Goal: Information Seeking & Learning: Learn about a topic

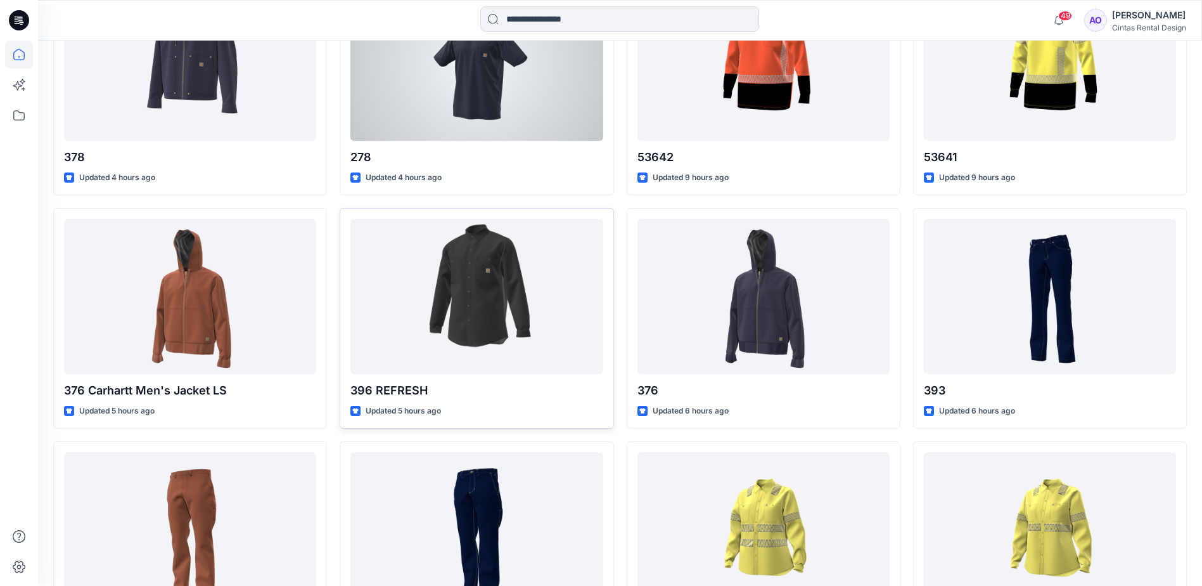
scroll to position [697, 0]
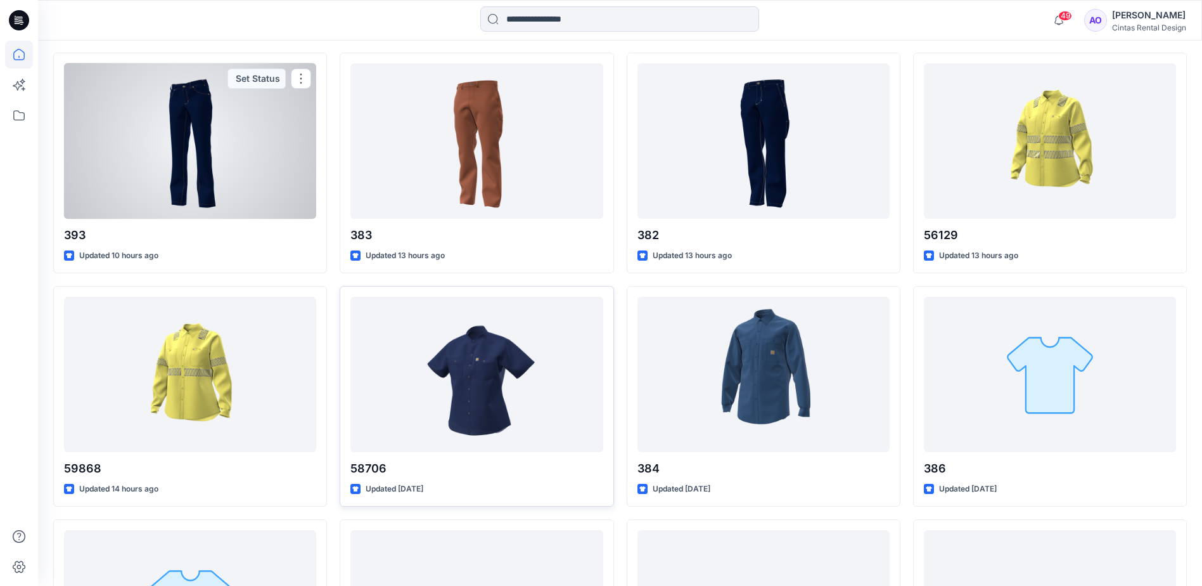
scroll to position [1106, 0]
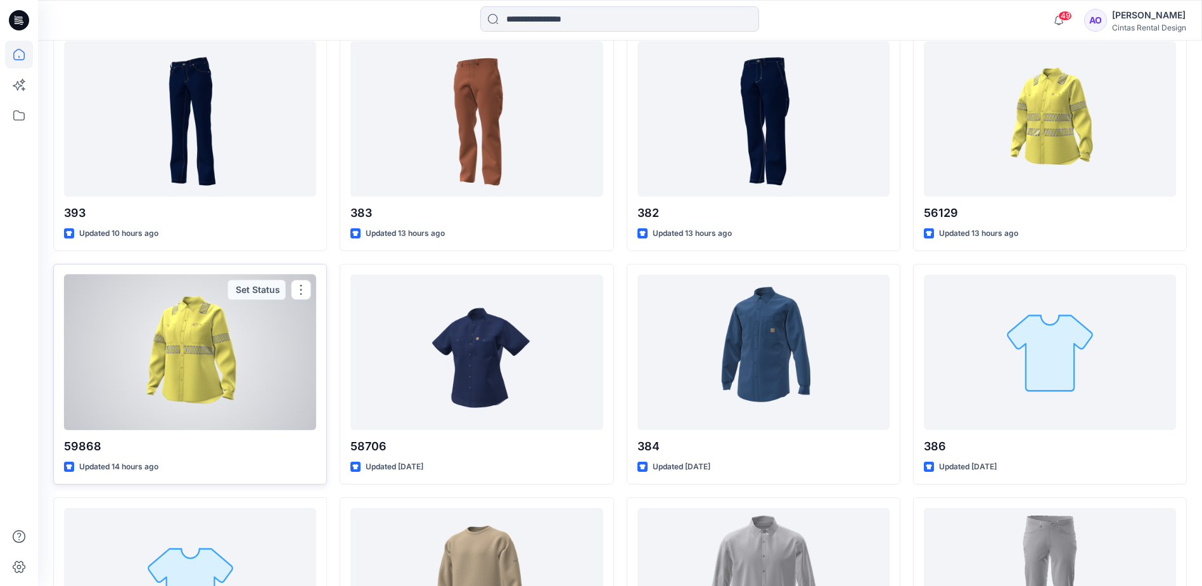
click at [239, 391] on div at bounding box center [190, 351] width 252 height 155
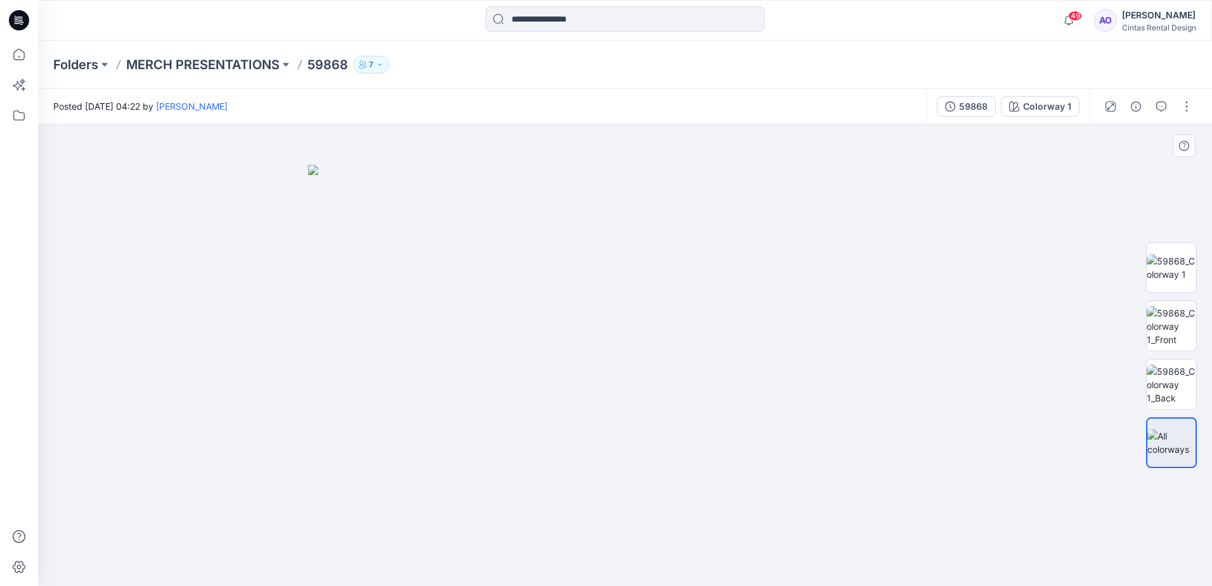
click at [613, 350] on img at bounding box center [625, 375] width 634 height 421
click at [1167, 261] on img at bounding box center [1170, 267] width 49 height 27
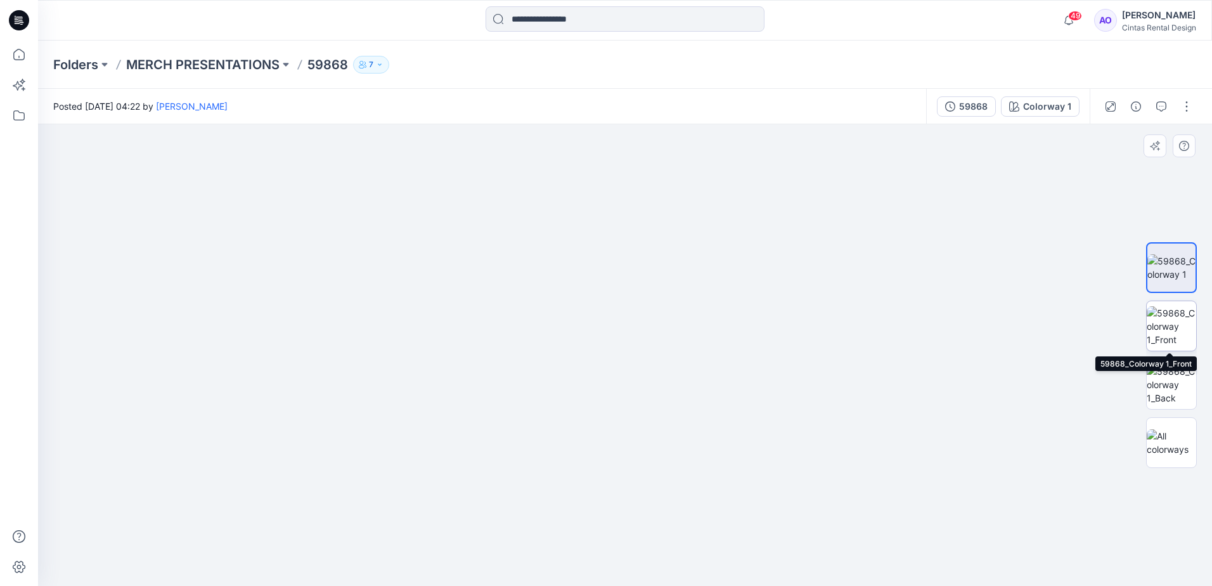
click at [1185, 328] on img at bounding box center [1170, 326] width 49 height 40
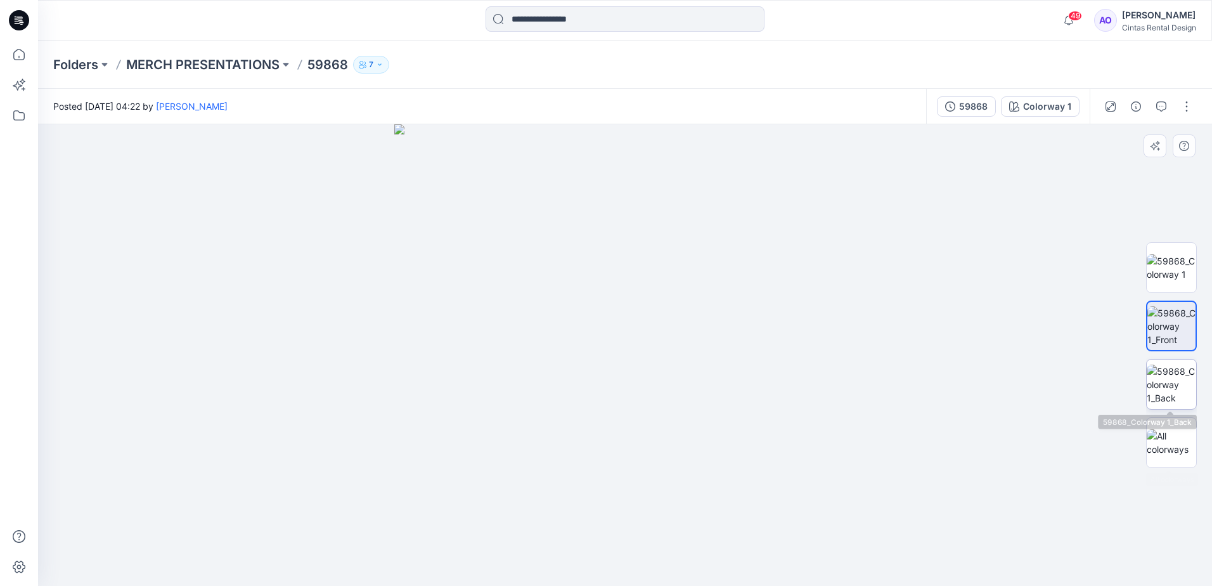
click at [1172, 378] on img at bounding box center [1170, 384] width 49 height 40
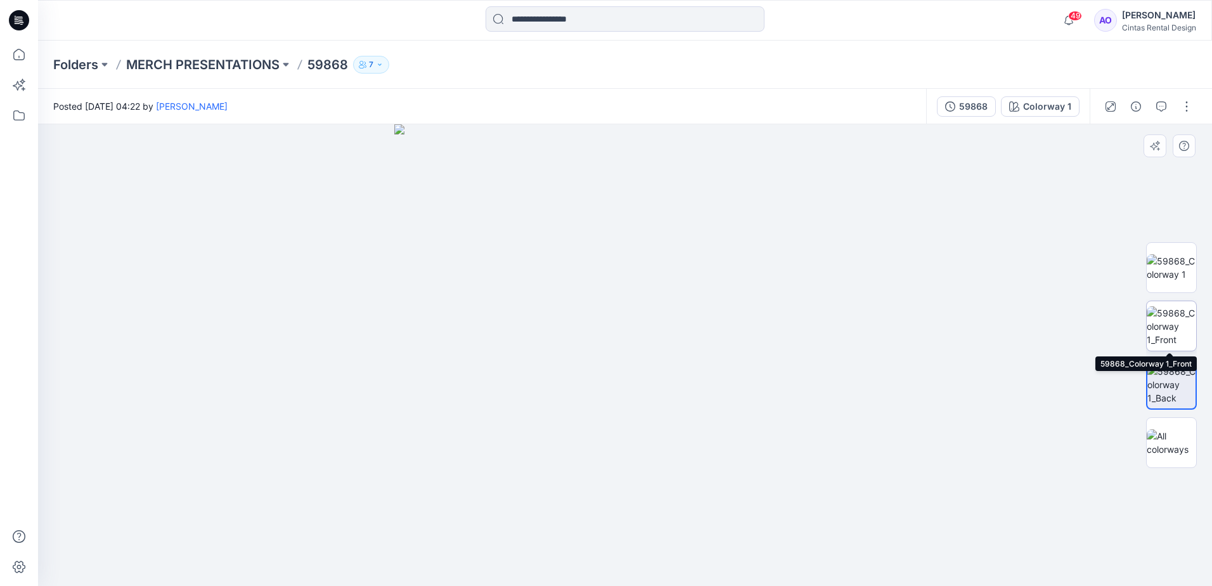
click at [1169, 318] on img at bounding box center [1170, 326] width 49 height 40
click at [1155, 281] on img at bounding box center [1170, 267] width 49 height 27
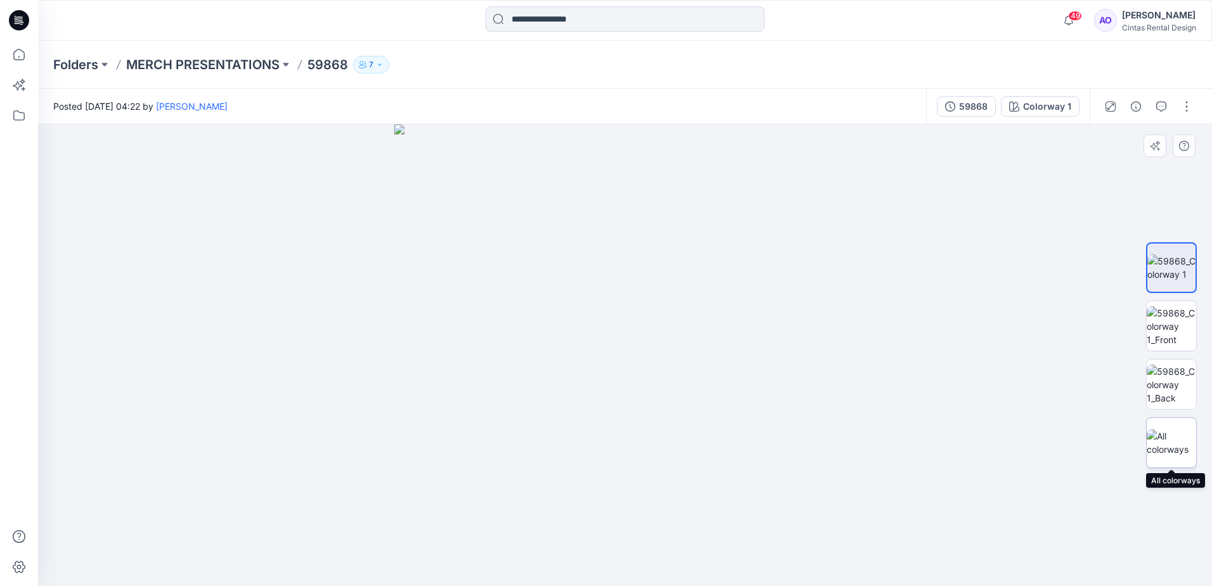
click at [1160, 425] on div at bounding box center [1171, 442] width 51 height 51
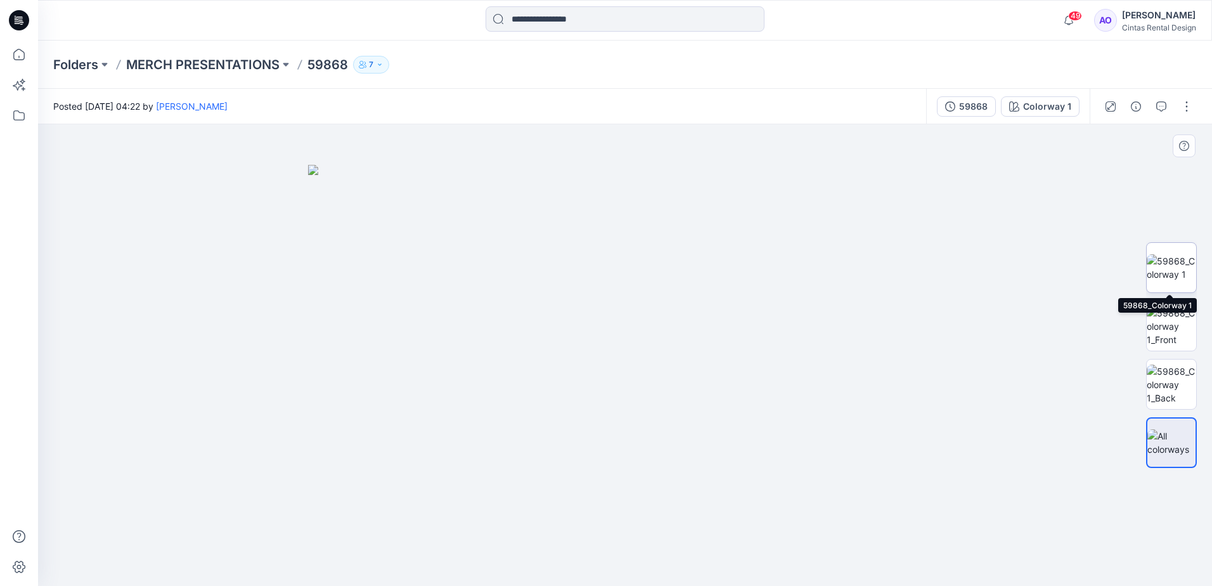
click at [1176, 276] on img at bounding box center [1170, 267] width 49 height 27
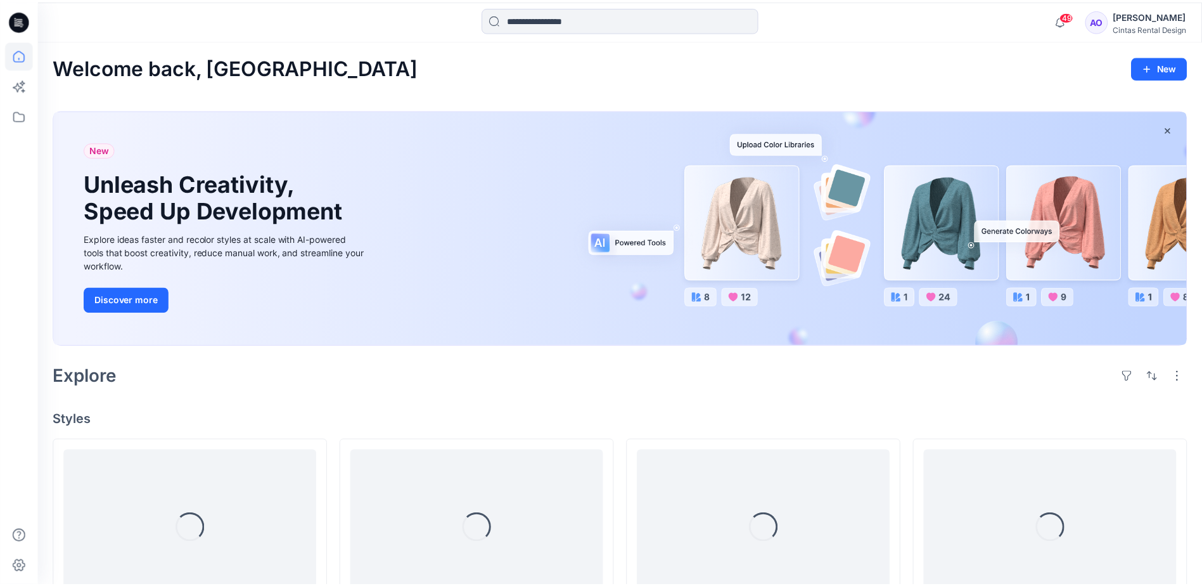
scroll to position [1106, 0]
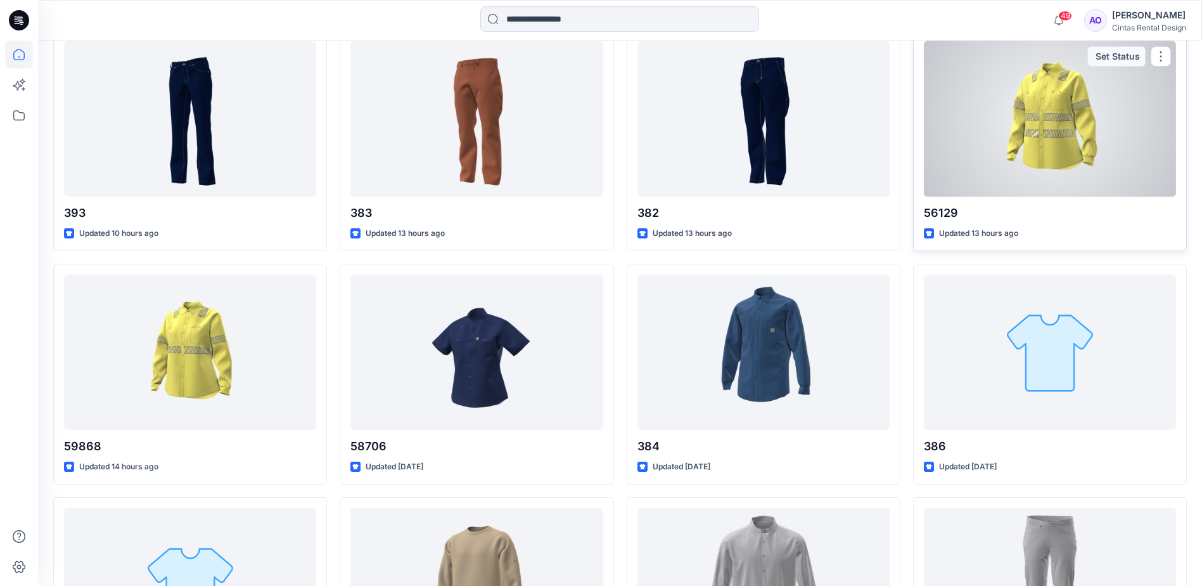
click at [1049, 174] on div at bounding box center [1050, 118] width 252 height 155
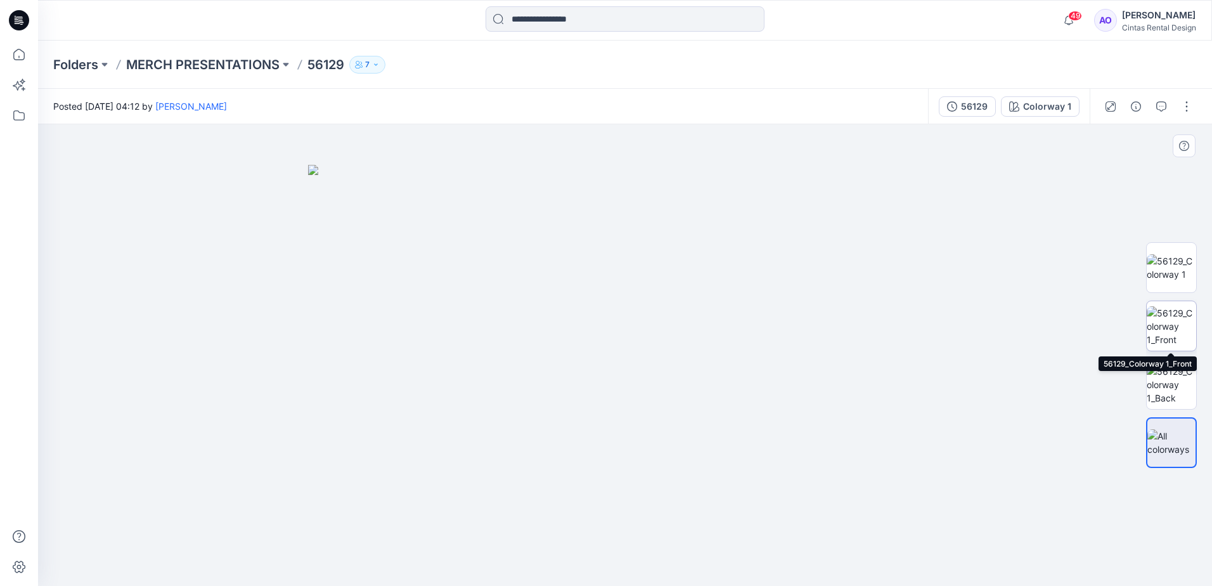
click at [1174, 323] on img at bounding box center [1170, 326] width 49 height 40
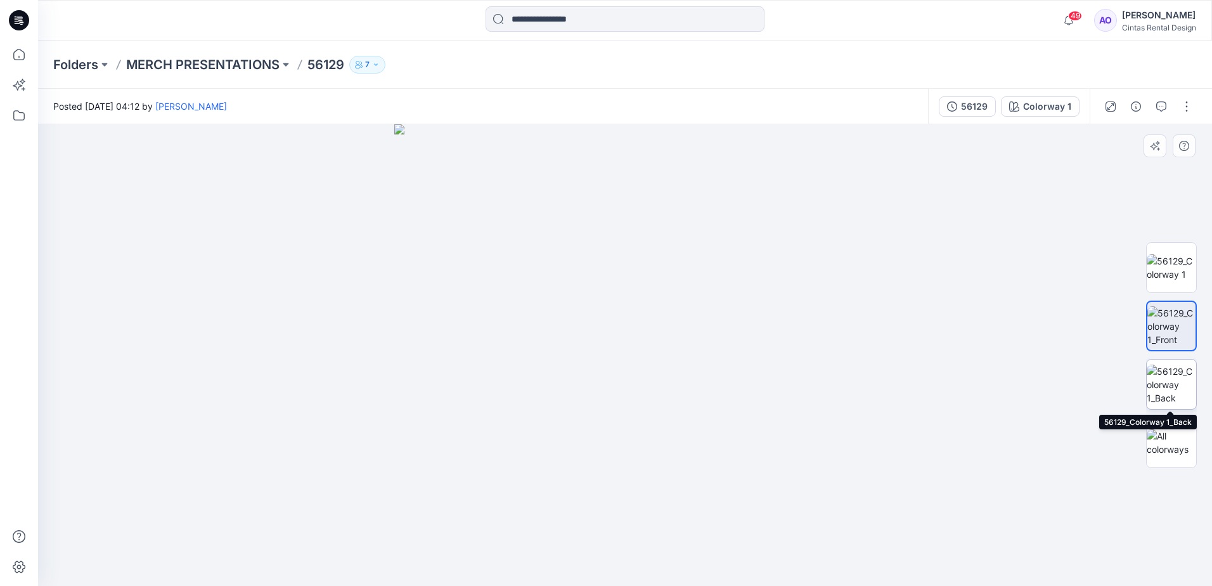
click at [1178, 372] on img at bounding box center [1170, 384] width 49 height 40
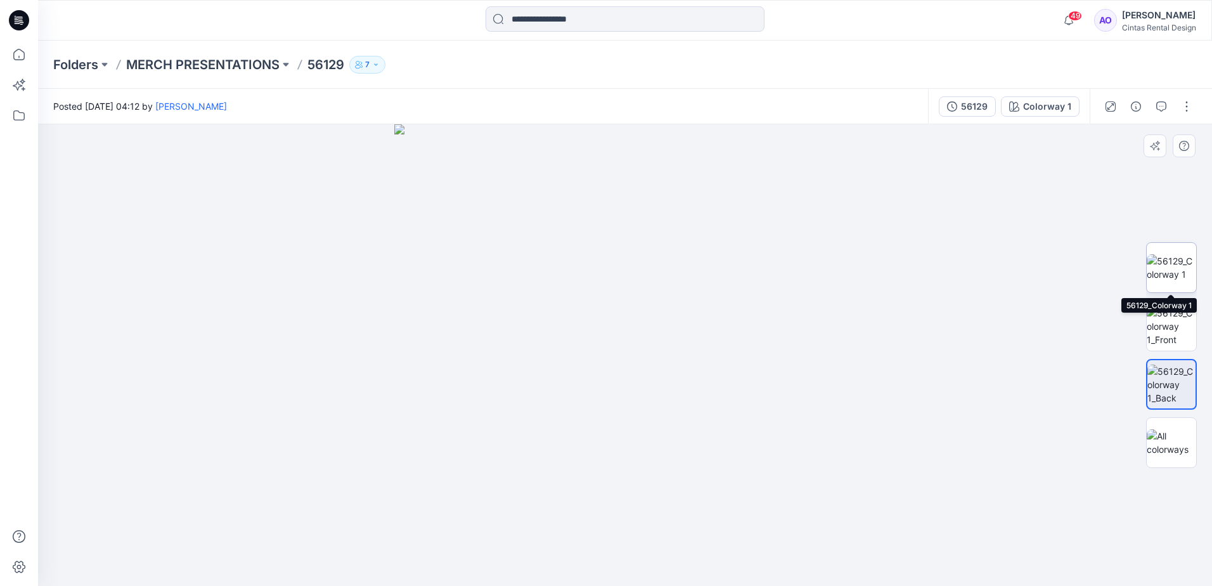
click at [1177, 280] on img at bounding box center [1170, 267] width 49 height 27
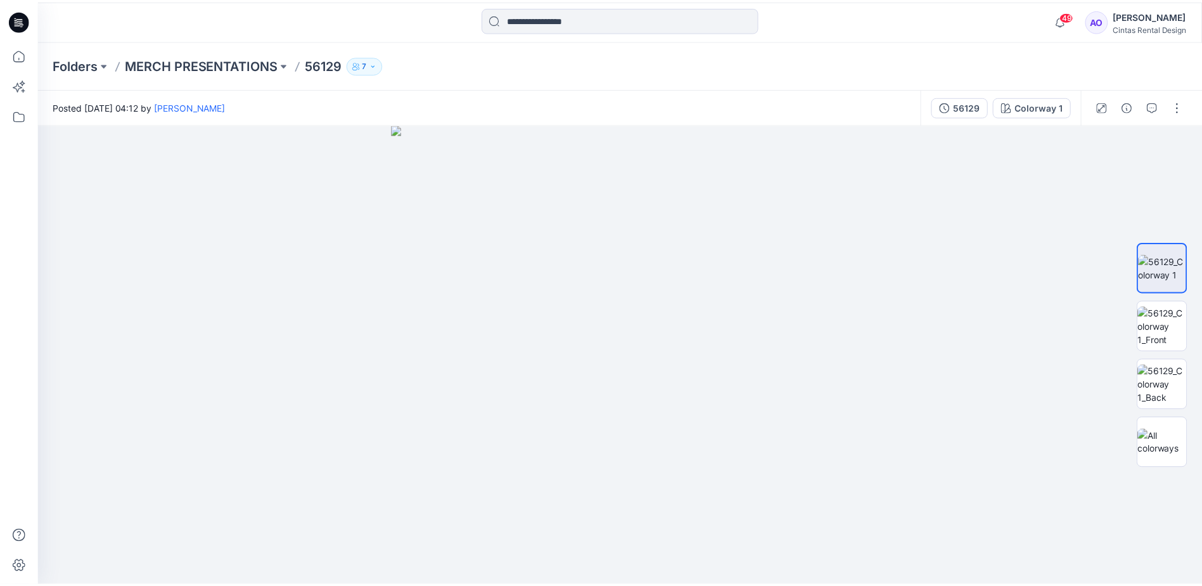
scroll to position [1106, 0]
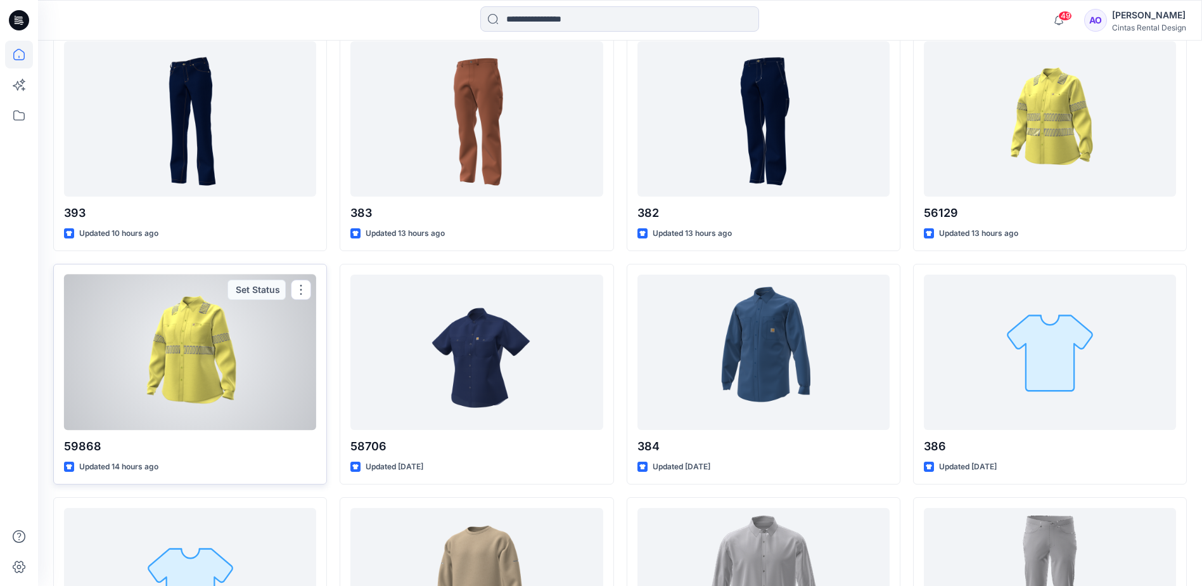
click at [236, 393] on div at bounding box center [190, 351] width 252 height 155
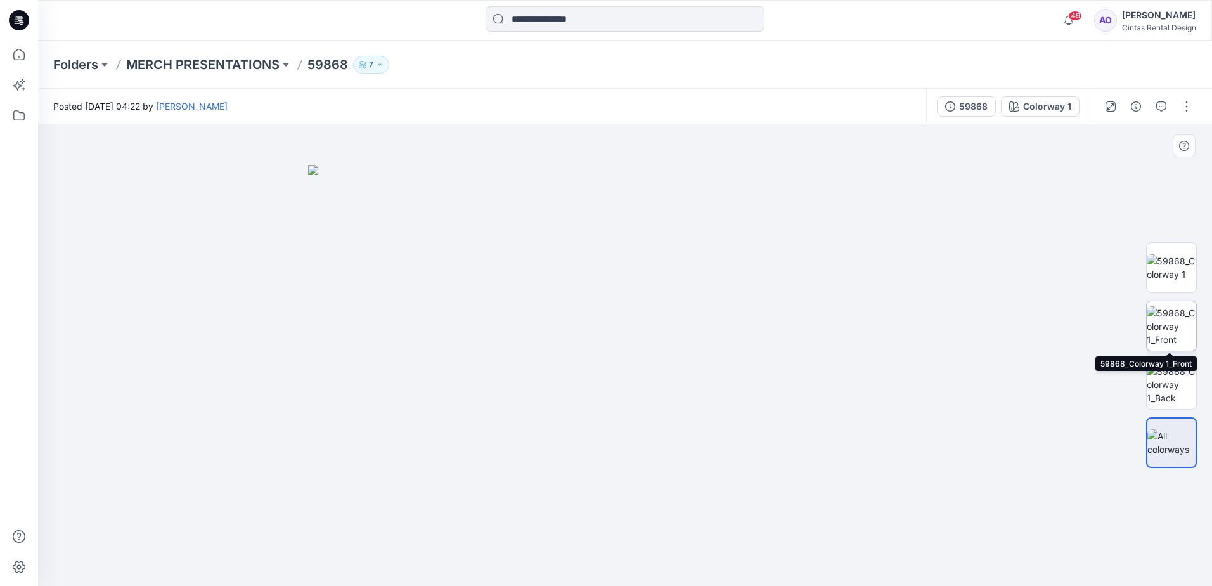
click at [1167, 333] on img at bounding box center [1170, 326] width 49 height 40
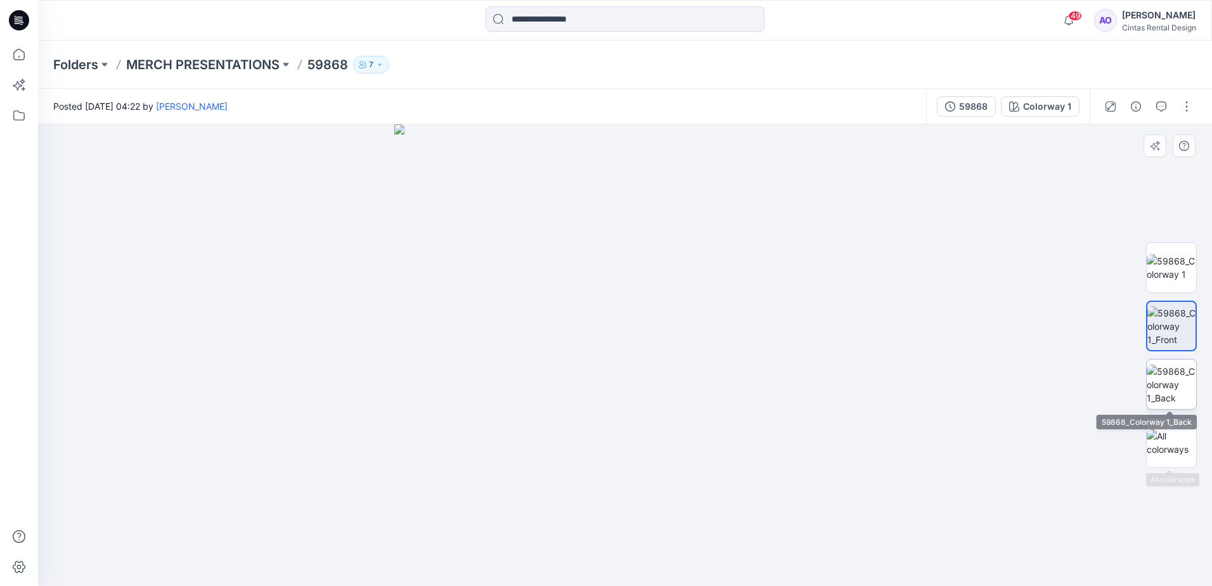
click at [1162, 368] on img at bounding box center [1170, 384] width 49 height 40
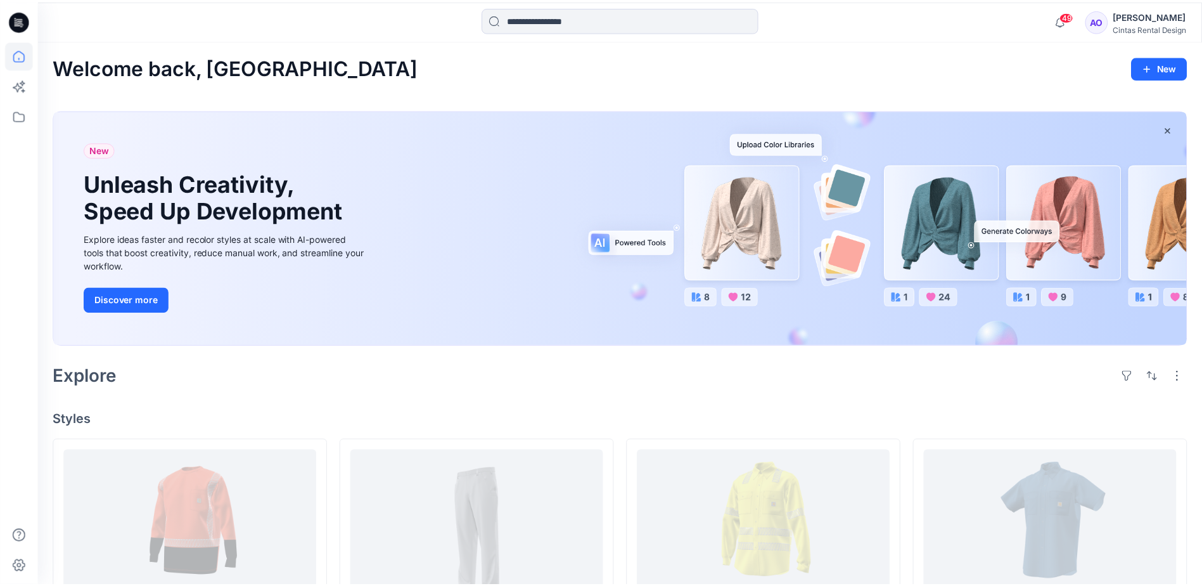
scroll to position [1106, 0]
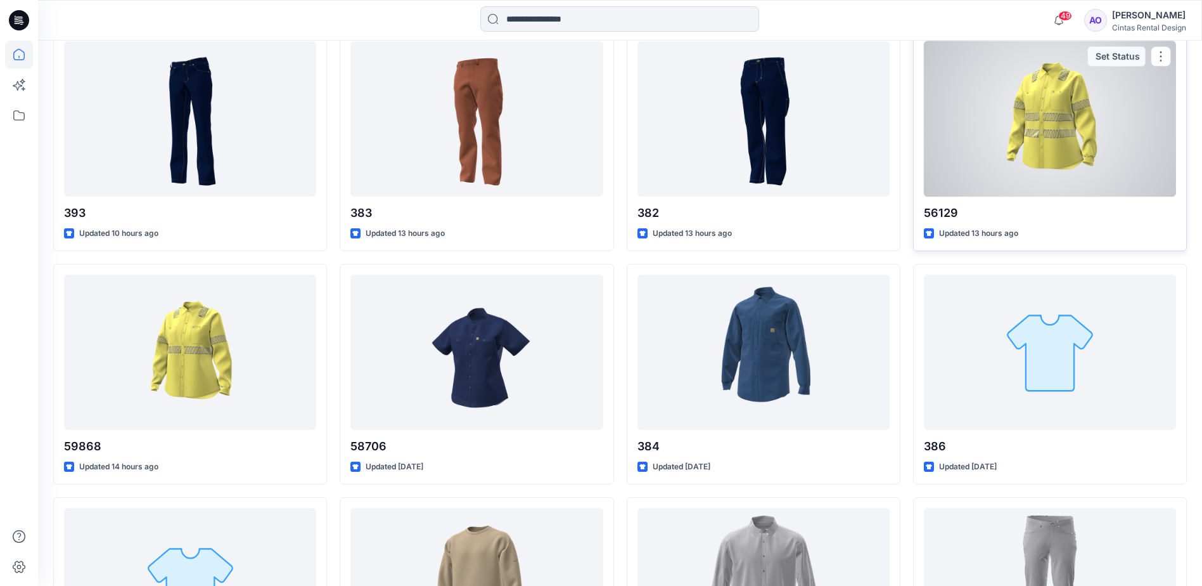
click at [1115, 129] on div at bounding box center [1050, 118] width 252 height 155
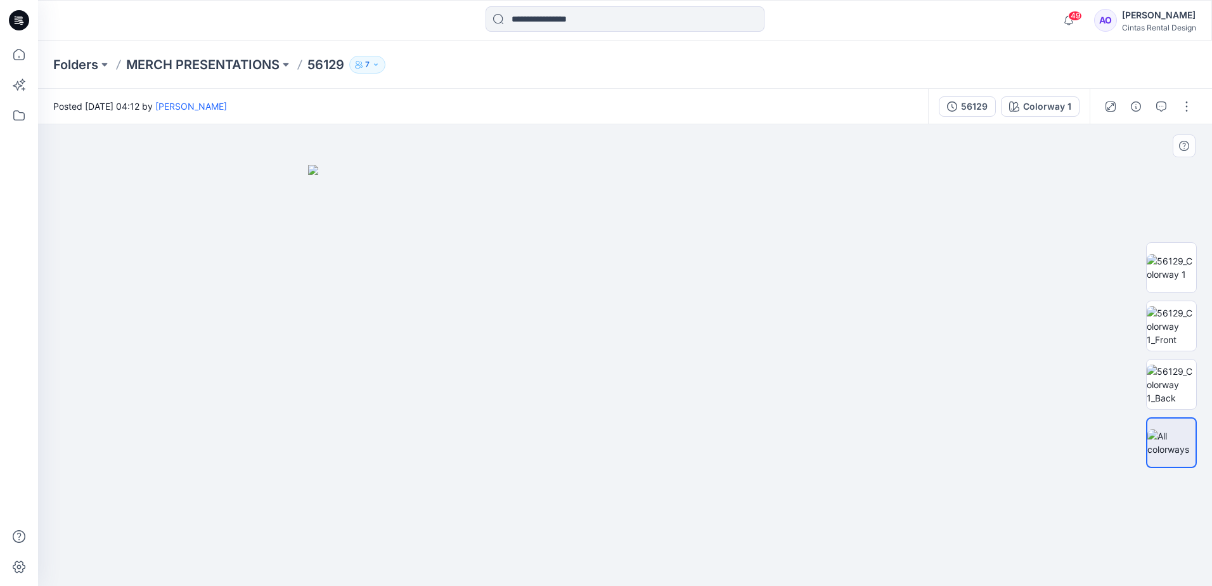
click at [651, 413] on img at bounding box center [625, 375] width 634 height 421
click at [1175, 319] on img at bounding box center [1170, 326] width 49 height 40
click at [1179, 373] on img at bounding box center [1170, 384] width 49 height 40
click at [1172, 324] on img at bounding box center [1170, 326] width 49 height 40
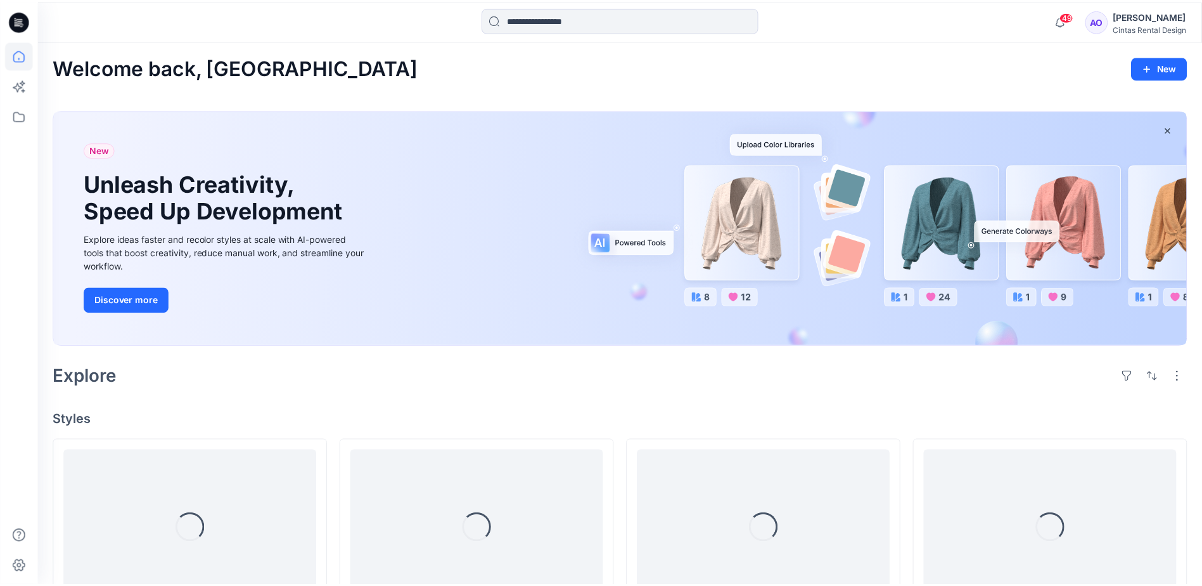
scroll to position [1106, 0]
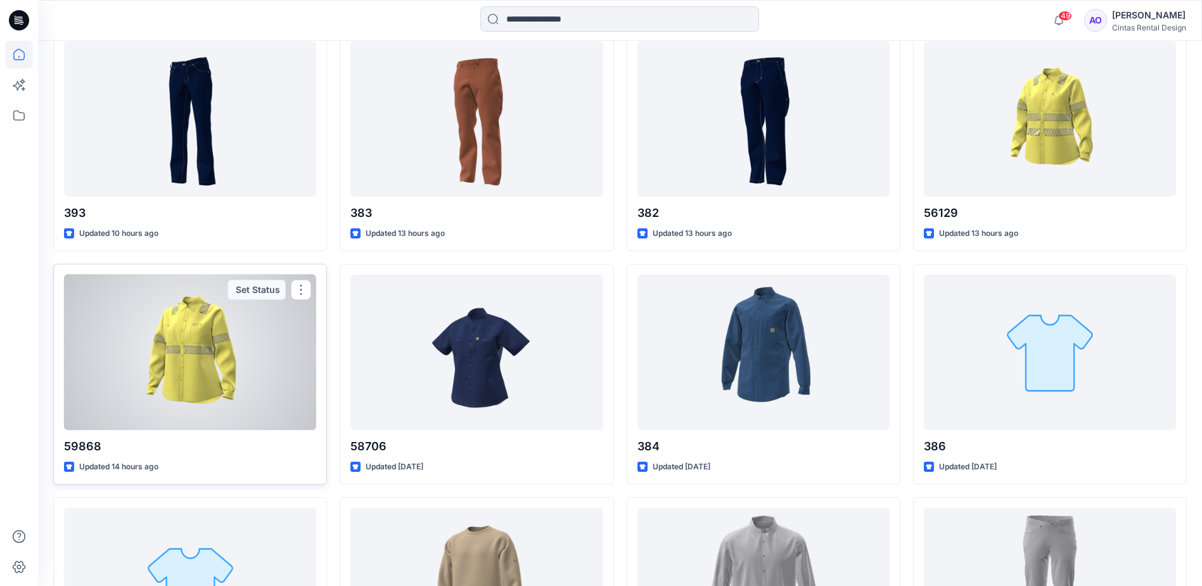
click at [253, 347] on div at bounding box center [190, 351] width 252 height 155
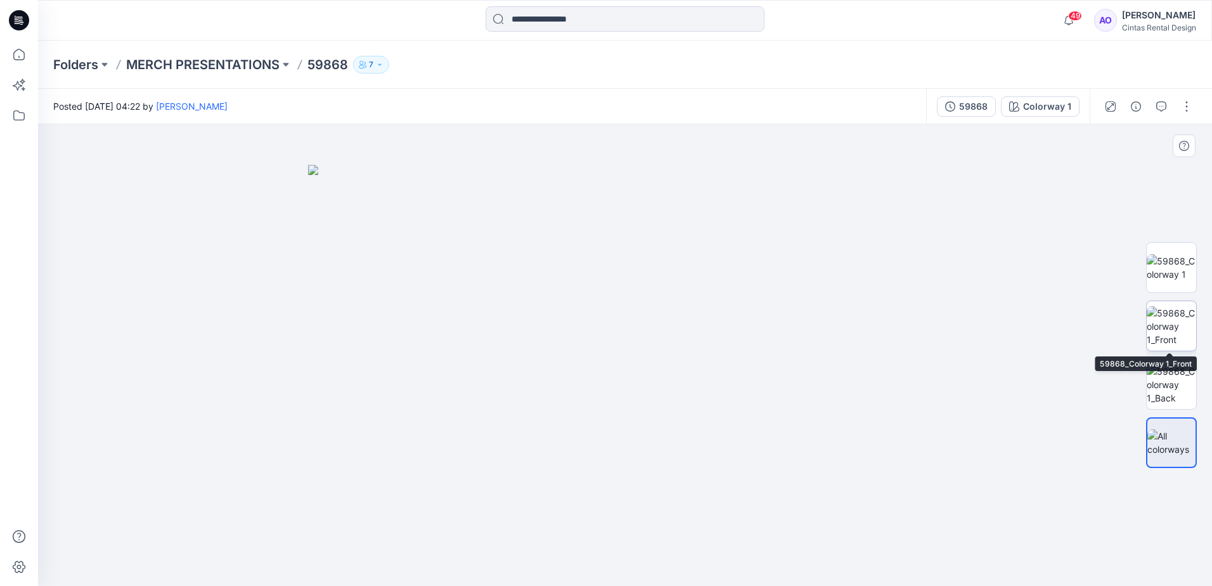
click at [1160, 328] on img at bounding box center [1170, 326] width 49 height 40
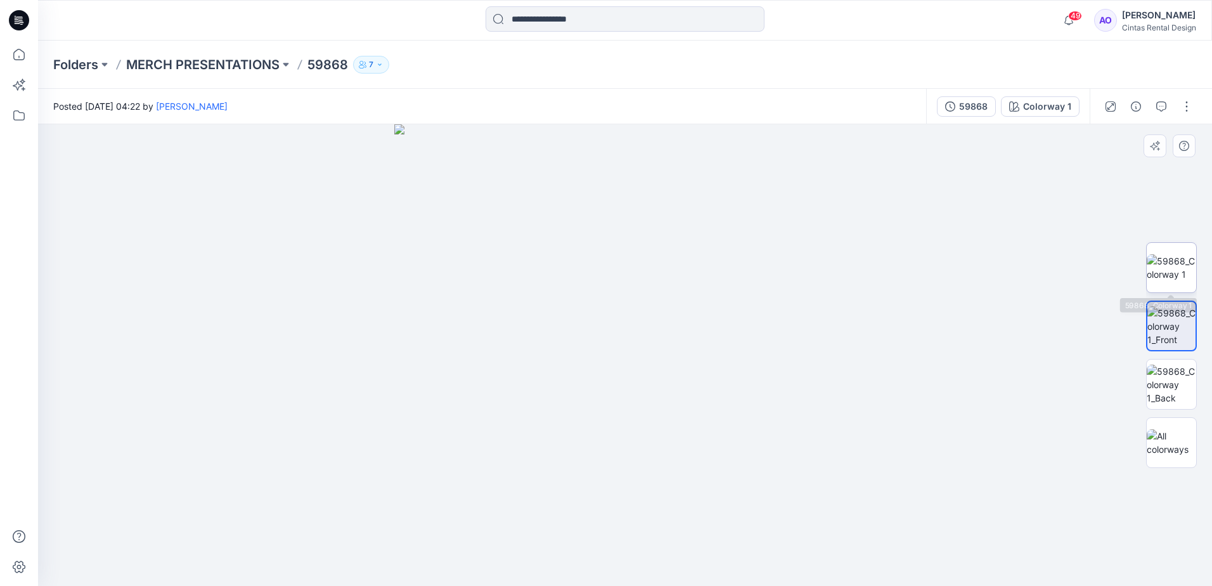
click at [1177, 269] on img at bounding box center [1170, 267] width 49 height 27
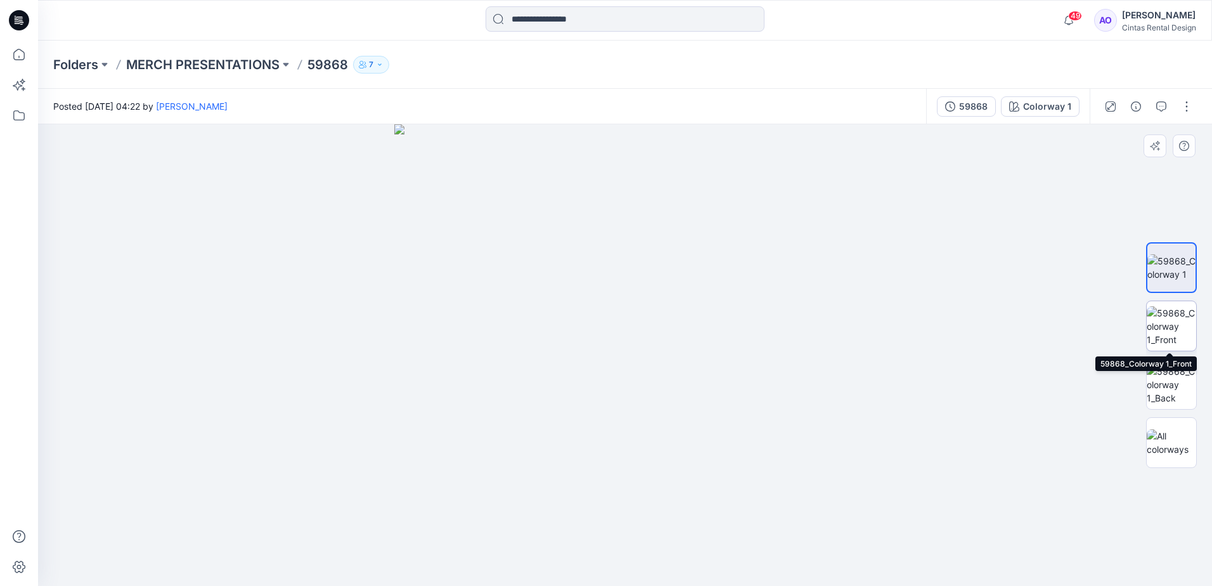
click at [1178, 323] on img at bounding box center [1170, 326] width 49 height 40
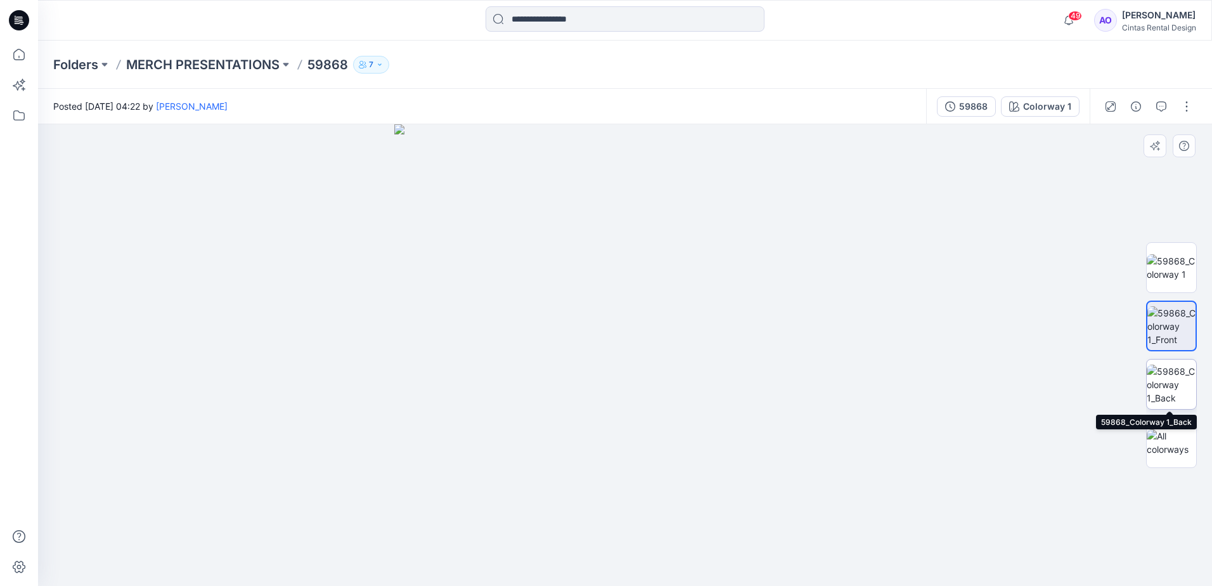
click at [1184, 390] on img at bounding box center [1170, 384] width 49 height 40
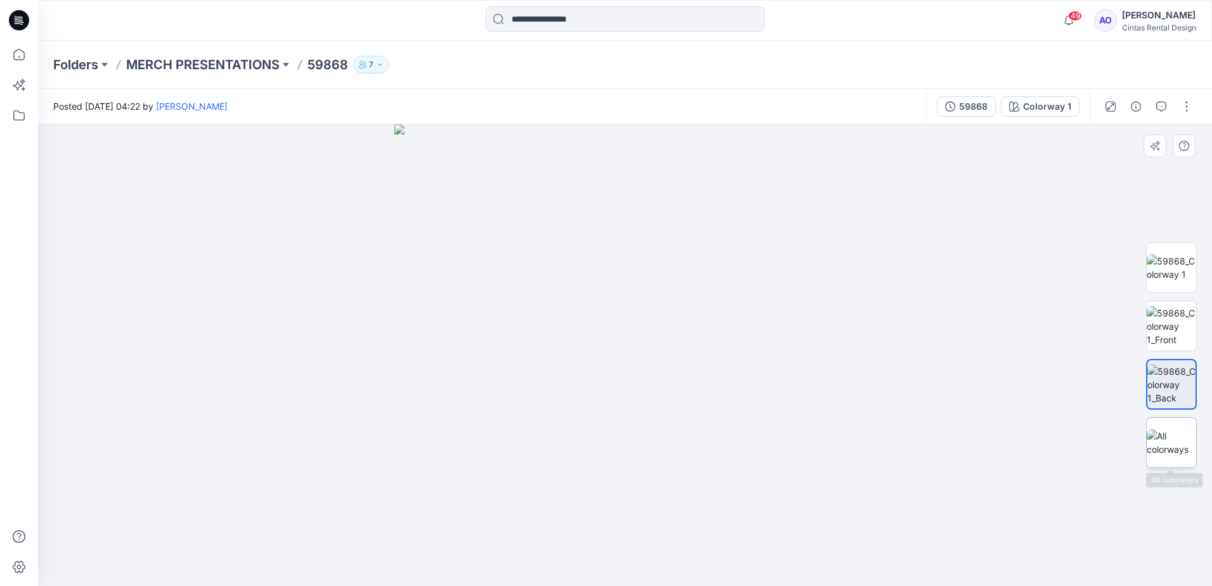
click at [1177, 441] on img at bounding box center [1170, 442] width 49 height 27
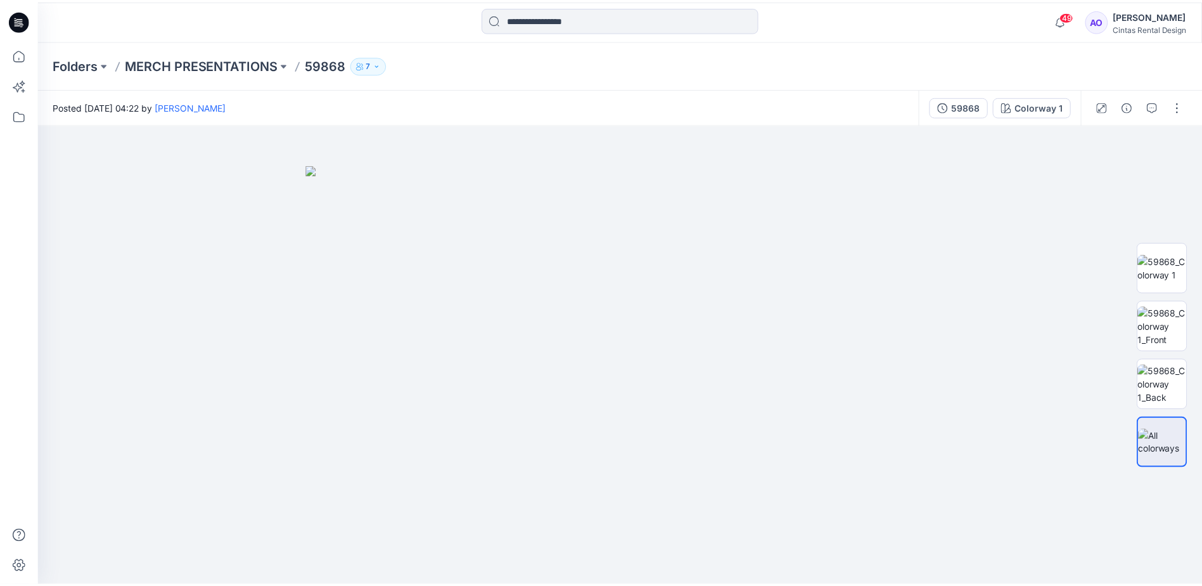
scroll to position [1106, 0]
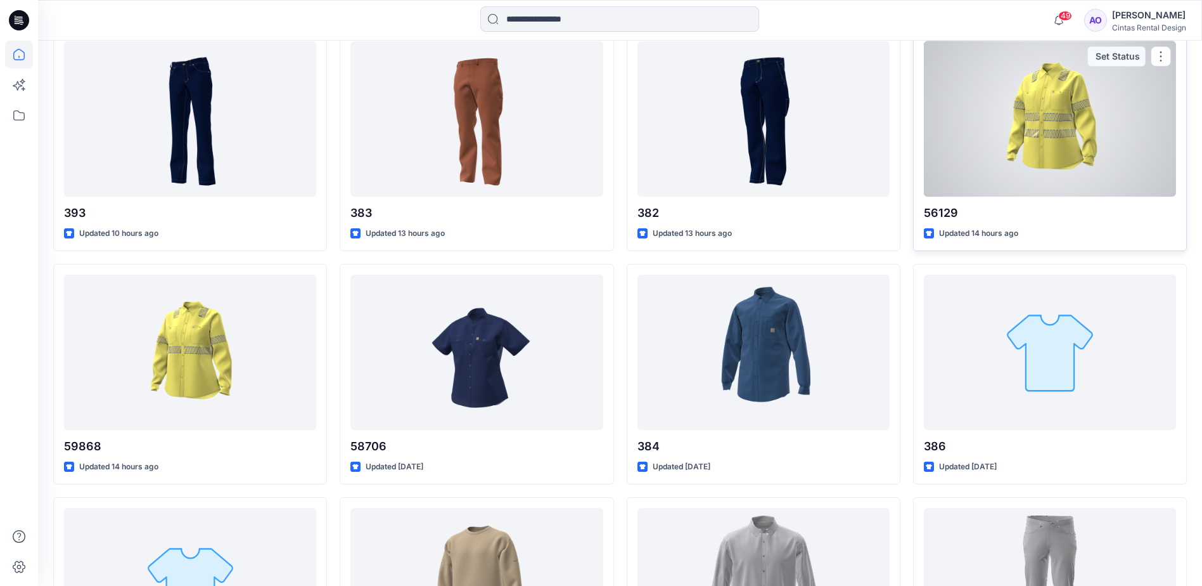
click at [1039, 160] on div at bounding box center [1050, 118] width 252 height 155
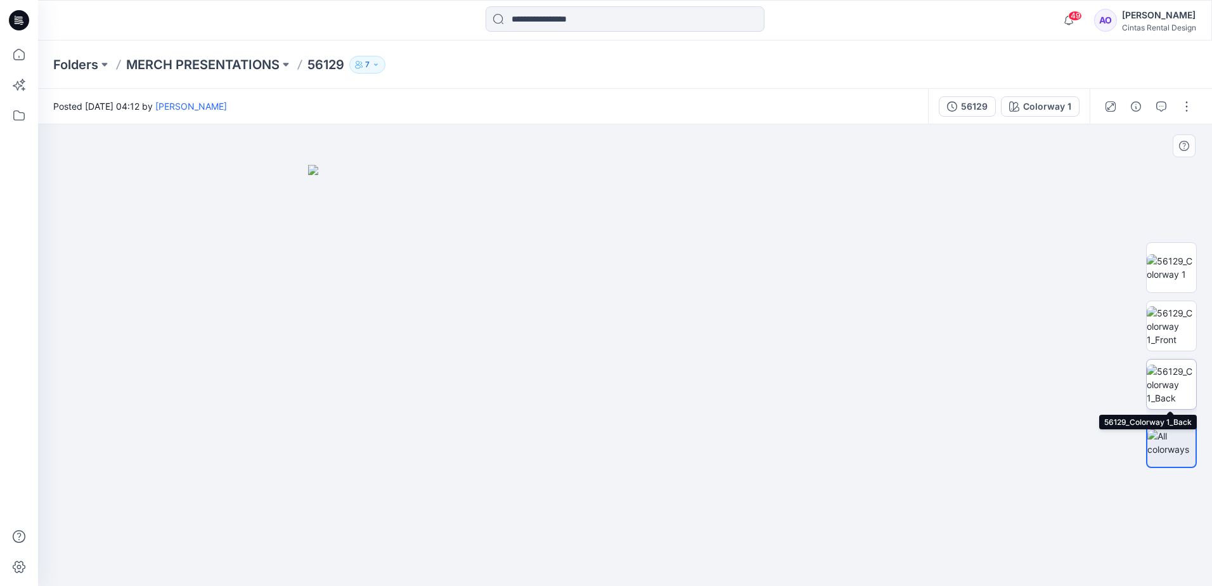
click at [1191, 395] on img at bounding box center [1170, 384] width 49 height 40
click at [257, 67] on p "MERCH PRESENTATIONS" at bounding box center [202, 65] width 153 height 18
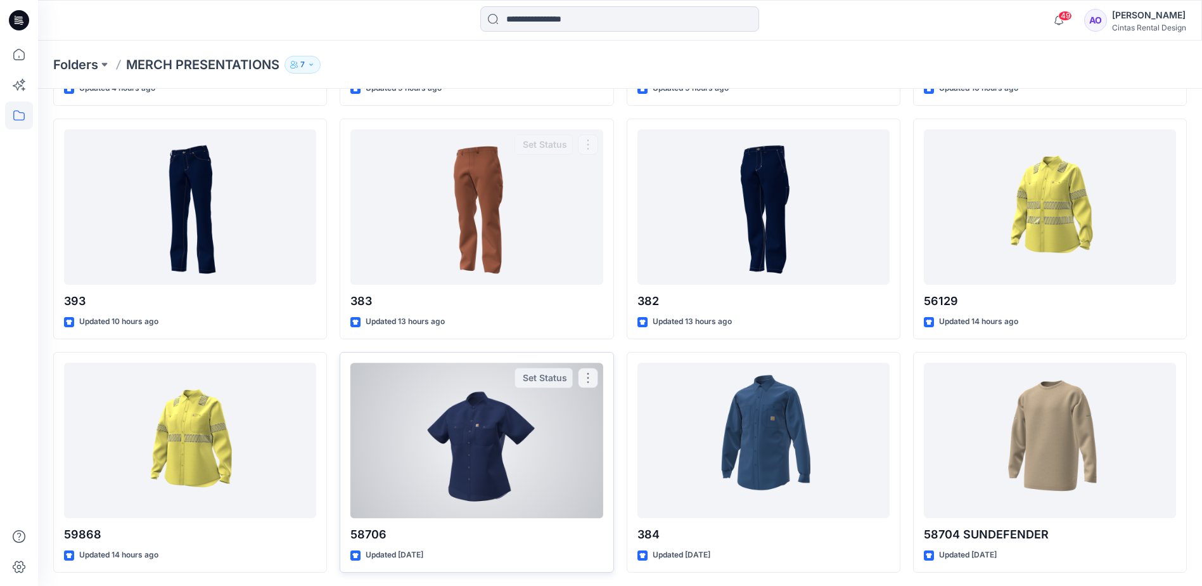
scroll to position [725, 0]
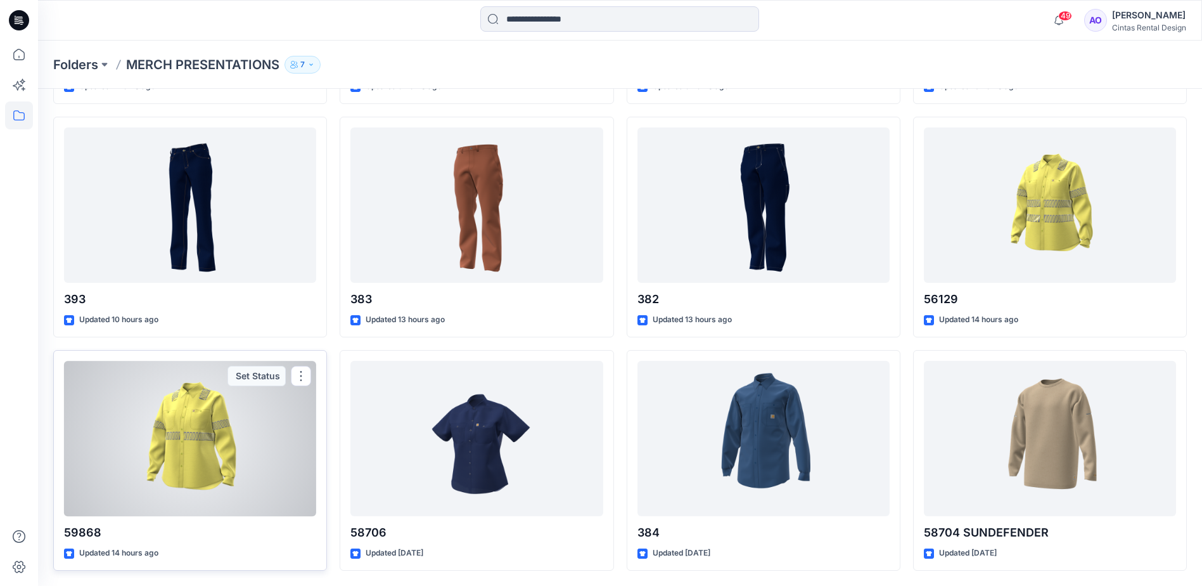
click at [232, 495] on div at bounding box center [190, 438] width 252 height 155
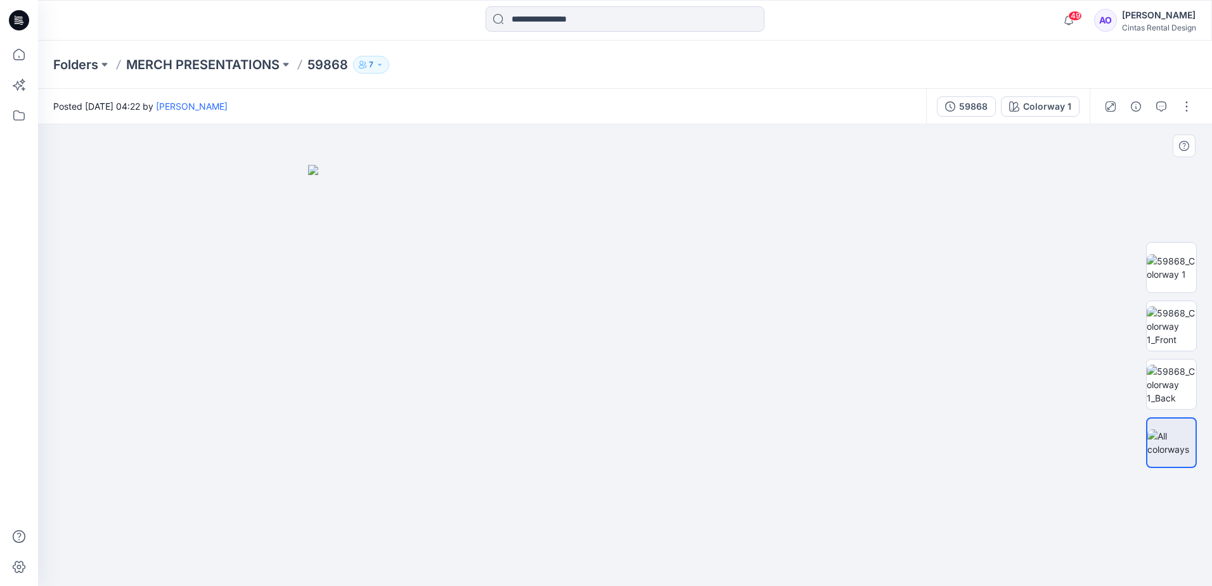
click at [651, 339] on img at bounding box center [625, 375] width 634 height 421
click at [1171, 276] on img at bounding box center [1170, 267] width 49 height 27
click at [648, 428] on img at bounding box center [624, 354] width 461 height 461
drag, startPoint x: 673, startPoint y: 332, endPoint x: 564, endPoint y: 553, distance: 246.6
click at [564, 553] on img at bounding box center [516, 212] width 1477 height 748
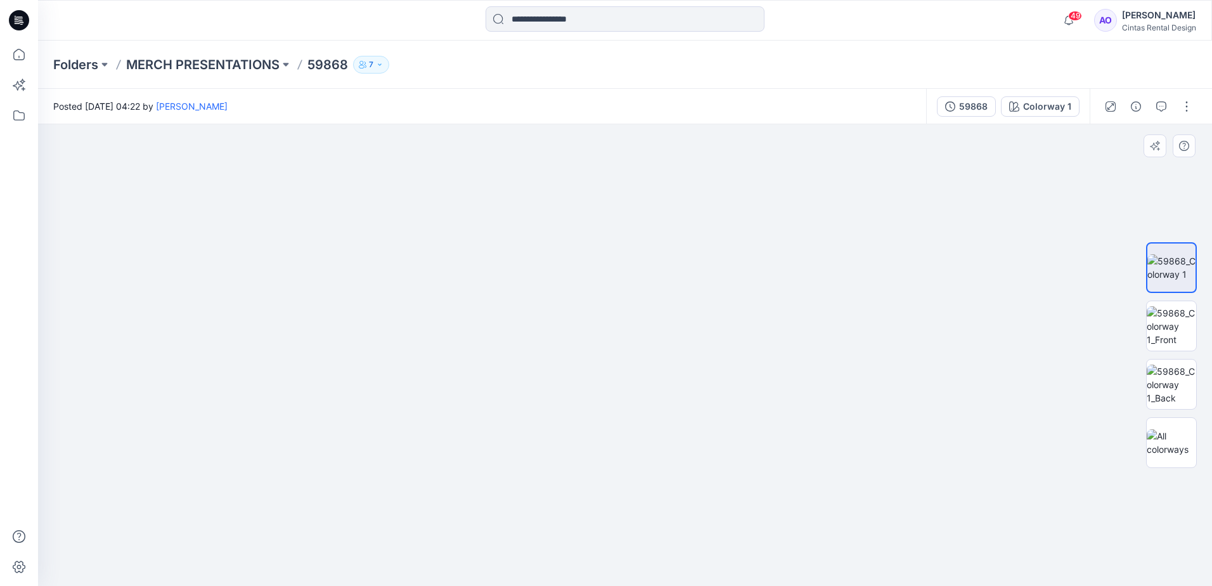
drag, startPoint x: 589, startPoint y: 411, endPoint x: 601, endPoint y: 407, distance: 12.0
click at [601, 407] on img at bounding box center [527, 210] width 1477 height 752
drag, startPoint x: 492, startPoint y: 465, endPoint x: 500, endPoint y: 452, distance: 14.8
click at [500, 452] on img at bounding box center [535, 203] width 1477 height 764
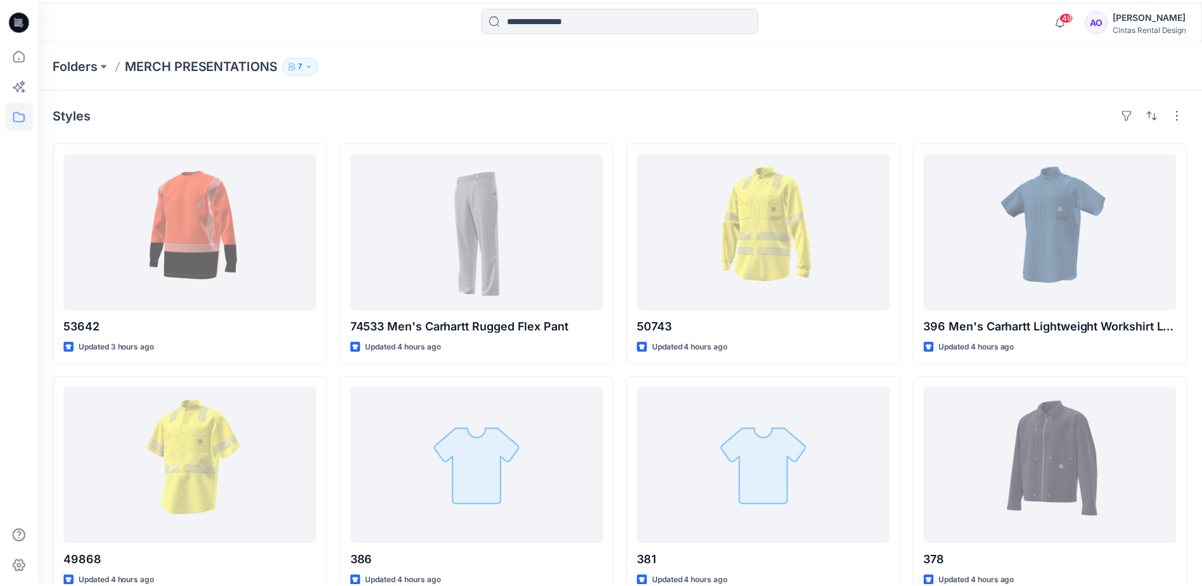
scroll to position [725, 0]
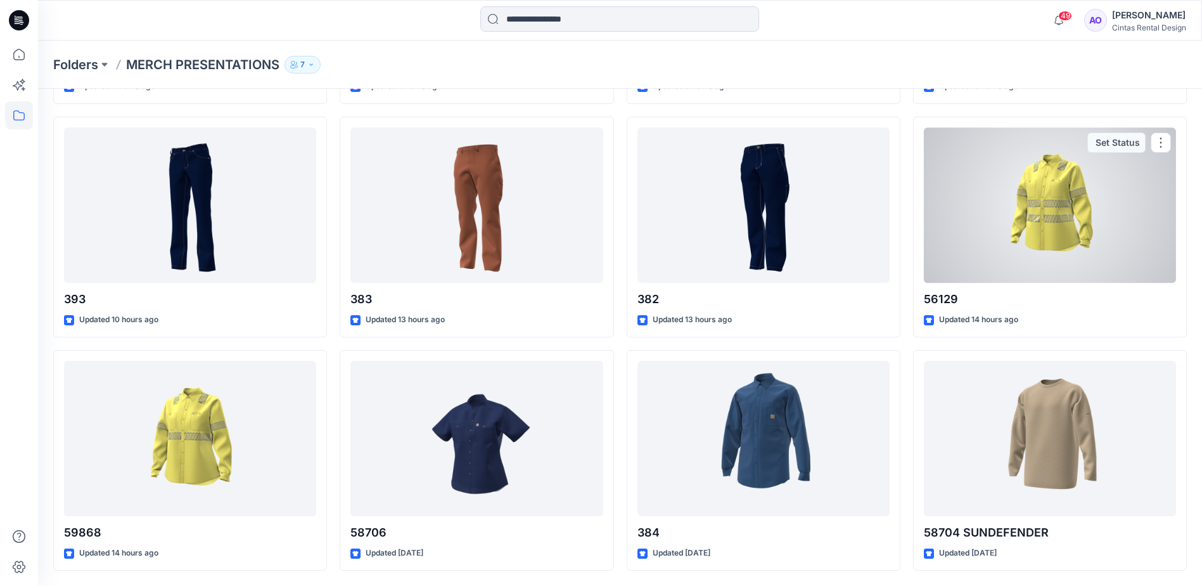
click at [1040, 220] on div at bounding box center [1050, 204] width 252 height 155
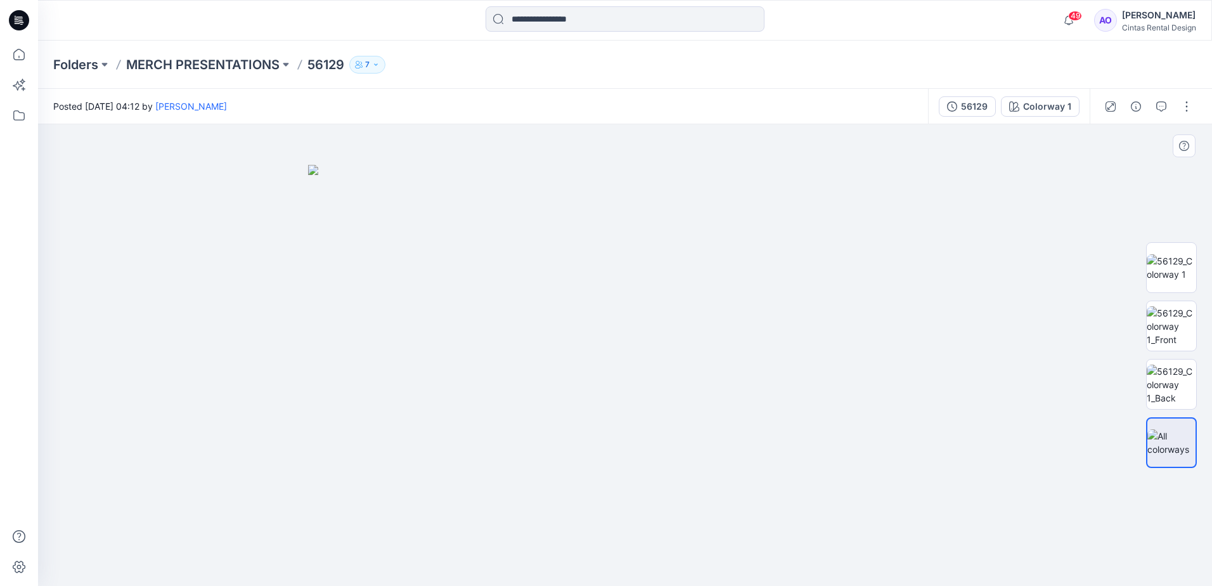
click at [625, 385] on img at bounding box center [625, 375] width 634 height 421
click at [1189, 322] on img at bounding box center [1170, 326] width 49 height 40
drag, startPoint x: 591, startPoint y: 350, endPoint x: 563, endPoint y: 428, distance: 83.6
click at [563, 428] on img at bounding box center [624, 266] width 969 height 637
click at [1167, 275] on img at bounding box center [1170, 267] width 49 height 27
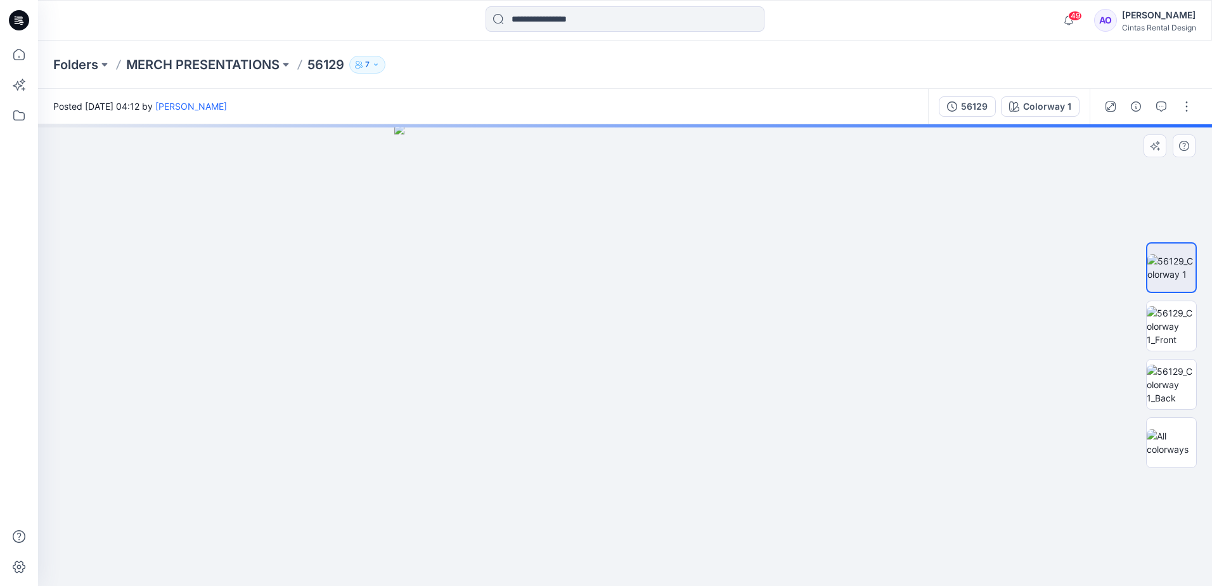
click at [664, 445] on img at bounding box center [624, 354] width 461 height 461
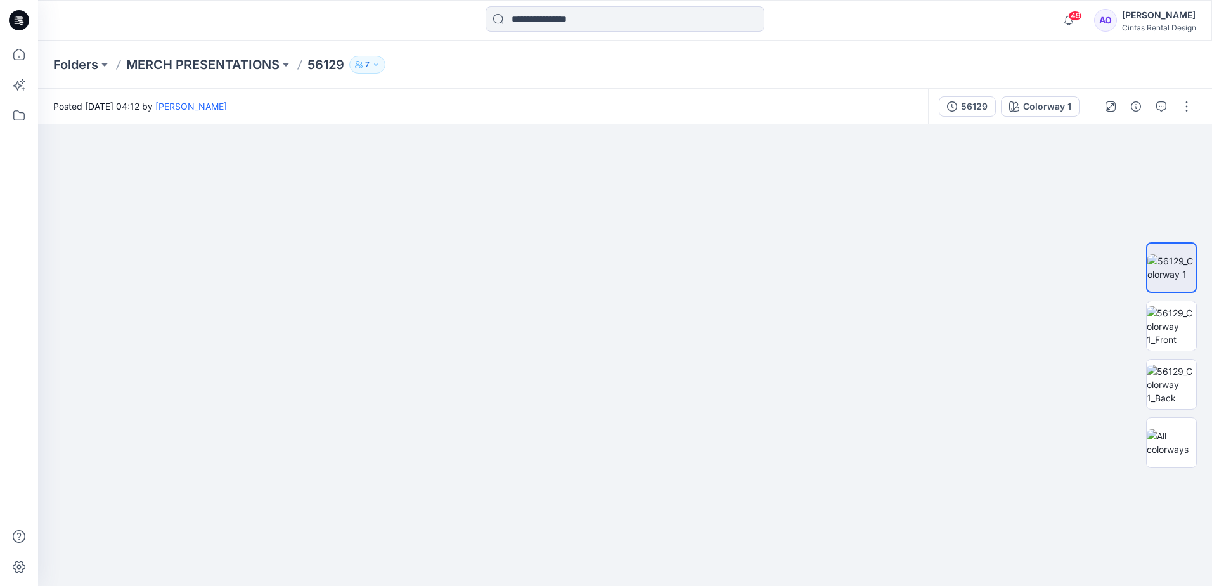
drag, startPoint x: 658, startPoint y: 375, endPoint x: 599, endPoint y: 618, distance: 249.8
click at [599, 585] on html "49 Notifications Angelina Griffiths shared 49868 in MERCH PRESENTATIONS (Member…" at bounding box center [606, 293] width 1212 height 586
drag, startPoint x: 571, startPoint y: 321, endPoint x: 480, endPoint y: 374, distance: 105.3
click at [477, 389] on img at bounding box center [451, 165] width 1985 height 840
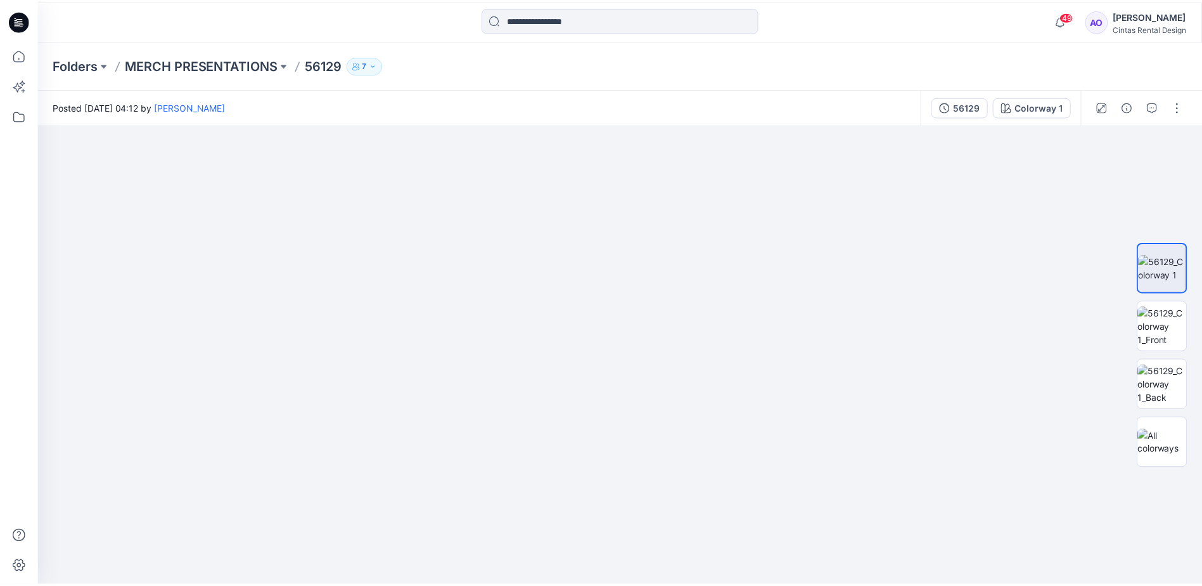
scroll to position [725, 0]
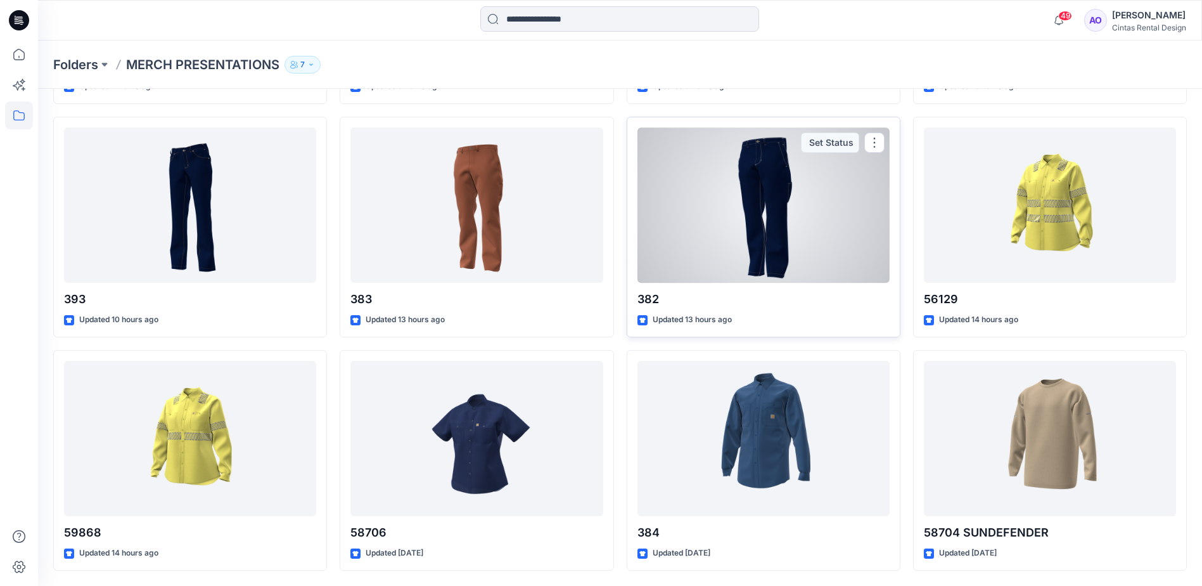
click at [805, 227] on div at bounding box center [763, 204] width 252 height 155
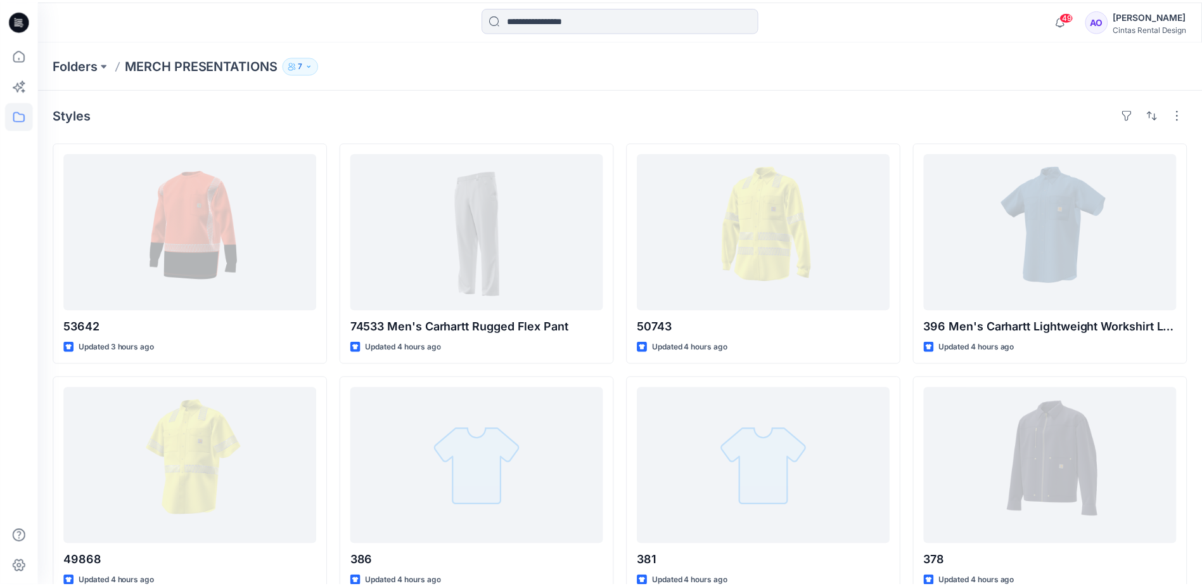
scroll to position [725, 0]
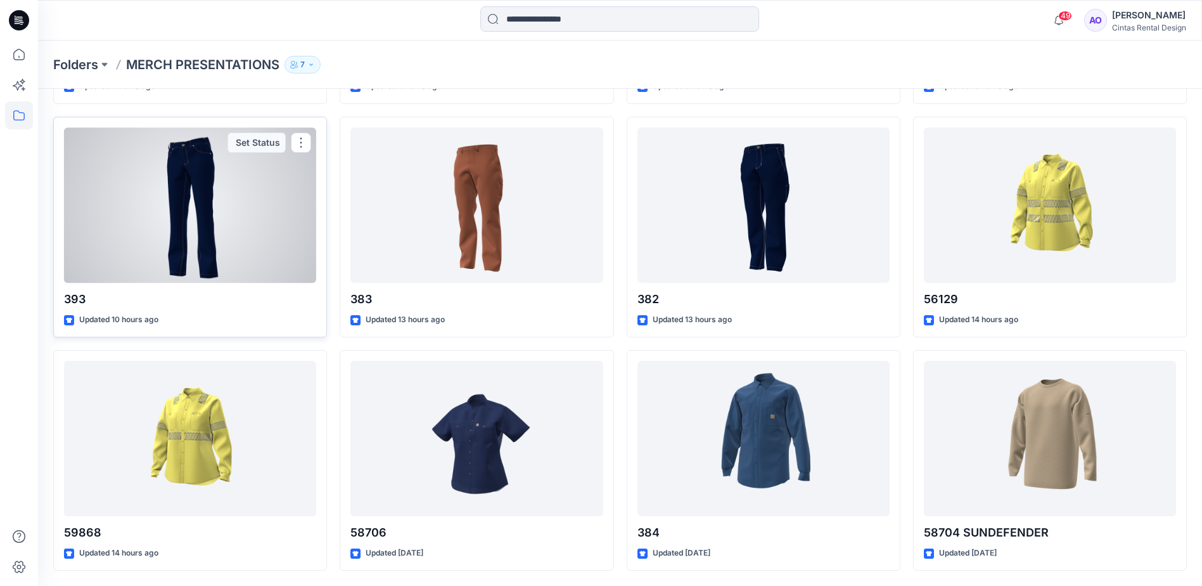
click at [186, 196] on div at bounding box center [190, 204] width 252 height 155
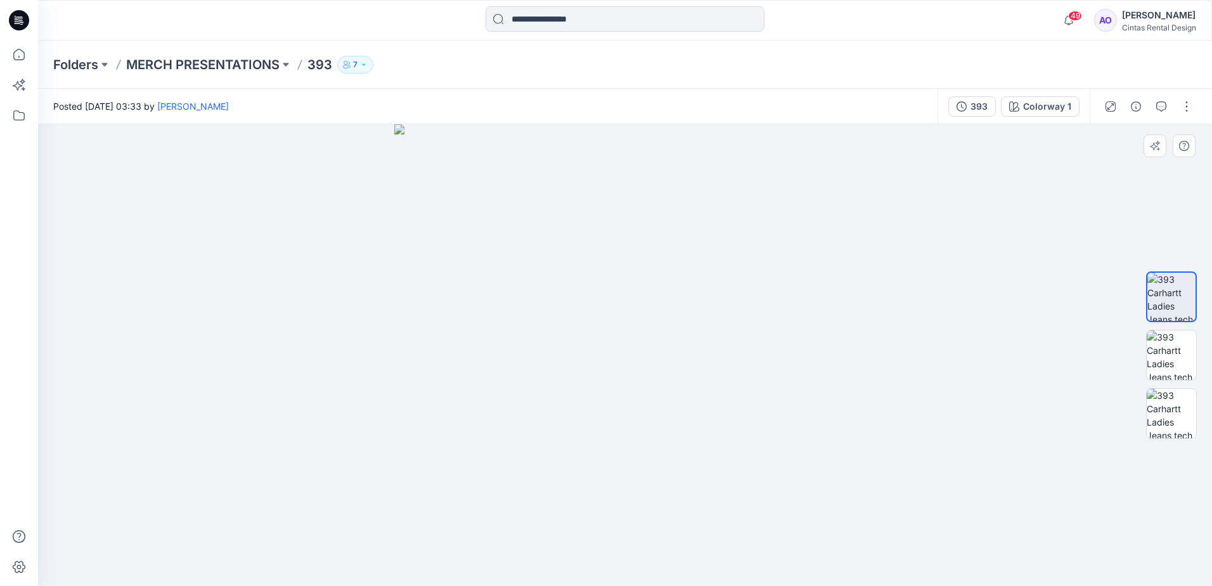
click at [626, 242] on img at bounding box center [624, 354] width 461 height 461
drag, startPoint x: 599, startPoint y: 200, endPoint x: 546, endPoint y: 555, distance: 358.9
click at [542, 564] on img at bounding box center [624, 346] width 969 height 477
drag, startPoint x: 449, startPoint y: 255, endPoint x: 380, endPoint y: 155, distance: 121.3
click at [382, 165] on img at bounding box center [625, 269] width 1138 height 631
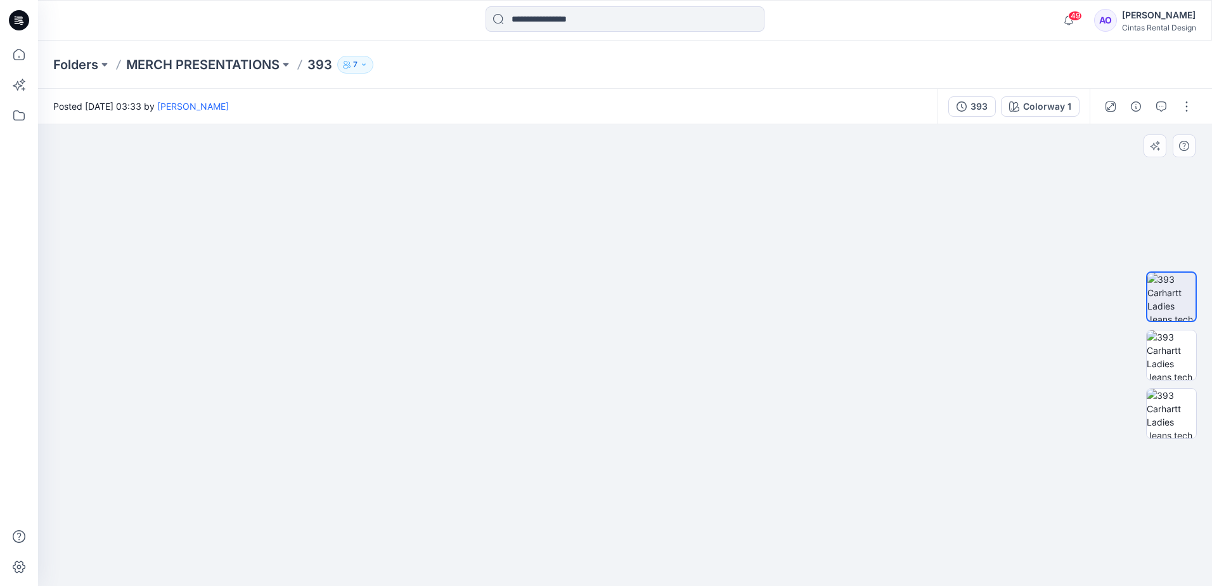
drag, startPoint x: 519, startPoint y: 442, endPoint x: 472, endPoint y: 174, distance: 271.5
click at [485, 199] on img at bounding box center [625, 121] width 1138 height 927
drag, startPoint x: 513, startPoint y: 400, endPoint x: 522, endPoint y: 234, distance: 165.7
click at [521, 244] on img at bounding box center [625, 85] width 1138 height 1001
click at [1174, 362] on img at bounding box center [1170, 354] width 49 height 49
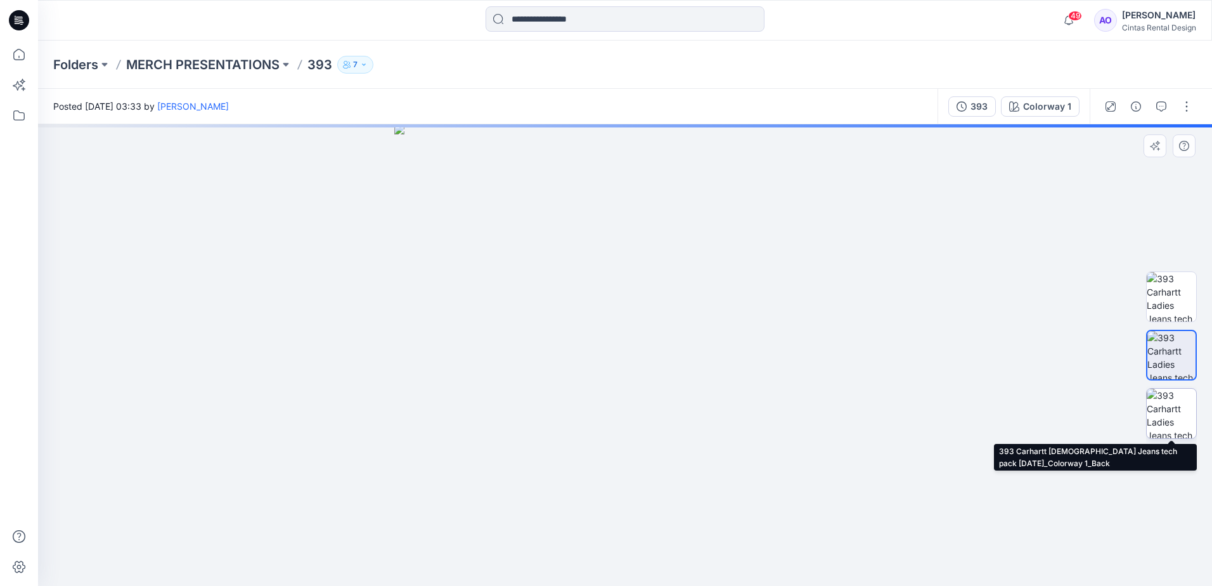
click at [1167, 411] on img at bounding box center [1170, 412] width 49 height 49
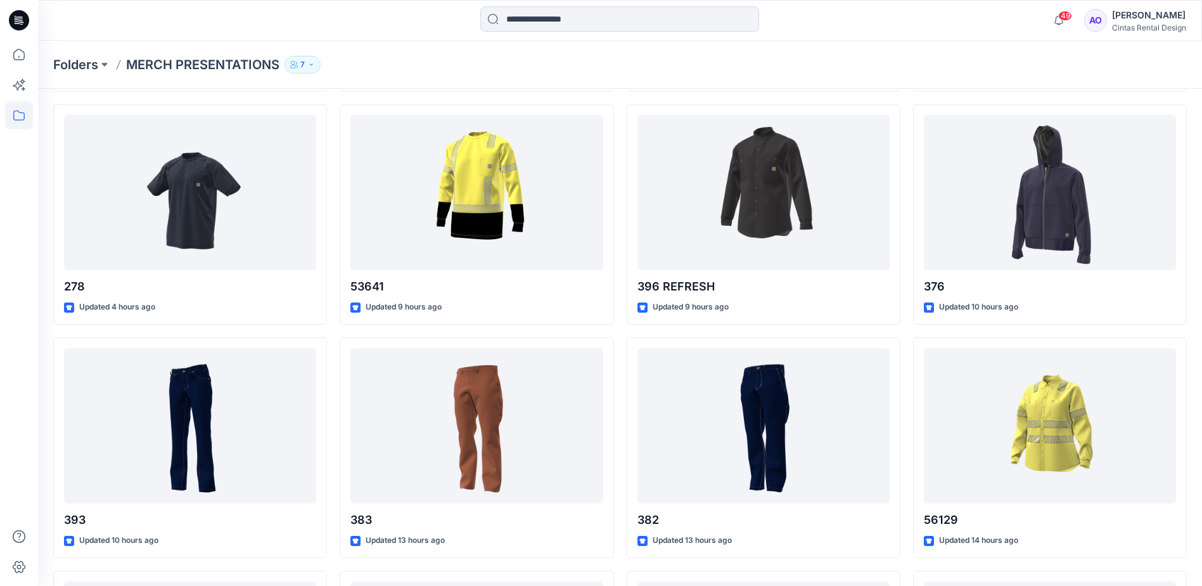
scroll to position [506, 0]
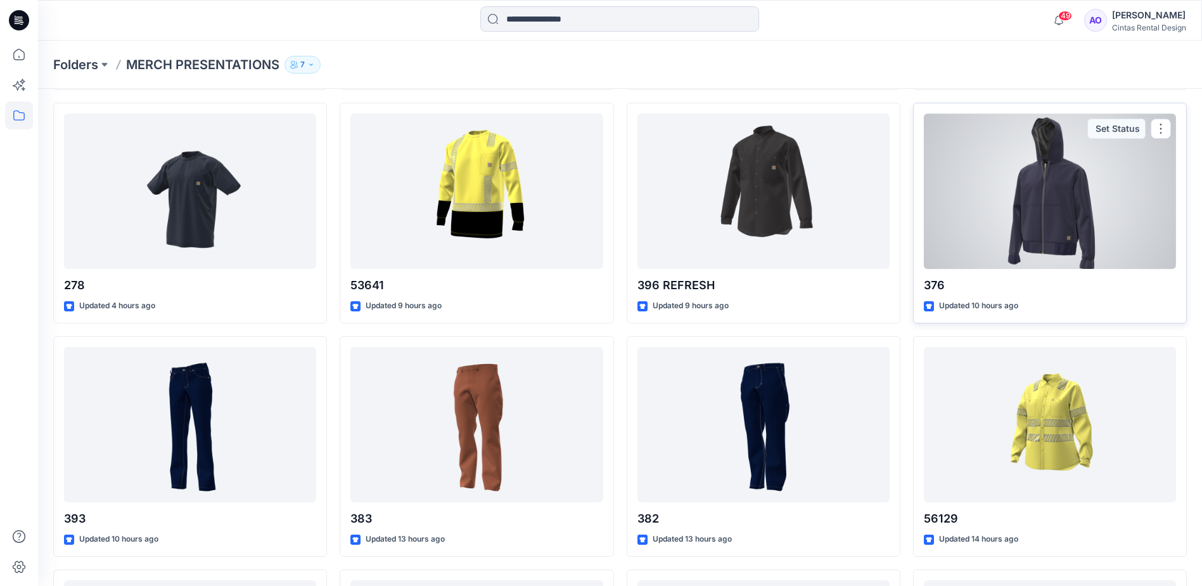
click at [1034, 241] on div at bounding box center [1050, 190] width 252 height 155
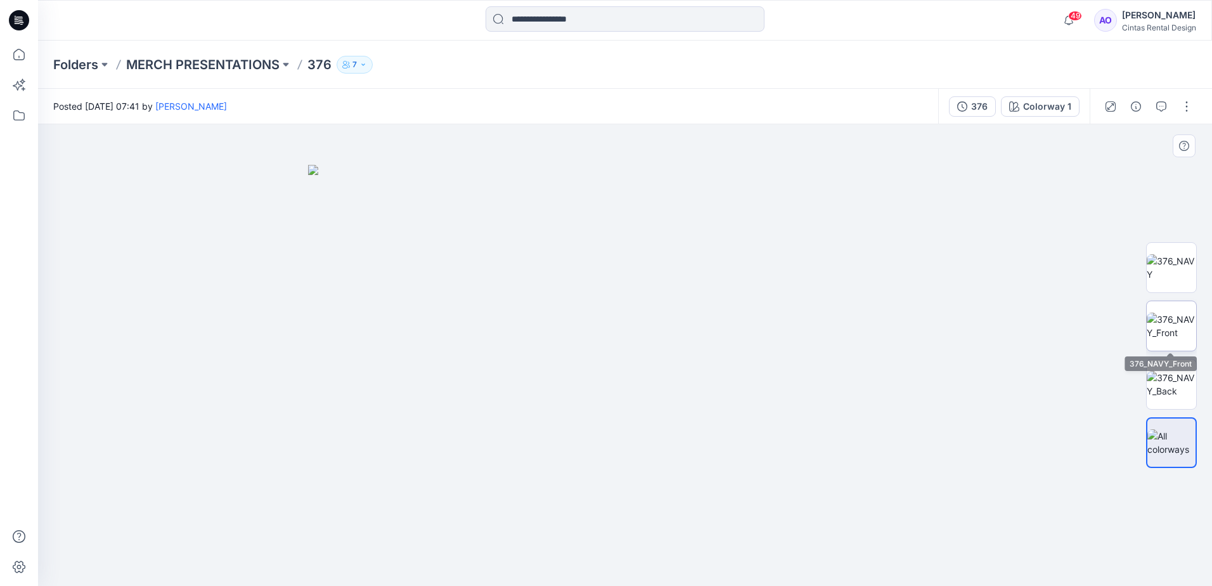
click at [1169, 337] on img at bounding box center [1170, 325] width 49 height 27
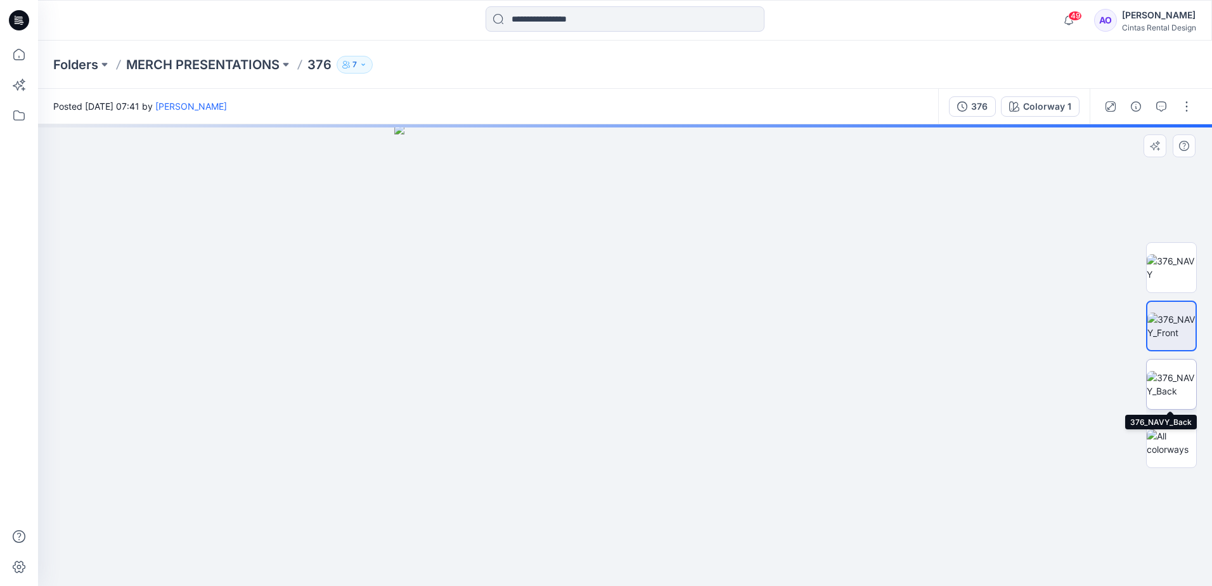
click at [1179, 390] on img at bounding box center [1170, 384] width 49 height 27
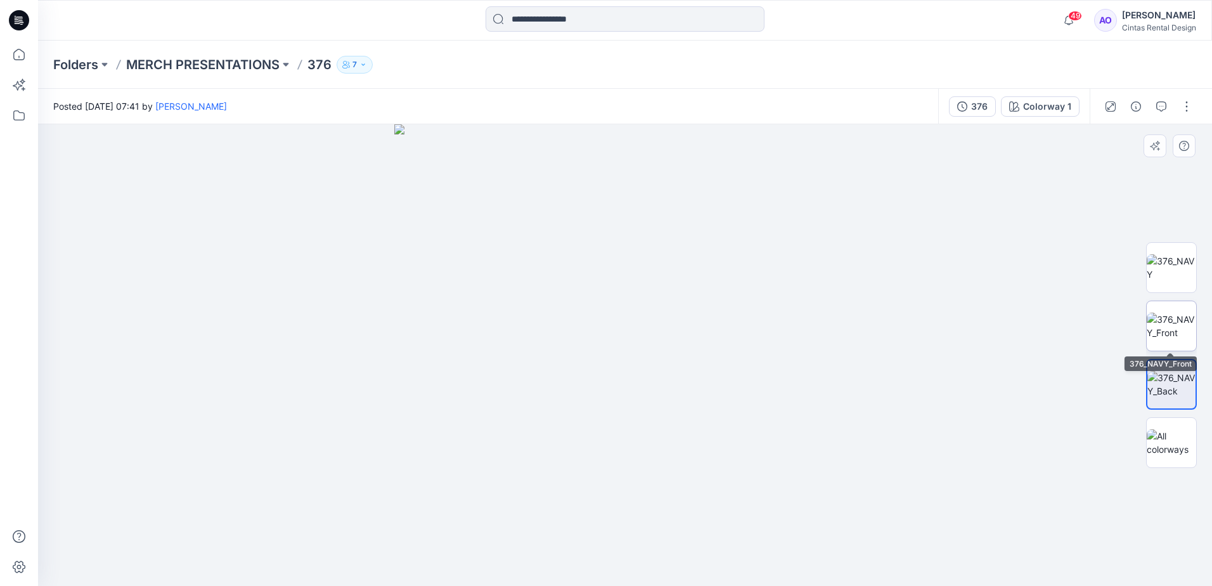
click at [1152, 320] on img at bounding box center [1170, 325] width 49 height 27
click at [1181, 281] on img at bounding box center [1170, 267] width 49 height 27
click at [620, 226] on img at bounding box center [624, 354] width 461 height 461
drag, startPoint x: 618, startPoint y: 184, endPoint x: 570, endPoint y: 494, distance: 314.2
click at [570, 494] on img at bounding box center [624, 259] width 969 height 652
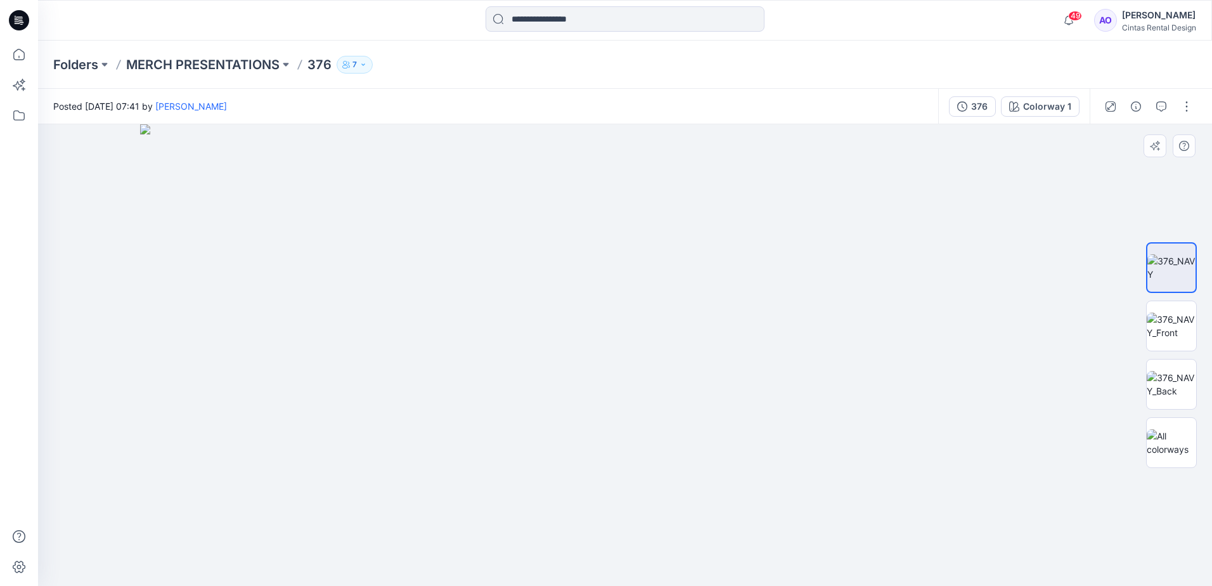
drag, startPoint x: 591, startPoint y: 356, endPoint x: 580, endPoint y: 407, distance: 51.8
click at [580, 407] on img at bounding box center [624, 354] width 969 height 461
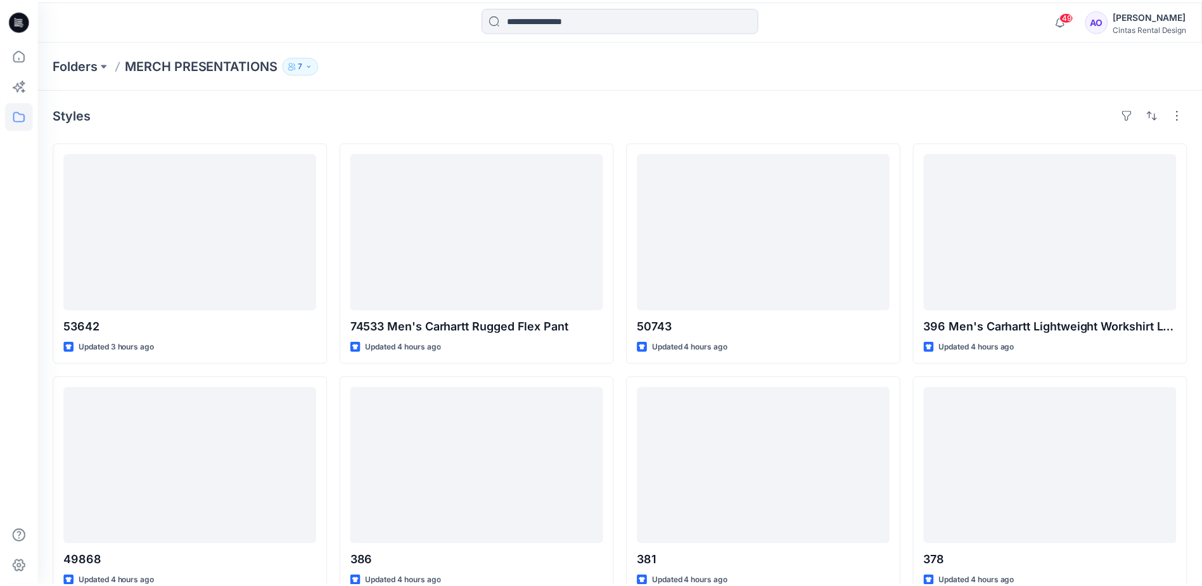
scroll to position [506, 0]
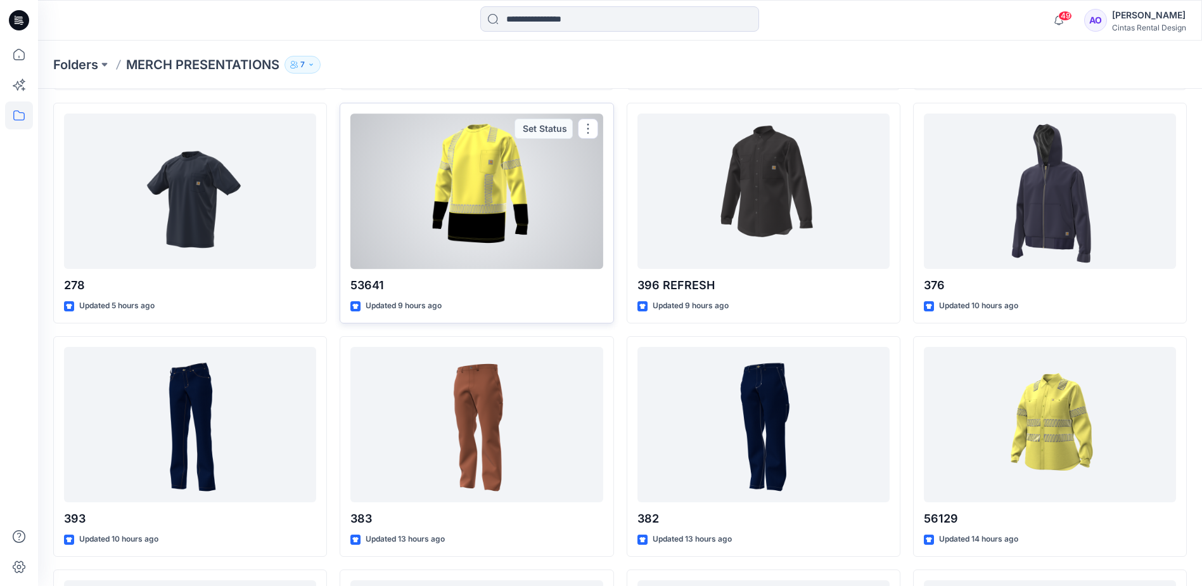
click at [406, 268] on div at bounding box center [476, 190] width 252 height 155
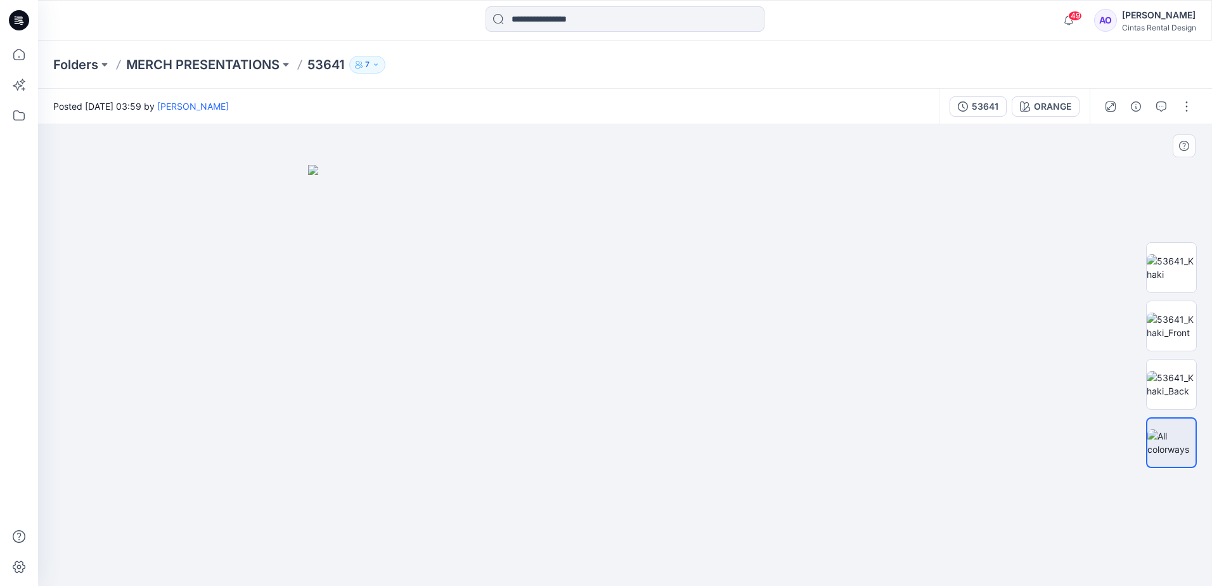
click at [634, 355] on img at bounding box center [625, 375] width 634 height 421
click at [1167, 254] on img at bounding box center [1170, 267] width 49 height 27
drag, startPoint x: 745, startPoint y: 349, endPoint x: 727, endPoint y: 387, distance: 41.7
click at [727, 387] on img at bounding box center [624, 323] width 631 height 526
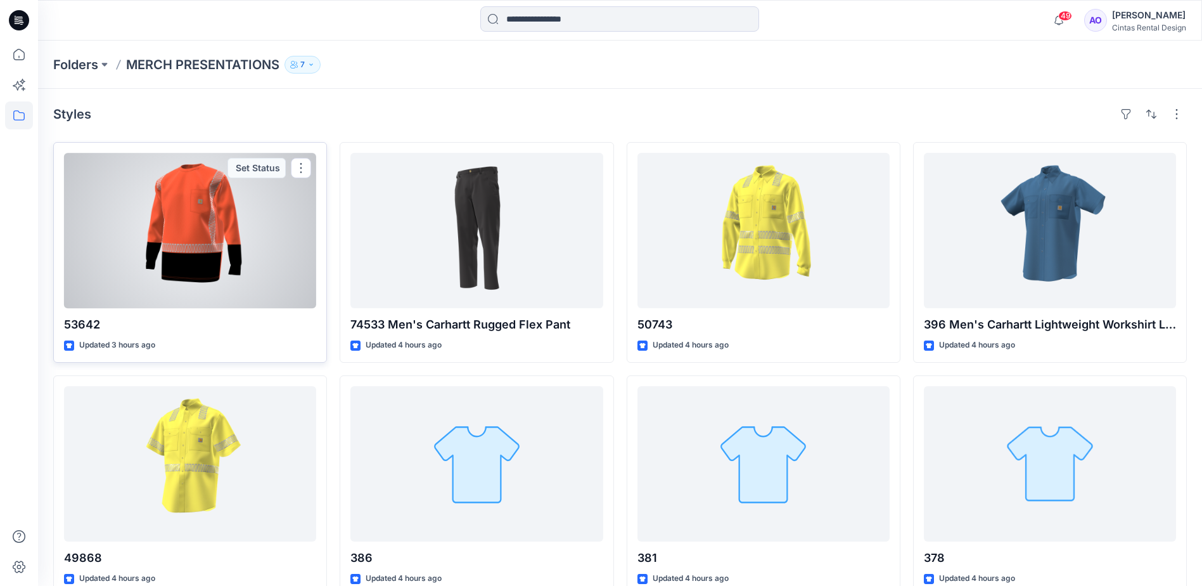
click at [163, 239] on div at bounding box center [190, 230] width 252 height 155
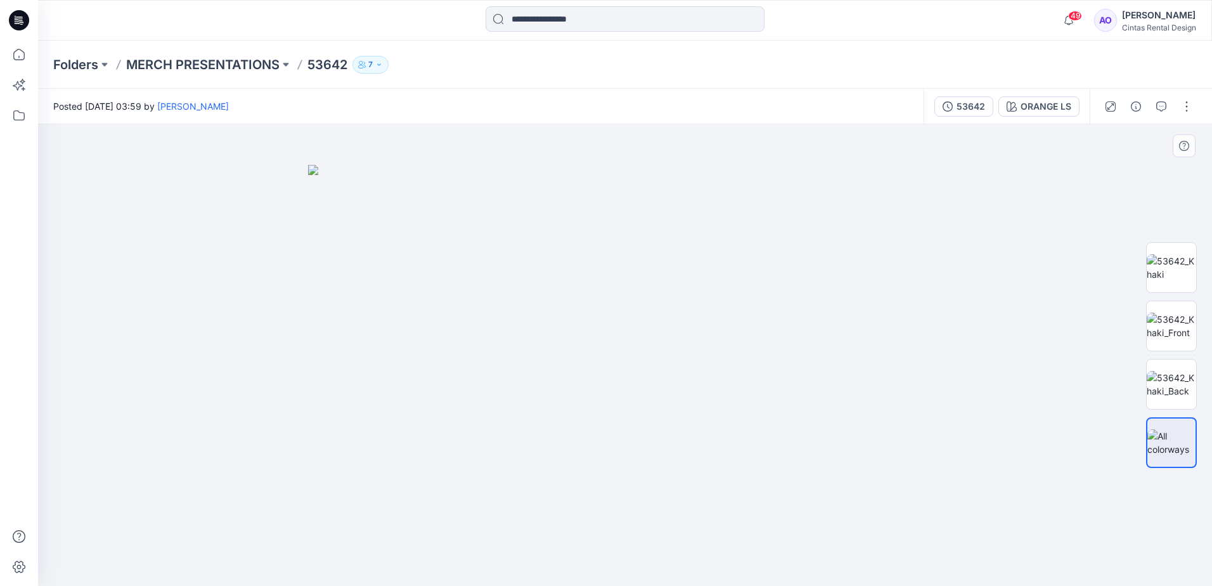
click at [660, 423] on img at bounding box center [625, 375] width 634 height 421
click at [623, 411] on img at bounding box center [625, 375] width 634 height 421
click at [1157, 273] on img at bounding box center [1170, 267] width 49 height 27
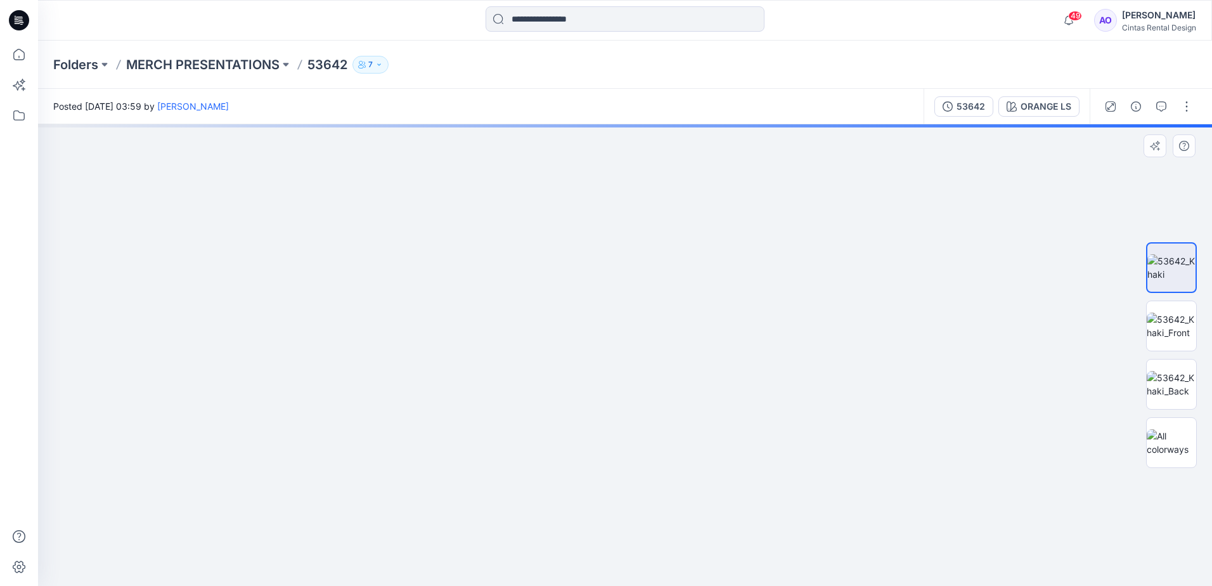
drag, startPoint x: 646, startPoint y: 544, endPoint x: 673, endPoint y: 437, distance: 111.1
click at [675, 383] on img at bounding box center [625, 112] width 1138 height 947
click at [662, 475] on img at bounding box center [625, 104] width 1138 height 961
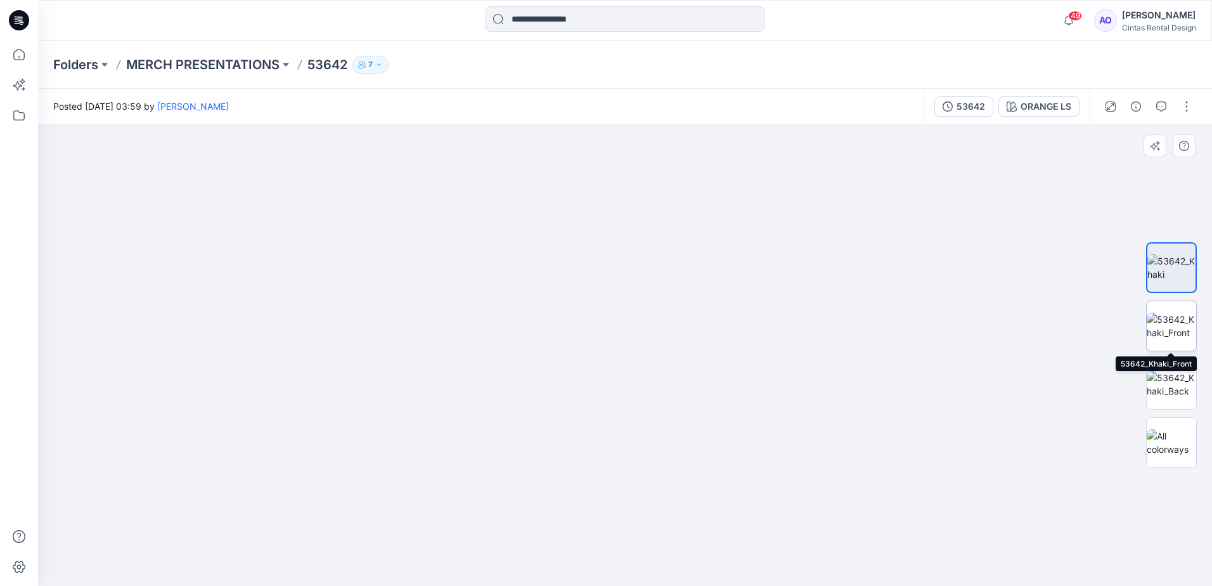
click at [1165, 332] on img at bounding box center [1170, 325] width 49 height 27
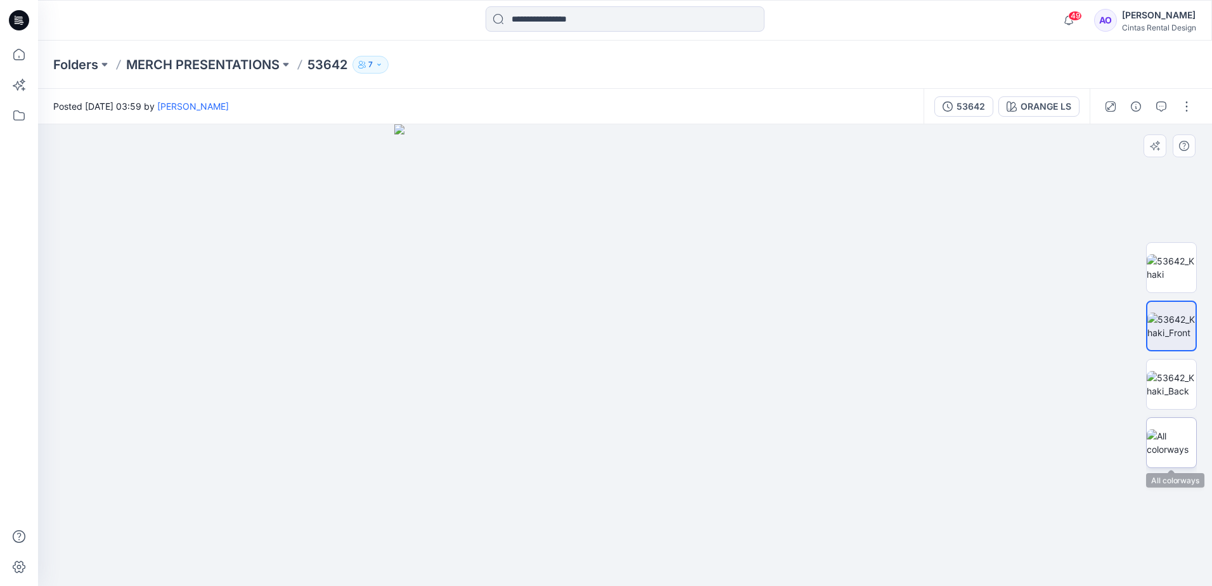
click at [1167, 440] on img at bounding box center [1170, 442] width 49 height 27
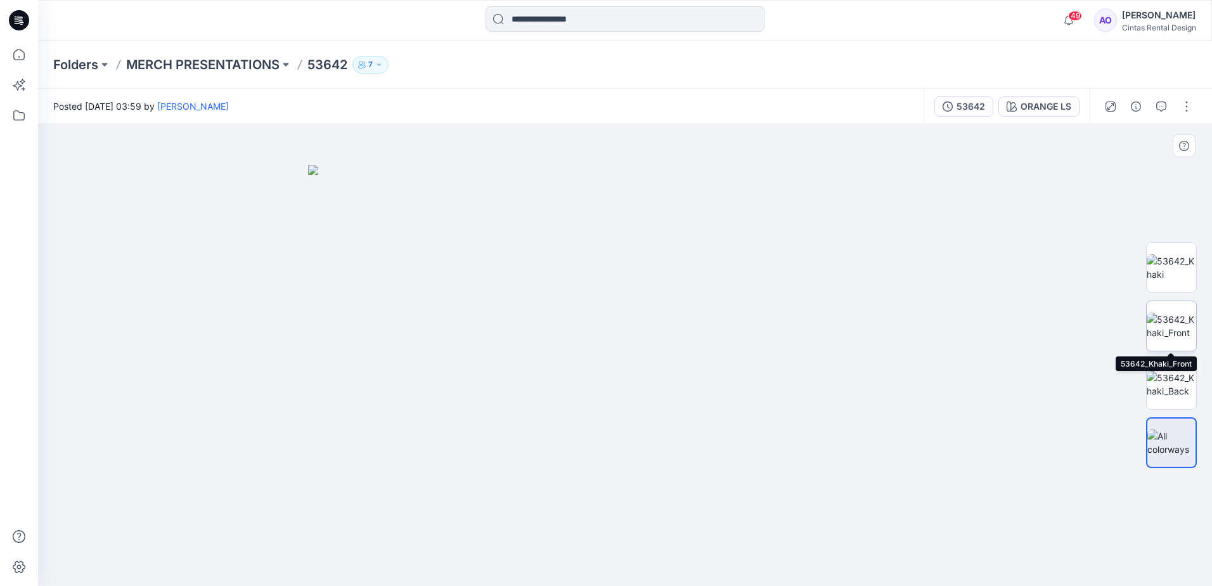
click at [1167, 317] on img at bounding box center [1170, 325] width 49 height 27
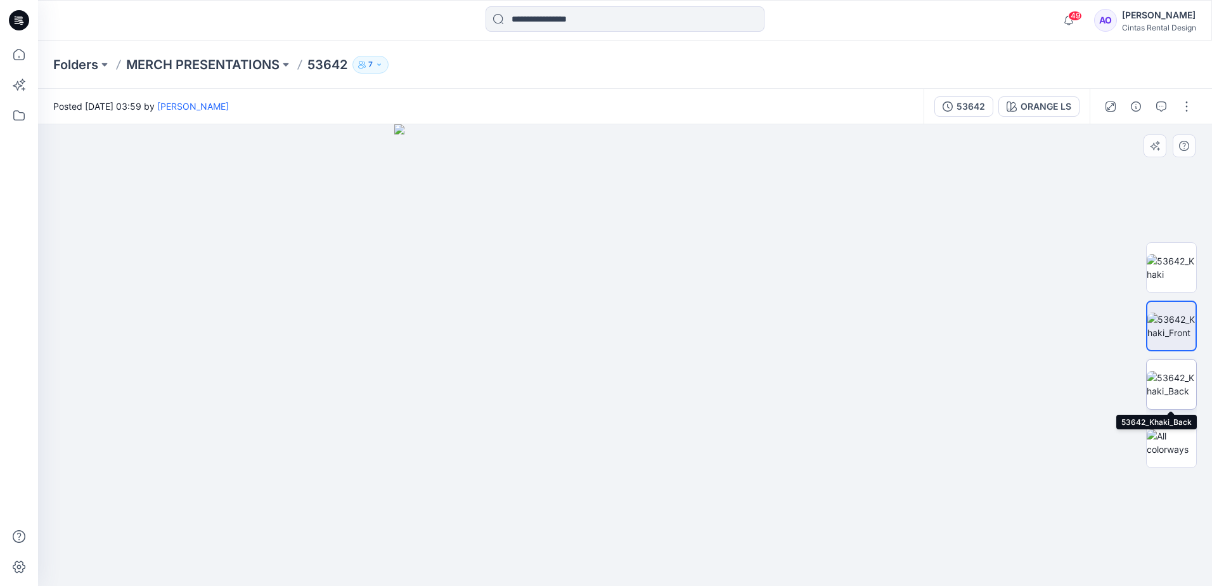
click at [1165, 371] on img at bounding box center [1170, 384] width 49 height 27
click at [1169, 278] on img at bounding box center [1170, 267] width 49 height 27
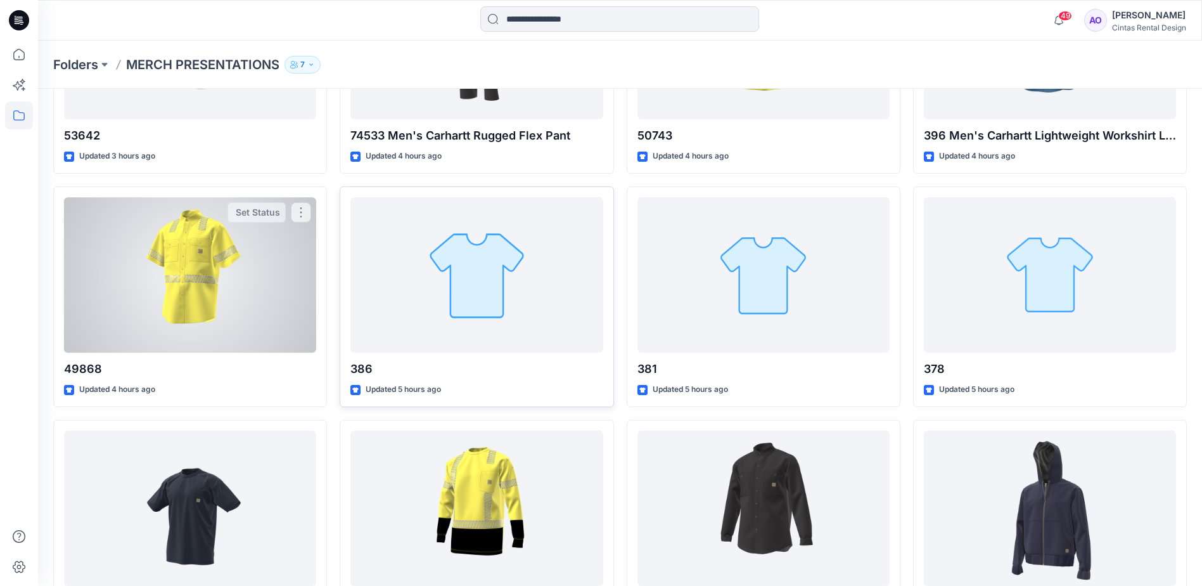
scroll to position [190, 0]
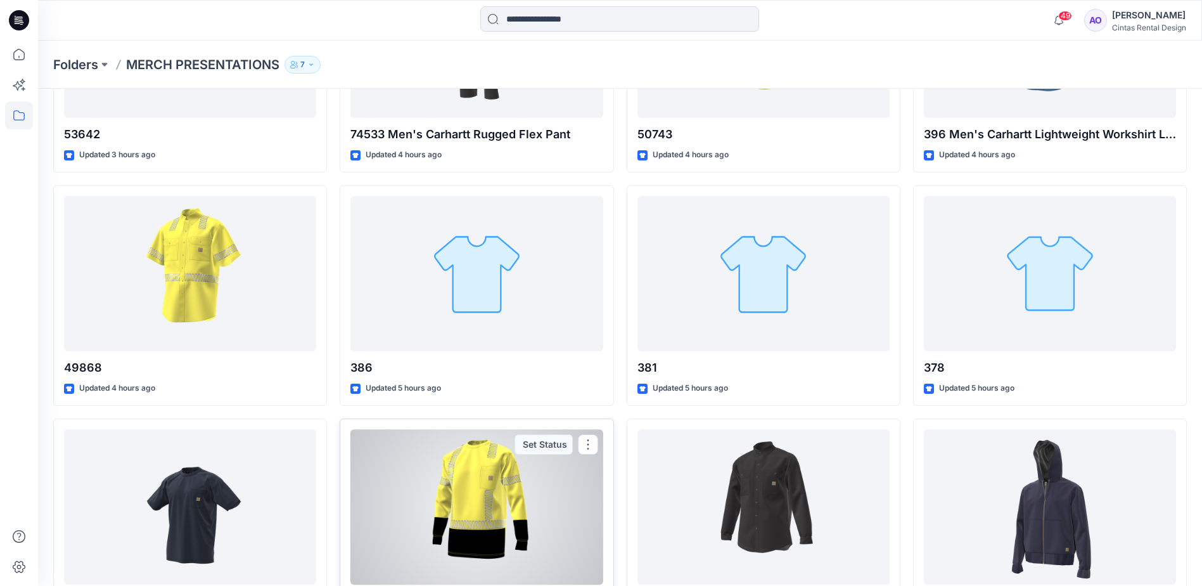
click at [476, 521] on div at bounding box center [476, 506] width 252 height 155
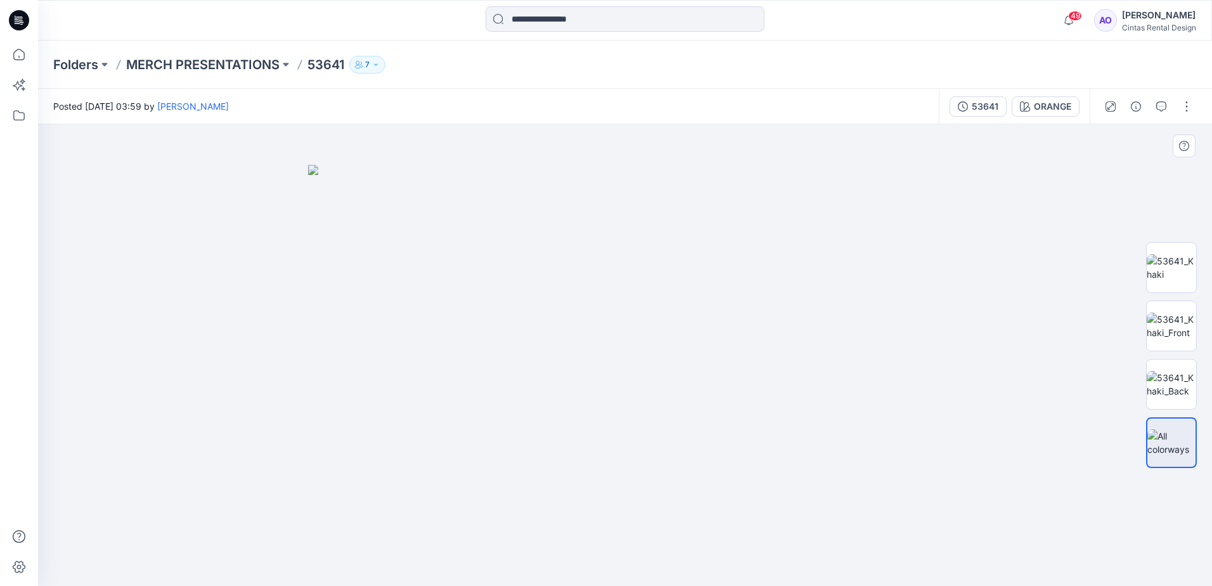
click at [610, 364] on img at bounding box center [625, 375] width 634 height 421
click at [637, 405] on img at bounding box center [625, 375] width 634 height 421
click at [1167, 276] on img at bounding box center [1170, 267] width 49 height 27
drag, startPoint x: 630, startPoint y: 470, endPoint x: 606, endPoint y: 369, distance: 104.1
click at [609, 372] on img at bounding box center [624, 177] width 969 height 817
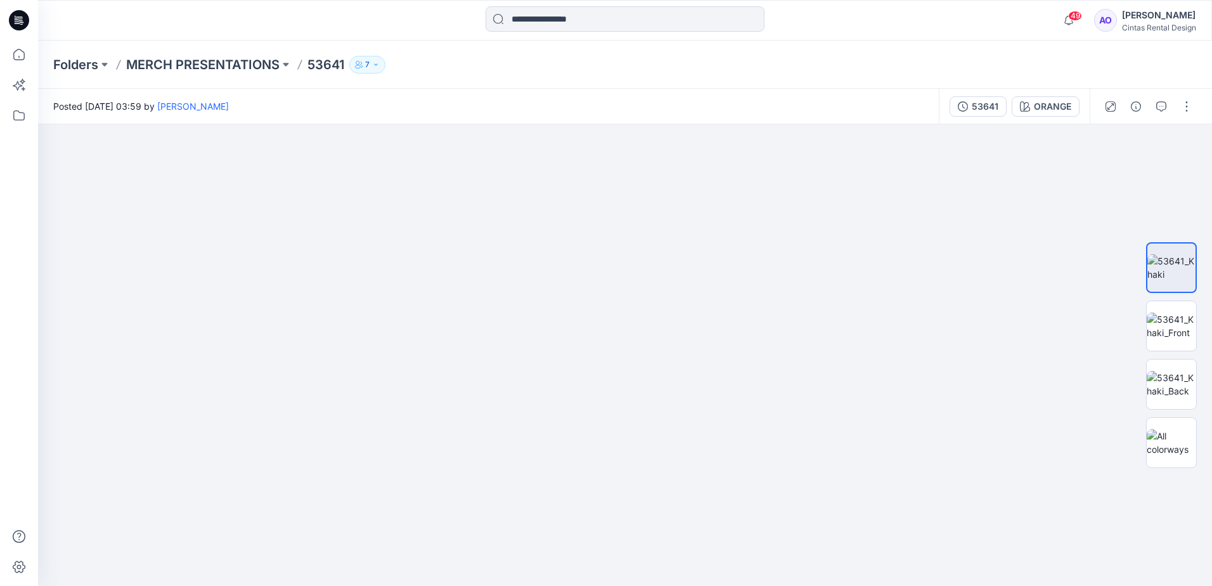
drag, startPoint x: 618, startPoint y: 477, endPoint x: 613, endPoint y: 586, distance: 109.1
click at [613, 585] on html "49 Notifications Angelina Griffiths shared 49868 in MERCH PRESENTATIONS (Member…" at bounding box center [606, 293] width 1212 height 586
drag, startPoint x: 569, startPoint y: 477, endPoint x: 541, endPoint y: 290, distance: 189.0
click at [544, 294] on img at bounding box center [624, 201] width 969 height 770
drag, startPoint x: 583, startPoint y: 394, endPoint x: 576, endPoint y: 366, distance: 28.1
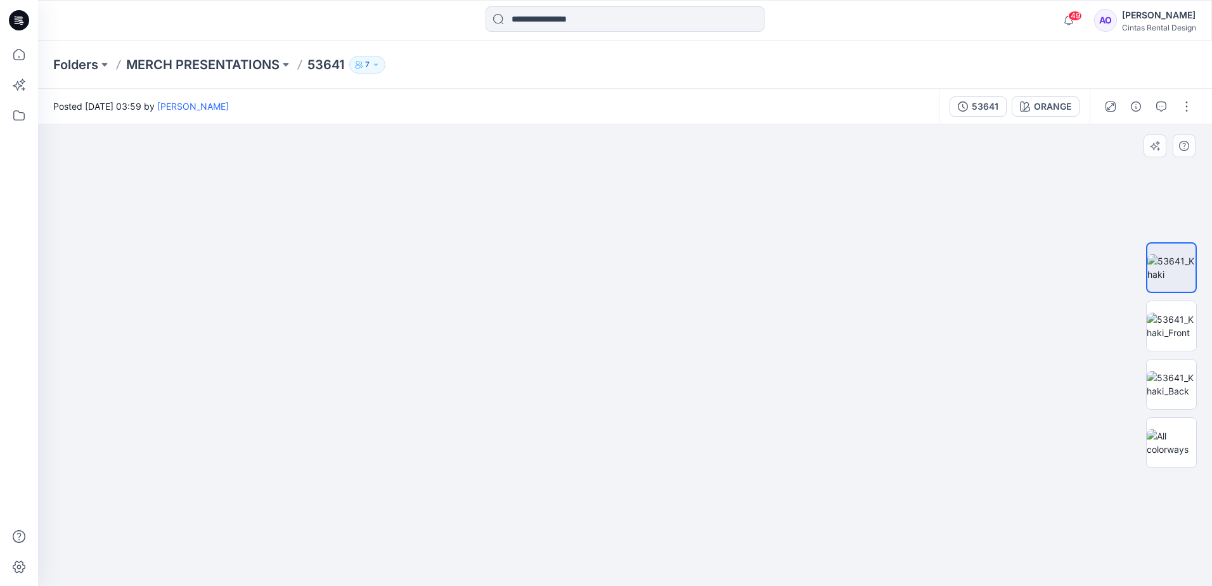
click at [576, 366] on img at bounding box center [624, 180] width 969 height 812
drag, startPoint x: 688, startPoint y: 254, endPoint x: 605, endPoint y: 533, distance: 290.9
click at [615, 577] on img at bounding box center [565, 92] width 1646 height 987
drag, startPoint x: 562, startPoint y: 394, endPoint x: 549, endPoint y: 456, distance: 63.4
click at [549, 456] on img at bounding box center [547, 144] width 1646 height 881
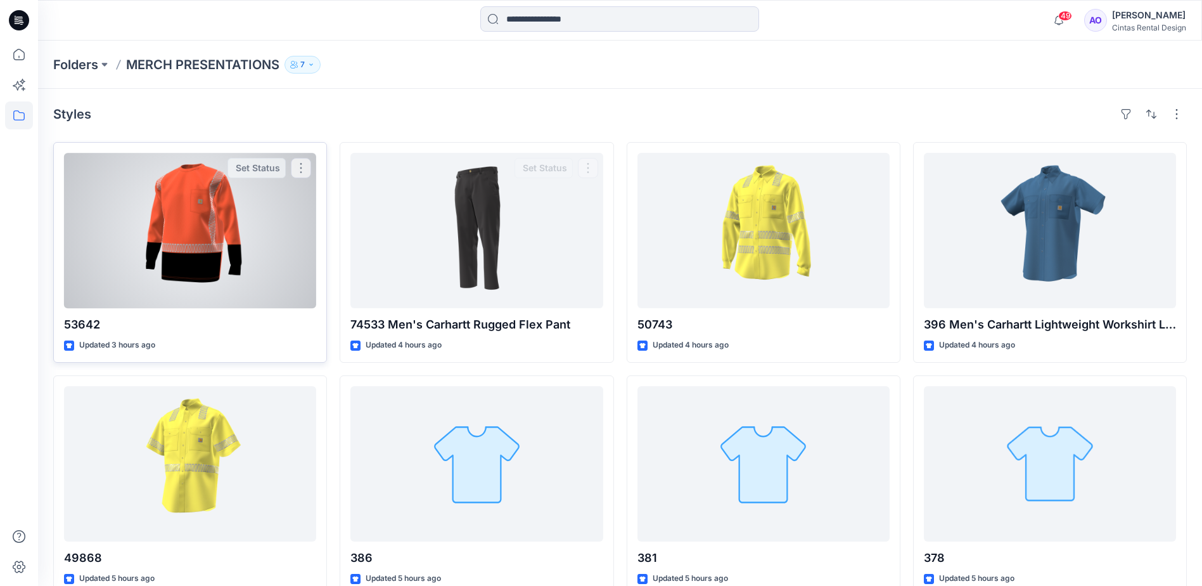
click at [163, 222] on div at bounding box center [190, 230] width 252 height 155
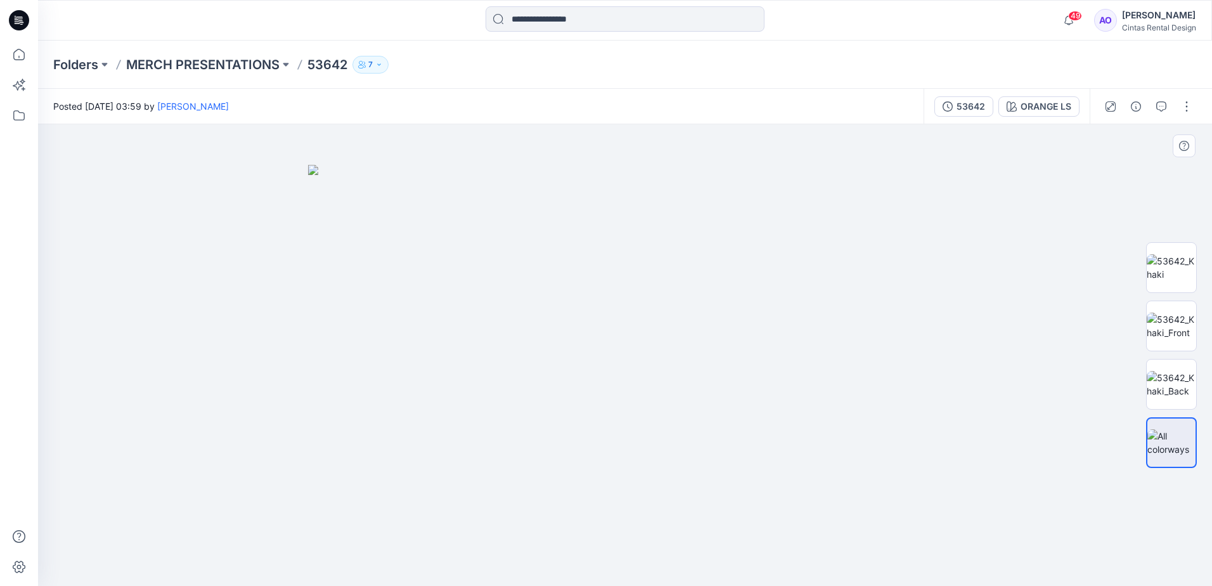
click at [627, 391] on img at bounding box center [625, 375] width 634 height 421
click at [1159, 268] on img at bounding box center [1170, 267] width 49 height 27
drag, startPoint x: 587, startPoint y: 504, endPoint x: 553, endPoint y: 429, distance: 83.1
click at [553, 429] on img at bounding box center [624, 190] width 969 height 791
drag, startPoint x: 586, startPoint y: 491, endPoint x: 582, endPoint y: 484, distance: 8.3
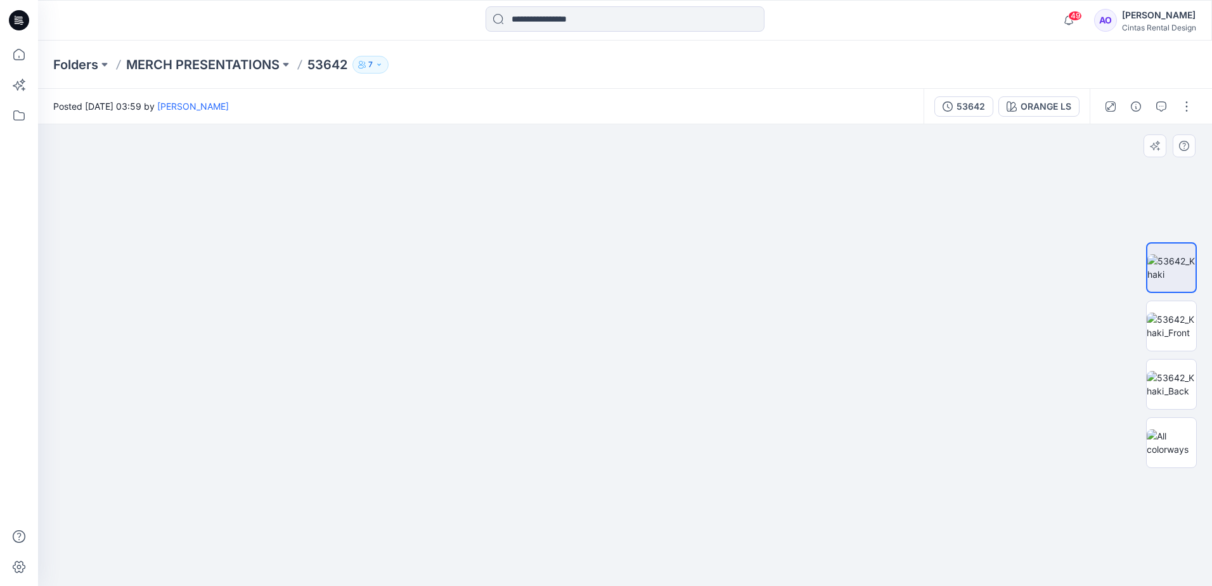
click at [582, 485] on img at bounding box center [624, 190] width 969 height 791
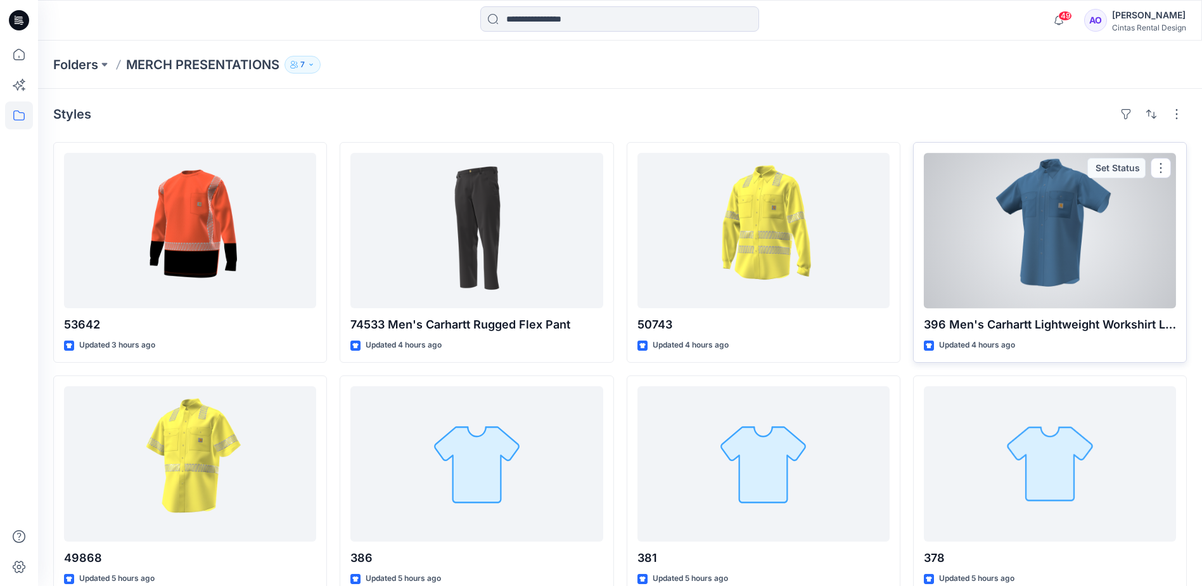
click at [1043, 209] on div at bounding box center [1050, 230] width 252 height 155
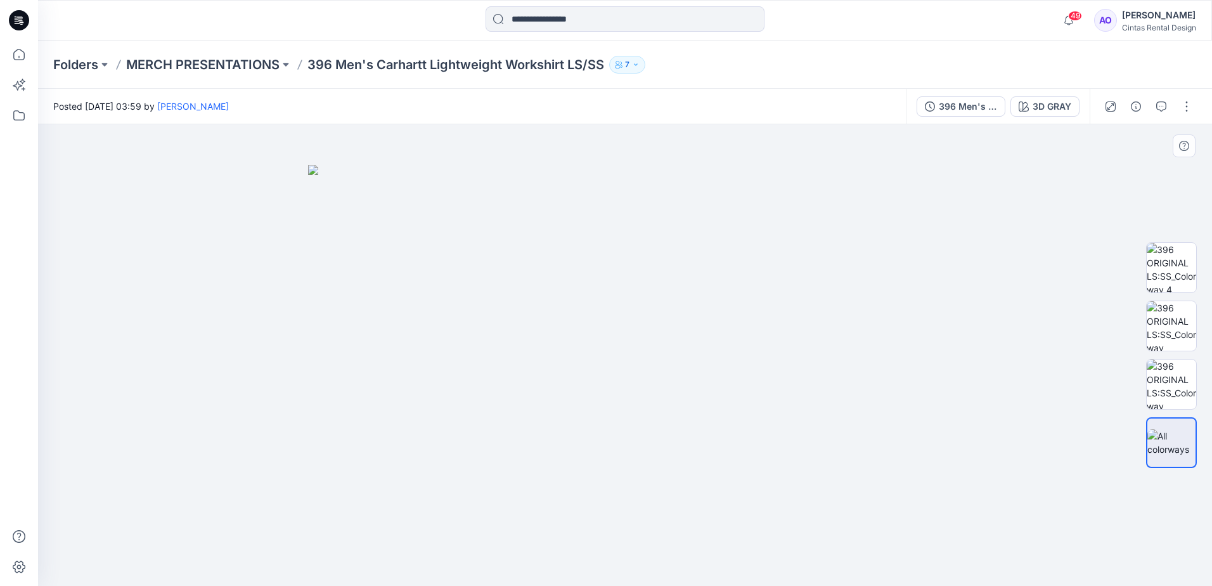
click at [620, 377] on img at bounding box center [625, 375] width 634 height 421
click at [621, 391] on img at bounding box center [625, 375] width 634 height 421
click at [1160, 267] on img at bounding box center [1170, 267] width 49 height 49
click at [584, 361] on img at bounding box center [624, 354] width 461 height 461
drag, startPoint x: 593, startPoint y: 340, endPoint x: 599, endPoint y: 441, distance: 101.6
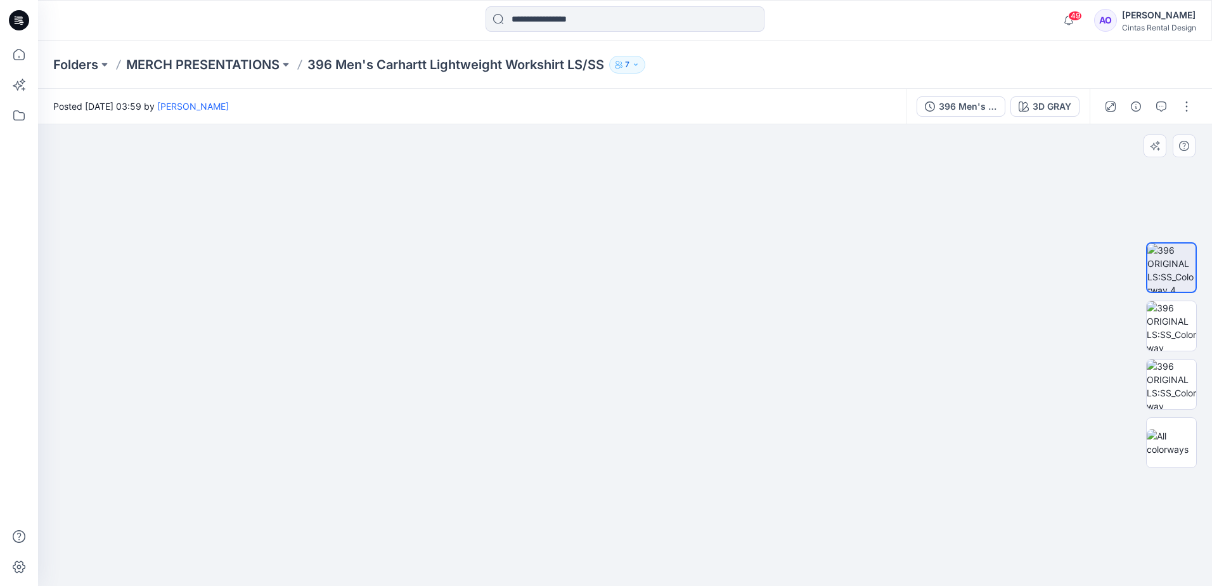
click at [599, 441] on img at bounding box center [632, 148] width 1477 height 873
drag, startPoint x: 595, startPoint y: 332, endPoint x: 580, endPoint y: 430, distance: 98.7
click at [580, 430] on img at bounding box center [613, 229] width 1477 height 712
click at [1167, 385] on img at bounding box center [1170, 383] width 49 height 49
click at [580, 262] on img at bounding box center [624, 354] width 461 height 461
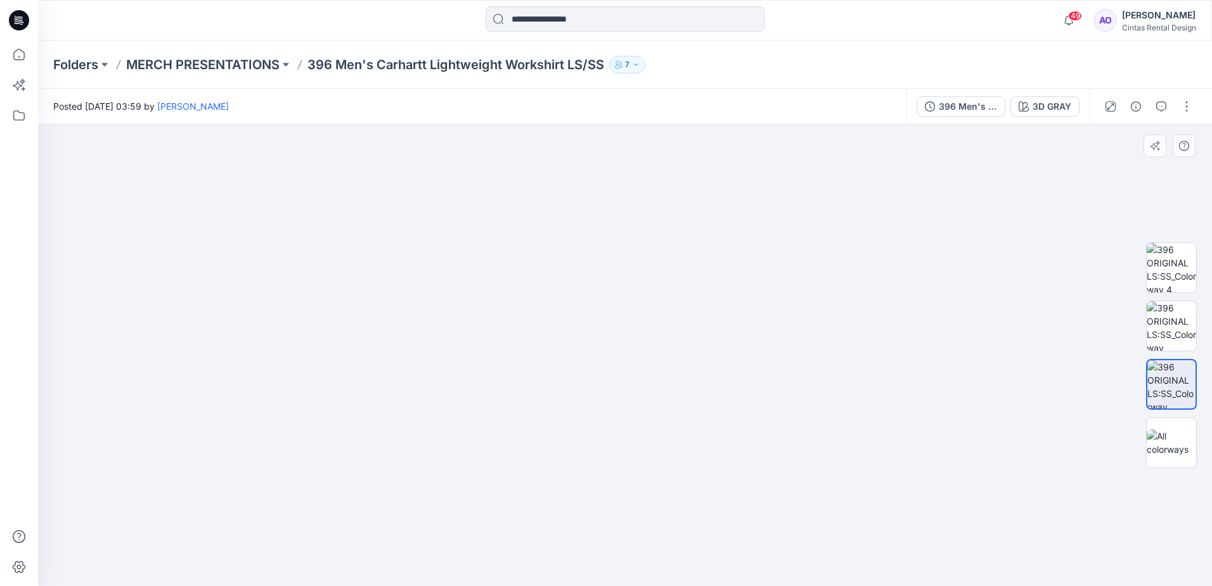
drag, startPoint x: 583, startPoint y: 252, endPoint x: 520, endPoint y: 569, distance: 323.0
click at [520, 569] on img at bounding box center [575, 261] width 1308 height 650
click at [244, 61] on p "MERCH PRESENTATIONS" at bounding box center [202, 65] width 153 height 18
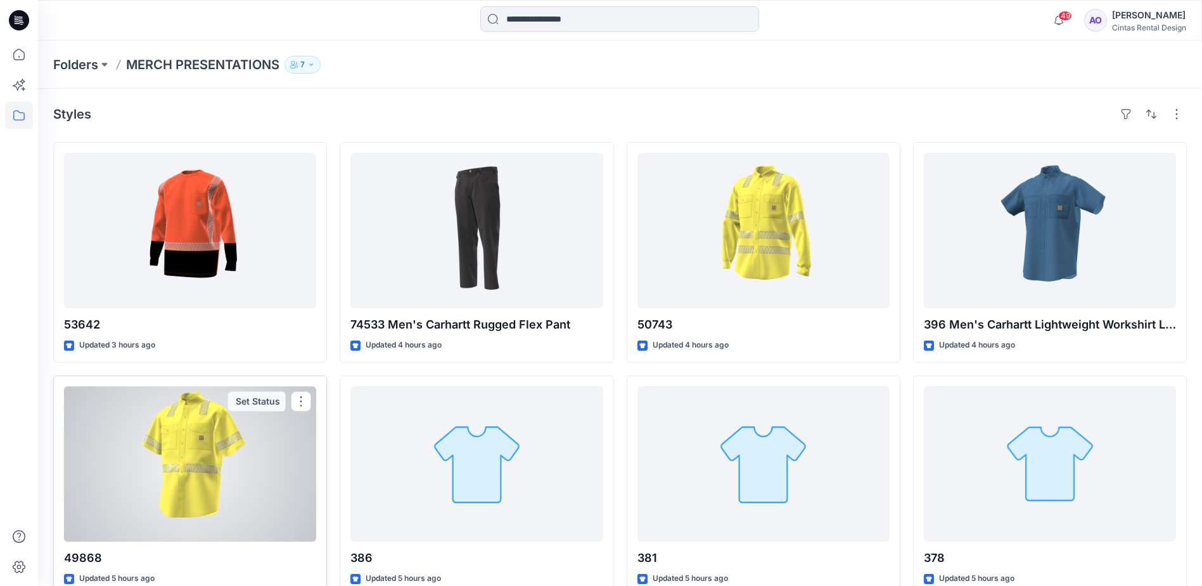
click at [266, 475] on div at bounding box center [190, 463] width 252 height 155
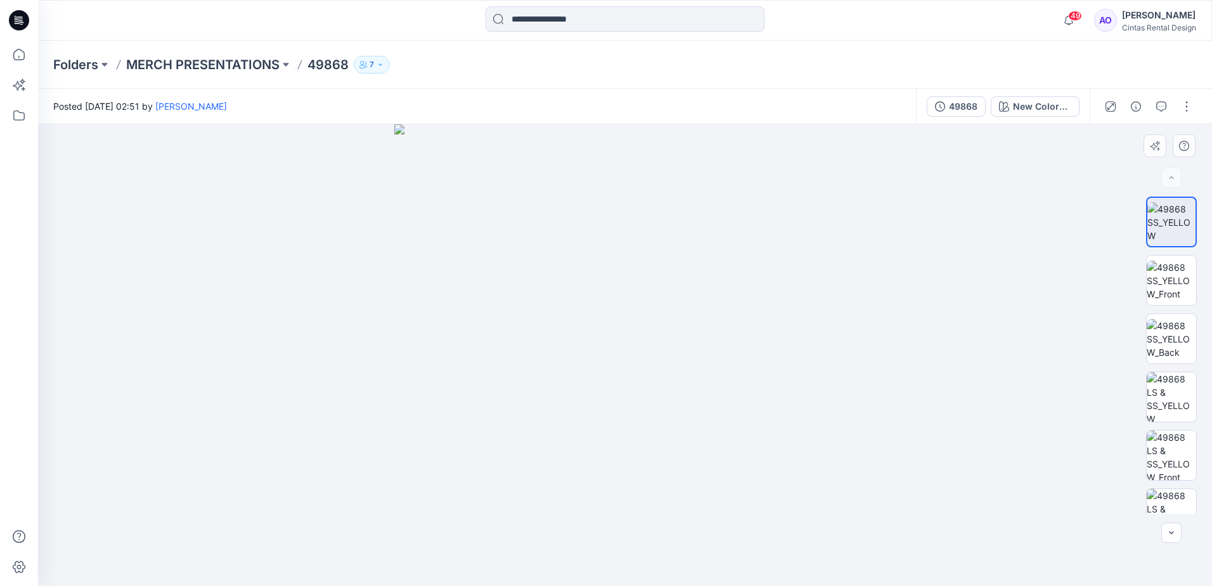
click at [640, 359] on img at bounding box center [624, 354] width 461 height 461
drag, startPoint x: 658, startPoint y: 310, endPoint x: 631, endPoint y: 458, distance: 150.3
click at [631, 458] on img at bounding box center [625, 233] width 1138 height 705
drag, startPoint x: 591, startPoint y: 304, endPoint x: 269, endPoint y: 461, distance: 358.8
click at [269, 460] on img at bounding box center [625, 275] width 1138 height 620
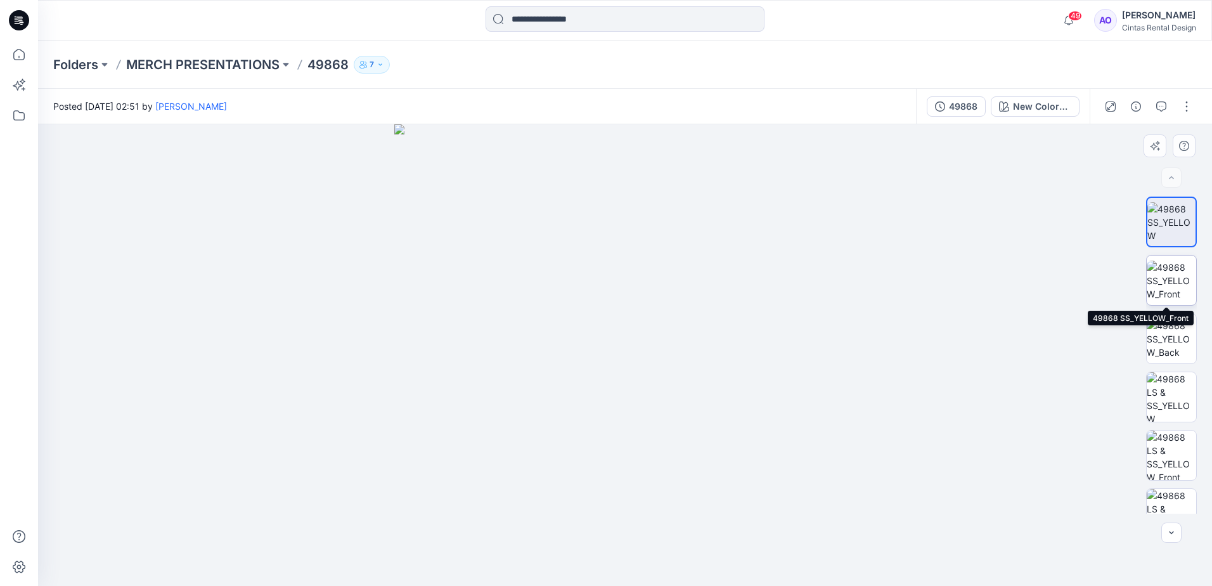
click at [1159, 274] on img at bounding box center [1170, 280] width 49 height 40
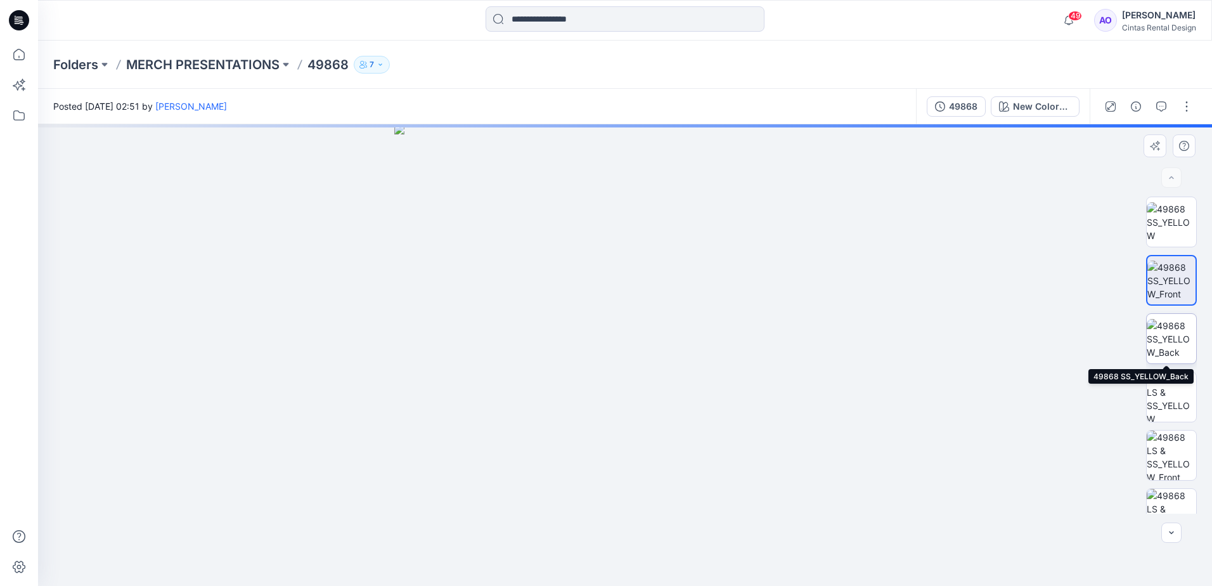
click at [1167, 333] on img at bounding box center [1170, 339] width 49 height 40
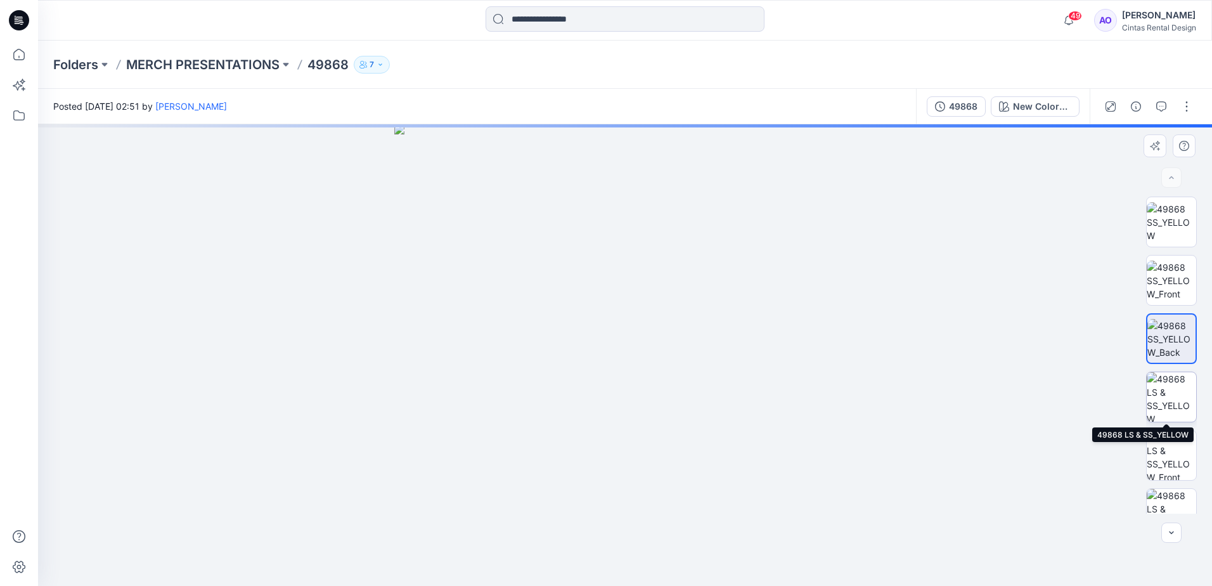
click at [1175, 395] on img at bounding box center [1170, 396] width 49 height 49
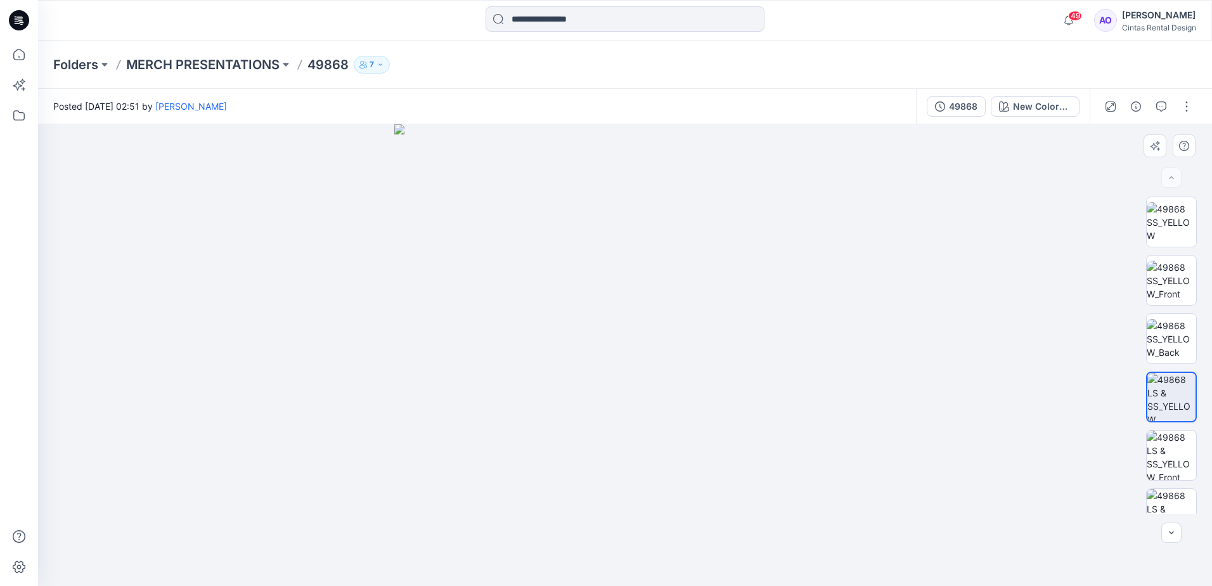
click at [546, 304] on img at bounding box center [624, 354] width 461 height 461
drag, startPoint x: 706, startPoint y: 274, endPoint x: 624, endPoint y: 445, distance: 189.6
click at [627, 434] on img at bounding box center [625, 101] width 1477 height 969
click at [719, 449] on img at bounding box center [546, 181] width 1477 height 809
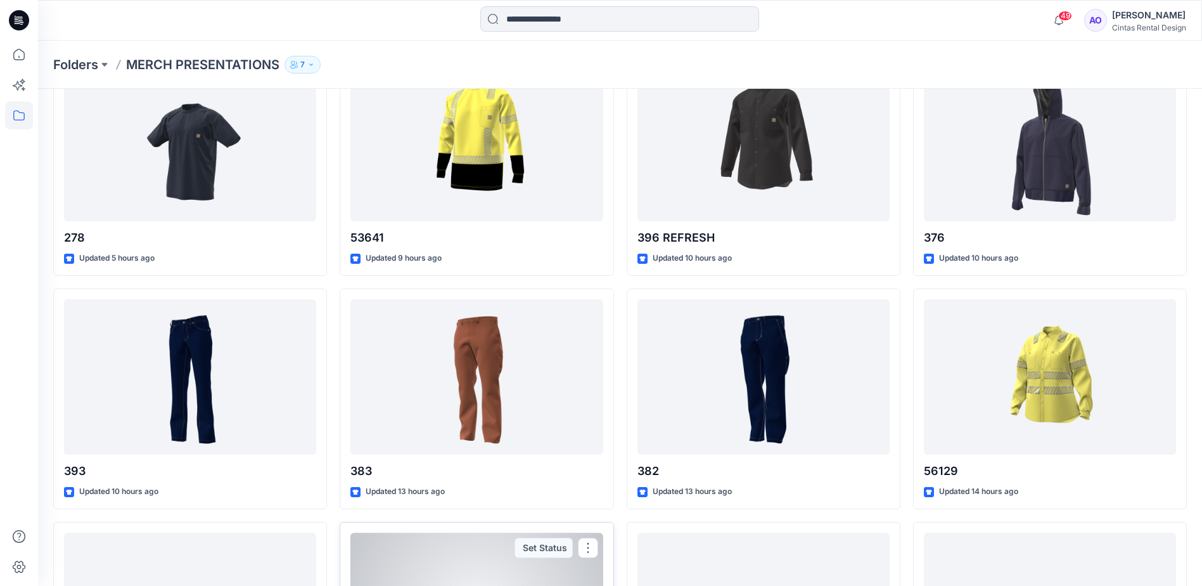
scroll to position [535, 0]
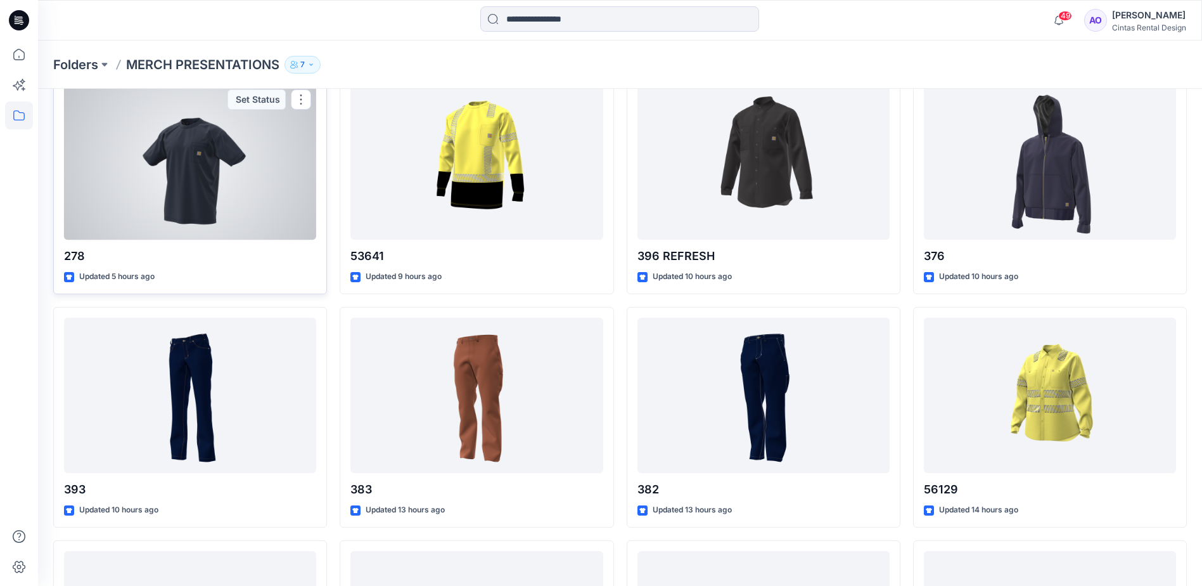
click at [180, 222] on div at bounding box center [190, 161] width 252 height 155
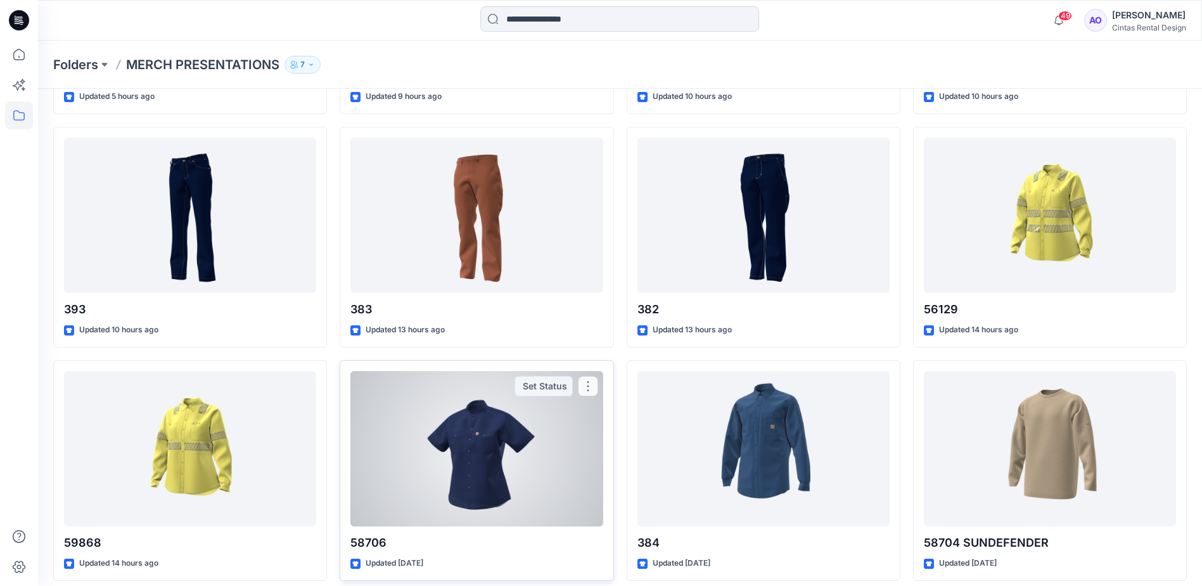
scroll to position [725, 0]
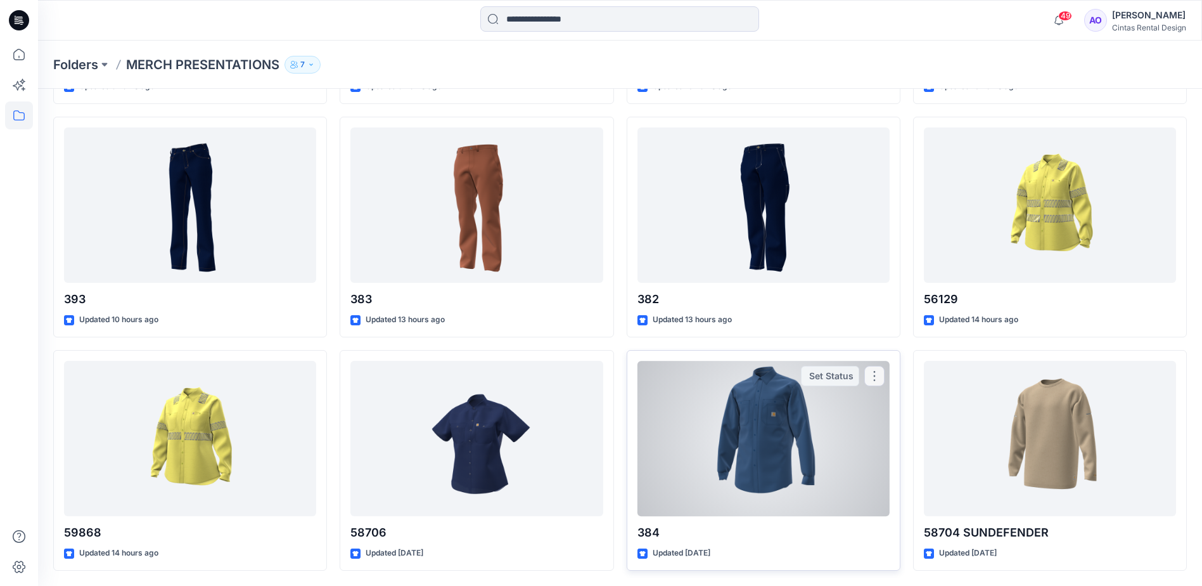
click at [737, 492] on div at bounding box center [763, 438] width 252 height 155
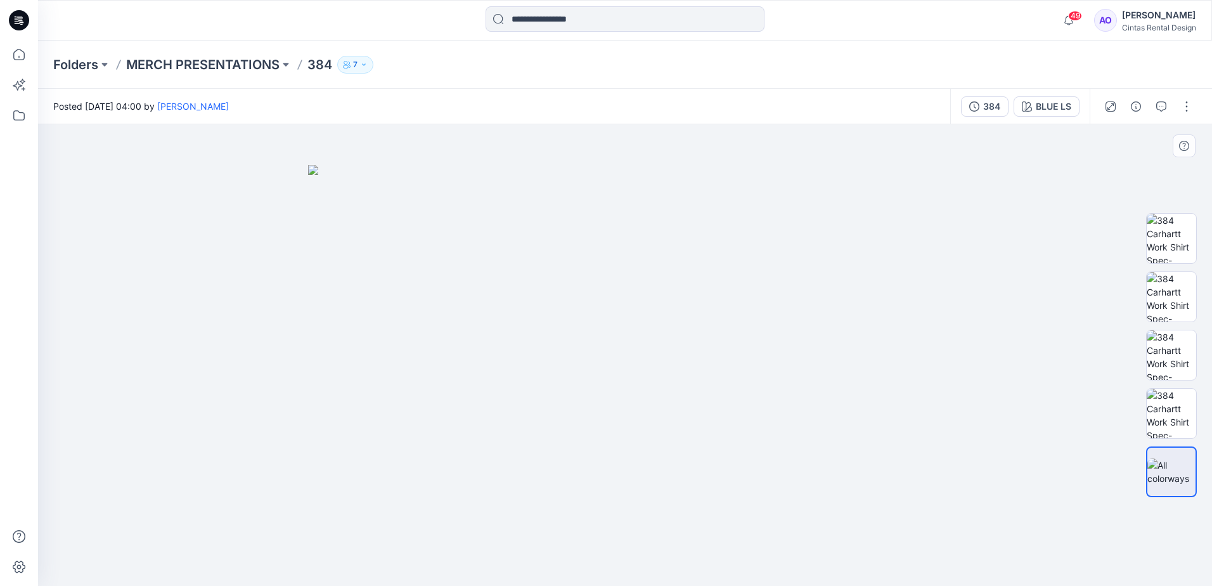
click at [614, 248] on img at bounding box center [625, 375] width 634 height 421
click at [663, 318] on img at bounding box center [625, 375] width 634 height 421
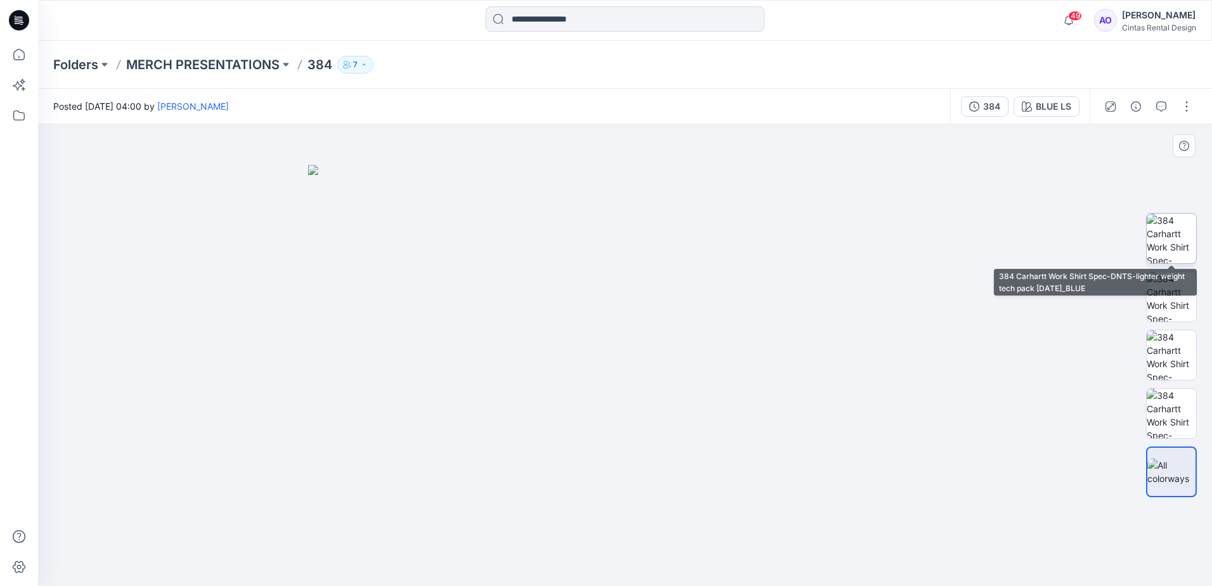
click at [1172, 236] on img at bounding box center [1170, 238] width 49 height 49
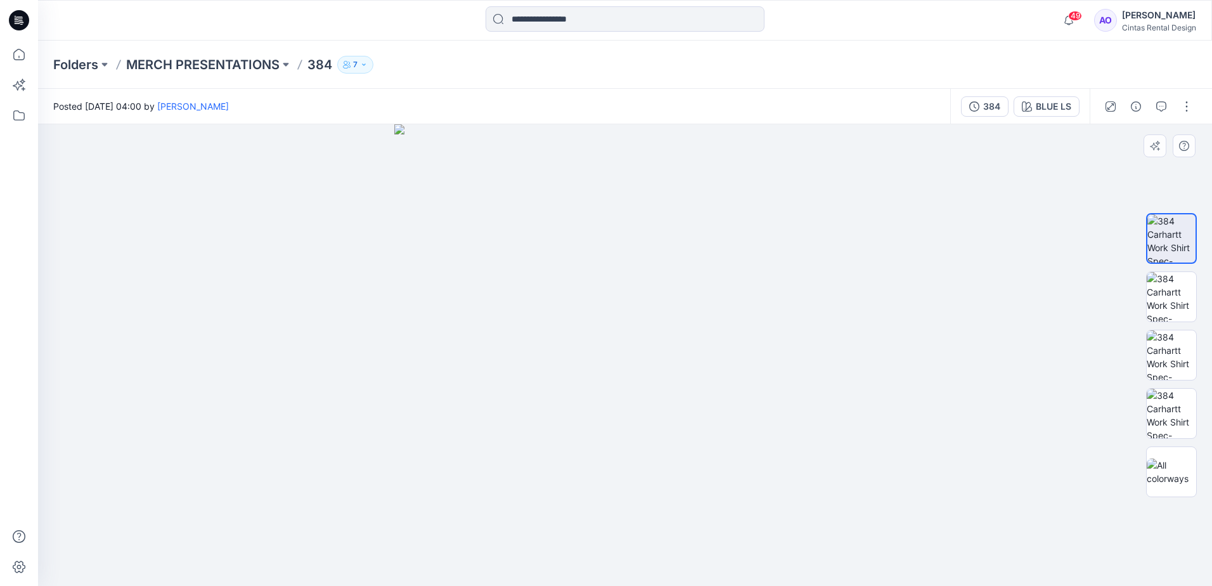
click at [615, 361] on img at bounding box center [624, 354] width 461 height 461
drag, startPoint x: 588, startPoint y: 263, endPoint x: 549, endPoint y: 414, distance: 156.5
click at [549, 414] on img at bounding box center [624, 305] width 969 height 561
drag, startPoint x: 618, startPoint y: 307, endPoint x: 598, endPoint y: 404, distance: 99.1
click at [598, 404] on img at bounding box center [625, 304] width 1138 height 564
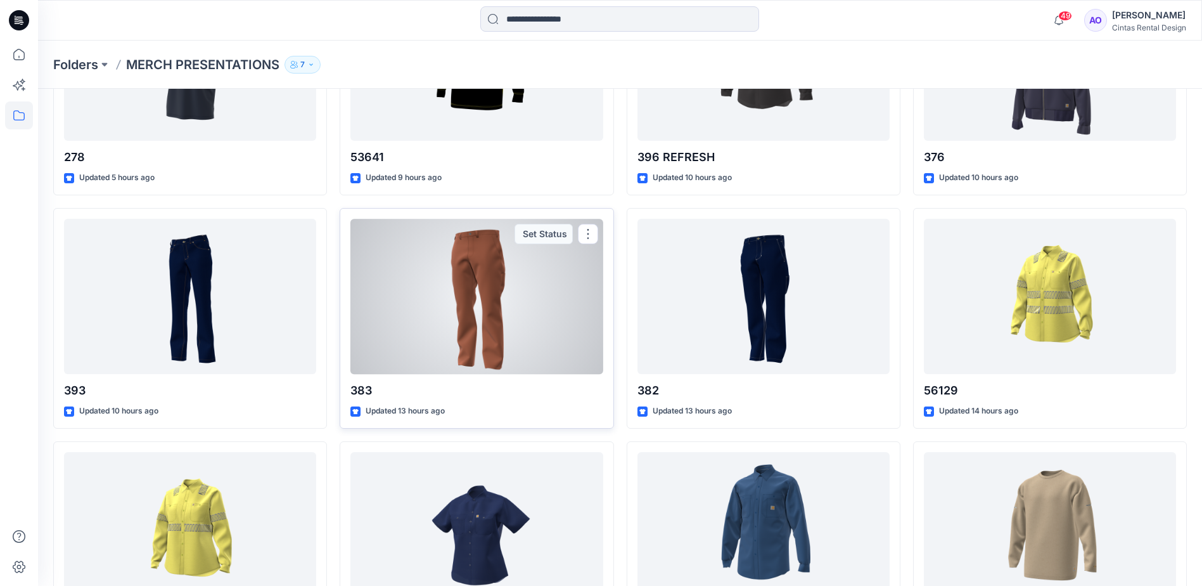
scroll to position [725, 0]
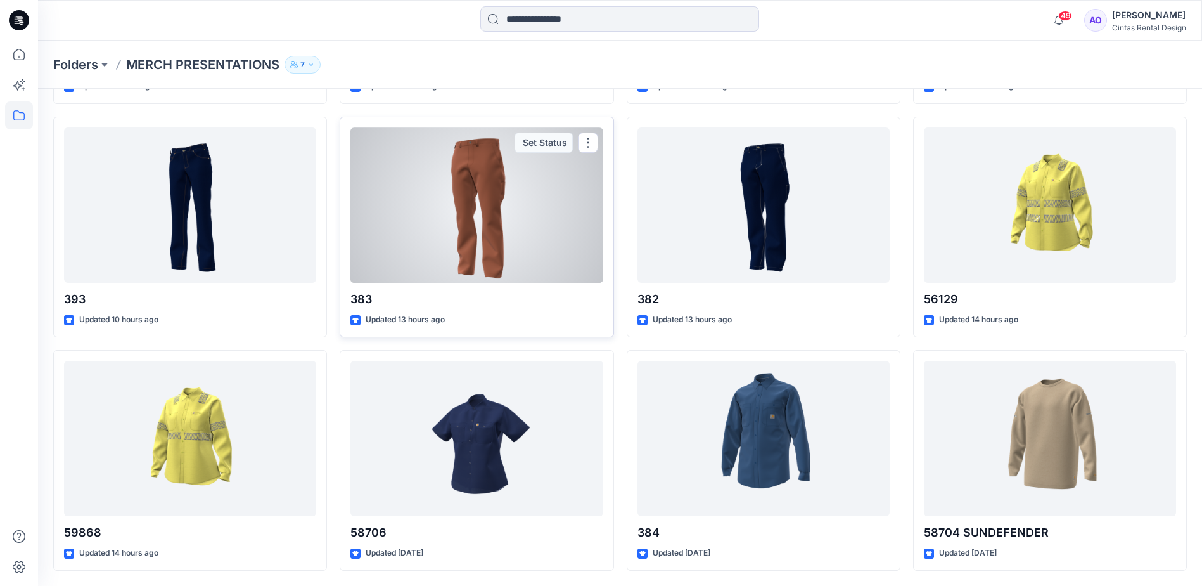
click at [503, 238] on div at bounding box center [476, 204] width 252 height 155
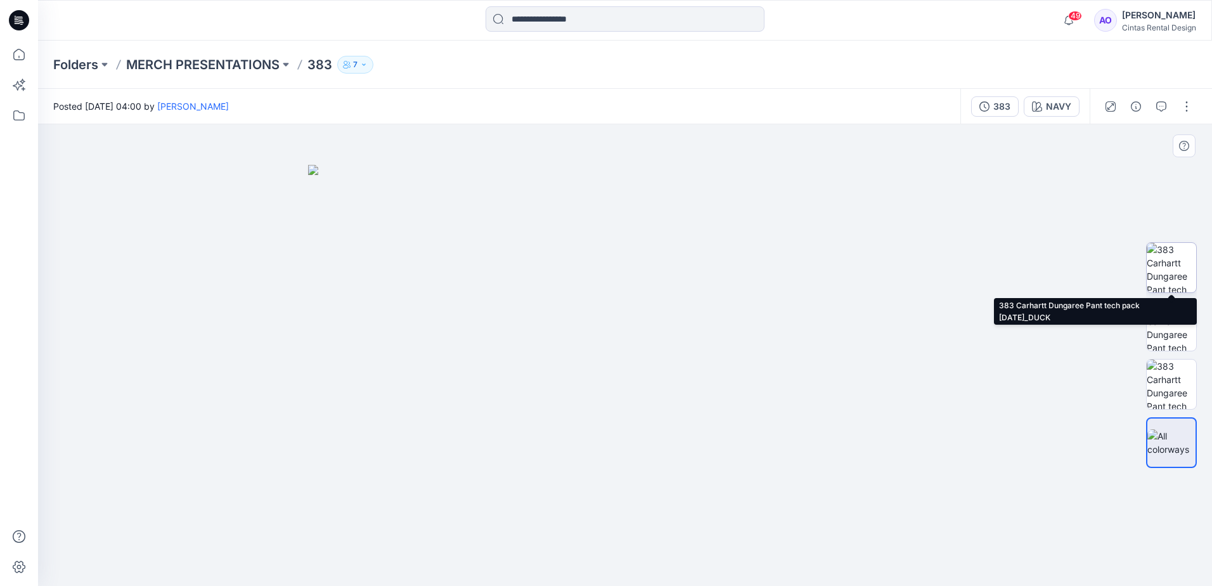
click at [1169, 273] on img at bounding box center [1170, 267] width 49 height 49
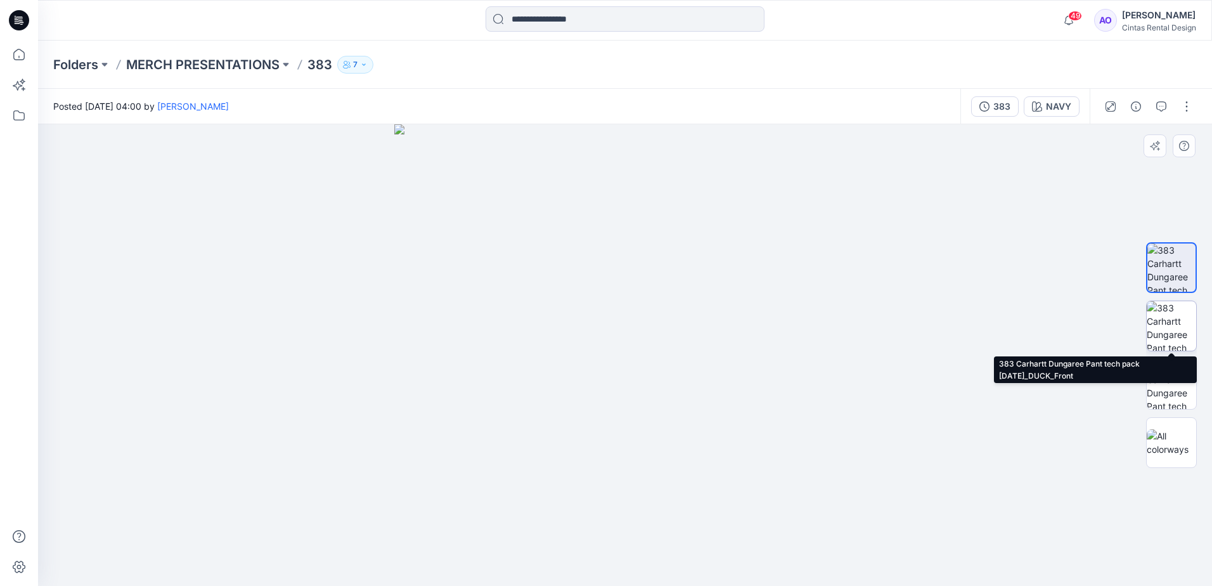
click at [1167, 328] on img at bounding box center [1170, 325] width 49 height 49
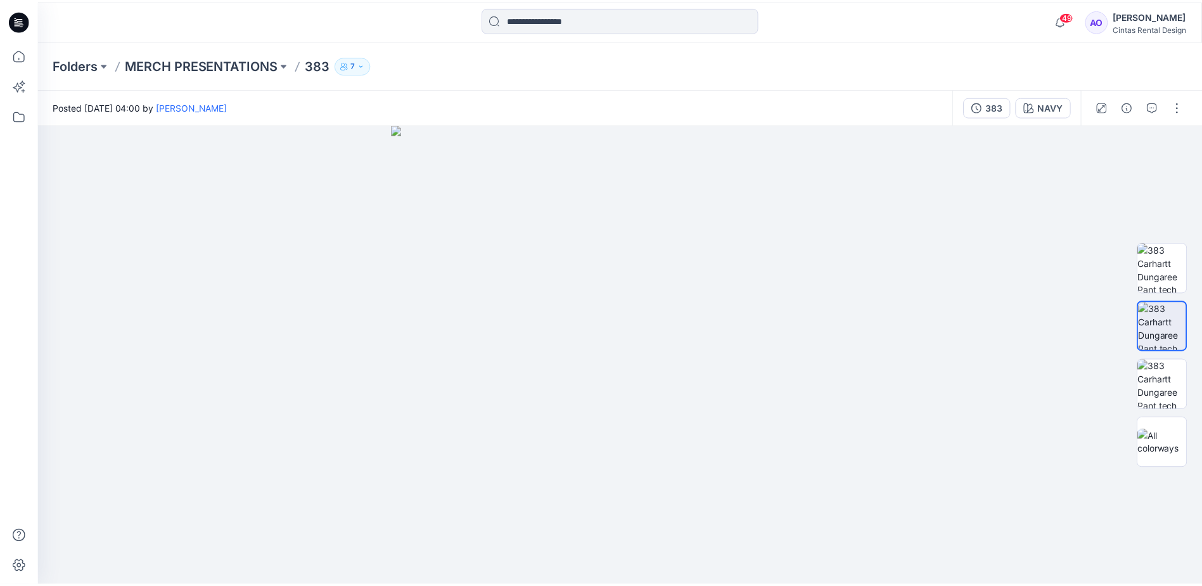
scroll to position [725, 0]
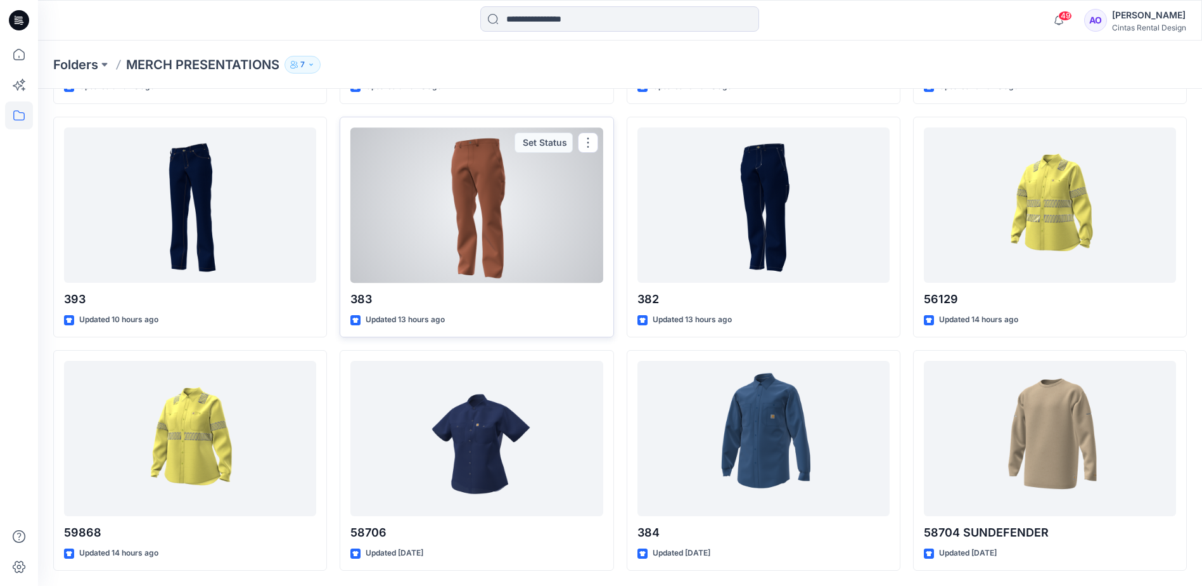
click at [506, 271] on div at bounding box center [476, 204] width 252 height 155
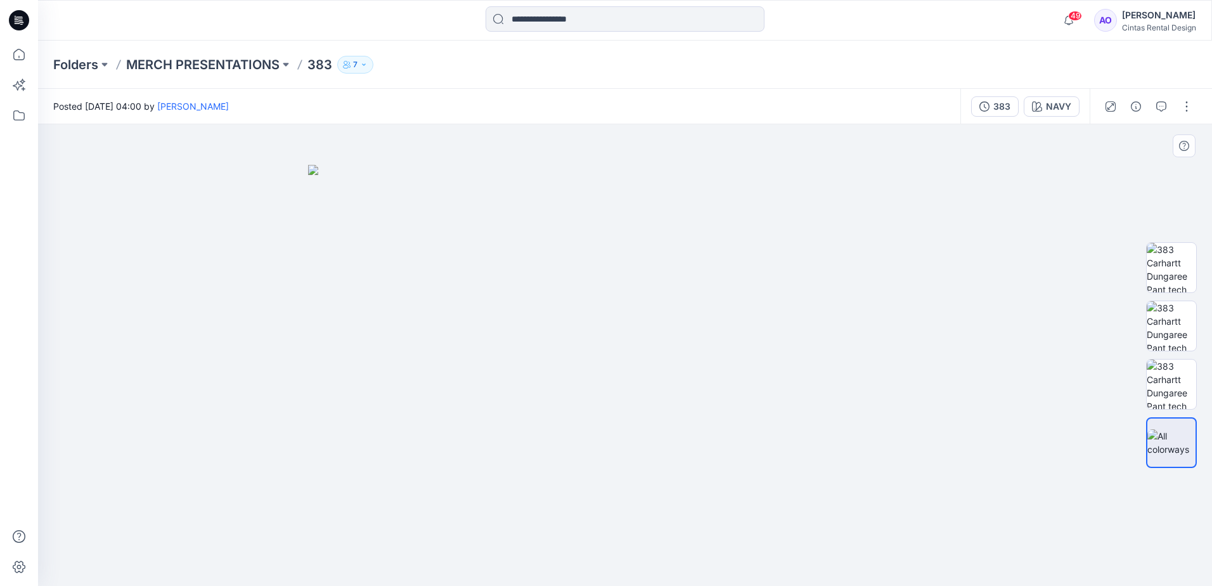
click at [671, 466] on img at bounding box center [625, 375] width 634 height 421
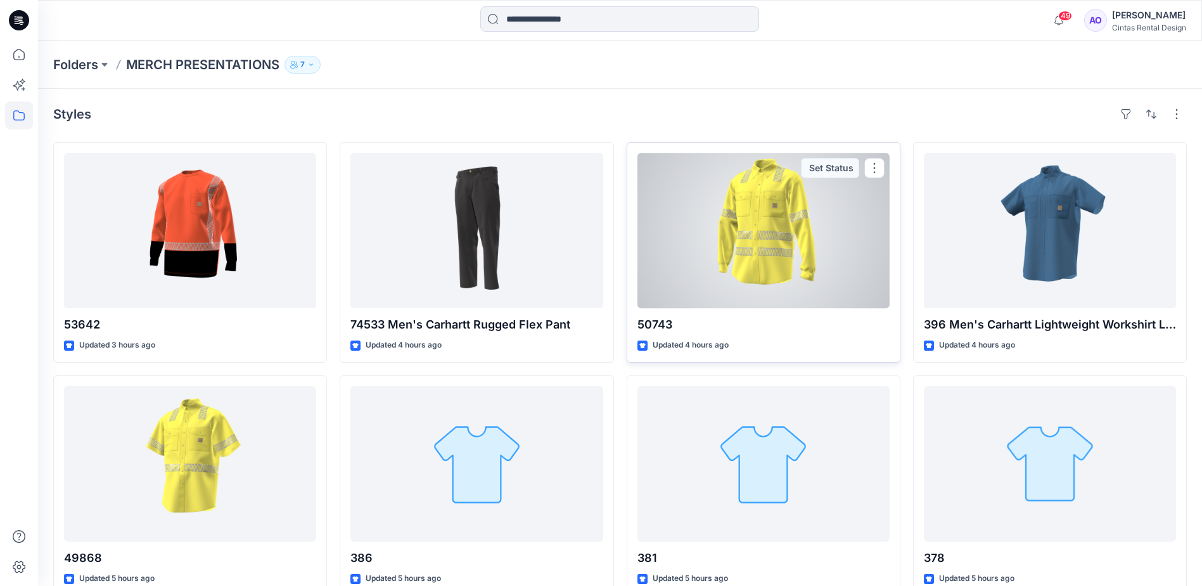
click at [702, 261] on div at bounding box center [763, 230] width 252 height 155
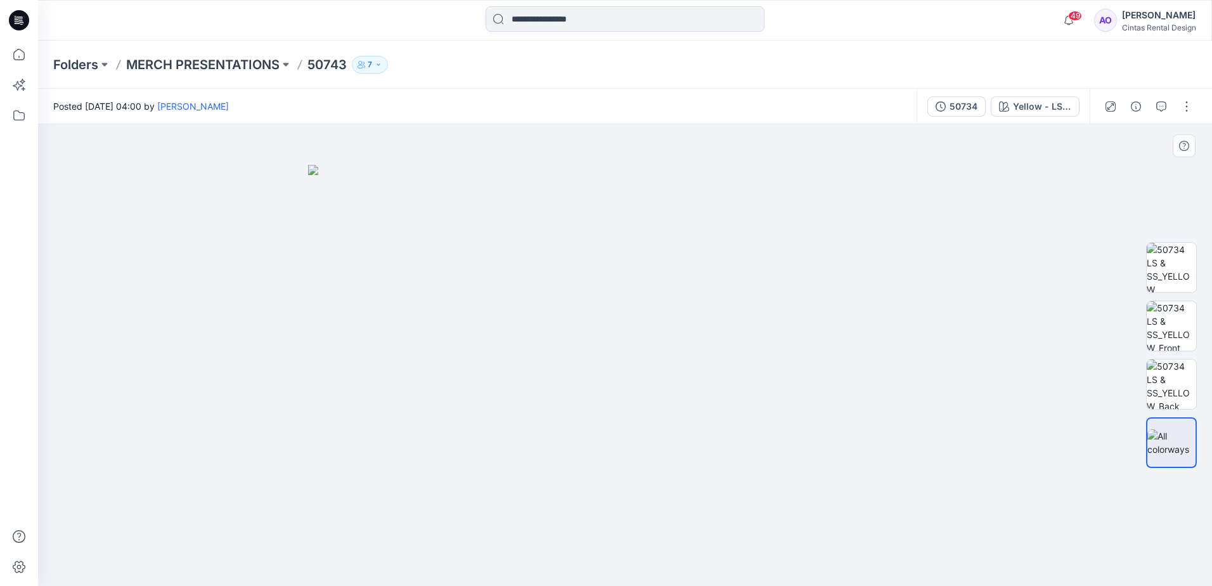
click at [658, 316] on img at bounding box center [625, 375] width 634 height 421
click at [652, 324] on img at bounding box center [625, 375] width 634 height 421
click at [1156, 280] on img at bounding box center [1170, 267] width 49 height 49
drag, startPoint x: 660, startPoint y: 266, endPoint x: 597, endPoint y: 460, distance: 203.8
click at [597, 460] on img at bounding box center [606, 173] width 1308 height 826
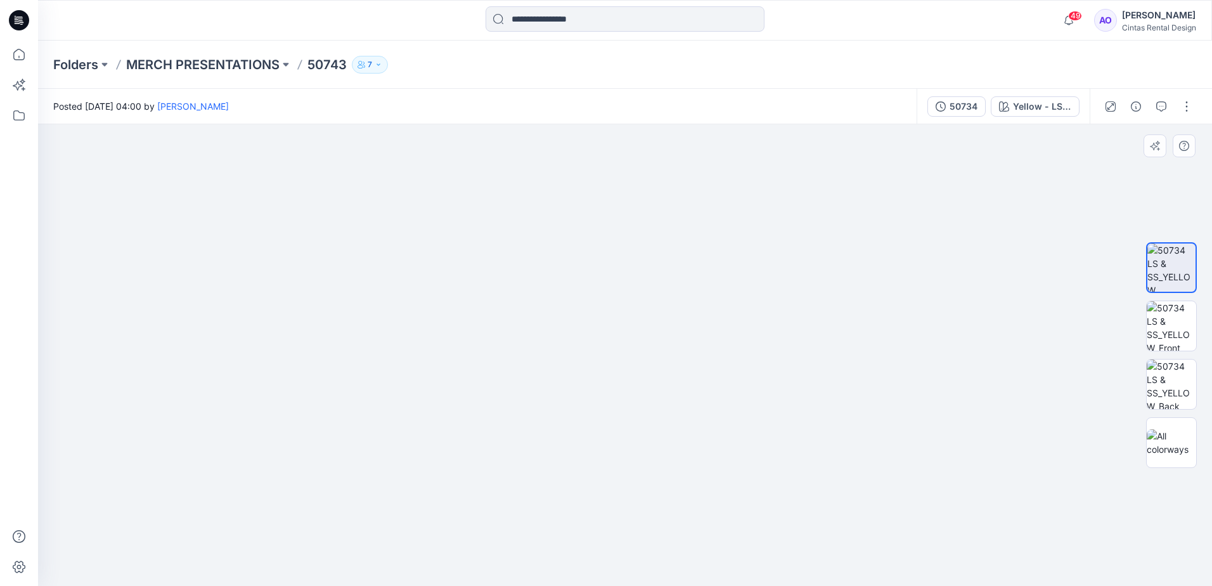
drag, startPoint x: 613, startPoint y: 330, endPoint x: 593, endPoint y: 383, distance: 57.3
click at [593, 383] on img at bounding box center [558, 268] width 1308 height 634
click at [195, 66] on p "MERCH PRESENTATIONS" at bounding box center [202, 65] width 153 height 18
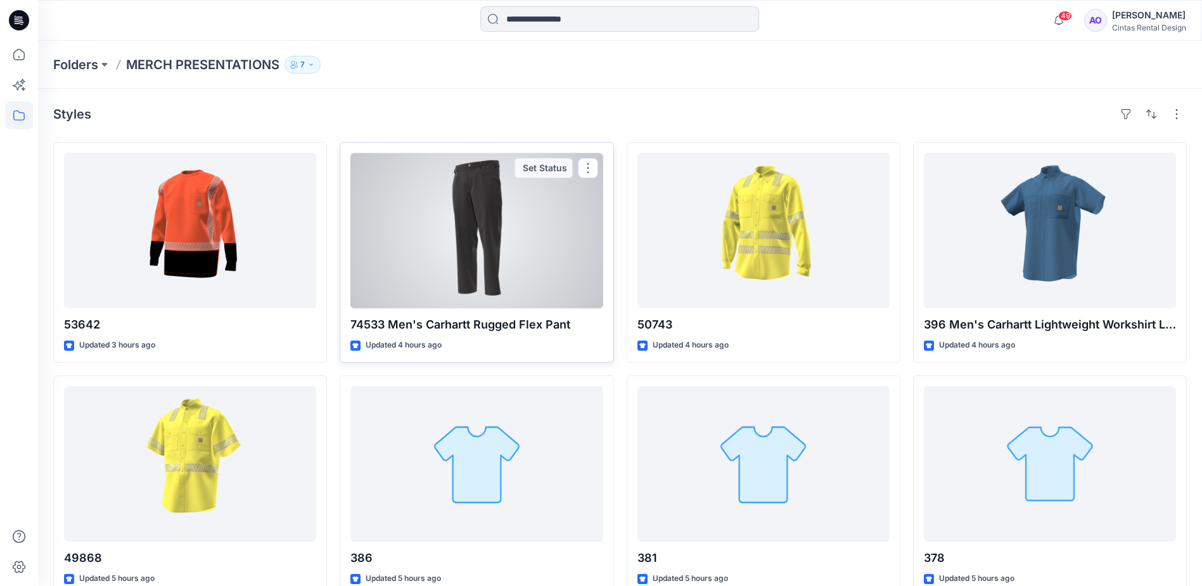
click at [539, 262] on div at bounding box center [476, 230] width 252 height 155
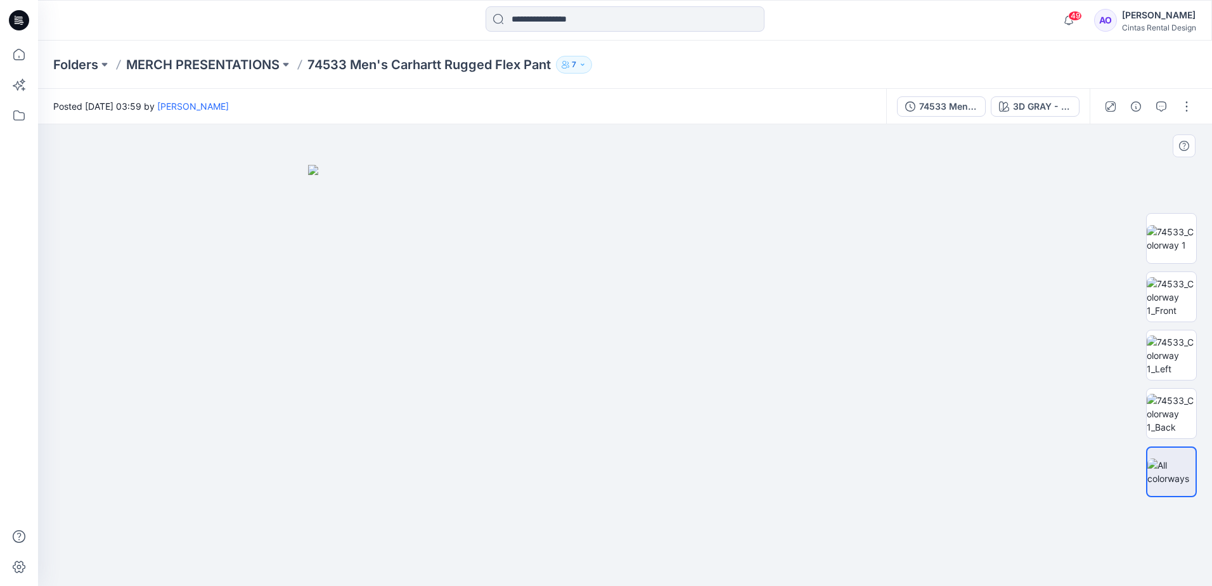
click at [637, 354] on img at bounding box center [625, 375] width 634 height 421
click at [650, 292] on img at bounding box center [625, 375] width 634 height 421
drag, startPoint x: 663, startPoint y: 343, endPoint x: 672, endPoint y: 343, distance: 8.9
click at [670, 343] on img at bounding box center [625, 375] width 634 height 421
click at [1183, 250] on img at bounding box center [1170, 238] width 49 height 27
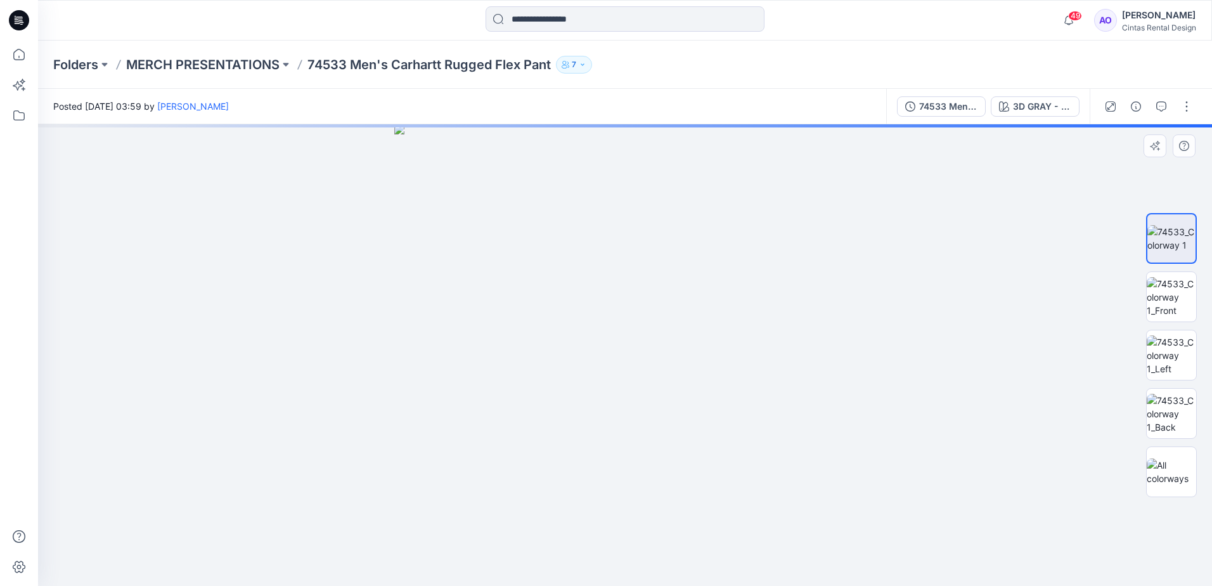
click at [569, 312] on img at bounding box center [624, 354] width 461 height 461
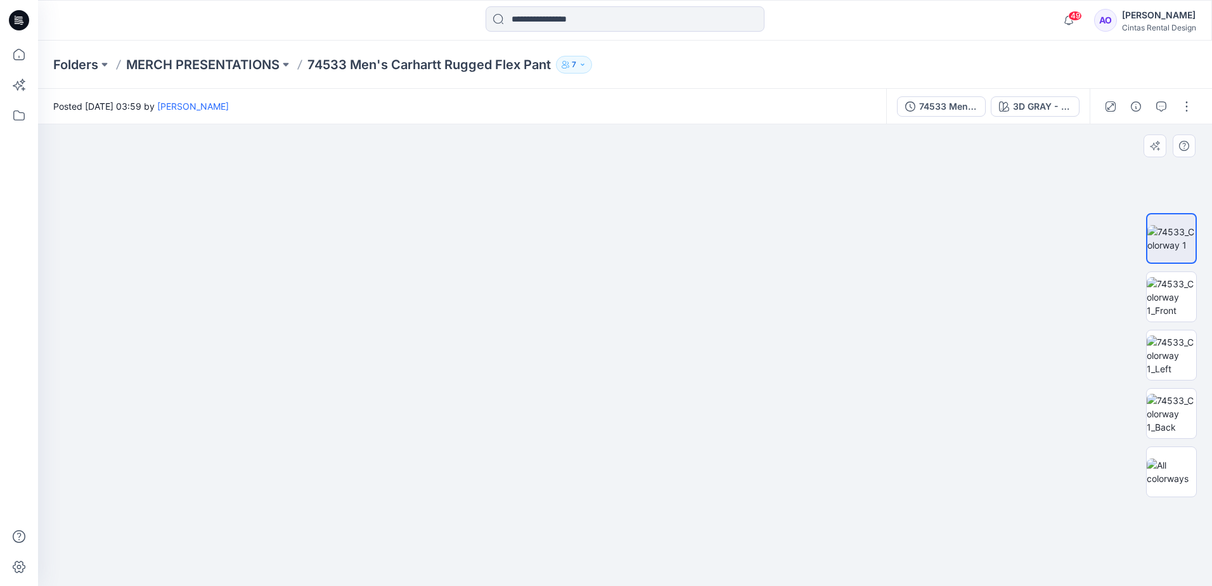
drag, startPoint x: 644, startPoint y: 247, endPoint x: 636, endPoint y: 471, distance: 223.8
click at [630, 507] on img at bounding box center [611, 270] width 1308 height 631
drag, startPoint x: 633, startPoint y: 323, endPoint x: 594, endPoint y: 431, distance: 114.7
click at [594, 431] on img at bounding box center [585, 308] width 1308 height 553
drag, startPoint x: 352, startPoint y: 392, endPoint x: 569, endPoint y: 360, distance: 219.7
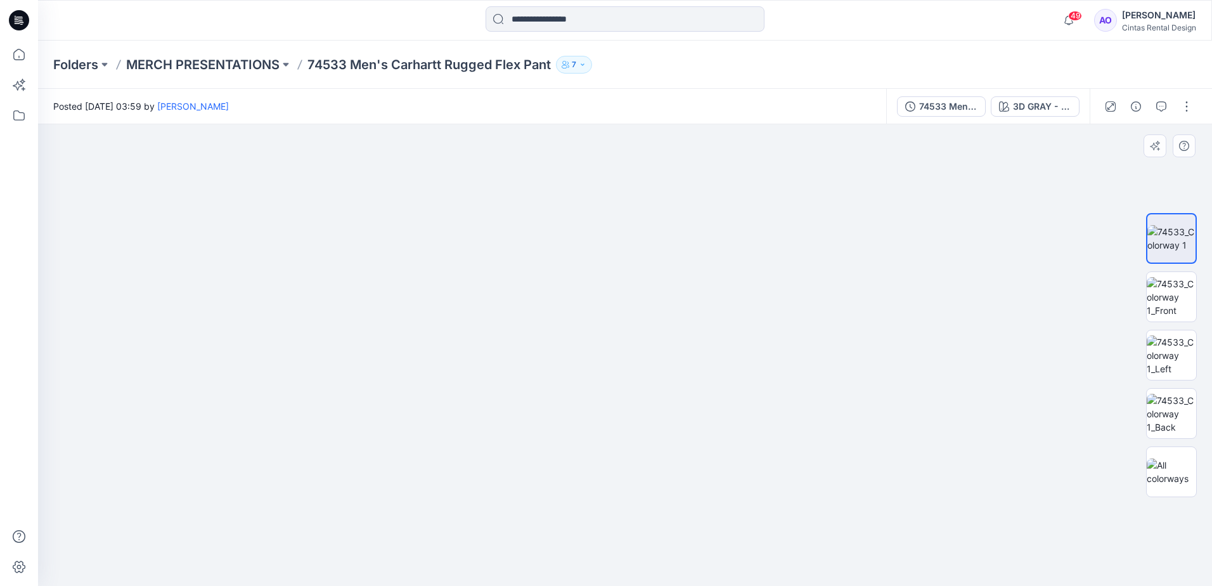
click at [569, 360] on img at bounding box center [587, 294] width 1816 height 581
click at [229, 61] on p "MERCH PRESENTATIONS" at bounding box center [202, 65] width 153 height 18
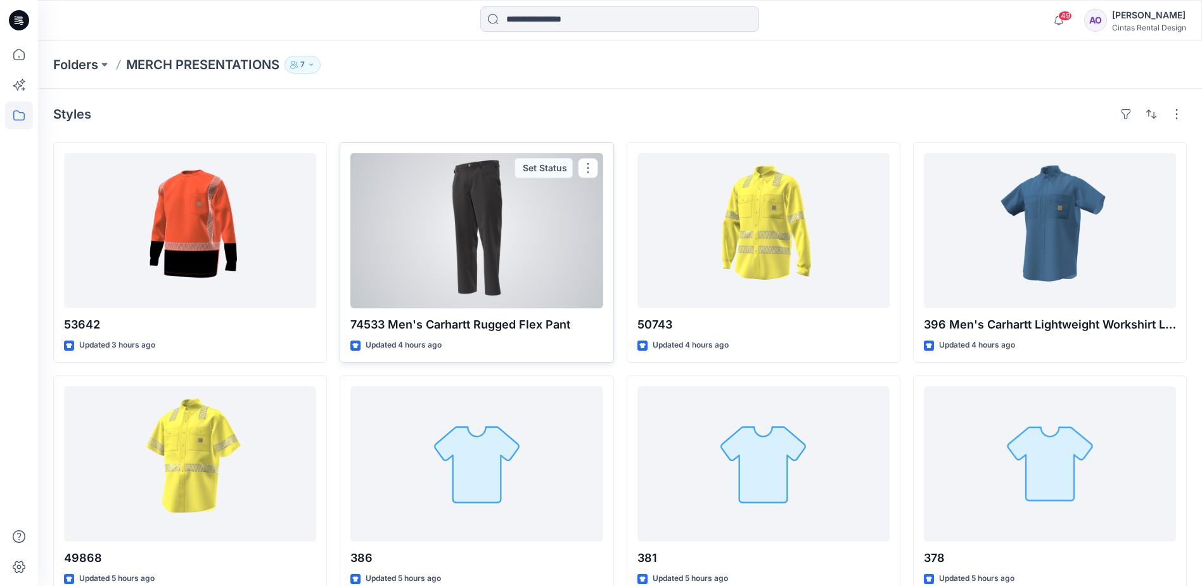
click at [447, 272] on div at bounding box center [476, 230] width 252 height 155
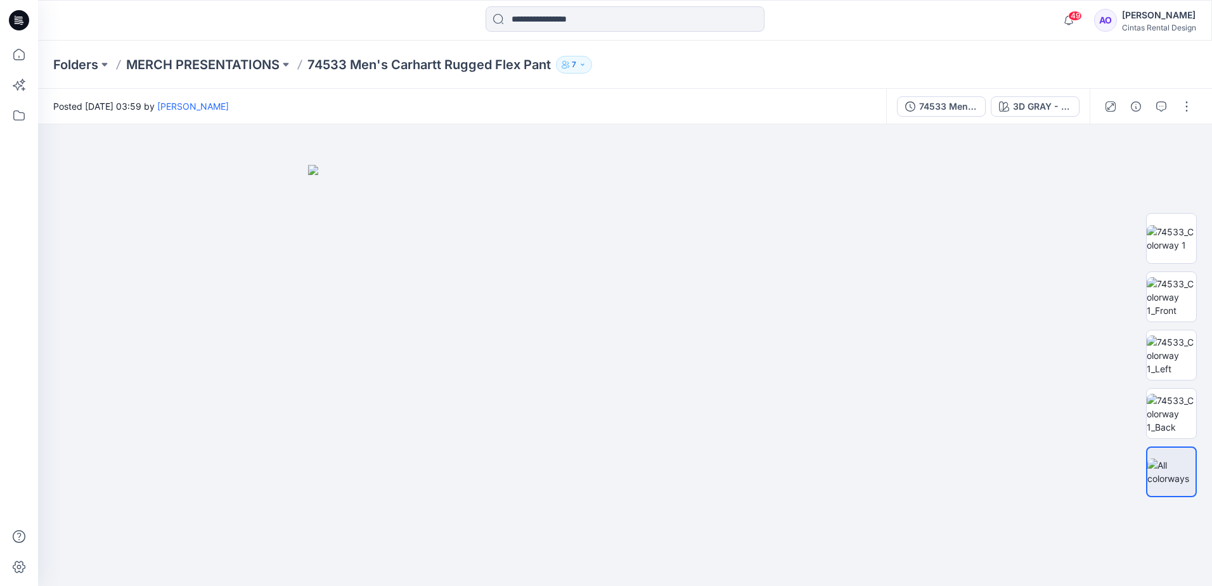
click at [245, 53] on div "Folders MERCH PRESENTATIONS 74533 Men's Carhartt Rugged Flex Pant 7" at bounding box center [625, 65] width 1174 height 48
click at [244, 62] on p "MERCH PRESENTATIONS" at bounding box center [202, 65] width 153 height 18
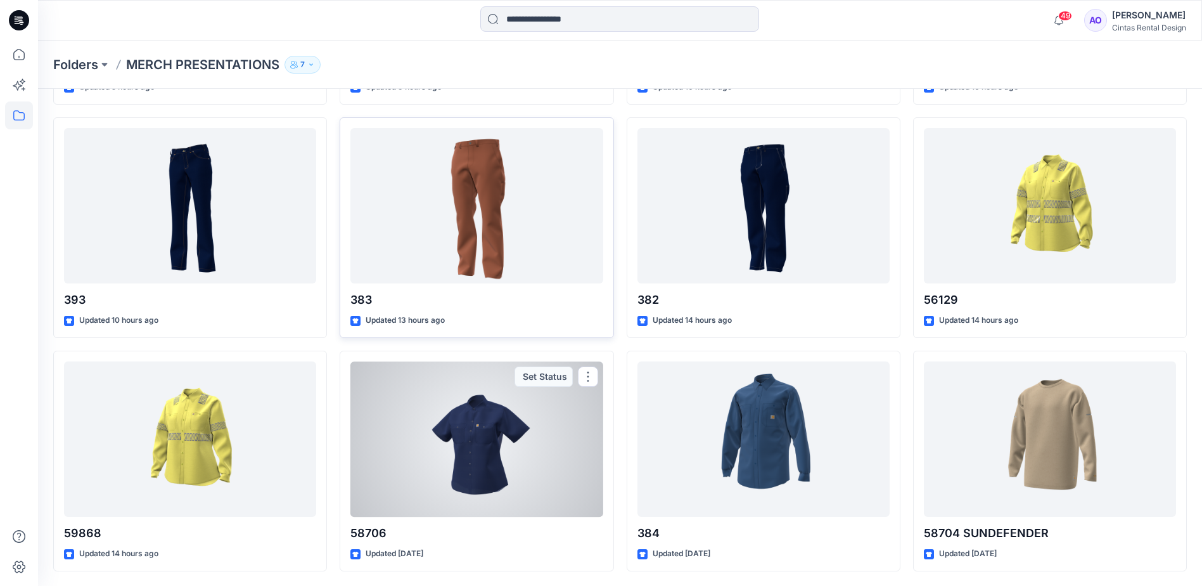
scroll to position [725, 0]
click at [463, 470] on div at bounding box center [476, 438] width 252 height 155
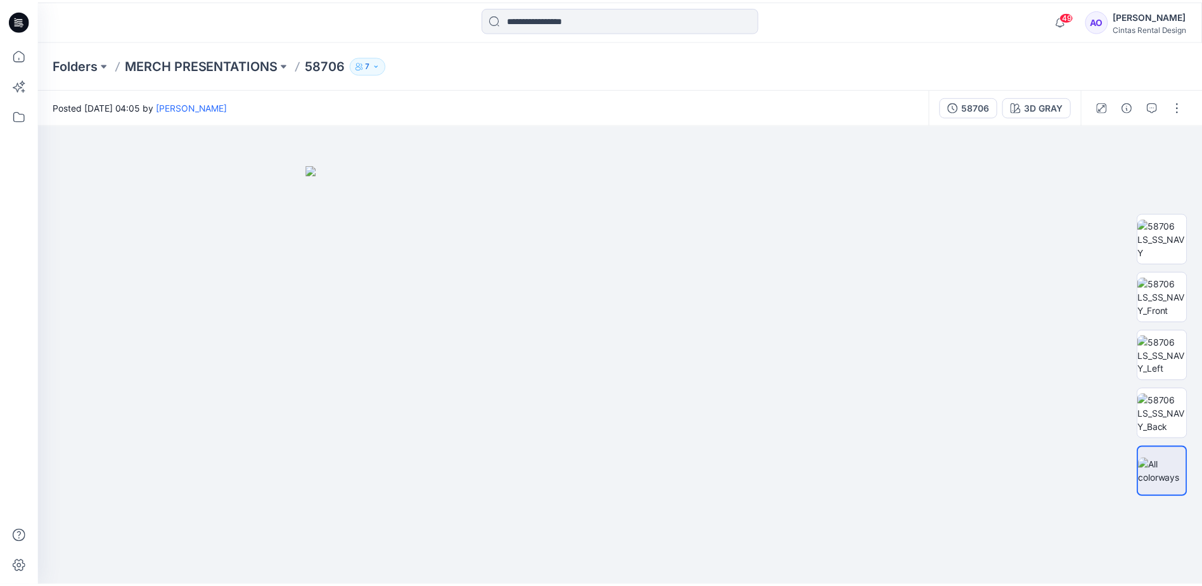
scroll to position [725, 0]
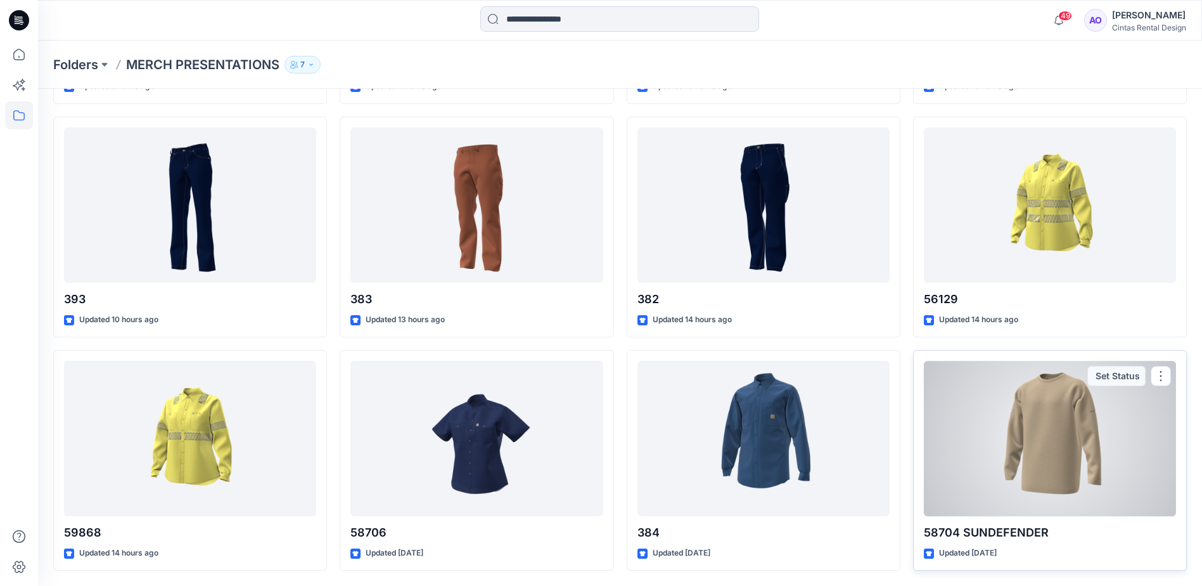
click at [1012, 449] on div at bounding box center [1050, 438] width 252 height 155
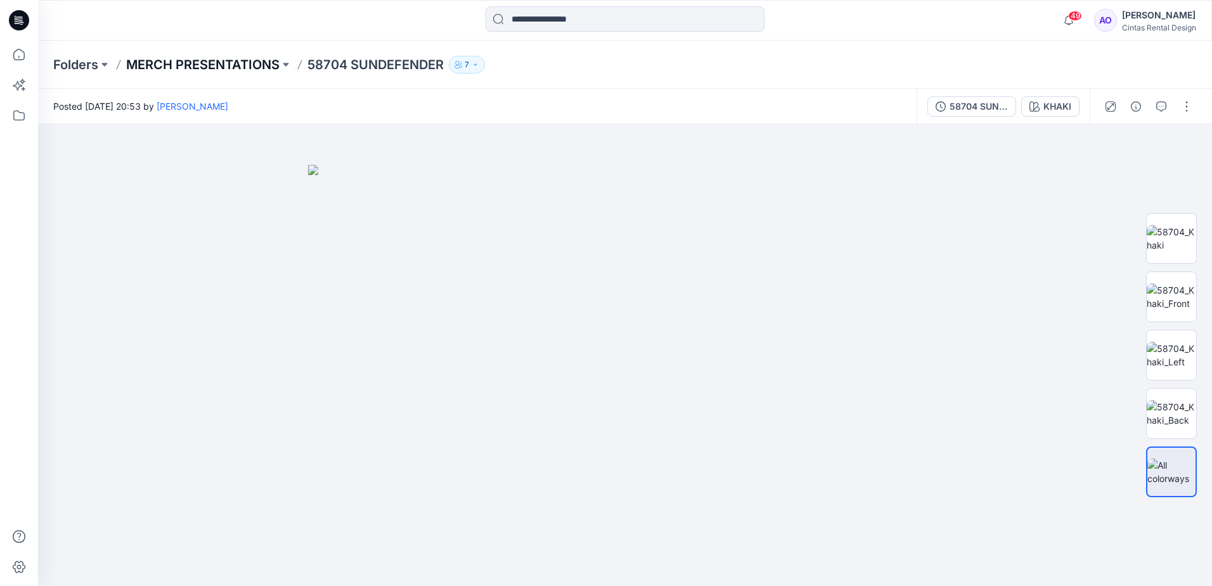
click at [259, 66] on p "MERCH PRESENTATIONS" at bounding box center [202, 65] width 153 height 18
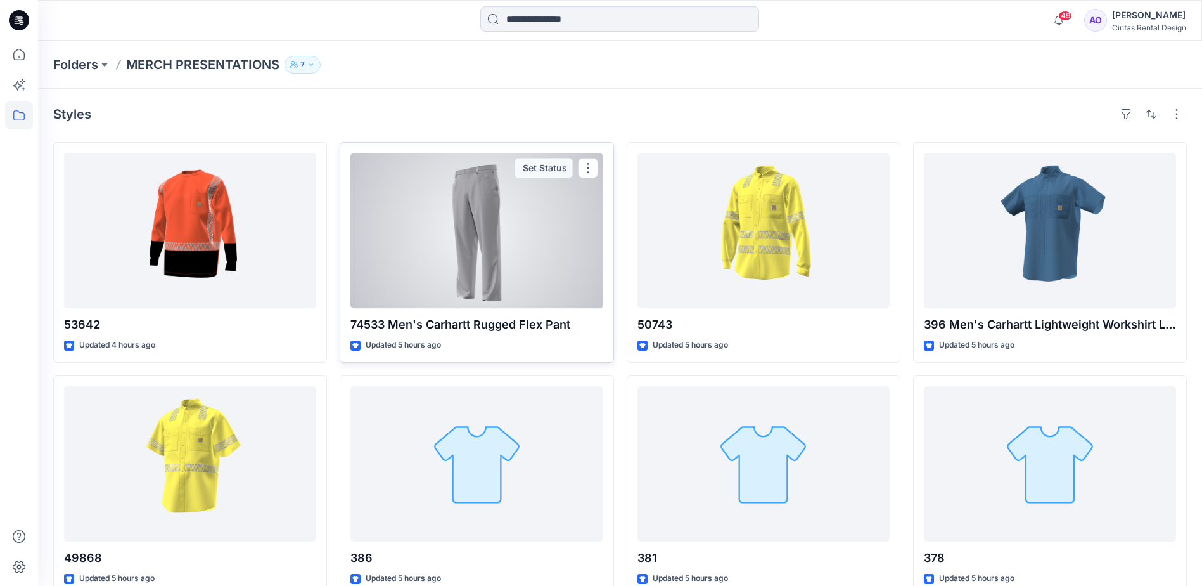
click at [429, 250] on div at bounding box center [476, 230] width 252 height 155
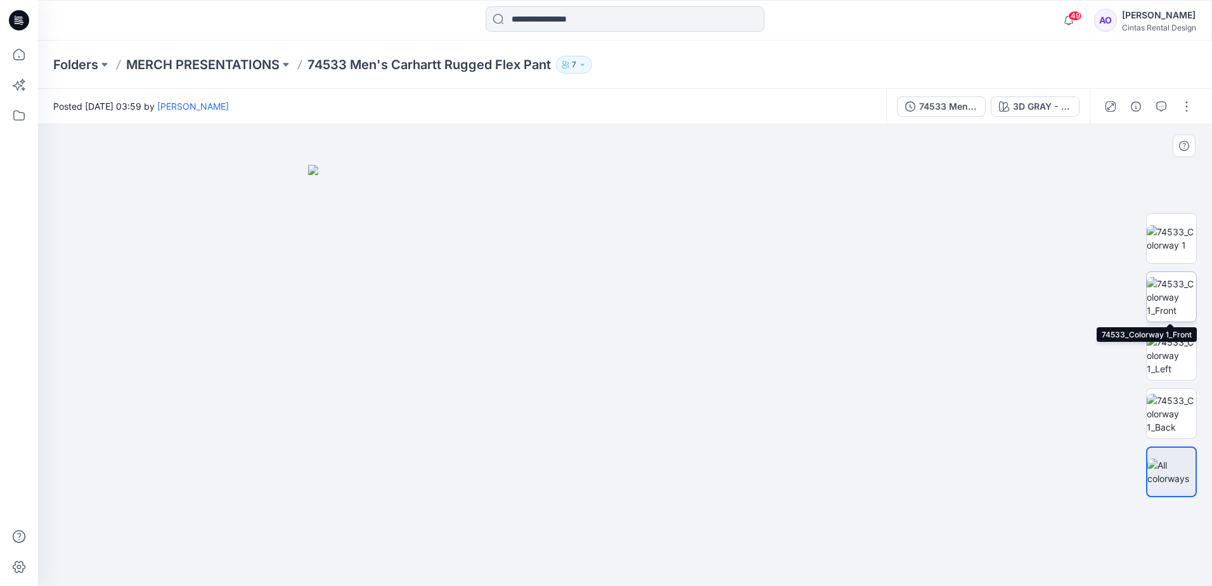
click at [1155, 297] on img at bounding box center [1170, 297] width 49 height 40
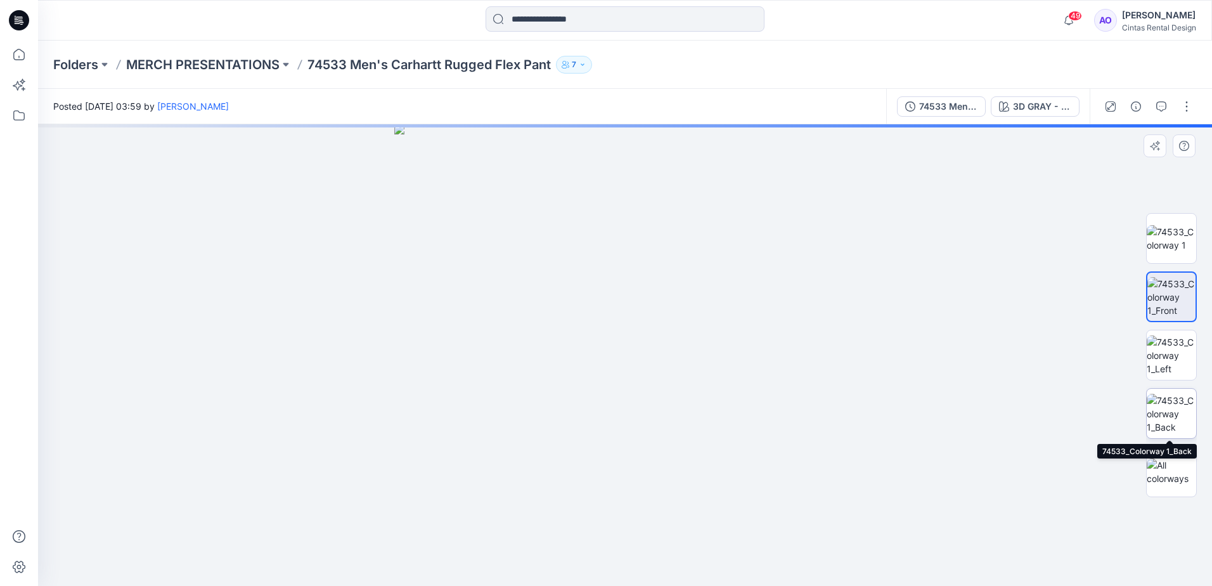
click at [1165, 413] on img at bounding box center [1170, 414] width 49 height 40
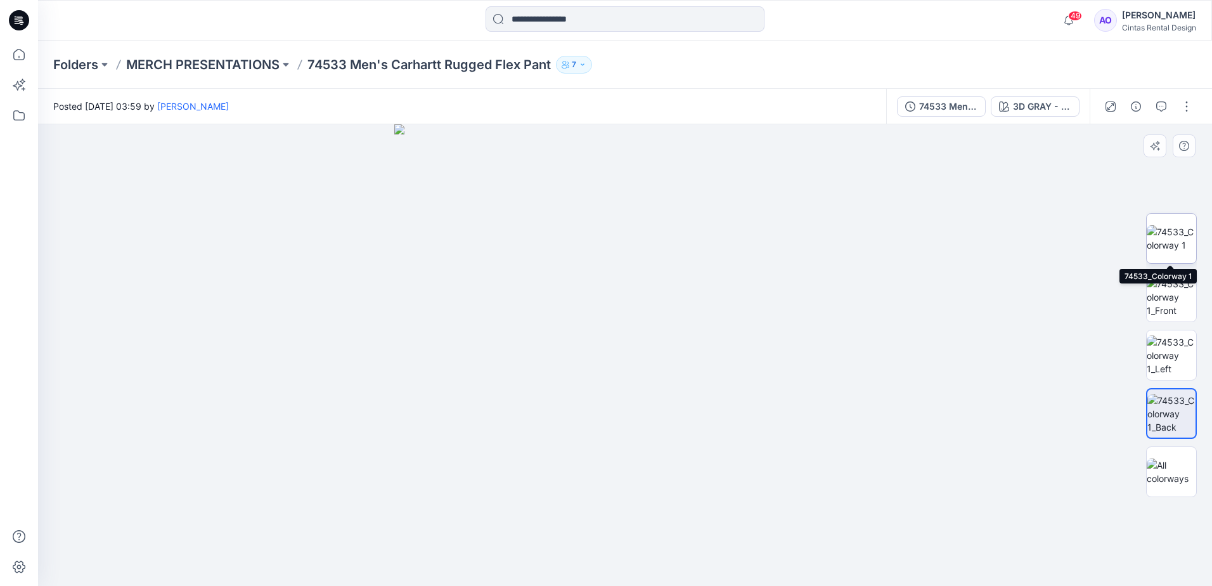
click at [1157, 236] on img at bounding box center [1170, 238] width 49 height 27
click at [619, 300] on img at bounding box center [624, 354] width 461 height 461
drag, startPoint x: 613, startPoint y: 225, endPoint x: 610, endPoint y: 485, distance: 259.8
click at [606, 490] on img at bounding box center [625, 198] width 1138 height 775
drag, startPoint x: 625, startPoint y: 359, endPoint x: 625, endPoint y: 368, distance: 8.2
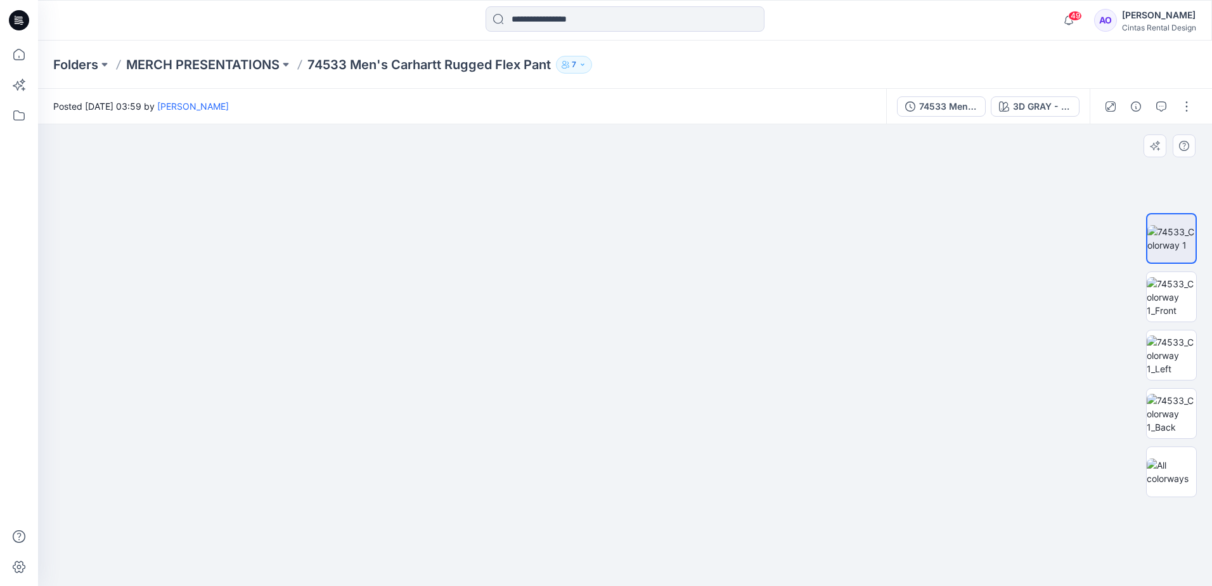
click at [625, 368] on img at bounding box center [625, 319] width 1138 height 531
click at [1169, 353] on img at bounding box center [1170, 355] width 49 height 40
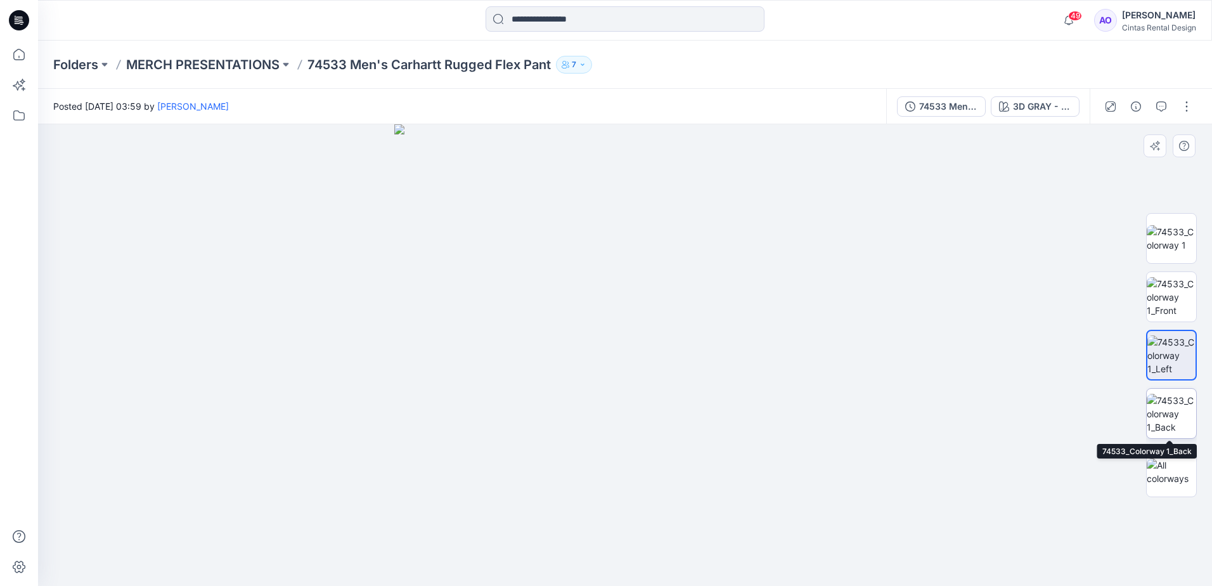
click at [1172, 410] on img at bounding box center [1170, 414] width 49 height 40
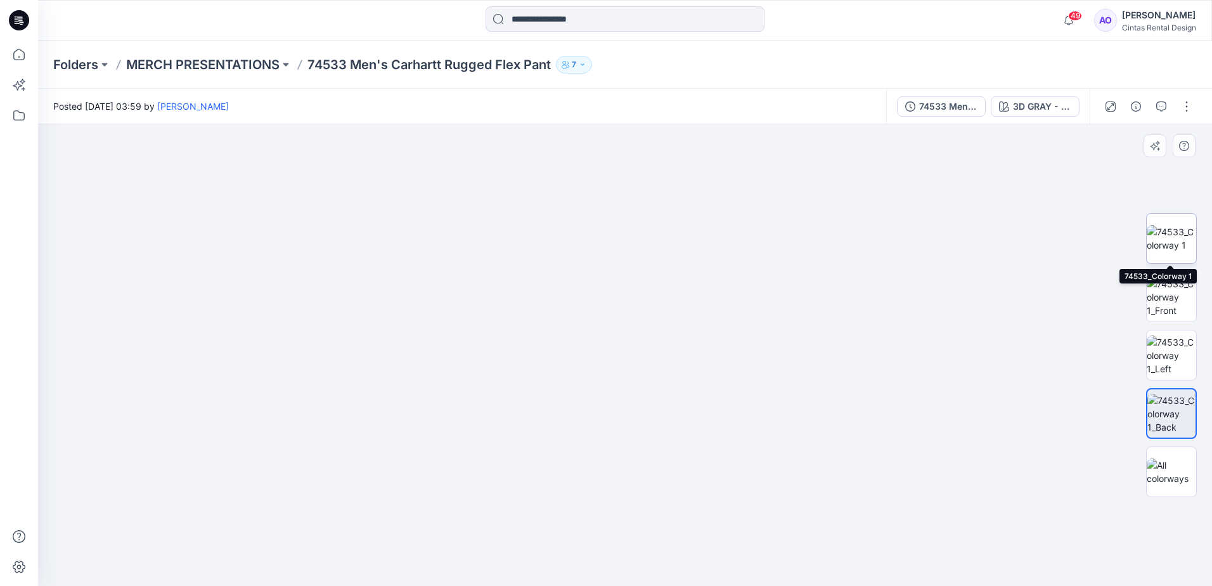
click at [1184, 228] on img at bounding box center [1170, 238] width 49 height 27
click at [160, 61] on p "MERCH PRESENTATIONS" at bounding box center [202, 65] width 153 height 18
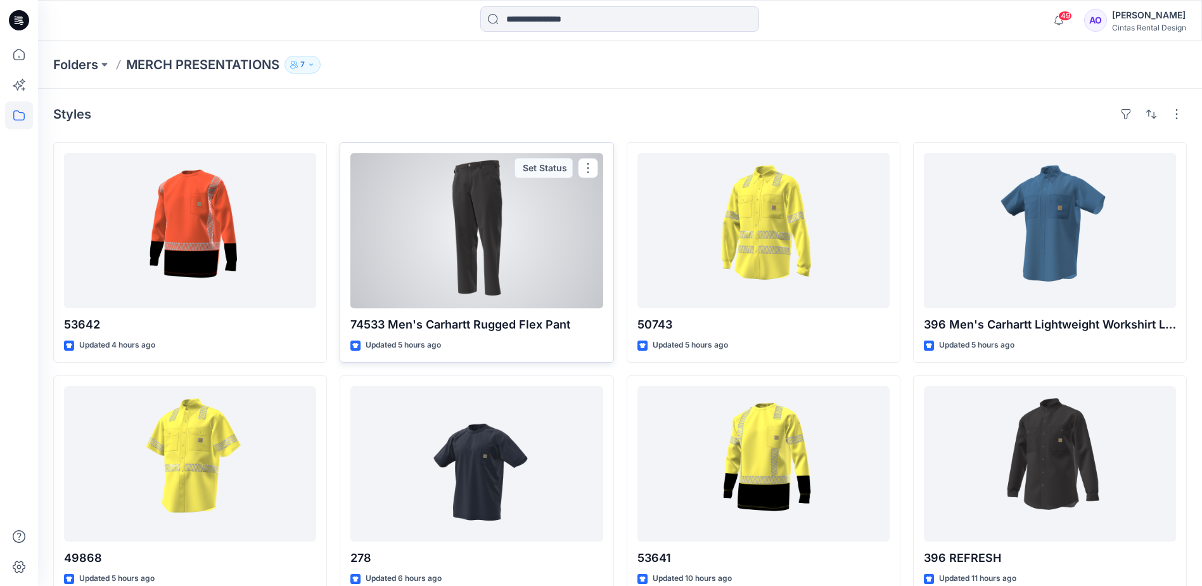
click at [391, 244] on div at bounding box center [476, 230] width 252 height 155
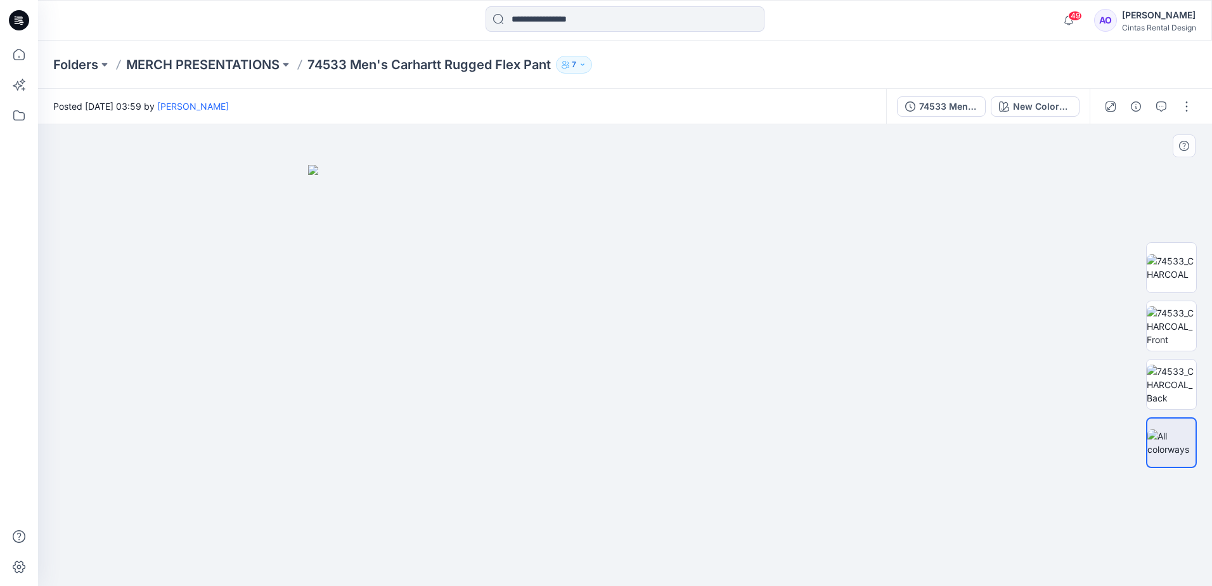
click at [602, 379] on img at bounding box center [625, 375] width 634 height 421
click at [636, 285] on img at bounding box center [625, 375] width 634 height 421
click at [1169, 256] on img at bounding box center [1170, 267] width 49 height 27
click at [658, 305] on img at bounding box center [624, 354] width 461 height 461
drag, startPoint x: 584, startPoint y: 318, endPoint x: 590, endPoint y: 535, distance: 216.8
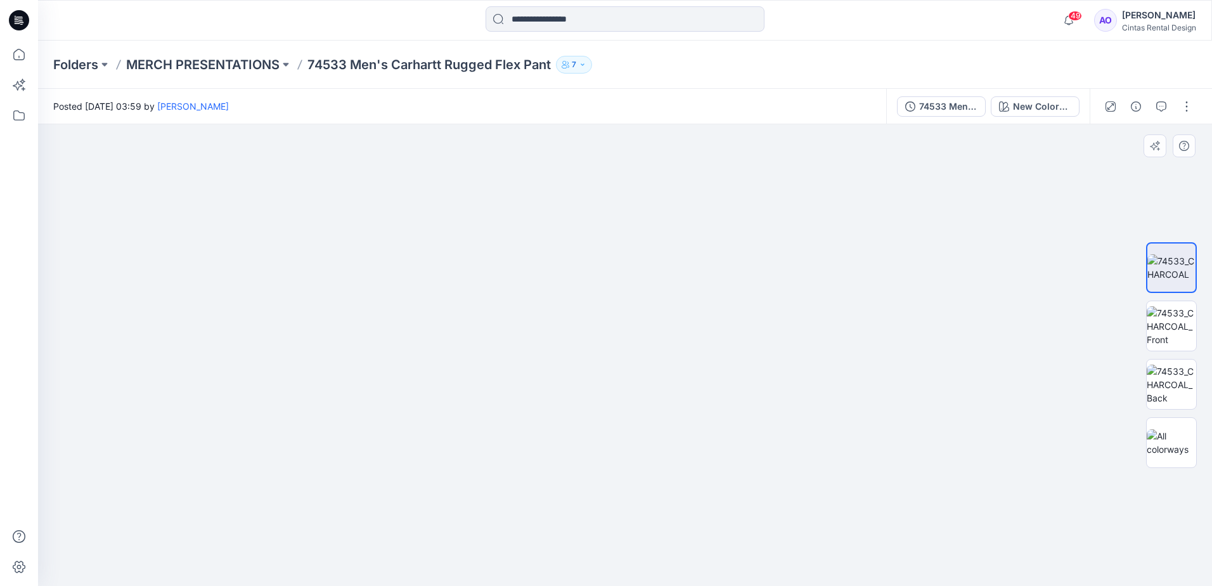
click at [570, 519] on img at bounding box center [611, 118] width 1646 height 934
drag, startPoint x: 619, startPoint y: 373, endPoint x: 633, endPoint y: 481, distance: 108.6
click at [640, 496] on img at bounding box center [601, 250] width 1646 height 669
click at [488, 307] on img at bounding box center [617, 280] width 2535 height 611
click at [198, 59] on p "MERCH PRESENTATIONS" at bounding box center [202, 65] width 153 height 18
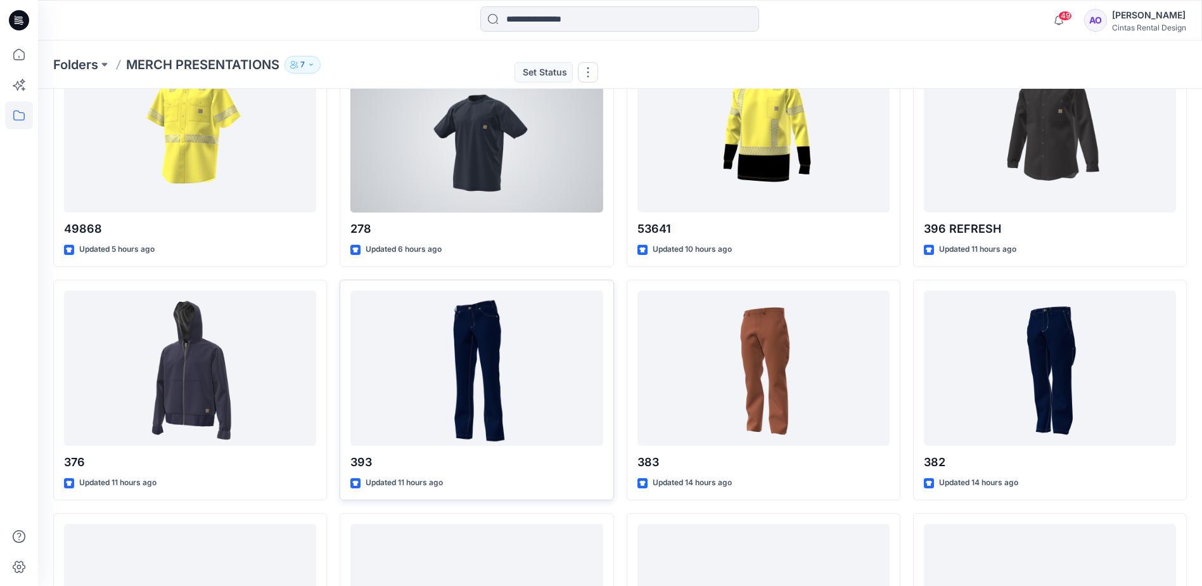
scroll to position [380, 0]
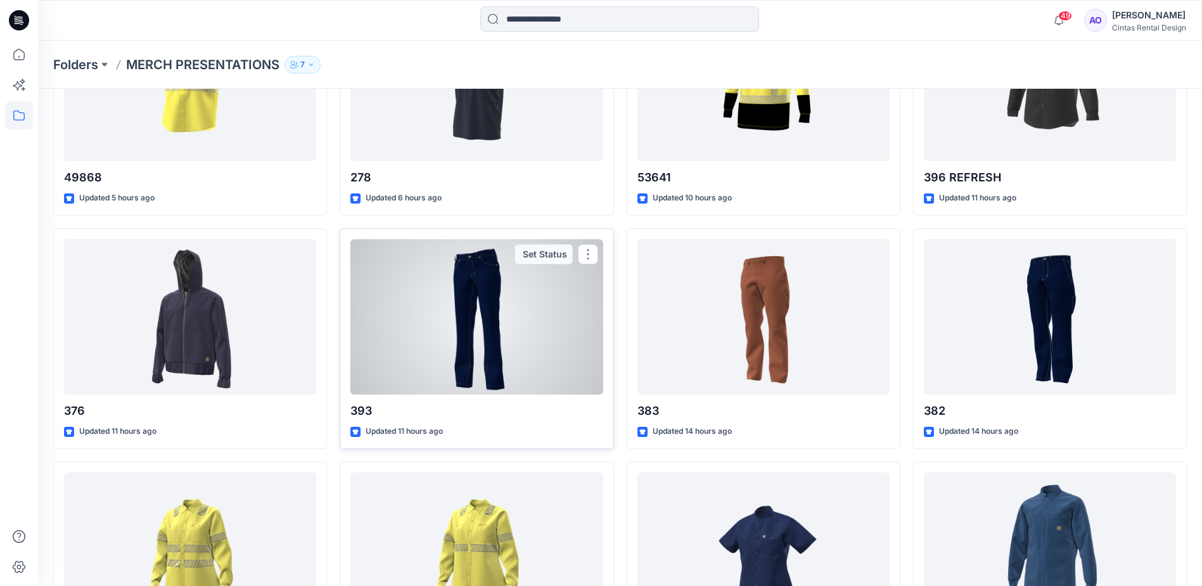
click at [501, 319] on div at bounding box center [476, 316] width 252 height 155
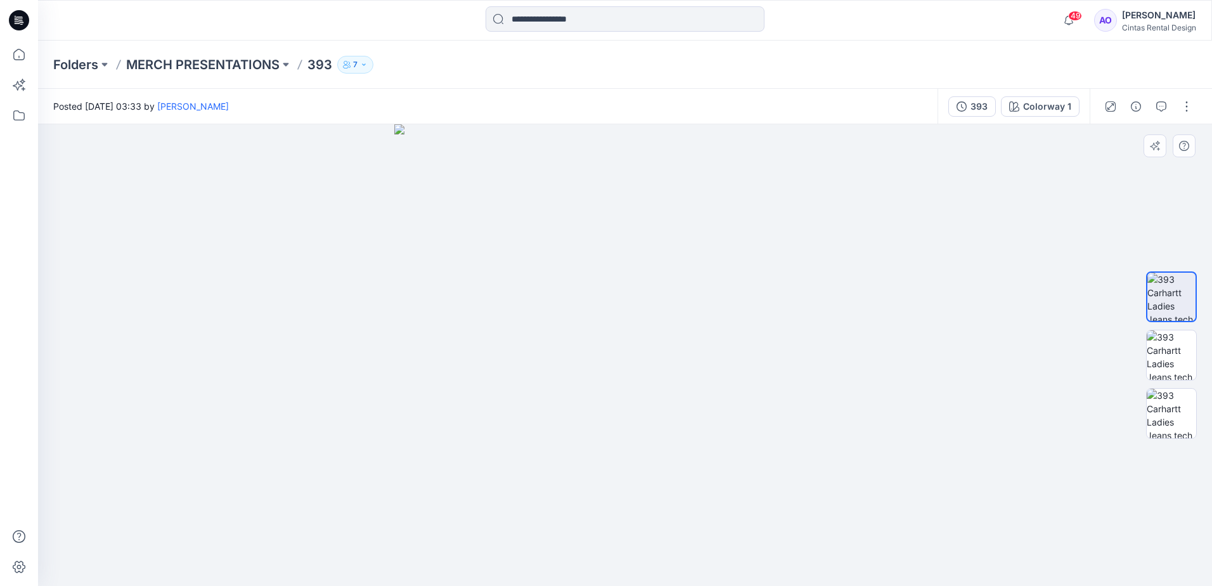
click at [596, 261] on img at bounding box center [624, 354] width 461 height 461
drag, startPoint x: 606, startPoint y: 177, endPoint x: 598, endPoint y: 644, distance: 466.5
click at [598, 585] on html "49 Notifications Angelina Griffiths shared 49868 in MERCH PRESENTATIONS (Member…" at bounding box center [606, 293] width 1212 height 586
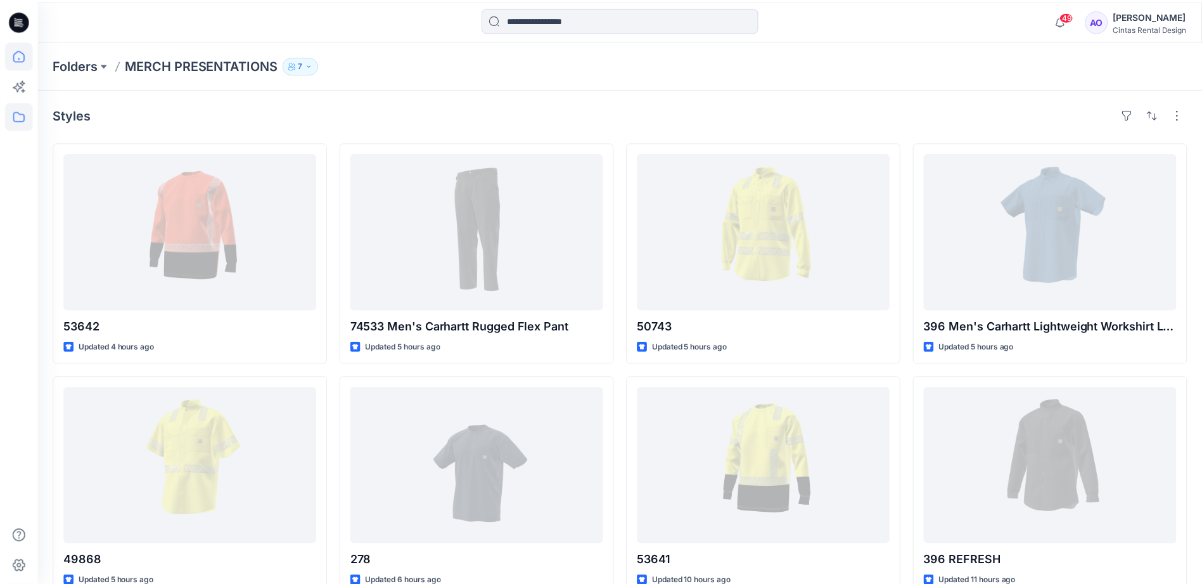
scroll to position [380, 0]
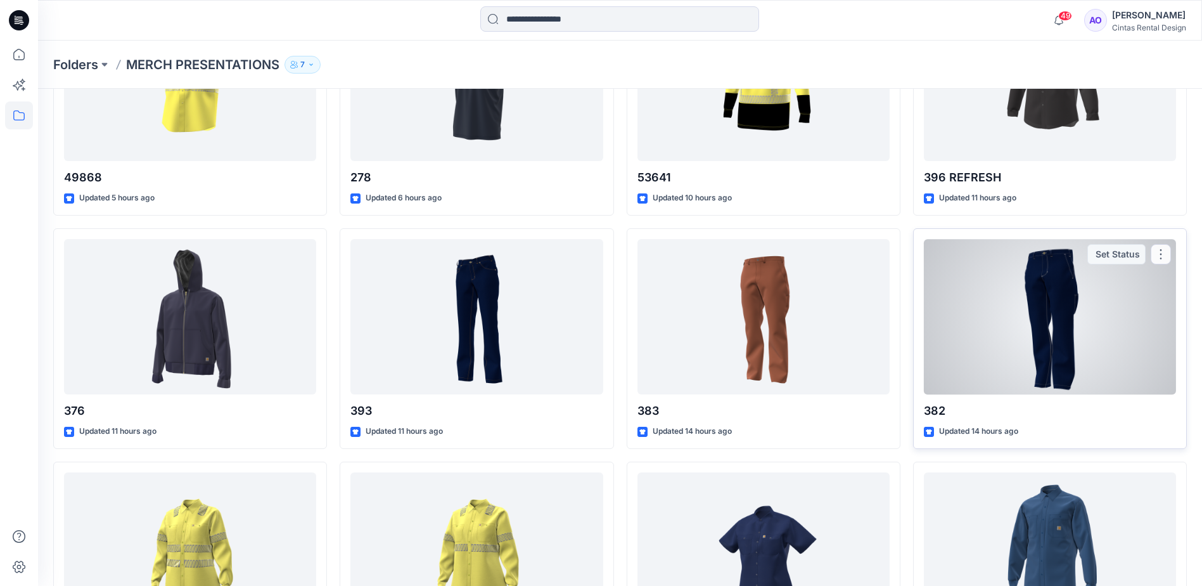
click at [1061, 293] on div at bounding box center [1050, 316] width 252 height 155
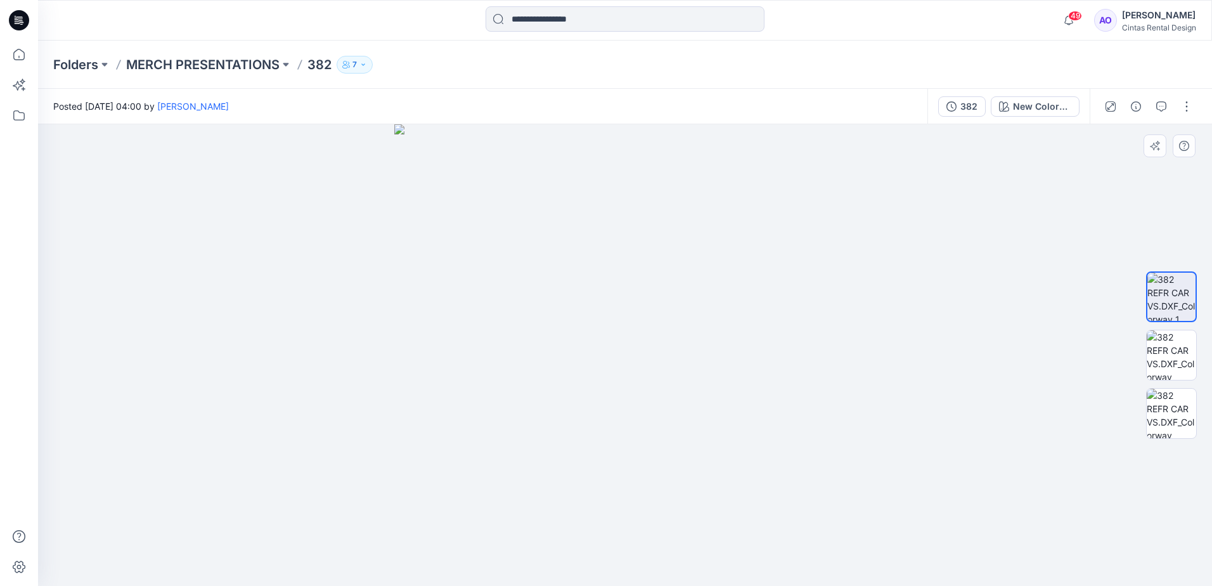
click at [641, 243] on img at bounding box center [624, 354] width 461 height 461
drag, startPoint x: 611, startPoint y: 181, endPoint x: 648, endPoint y: 566, distance: 387.1
click at [648, 568] on img at bounding box center [624, 227] width 969 height 715
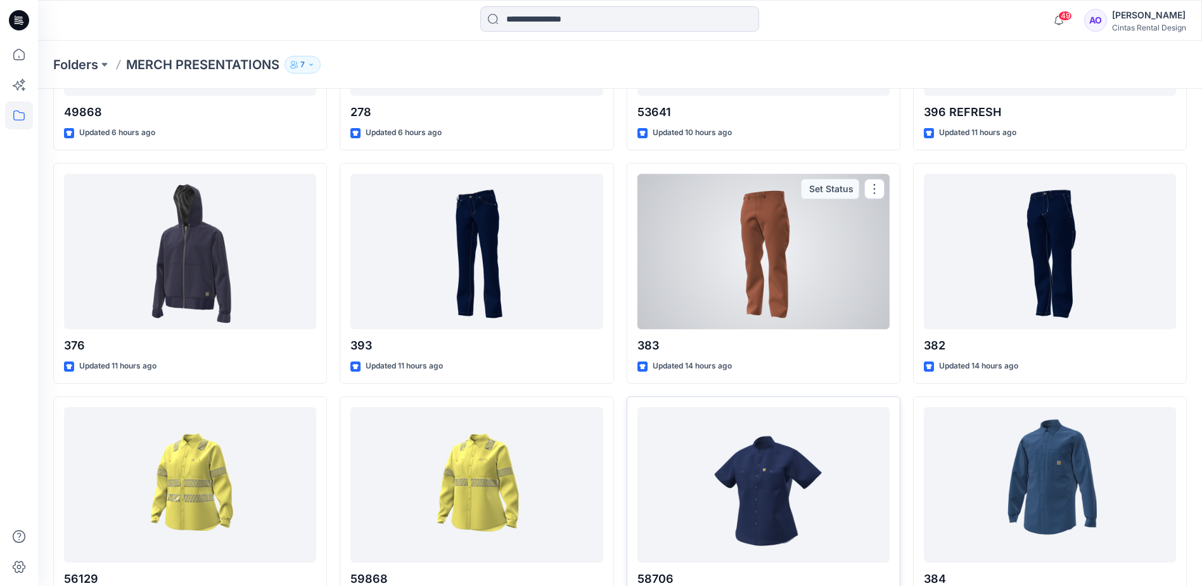
scroll to position [507, 0]
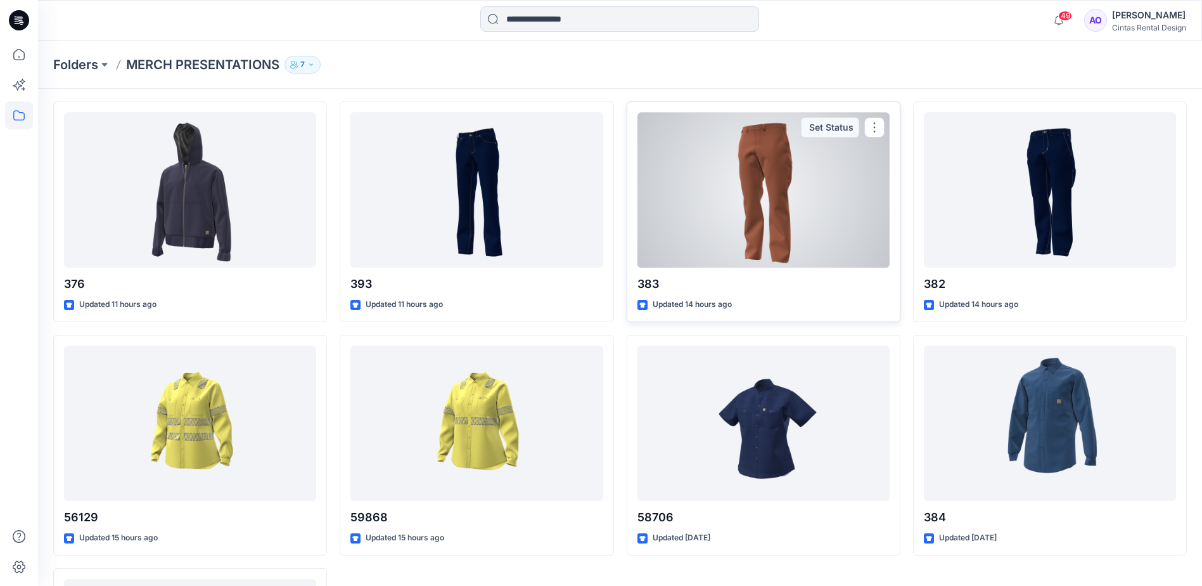
click at [736, 199] on div at bounding box center [763, 189] width 252 height 155
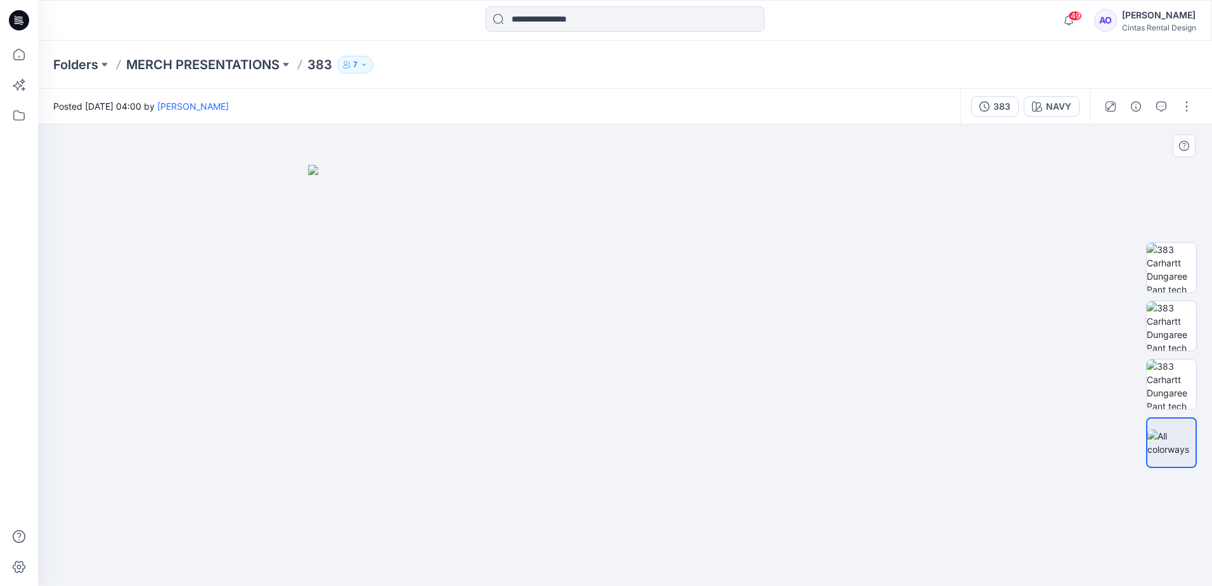
click at [773, 296] on img at bounding box center [625, 375] width 634 height 421
click at [652, 325] on img at bounding box center [625, 375] width 634 height 421
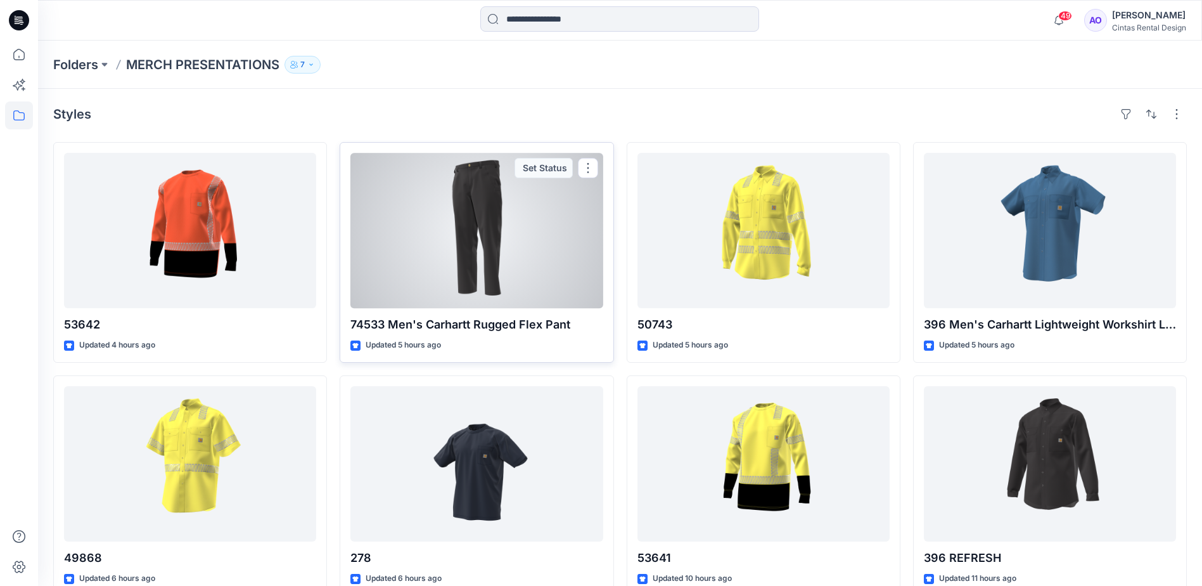
click at [439, 248] on div at bounding box center [476, 230] width 252 height 155
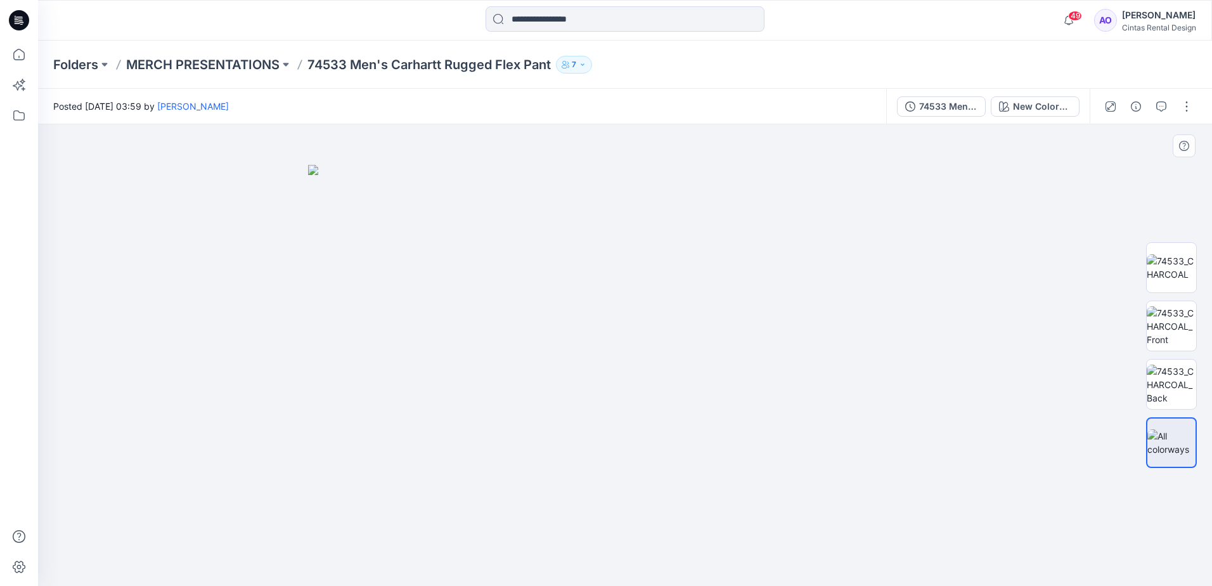
click at [671, 347] on img at bounding box center [625, 375] width 634 height 421
click at [652, 290] on img at bounding box center [625, 375] width 634 height 421
click at [1172, 259] on img at bounding box center [1170, 267] width 49 height 27
click at [665, 333] on img at bounding box center [624, 354] width 461 height 461
drag, startPoint x: 639, startPoint y: 243, endPoint x: 634, endPoint y: 483, distance: 239.6
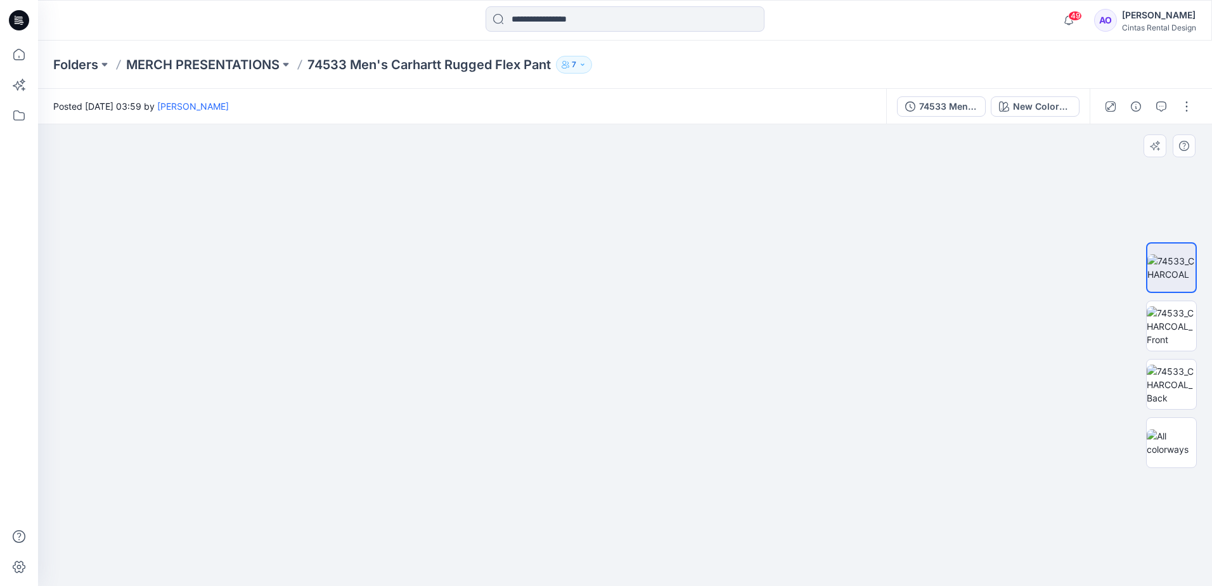
click at [654, 581] on img at bounding box center [625, 252] width 1138 height 668
drag, startPoint x: 594, startPoint y: 390, endPoint x: 554, endPoint y: 302, distance: 95.9
click at [580, 343] on img at bounding box center [625, 354] width 1816 height 463
drag, startPoint x: 576, startPoint y: 470, endPoint x: 549, endPoint y: 326, distance: 146.3
click at [570, 406] on img at bounding box center [606, 310] width 1816 height 550
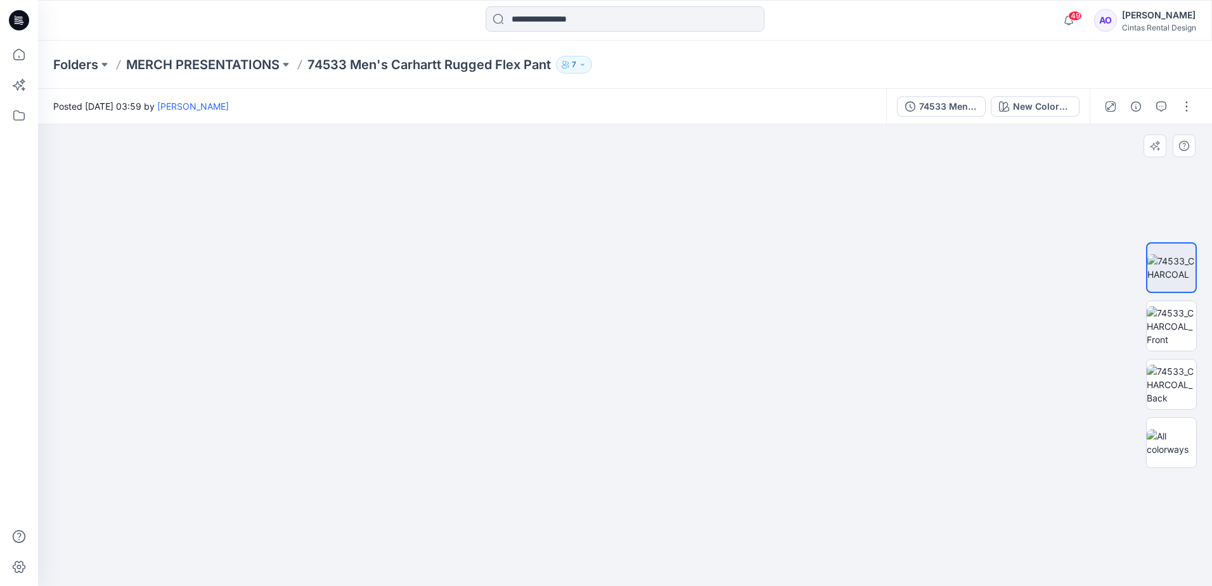
click at [644, 411] on img at bounding box center [599, 267] width 1816 height 636
drag, startPoint x: 661, startPoint y: 497, endPoint x: 636, endPoint y: 291, distance: 208.1
click at [636, 304] on img at bounding box center [563, 184] width 1816 height 803
drag, startPoint x: 696, startPoint y: 416, endPoint x: 695, endPoint y: 371, distance: 44.4
click at [695, 371] on img at bounding box center [539, 87] width 1816 height 996
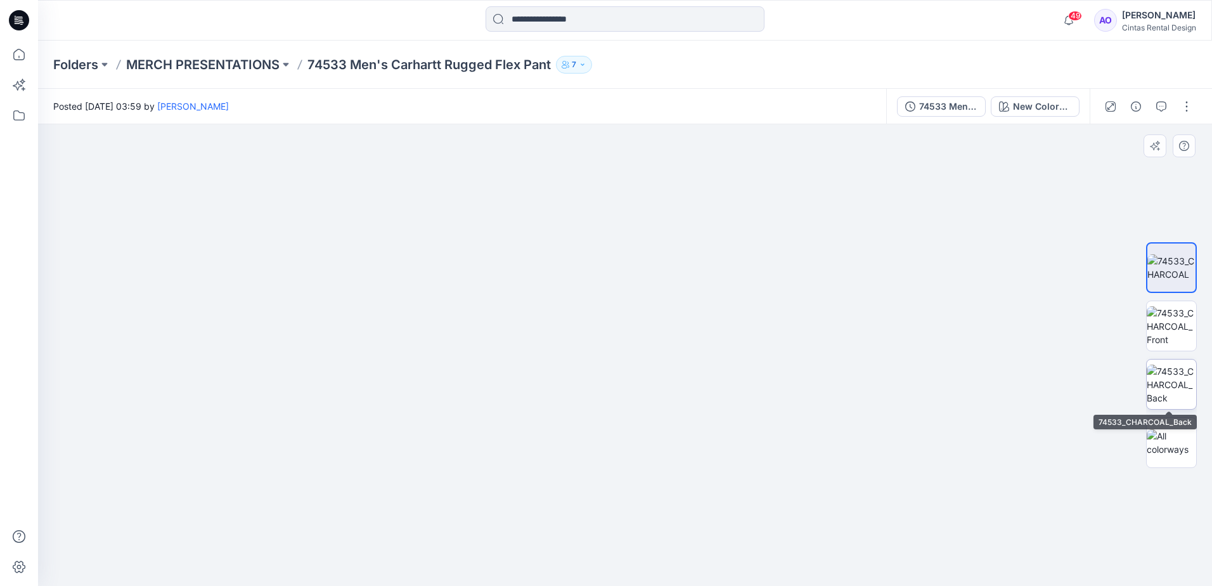
click at [1175, 393] on img at bounding box center [1170, 384] width 49 height 40
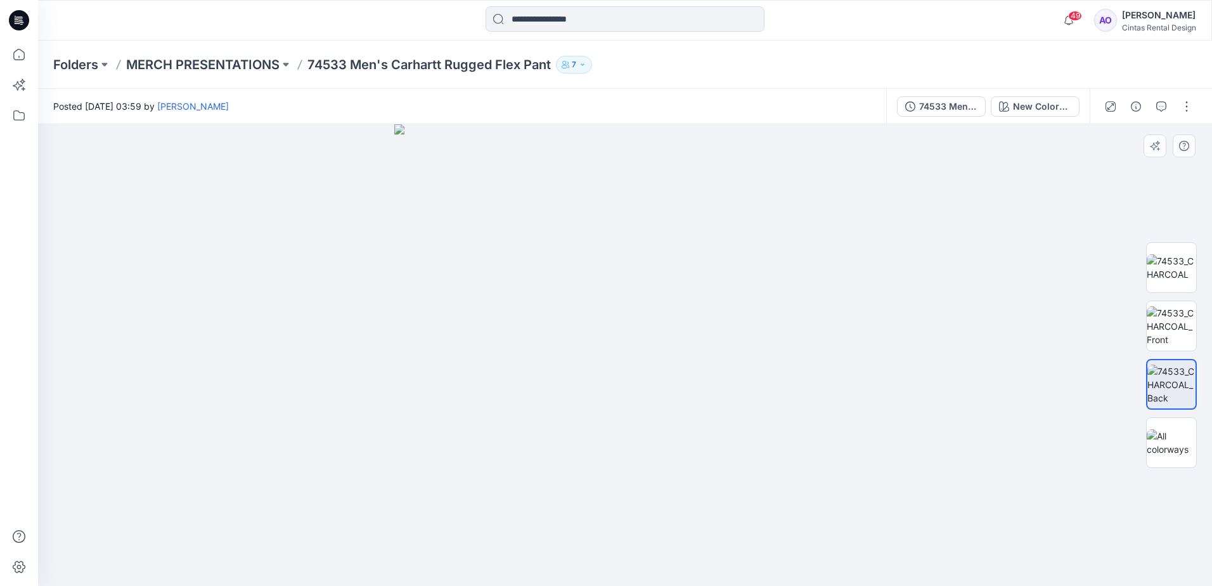
click at [585, 373] on img at bounding box center [624, 354] width 461 height 461
drag, startPoint x: 632, startPoint y: 310, endPoint x: 591, endPoint y: 513, distance: 207.5
click at [591, 513] on img at bounding box center [624, 299] width 969 height 573
drag, startPoint x: 589, startPoint y: 377, endPoint x: 580, endPoint y: 411, distance: 34.6
click at [580, 411] on img at bounding box center [624, 330] width 969 height 512
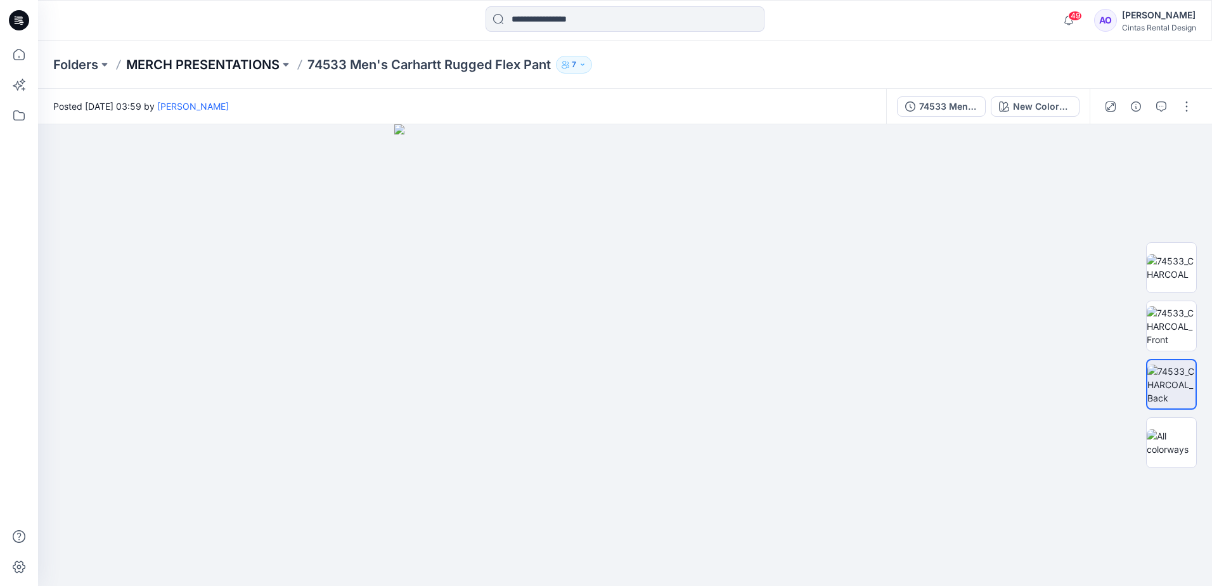
click at [224, 68] on p "MERCH PRESENTATIONS" at bounding box center [202, 65] width 153 height 18
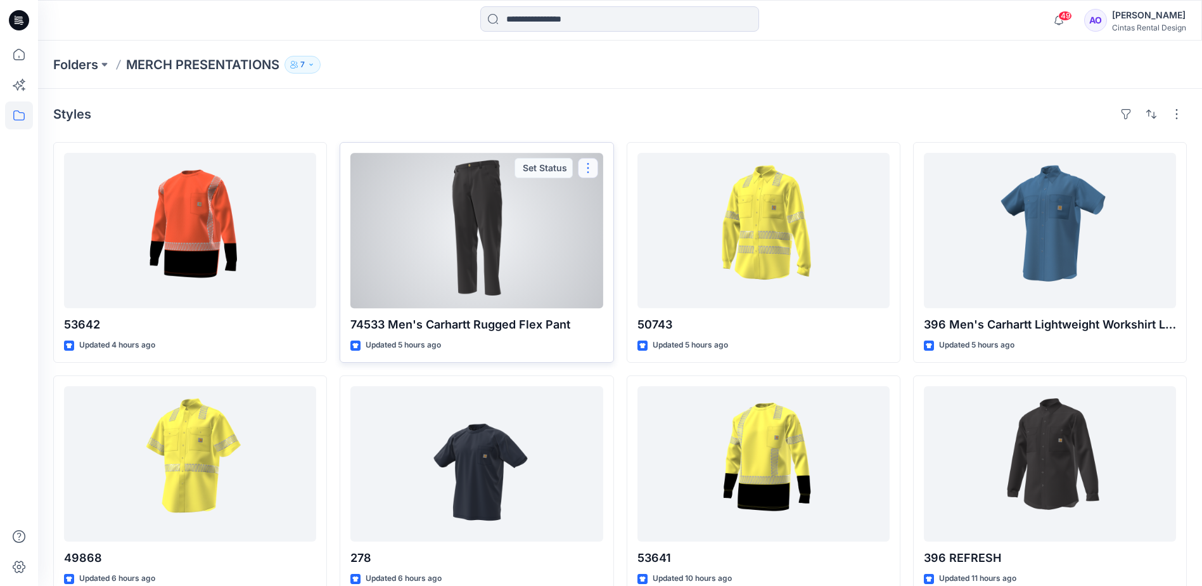
click at [591, 171] on button "button" at bounding box center [588, 168] width 20 height 20
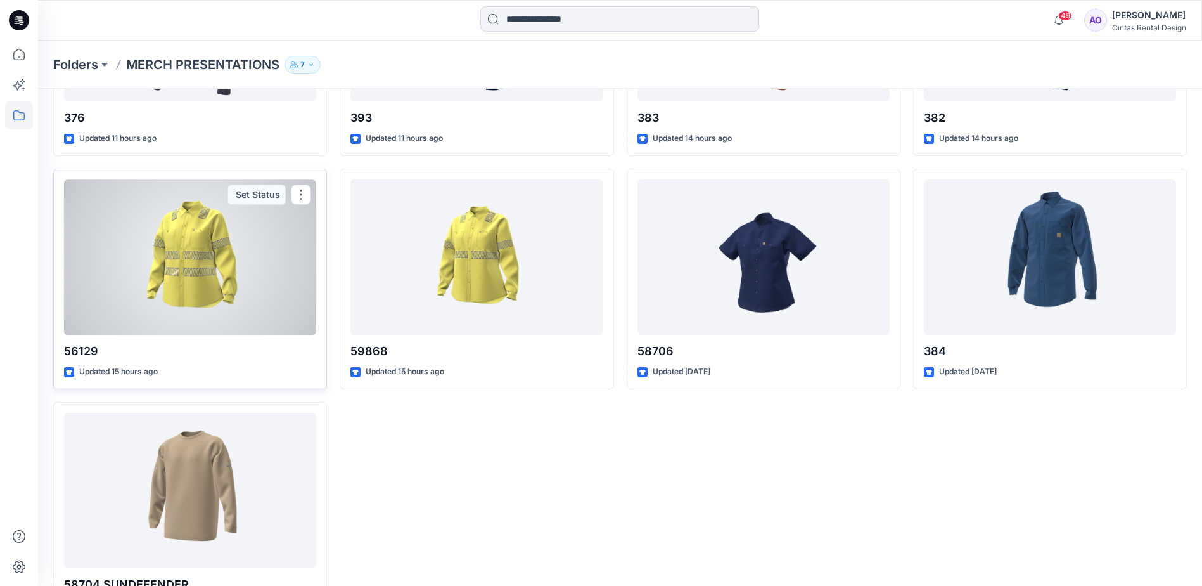
scroll to position [725, 0]
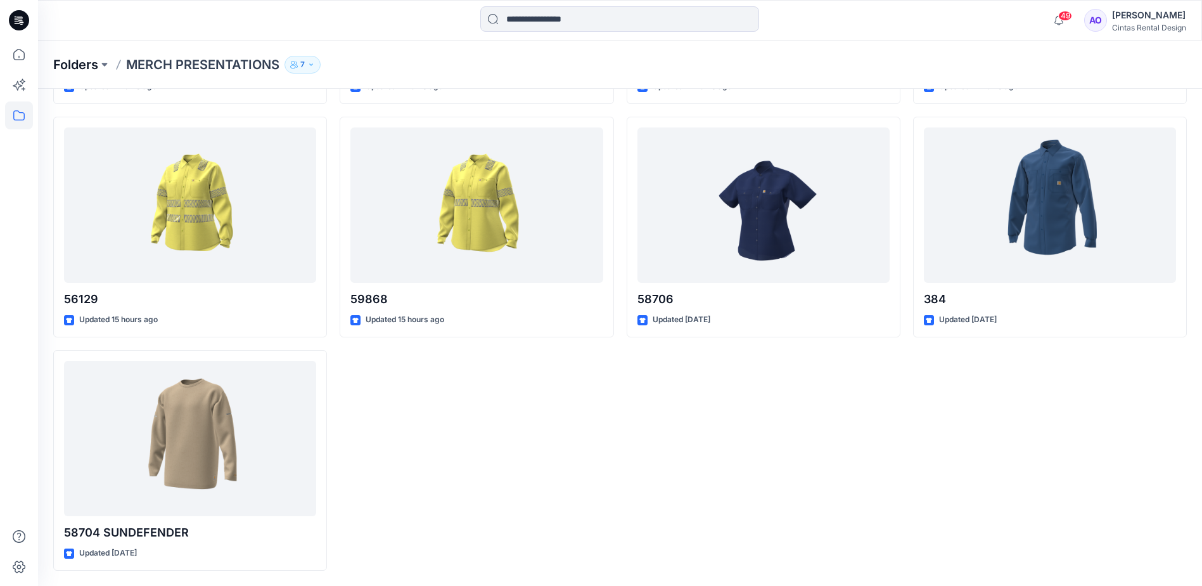
click at [97, 70] on p "Folders" at bounding box center [75, 65] width 45 height 18
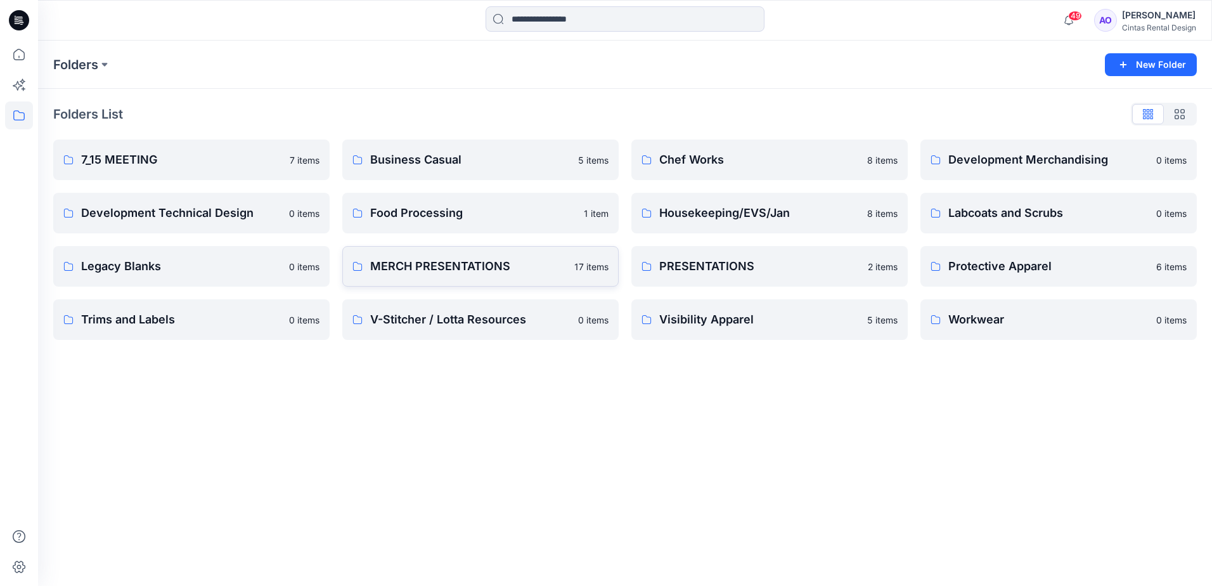
click at [472, 272] on p "MERCH PRESENTATIONS" at bounding box center [468, 266] width 196 height 18
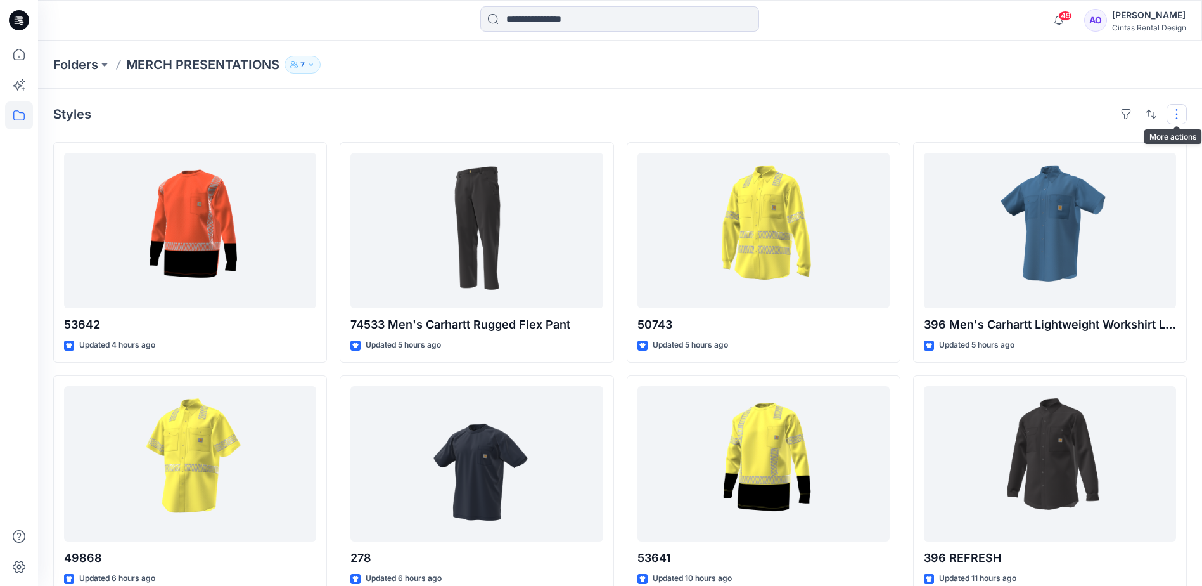
click at [1170, 113] on button "button" at bounding box center [1177, 114] width 20 height 20
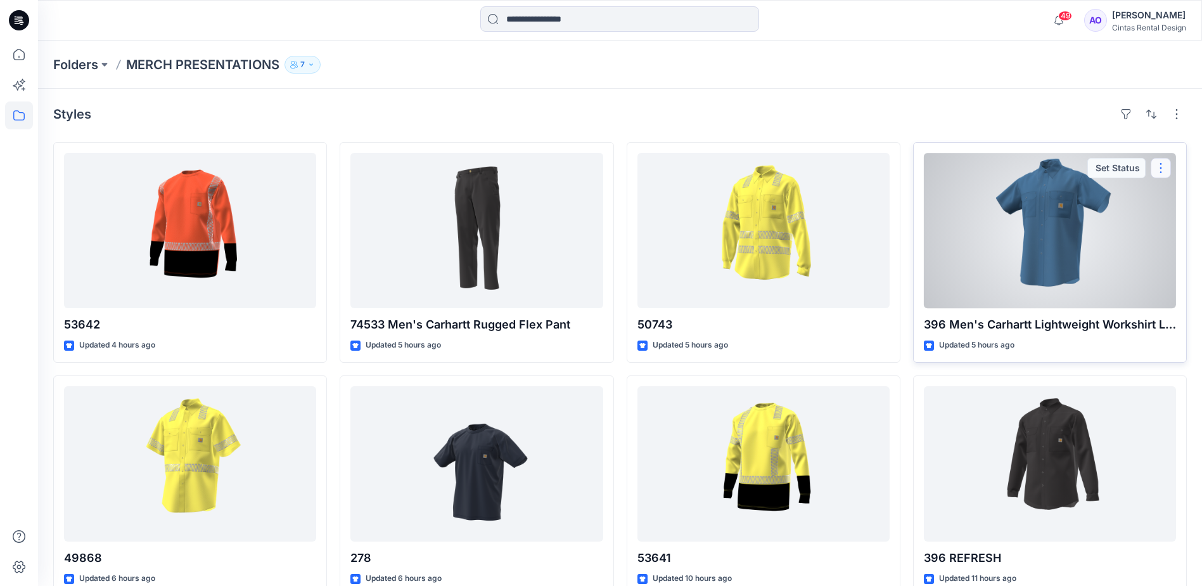
click at [1156, 169] on button "button" at bounding box center [1161, 168] width 20 height 20
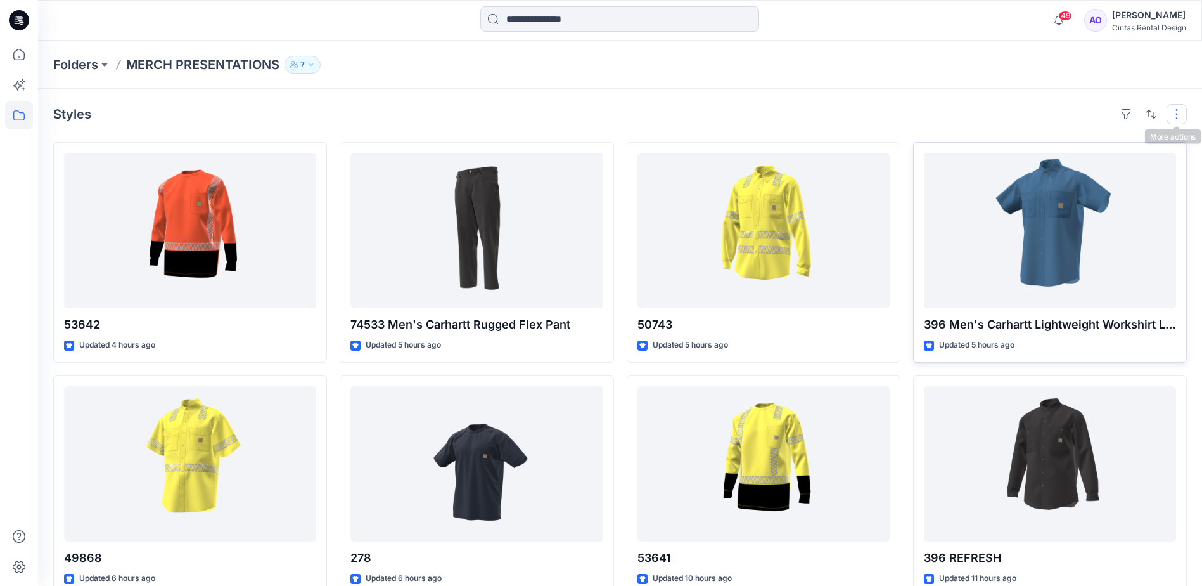
click at [1174, 111] on button "button" at bounding box center [1177, 114] width 20 height 20
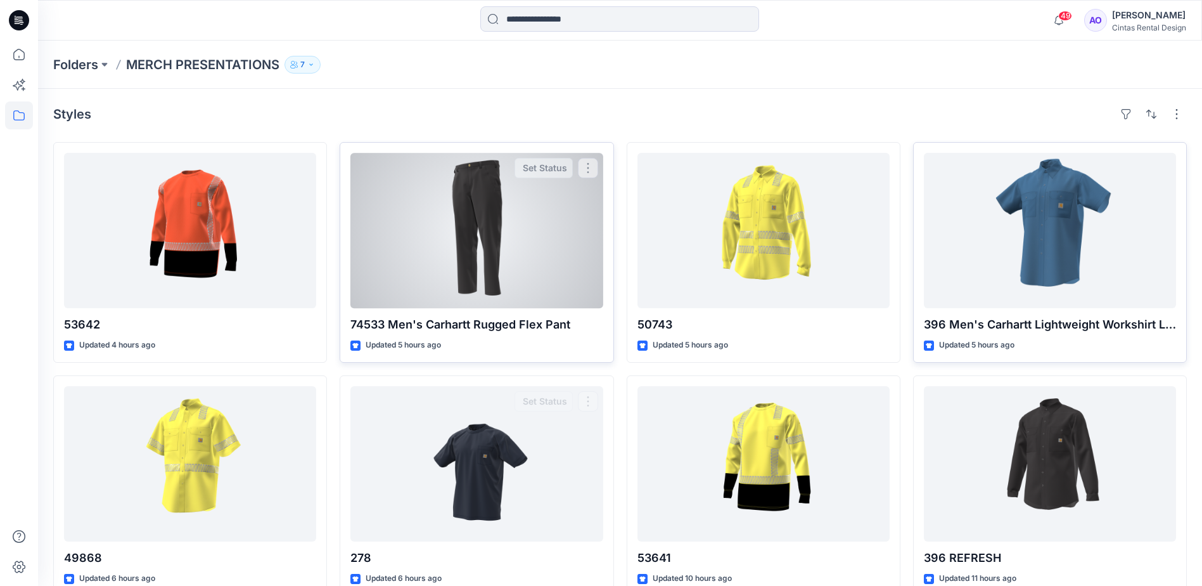
click at [430, 276] on div at bounding box center [476, 230] width 252 height 155
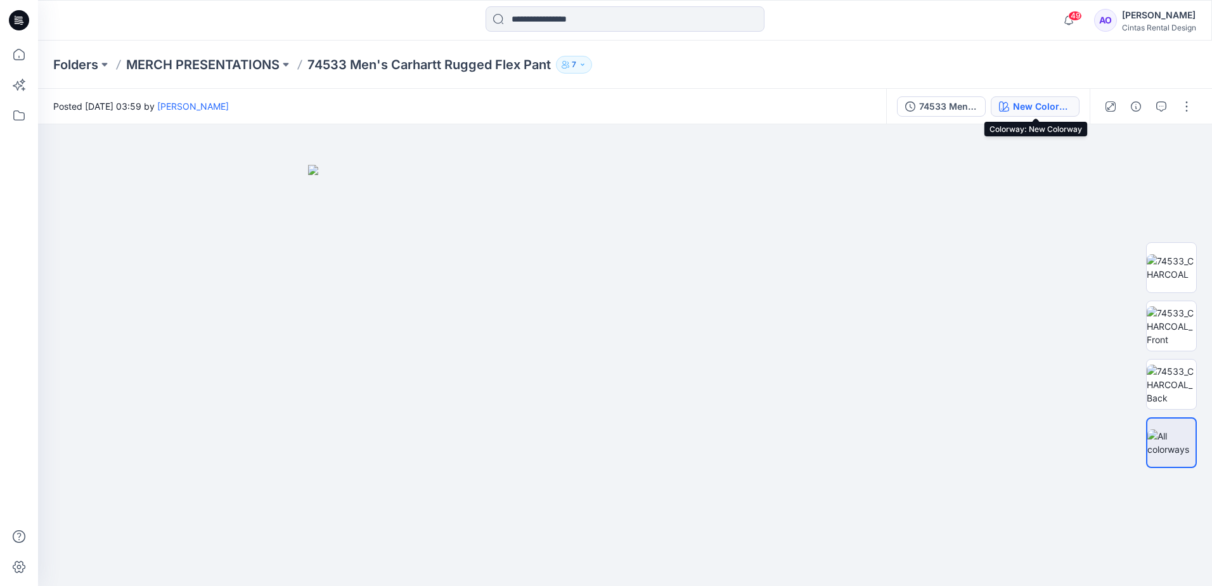
click at [1044, 108] on div "New Colorway" at bounding box center [1042, 106] width 58 height 14
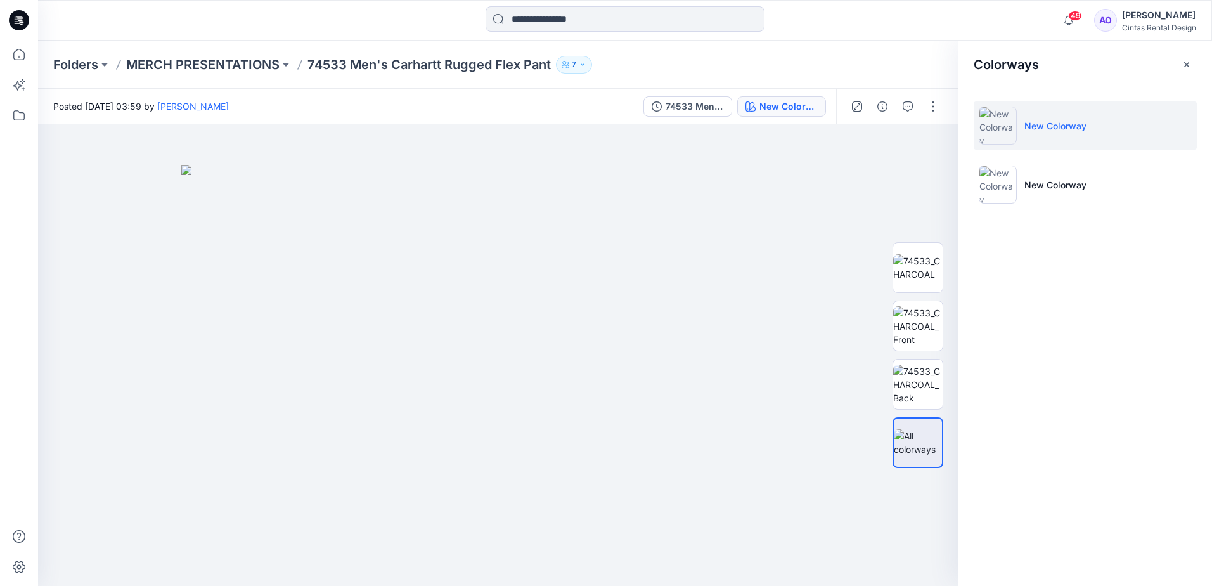
click at [829, 82] on div "Folders MERCH PRESENTATIONS 74533 Men's Carhartt Rugged Flex Pant 7" at bounding box center [625, 65] width 1174 height 48
click at [1053, 172] on li "New Colorway" at bounding box center [1084, 184] width 223 height 48
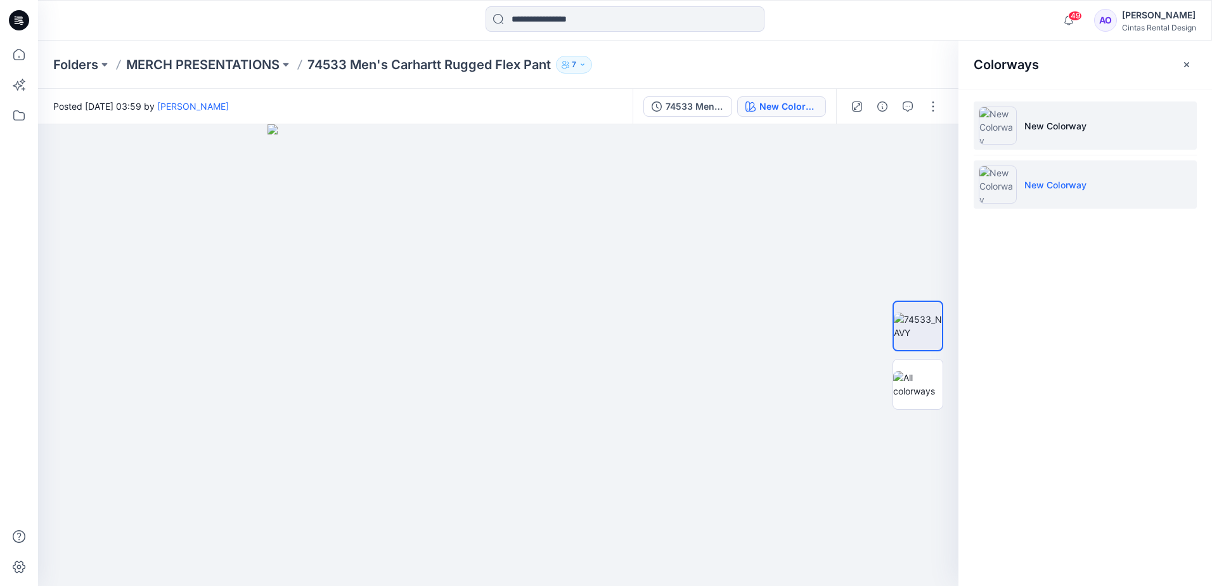
click at [1037, 127] on p "New Colorway" at bounding box center [1055, 125] width 62 height 13
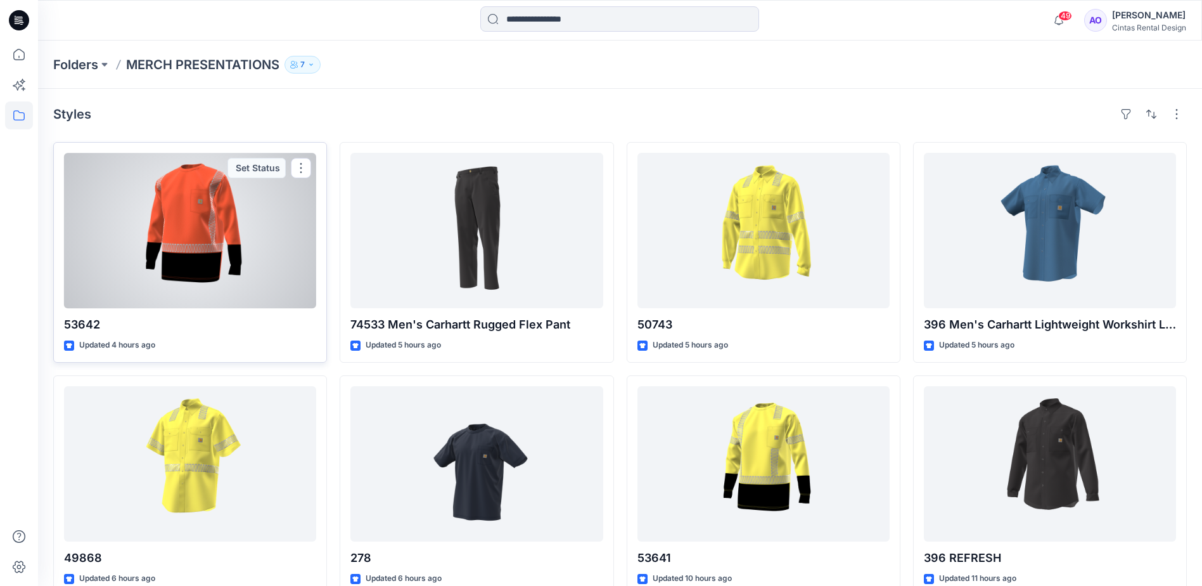
click at [222, 278] on div at bounding box center [190, 230] width 252 height 155
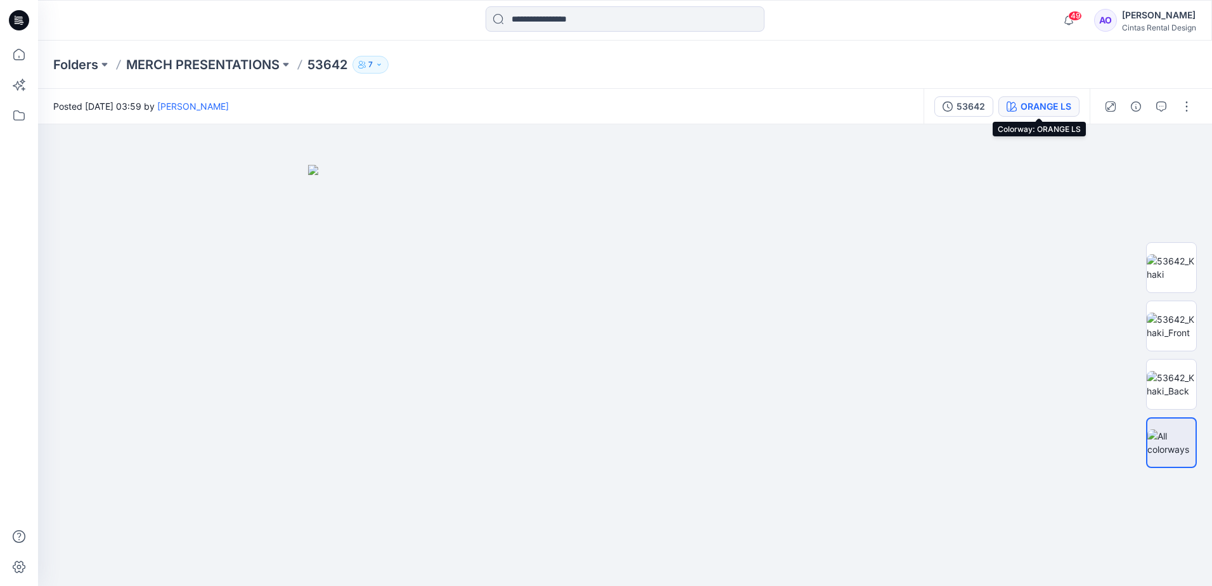
click at [1056, 109] on div "ORANGE LS" at bounding box center [1045, 106] width 51 height 14
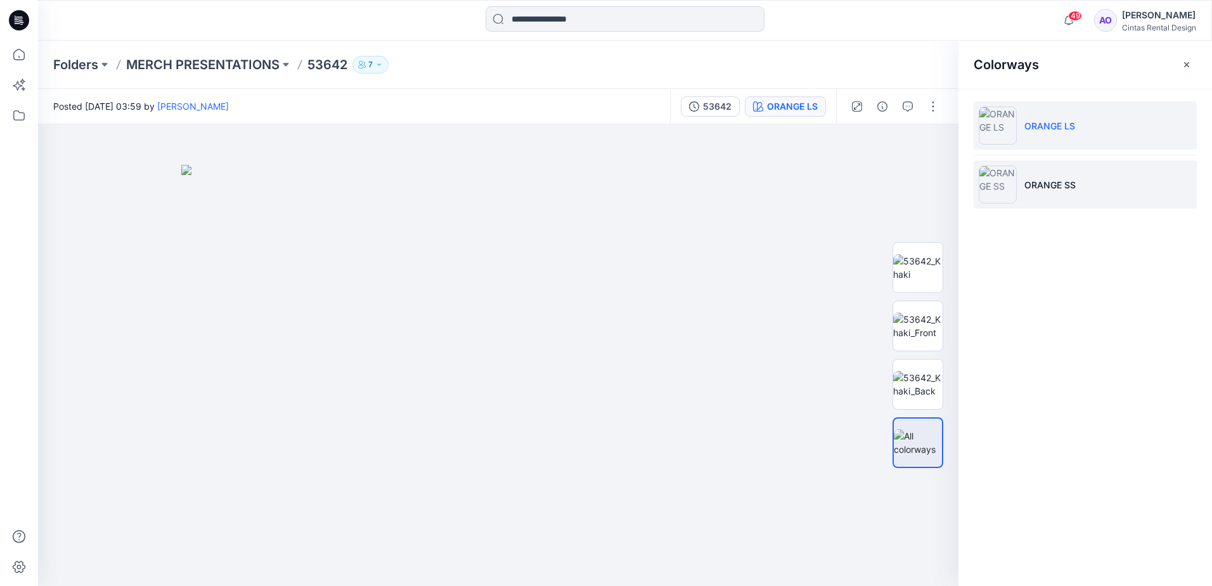
click at [1029, 184] on p "ORANGE SS" at bounding box center [1049, 184] width 51 height 13
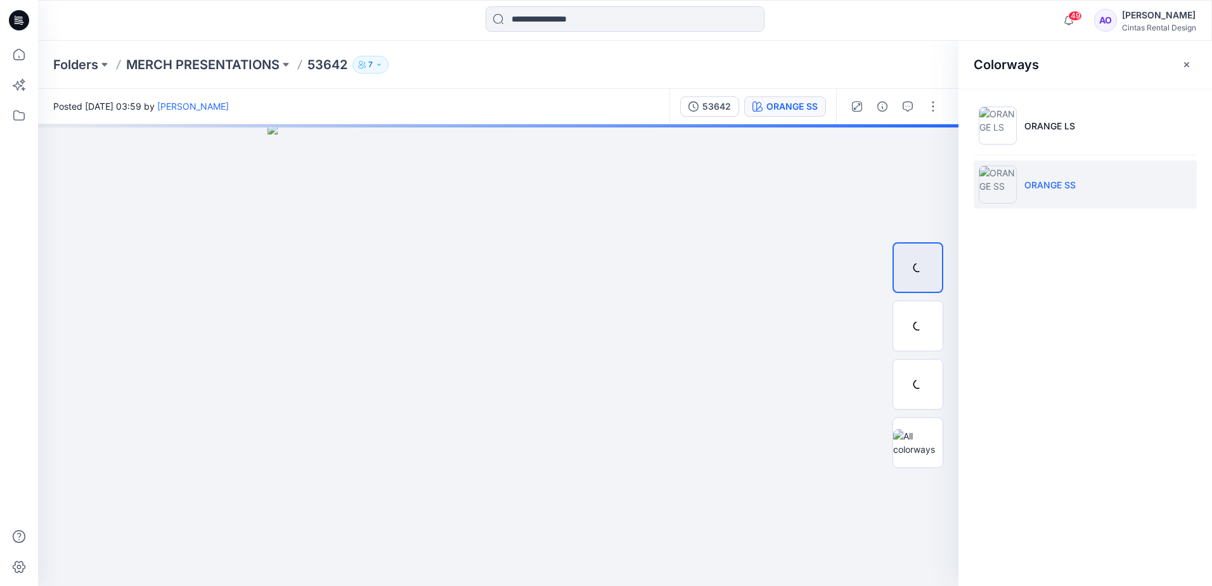
click at [1023, 193] on li "ORANGE SS" at bounding box center [1084, 184] width 223 height 48
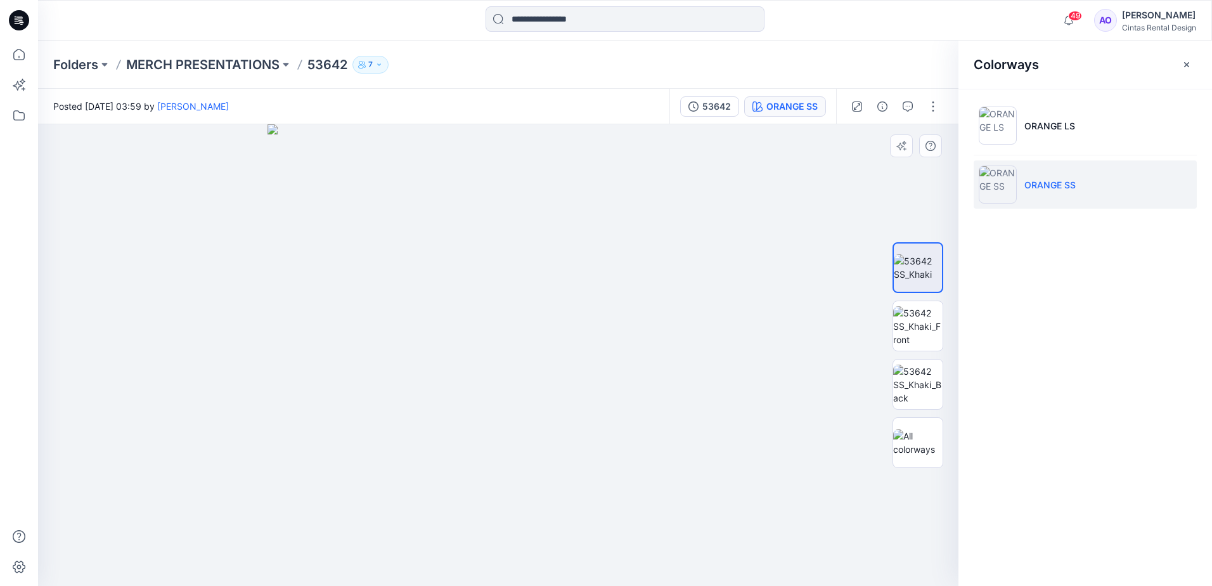
click at [504, 407] on img at bounding box center [497, 354] width 461 height 461
click at [483, 451] on img at bounding box center [497, 354] width 461 height 461
click at [927, 271] on img at bounding box center [918, 267] width 48 height 27
click at [476, 423] on img at bounding box center [497, 354] width 461 height 461
click at [1186, 66] on icon "button" at bounding box center [1186, 65] width 10 height 10
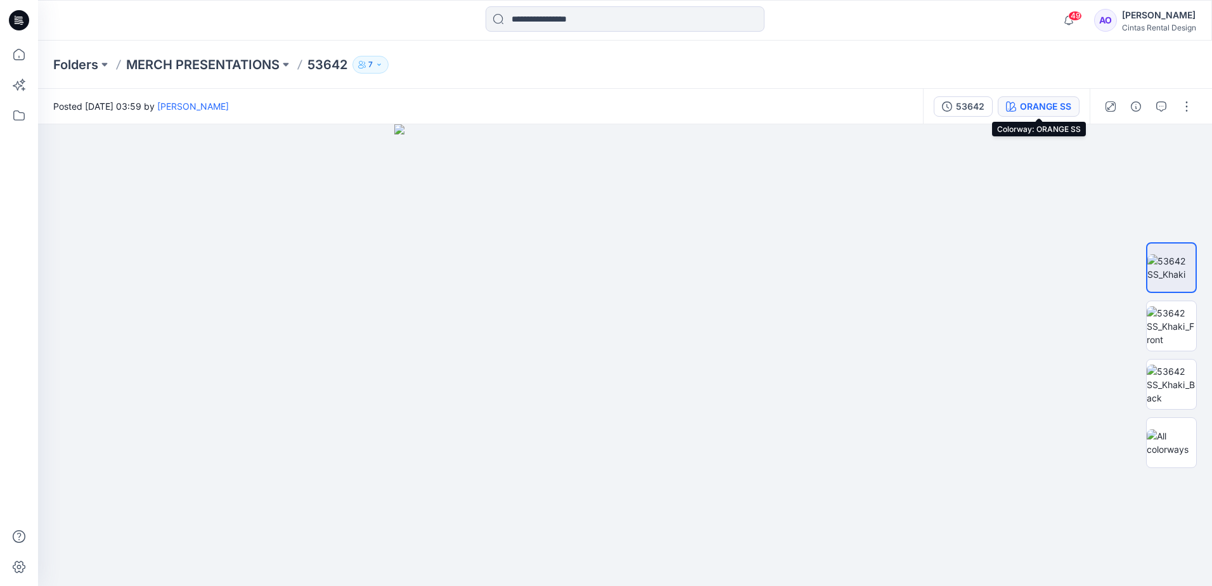
click at [1045, 106] on div "ORANGE SS" at bounding box center [1045, 106] width 51 height 14
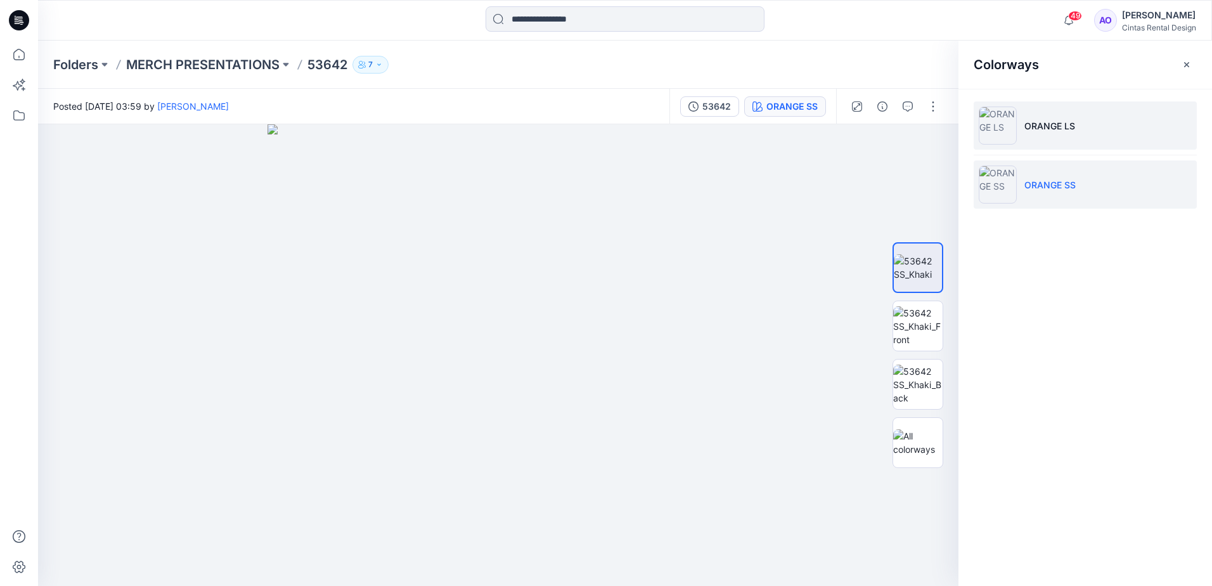
click at [1032, 124] on p "ORANGE LS" at bounding box center [1049, 125] width 51 height 13
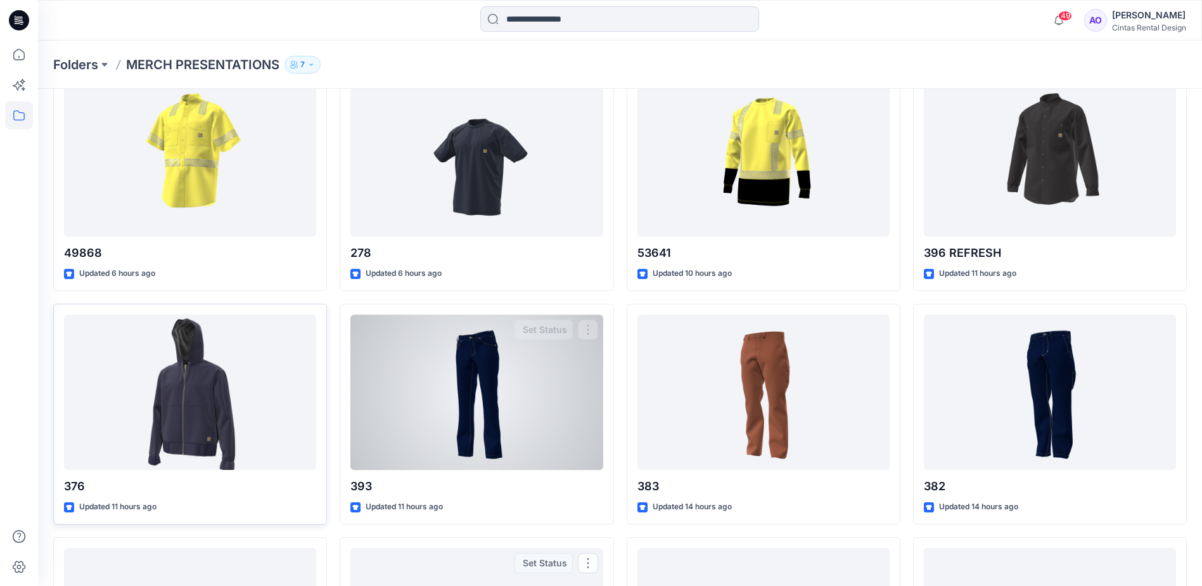
scroll to position [281, 0]
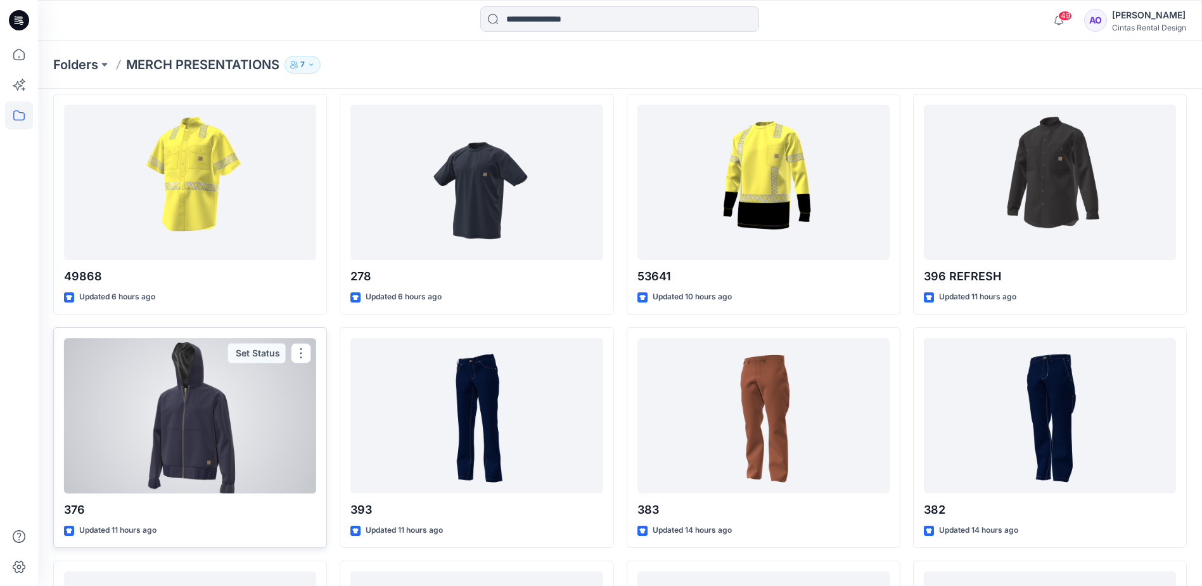
click at [148, 404] on div at bounding box center [190, 415] width 252 height 155
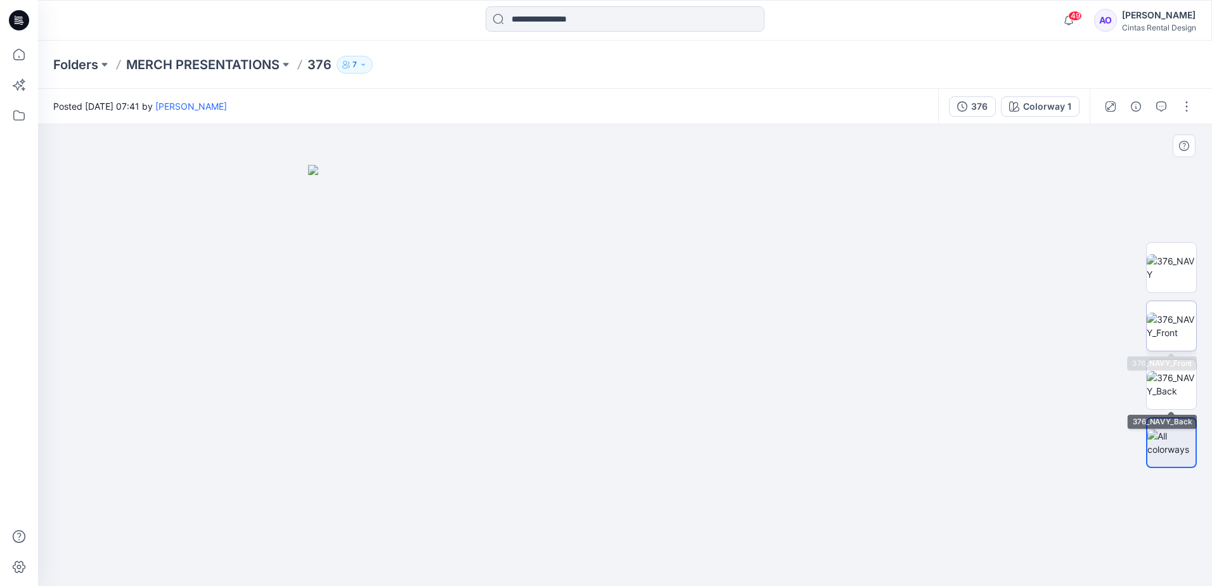
click at [1160, 339] on img at bounding box center [1170, 325] width 49 height 27
click at [631, 307] on img at bounding box center [624, 354] width 461 height 461
drag, startPoint x: 603, startPoint y: 307, endPoint x: 579, endPoint y: 490, distance: 184.7
click at [586, 563] on img at bounding box center [611, 177] width 1646 height 816
drag, startPoint x: 583, startPoint y: 372, endPoint x: 566, endPoint y: 539, distance: 167.5
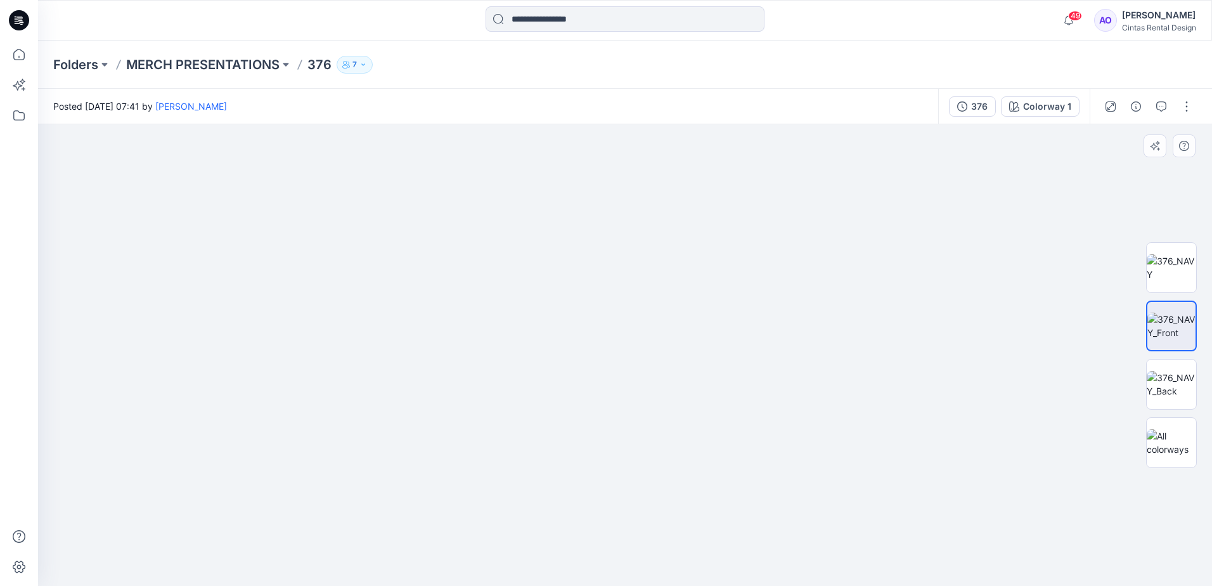
click at [570, 552] on img at bounding box center [598, 293] width 1646 height 585
drag, startPoint x: 561, startPoint y: 478, endPoint x: 560, endPoint y: 530, distance: 52.0
click at [560, 530] on img at bounding box center [588, 313] width 1646 height 545
drag, startPoint x: 568, startPoint y: 485, endPoint x: 565, endPoint y: 507, distance: 21.8
click at [565, 507] on img at bounding box center [587, 325] width 1646 height 520
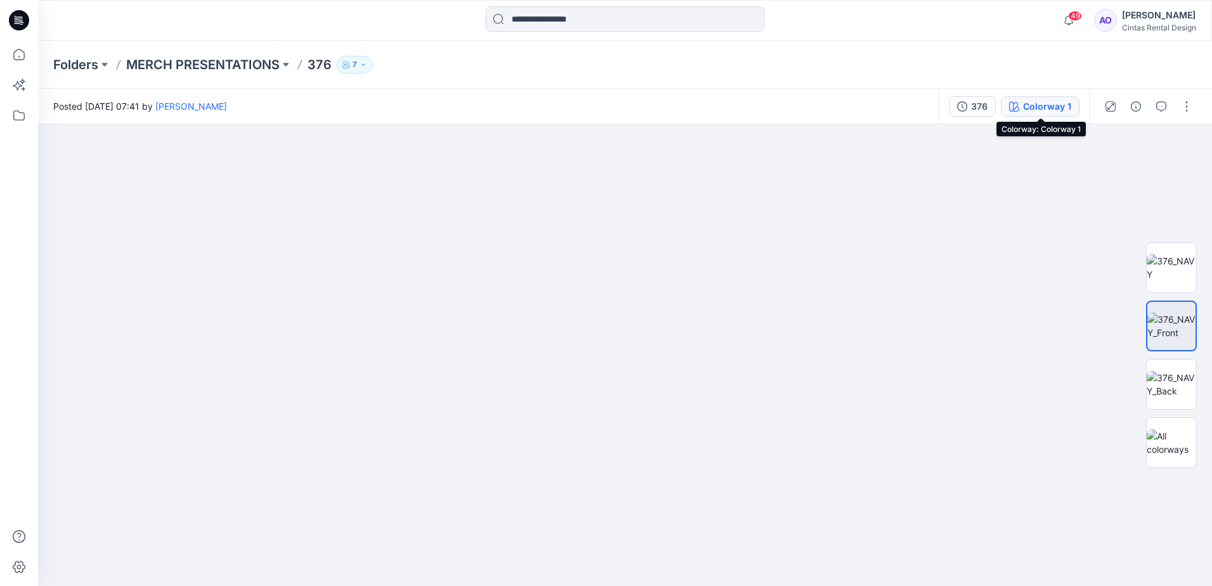
click at [1028, 111] on div "Colorway 1" at bounding box center [1047, 106] width 48 height 14
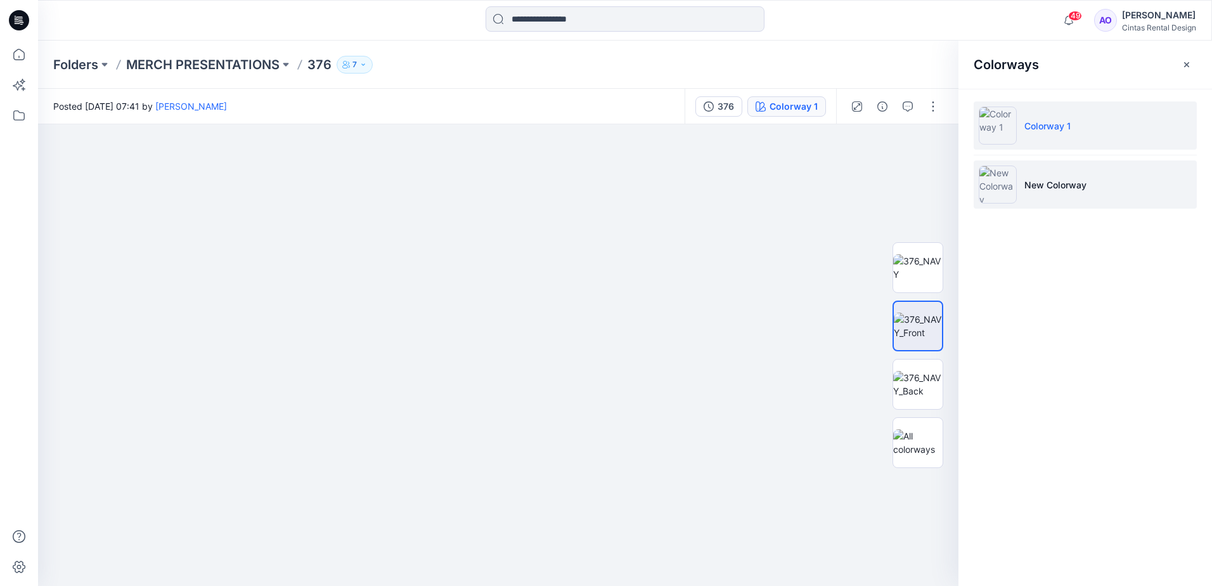
click at [1028, 175] on li "New Colorway" at bounding box center [1084, 184] width 223 height 48
click at [997, 183] on img at bounding box center [997, 184] width 38 height 38
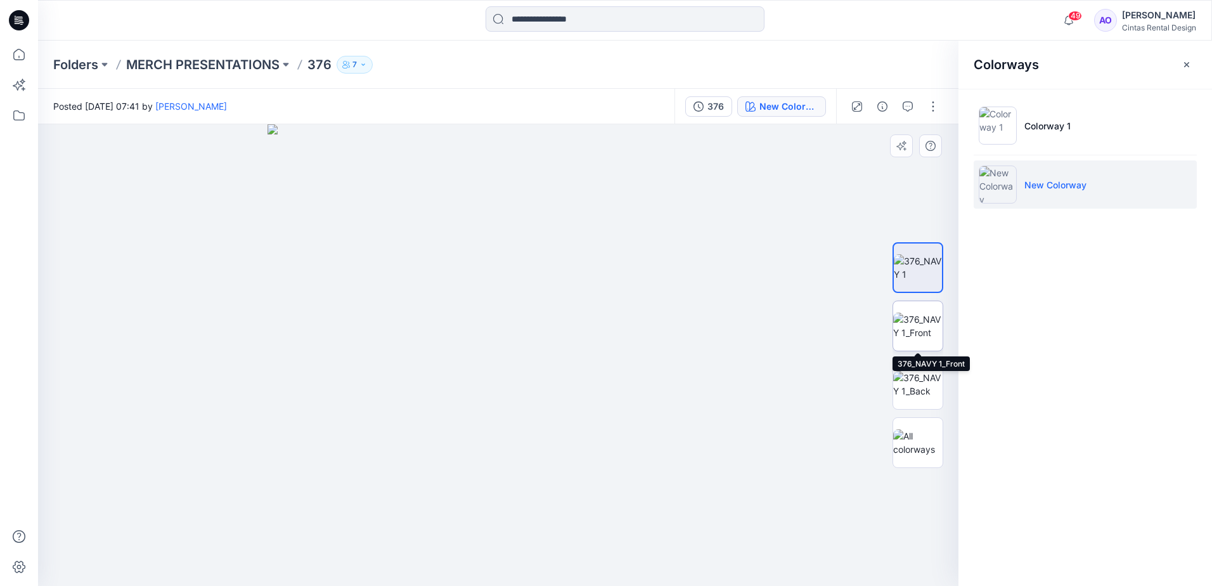
click at [904, 320] on img at bounding box center [917, 325] width 49 height 27
click at [518, 223] on img at bounding box center [497, 354] width 461 height 461
drag, startPoint x: 484, startPoint y: 203, endPoint x: 469, endPoint y: 556, distance: 353.9
click at [469, 556] on img at bounding box center [498, 143] width 1308 height 885
drag, startPoint x: 492, startPoint y: 307, endPoint x: 477, endPoint y: 420, distance: 113.8
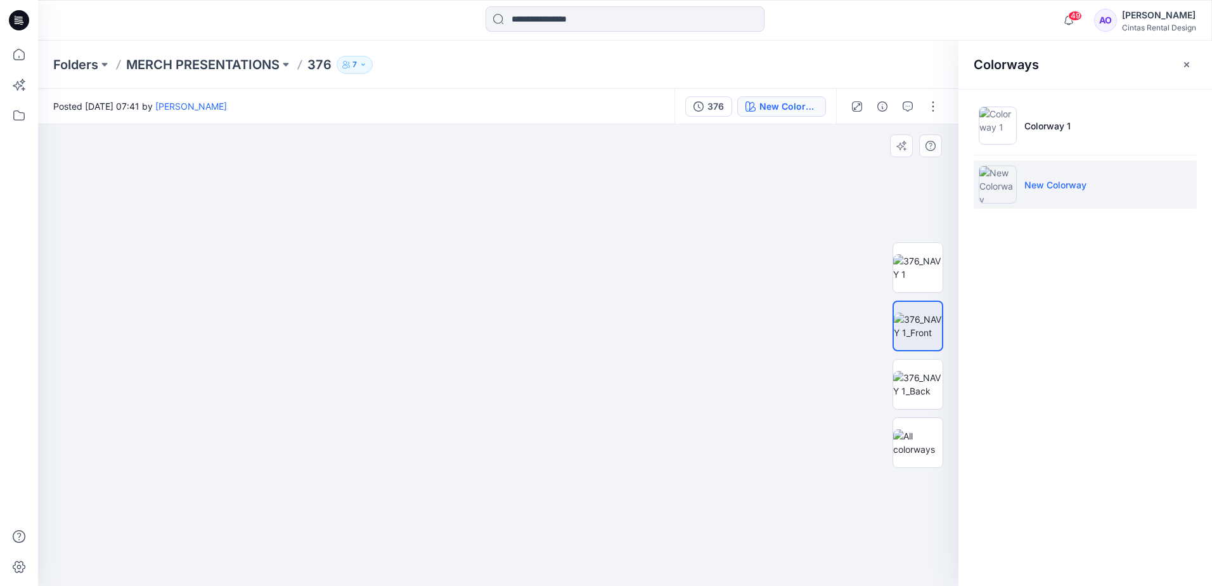
click at [477, 420] on img at bounding box center [428, 280] width 2535 height 611
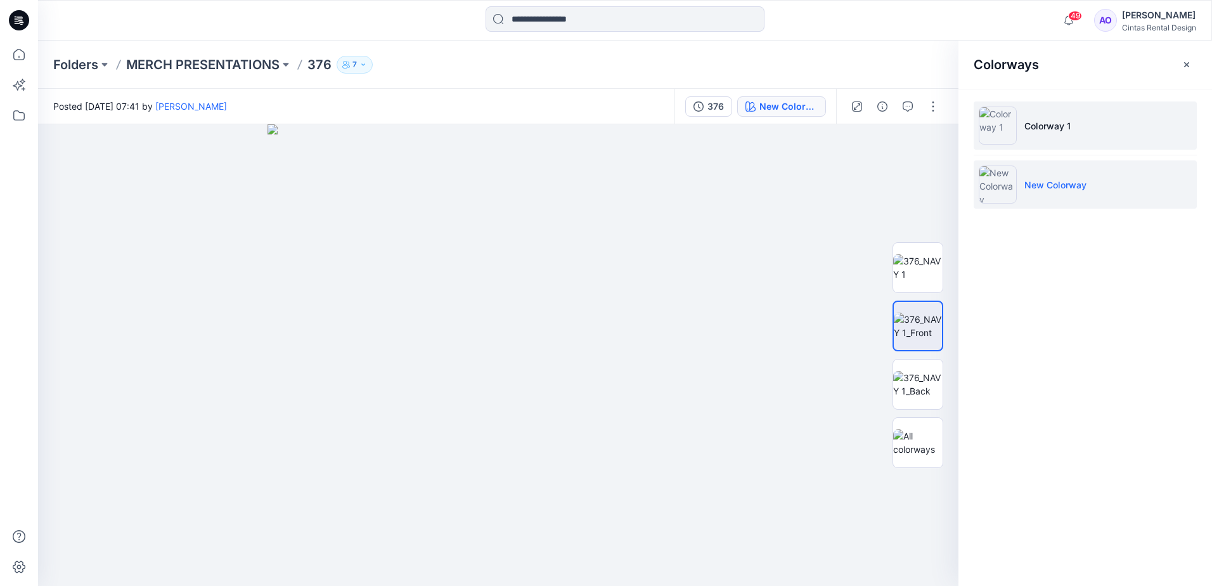
click at [1016, 125] on li "Colorway 1" at bounding box center [1084, 125] width 223 height 48
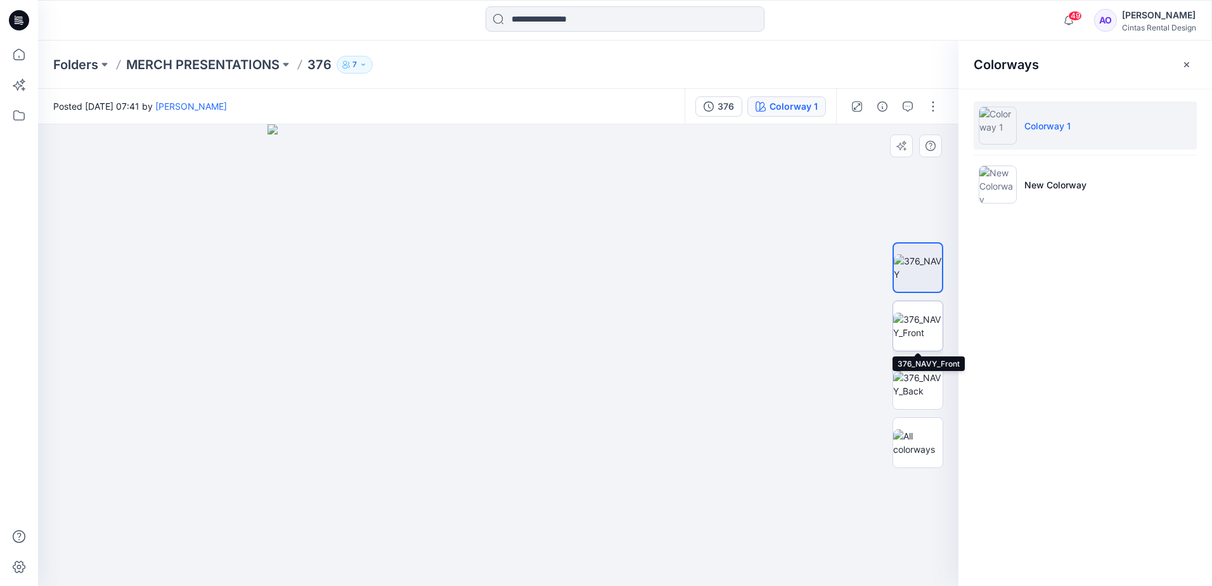
click at [905, 318] on img at bounding box center [917, 325] width 49 height 27
click at [933, 103] on button "button" at bounding box center [933, 106] width 20 height 20
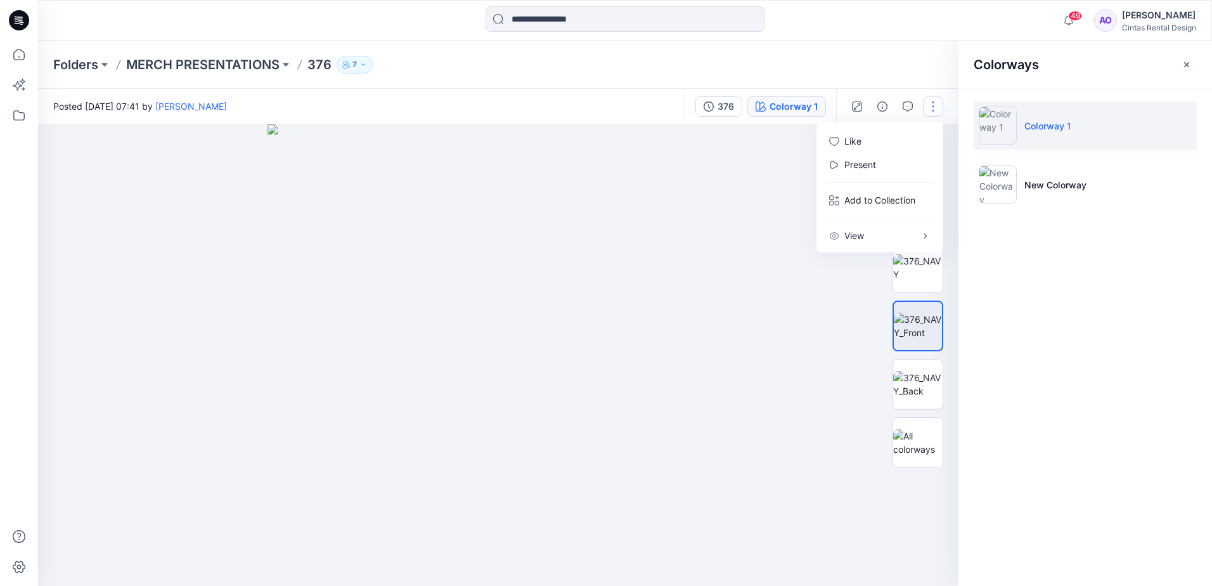
click at [933, 103] on button "button" at bounding box center [933, 106] width 20 height 20
click at [880, 103] on icon "button" at bounding box center [882, 106] width 10 height 10
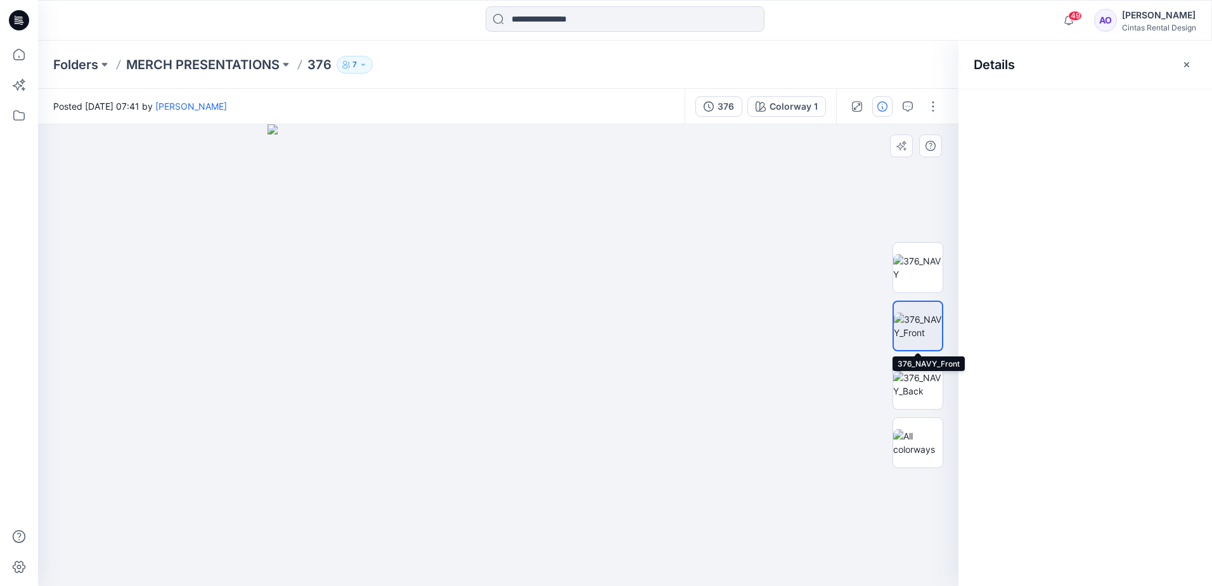
click at [897, 325] on img at bounding box center [918, 325] width 48 height 27
click at [912, 321] on img at bounding box center [918, 325] width 48 height 27
click at [485, 381] on img at bounding box center [497, 354] width 461 height 461
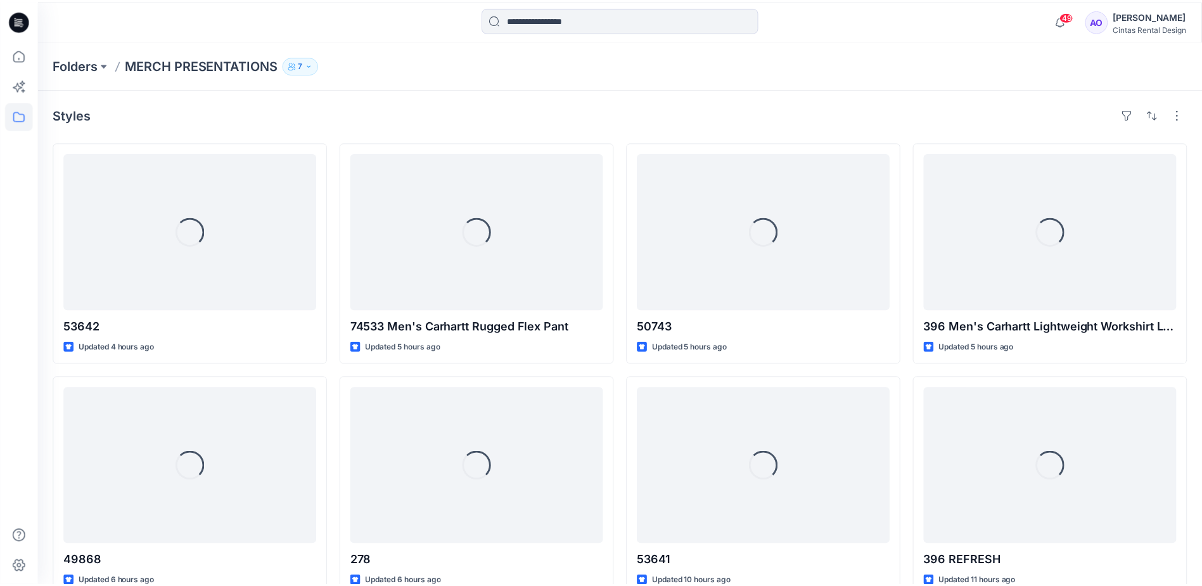
scroll to position [281, 0]
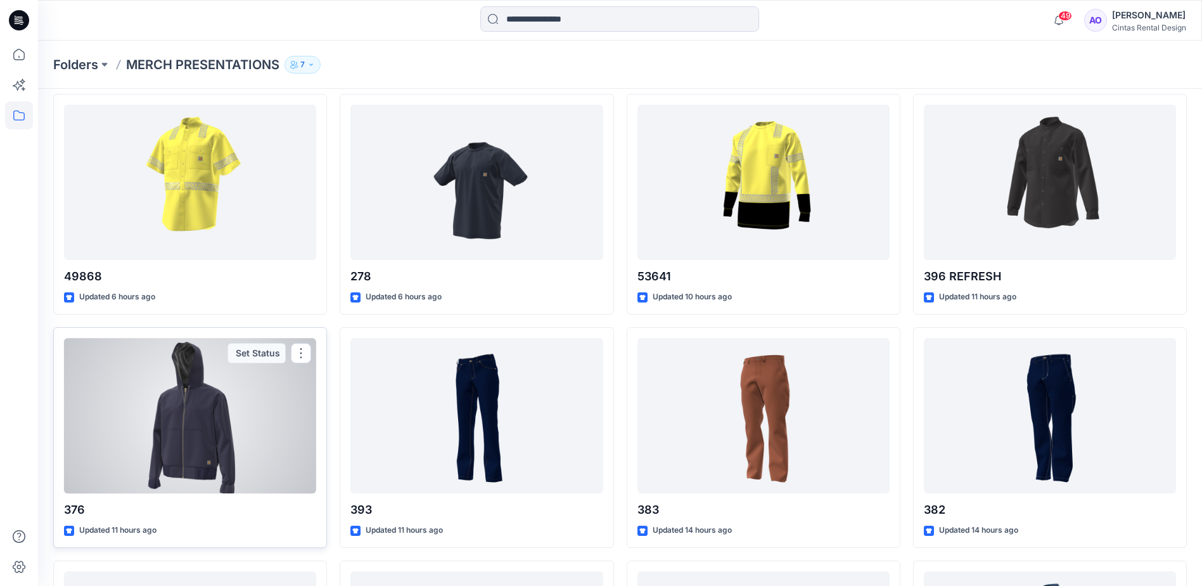
click at [271, 391] on div at bounding box center [190, 415] width 252 height 155
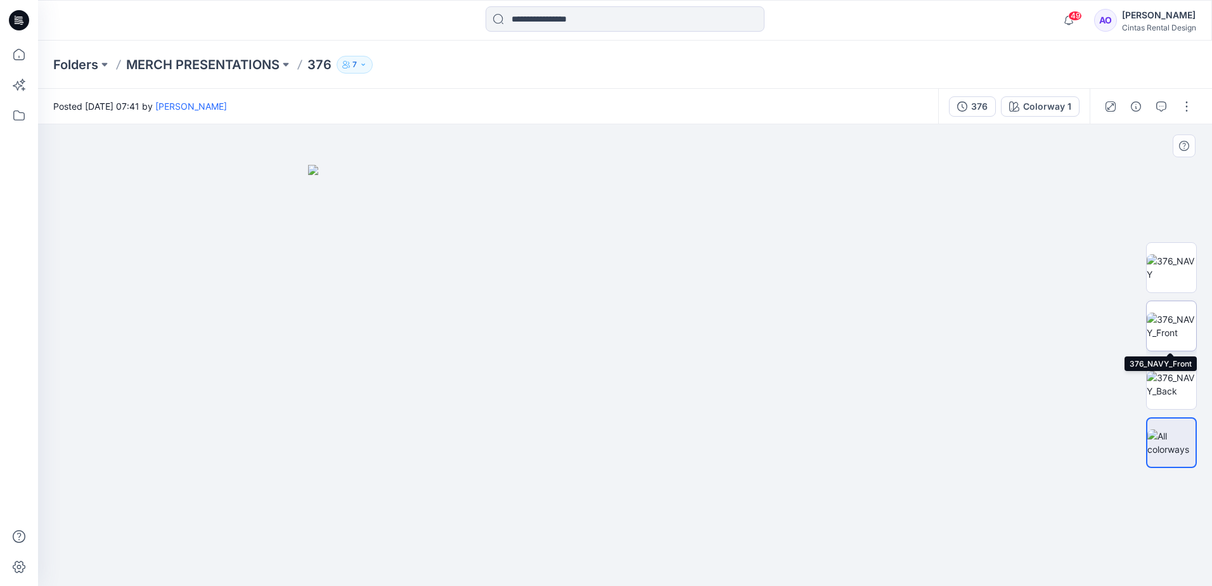
click at [1176, 323] on img at bounding box center [1170, 325] width 49 height 27
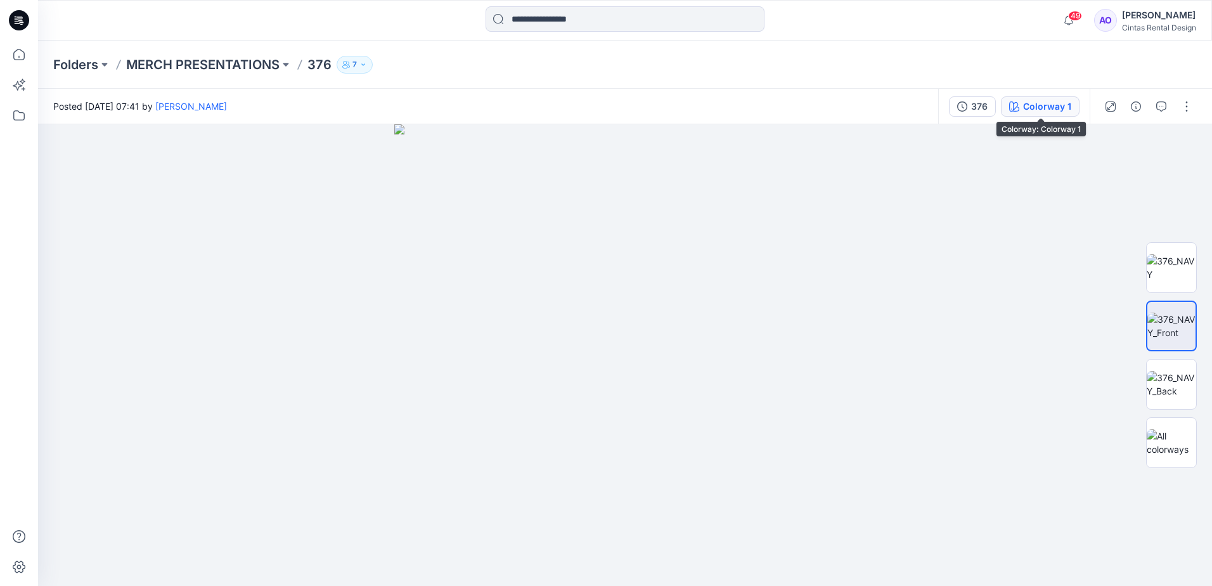
click at [1051, 110] on div "Colorway 1" at bounding box center [1047, 106] width 48 height 14
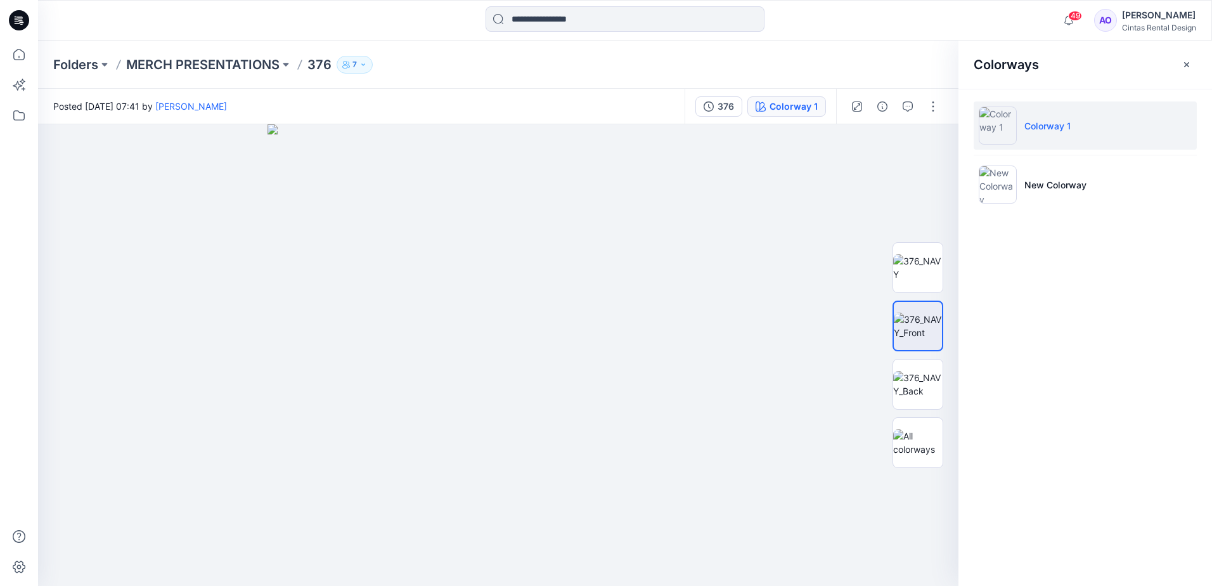
click at [1042, 127] on p "Colorway 1" at bounding box center [1047, 125] width 46 height 13
click at [1042, 120] on p "Colorway 1" at bounding box center [1047, 125] width 46 height 13
click at [937, 108] on button "button" at bounding box center [933, 106] width 20 height 20
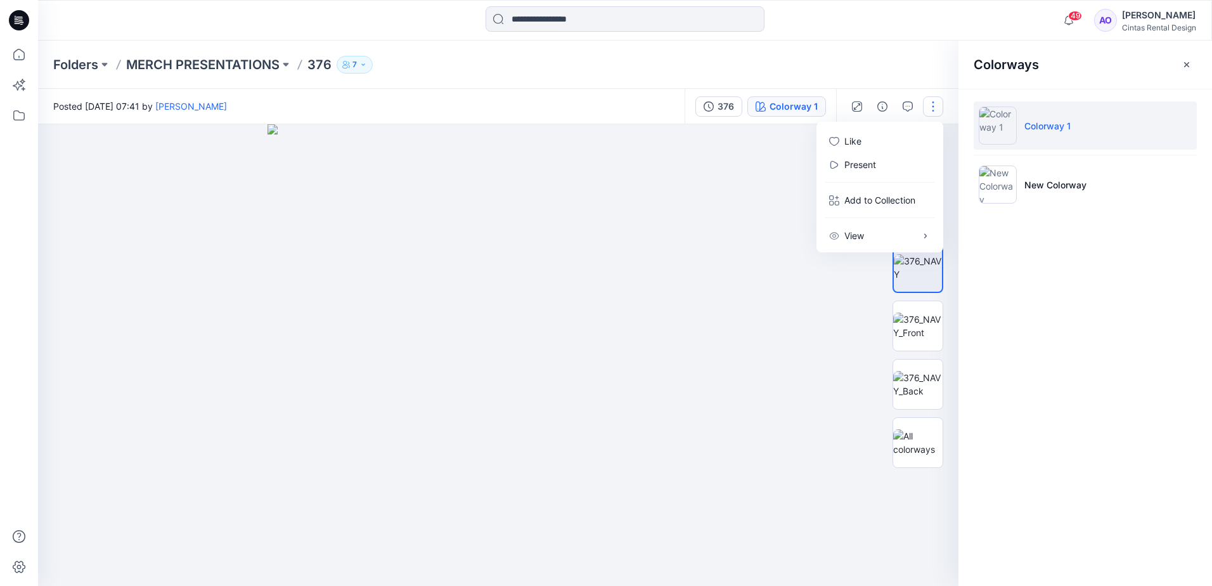
drag, startPoint x: 700, startPoint y: 213, endPoint x: 699, endPoint y: 221, distance: 7.6
click at [700, 218] on img at bounding box center [497, 354] width 461 height 461
drag, startPoint x: 901, startPoint y: 146, endPoint x: 902, endPoint y: 139, distance: 7.6
click at [901, 146] on icon "button" at bounding box center [901, 146] width 10 height 10
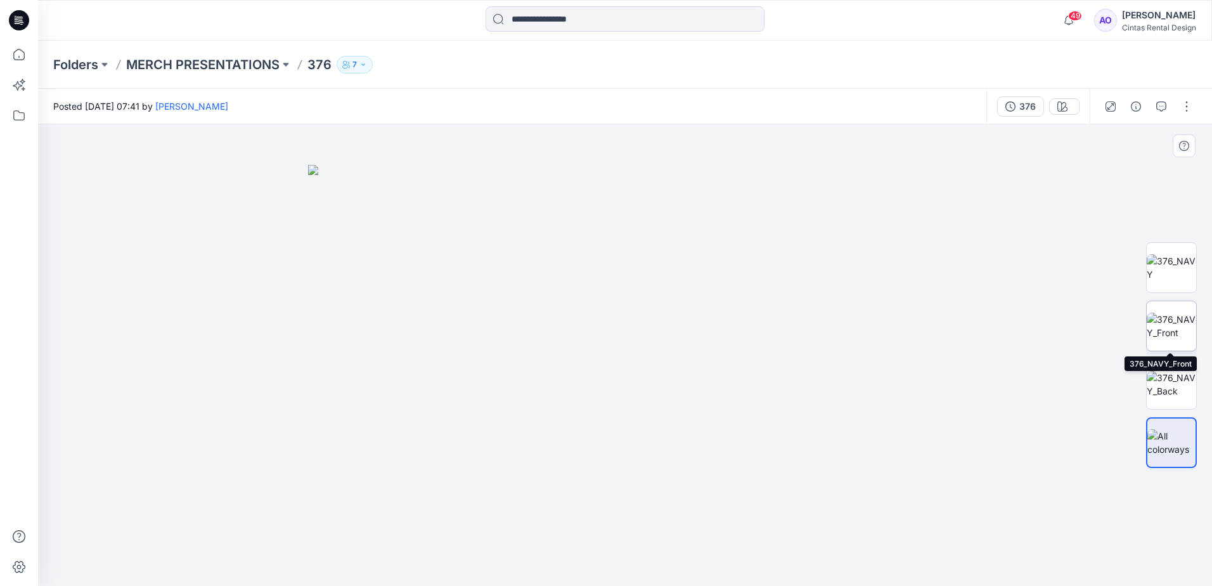
click at [1163, 321] on img at bounding box center [1170, 325] width 49 height 27
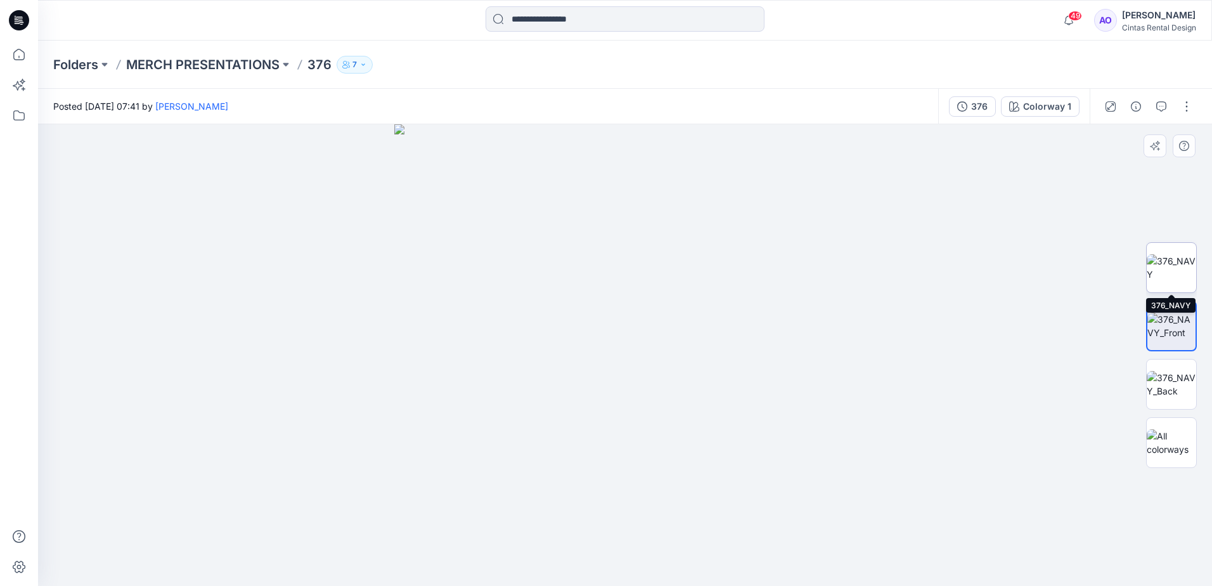
click at [1171, 277] on img at bounding box center [1170, 267] width 49 height 27
click at [1177, 316] on img at bounding box center [1170, 325] width 49 height 27
click at [1160, 278] on img at bounding box center [1170, 267] width 49 height 27
click at [1153, 330] on img at bounding box center [1170, 325] width 49 height 27
click at [155, 56] on p "MERCH PRESENTATIONS" at bounding box center [202, 65] width 153 height 18
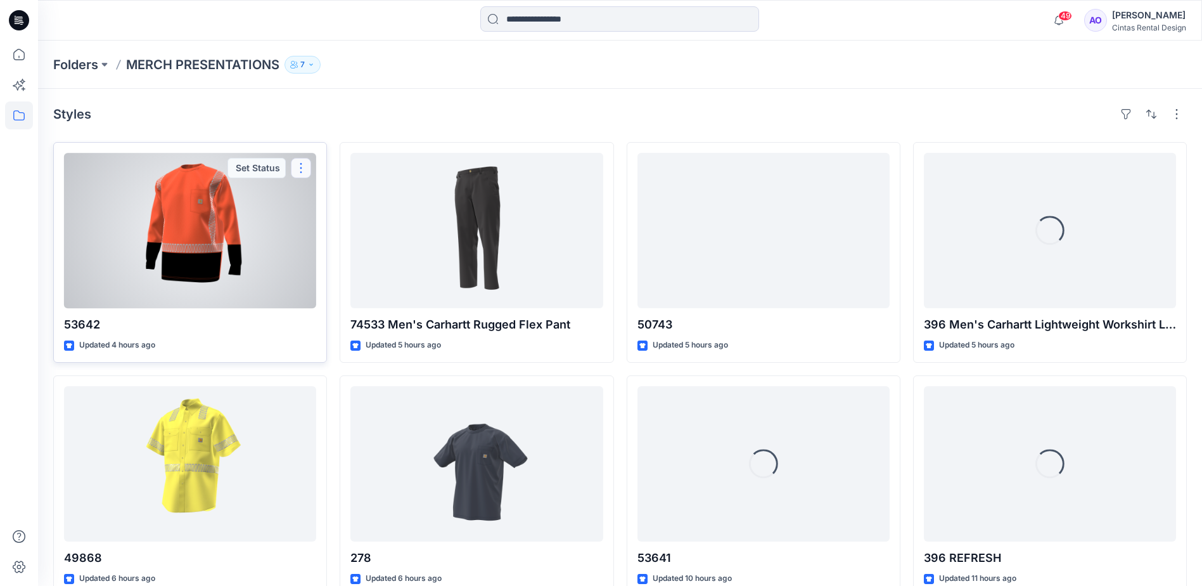
click at [294, 168] on button "button" at bounding box center [301, 168] width 20 height 20
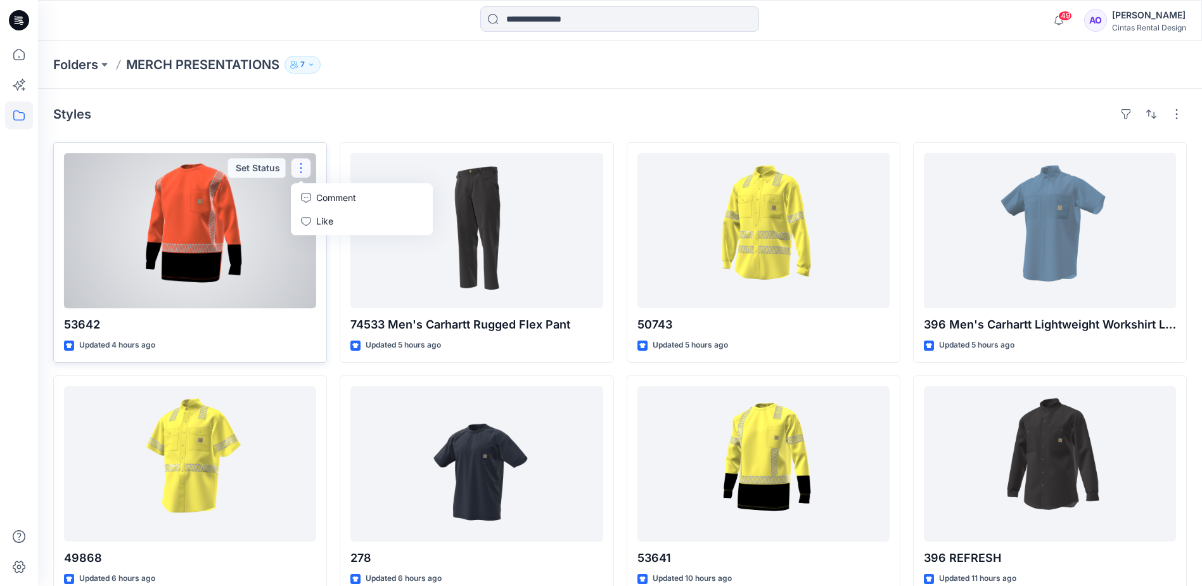
click at [294, 168] on button "button" at bounding box center [301, 168] width 20 height 20
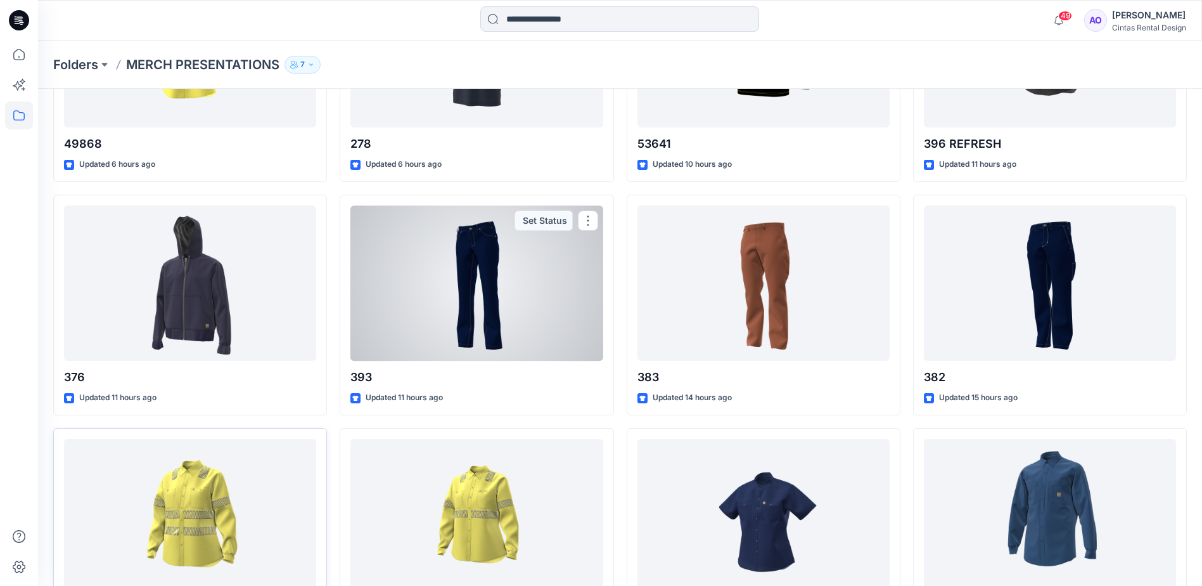
scroll to position [507, 0]
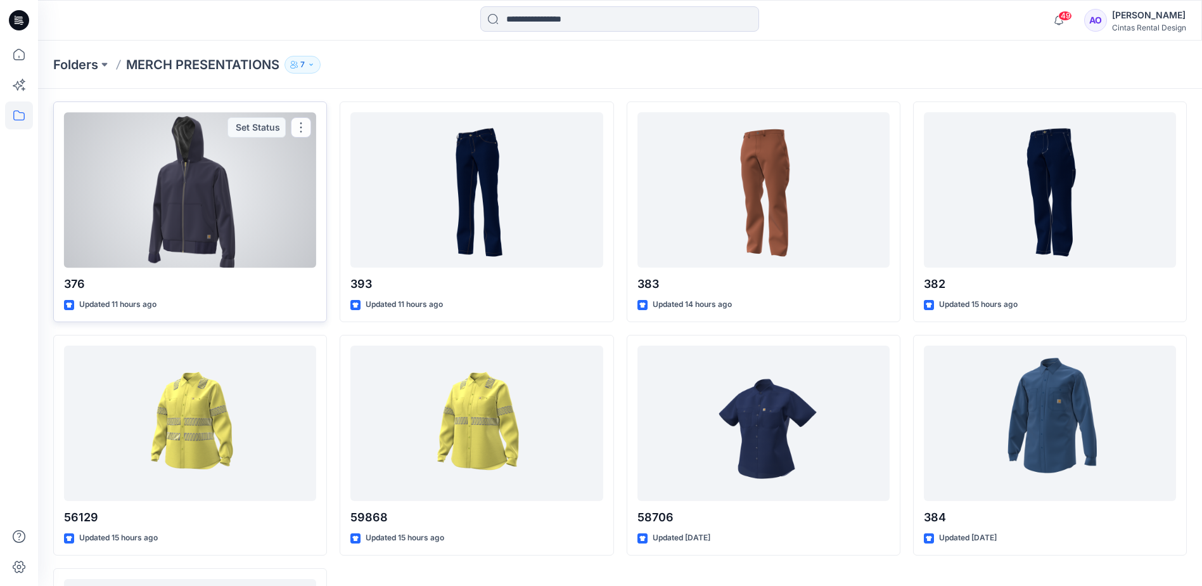
click at [260, 205] on div at bounding box center [190, 189] width 252 height 155
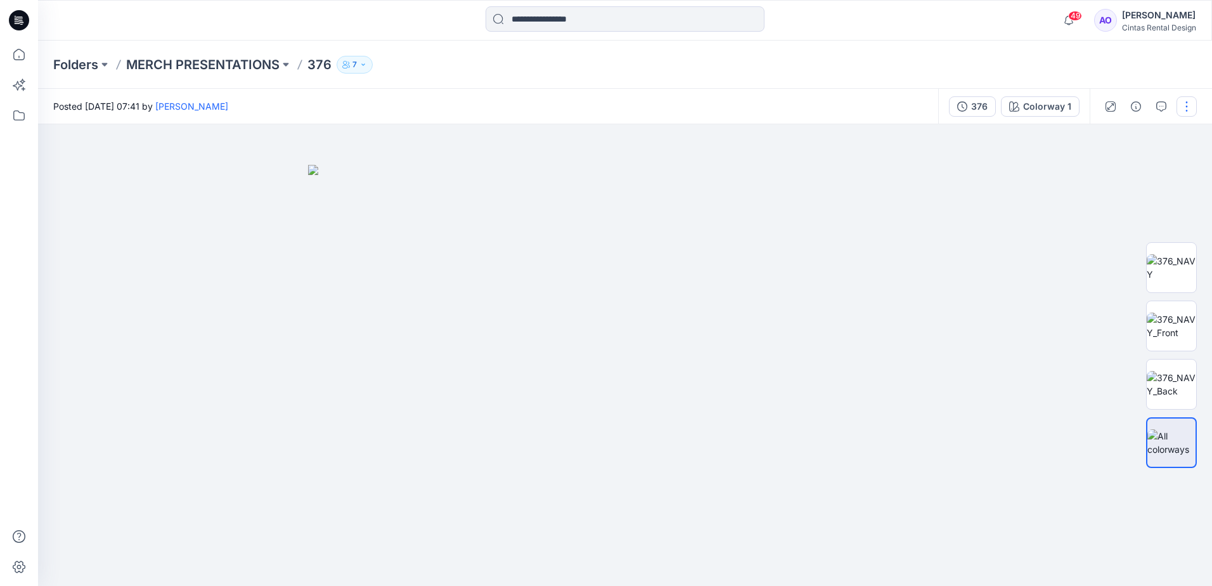
click at [1180, 104] on button "button" at bounding box center [1186, 106] width 20 height 20
click at [1137, 238] on button "View" at bounding box center [1133, 235] width 117 height 23
click at [435, 79] on div "Folders MERCH PRESENTATIONS 376 7" at bounding box center [625, 65] width 1174 height 48
click at [1173, 261] on img at bounding box center [1170, 267] width 49 height 27
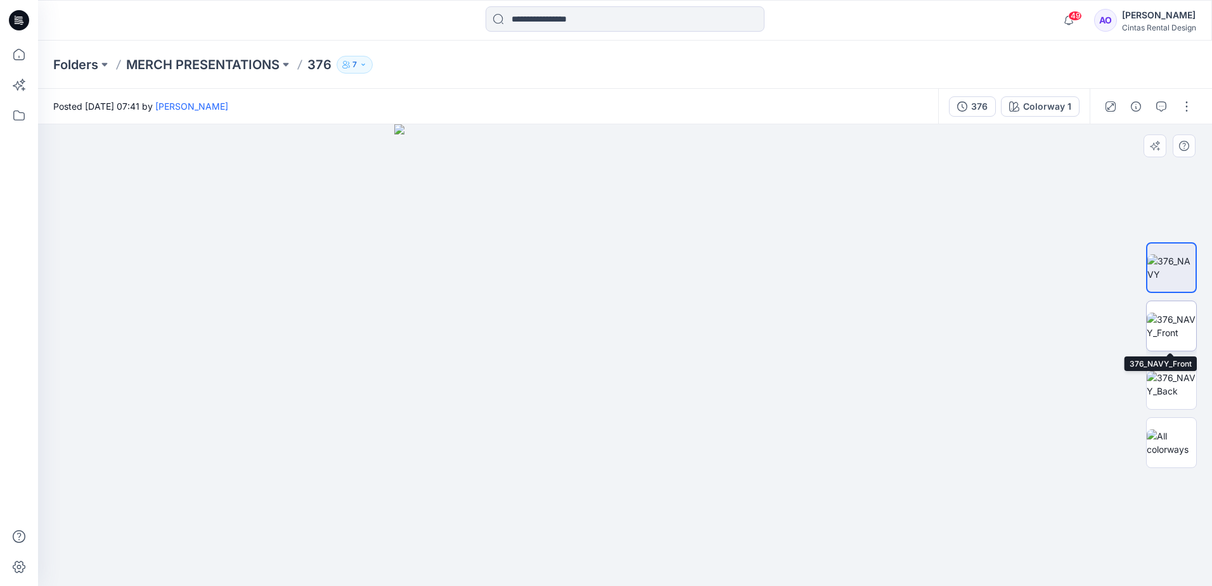
click at [1171, 312] on img at bounding box center [1170, 325] width 49 height 27
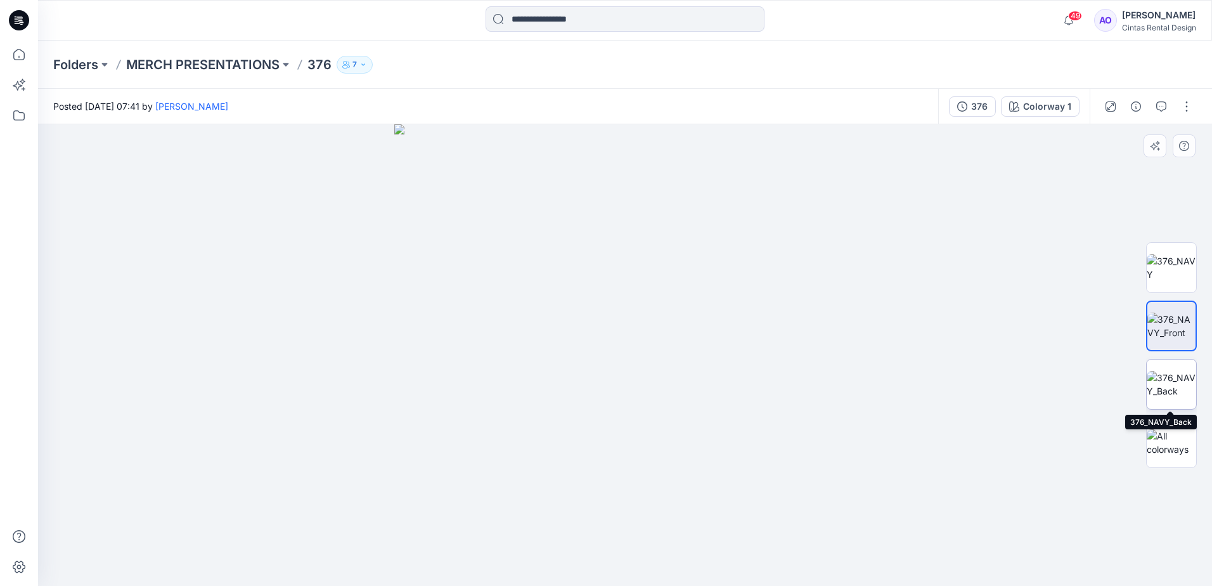
click at [1177, 388] on img at bounding box center [1170, 384] width 49 height 27
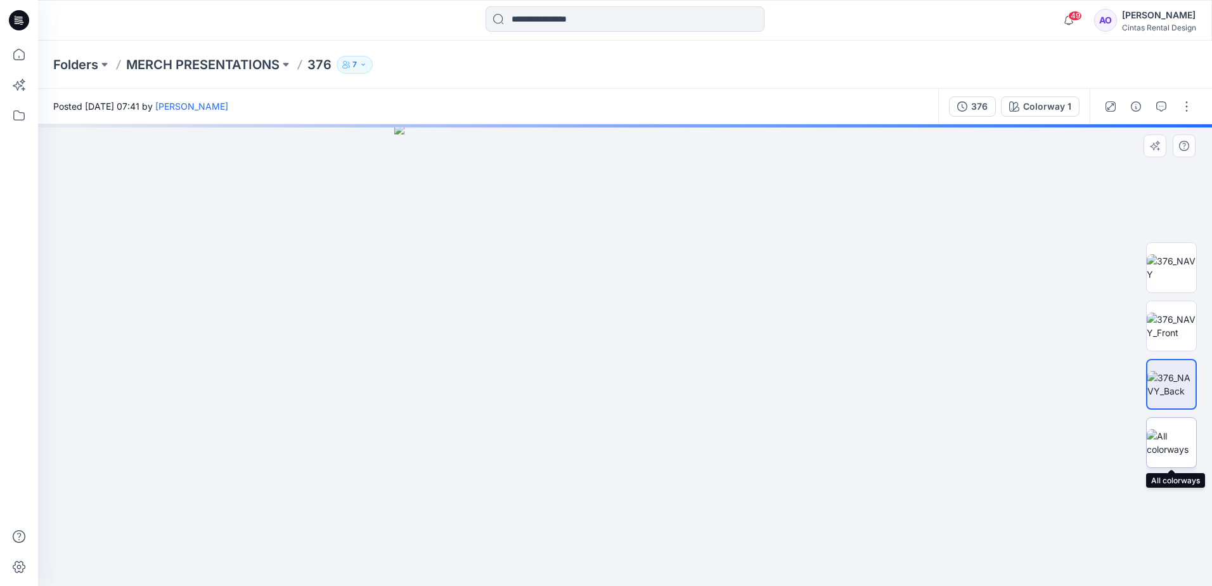
click at [1177, 437] on img at bounding box center [1170, 442] width 49 height 27
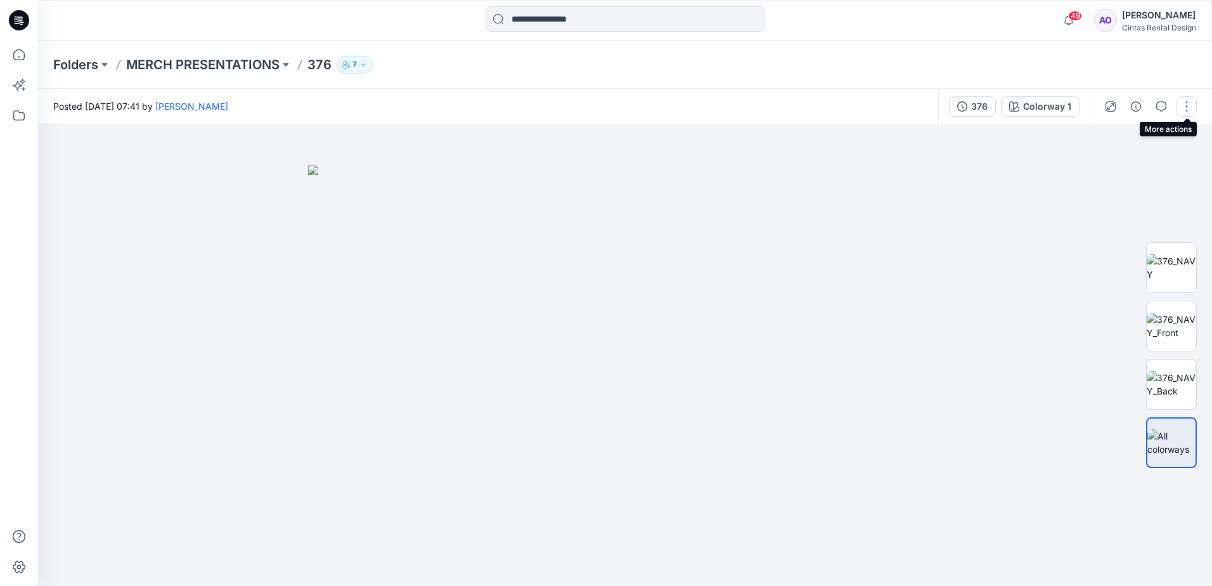
click at [1185, 108] on button "button" at bounding box center [1186, 106] width 20 height 20
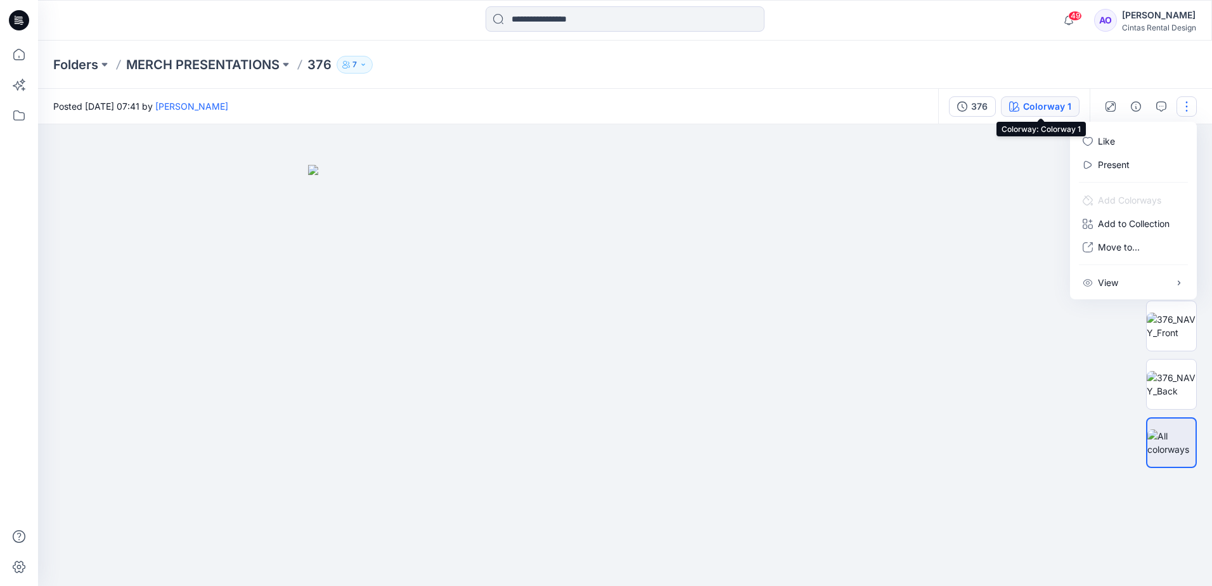
click at [1067, 108] on div "Colorway 1" at bounding box center [1047, 106] width 48 height 14
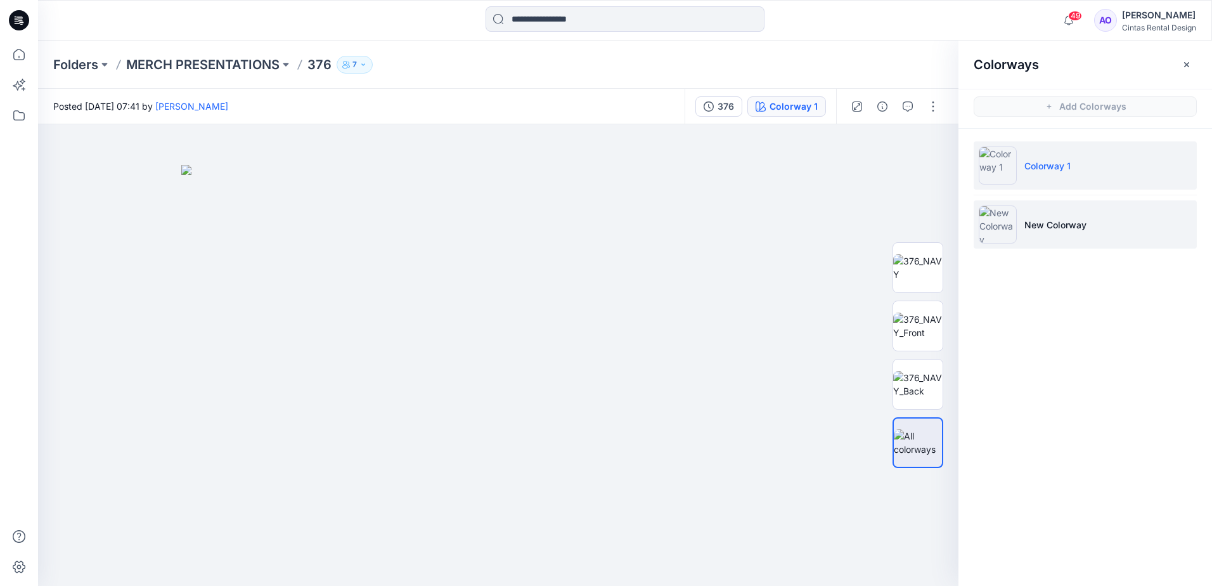
click at [1042, 218] on p "New Colorway" at bounding box center [1055, 224] width 62 height 13
click at [1000, 225] on img at bounding box center [997, 224] width 38 height 38
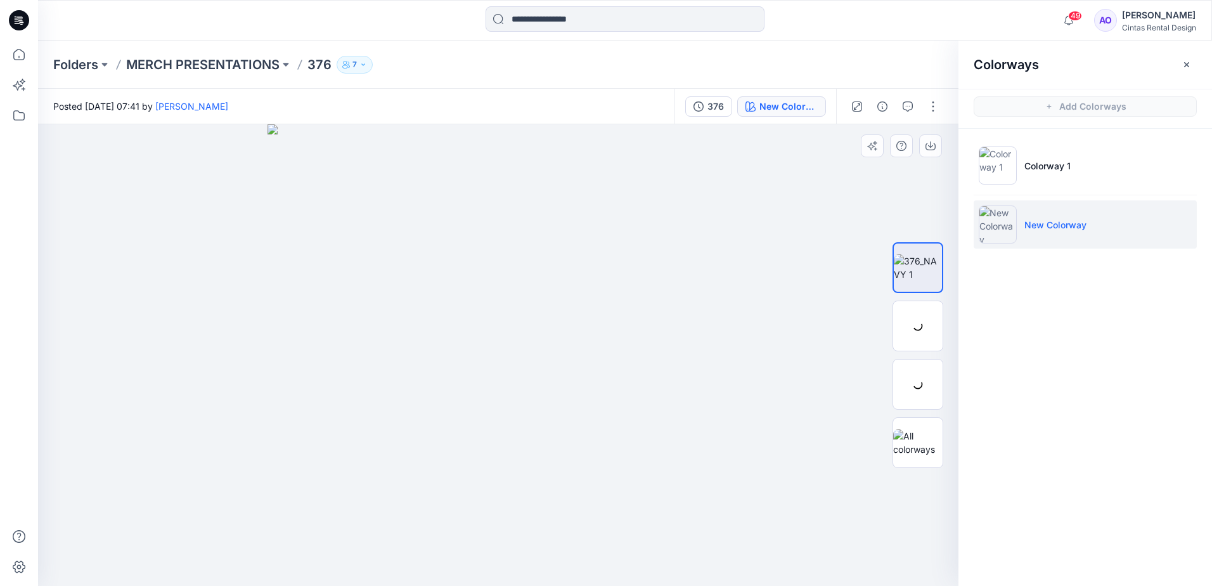
click at [695, 247] on img at bounding box center [497, 354] width 461 height 461
click at [914, 324] on img at bounding box center [917, 325] width 49 height 27
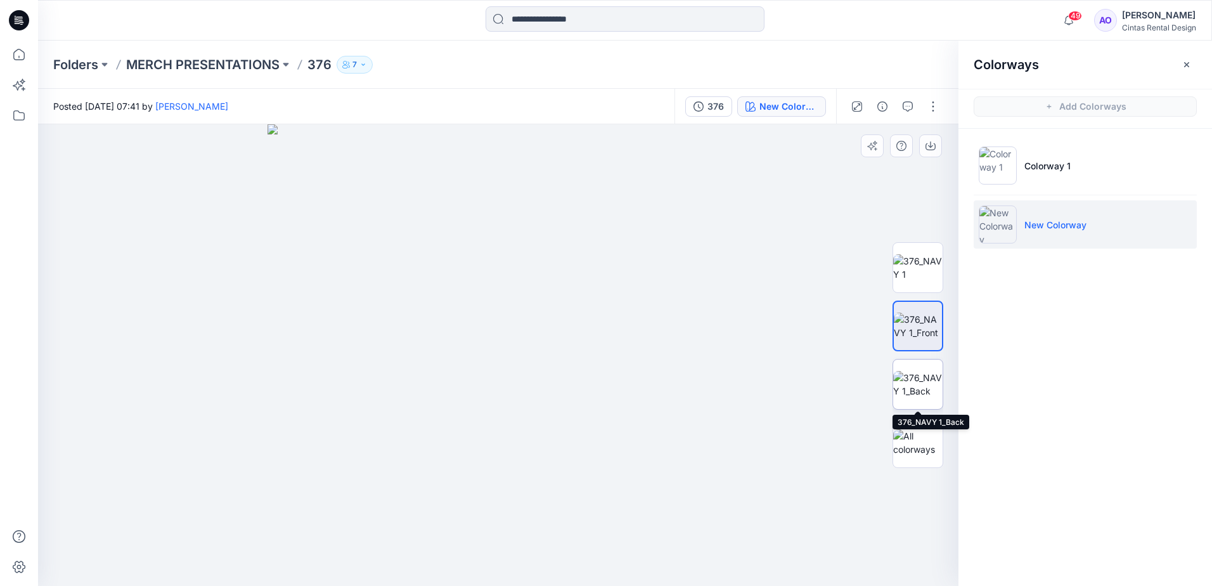
click at [913, 375] on img at bounding box center [917, 384] width 49 height 27
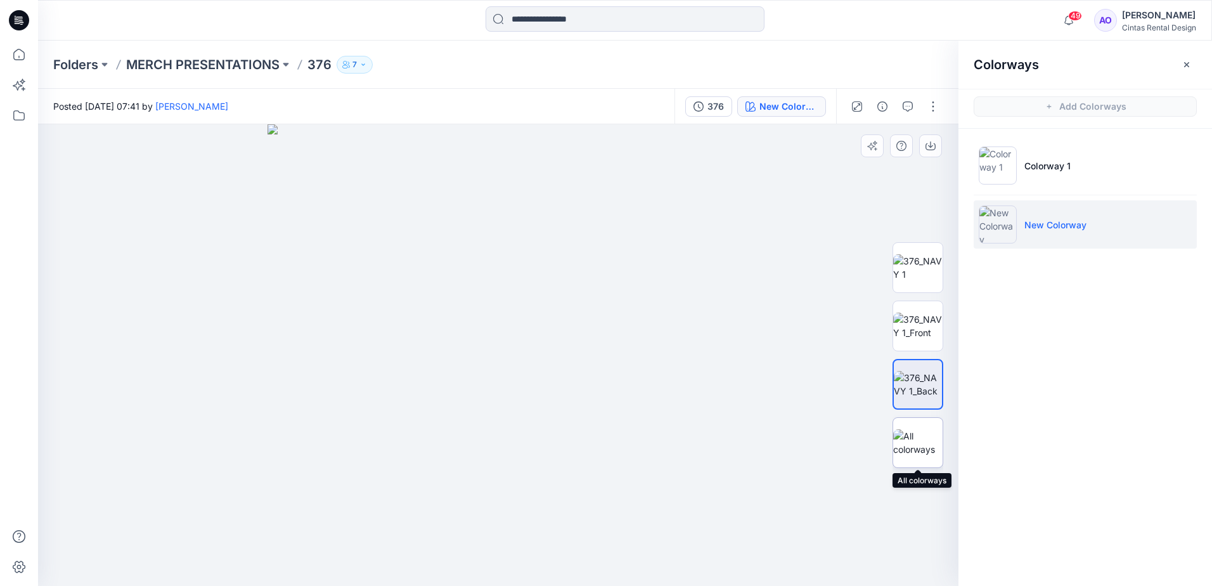
click at [921, 439] on img at bounding box center [917, 442] width 49 height 27
click at [916, 390] on img at bounding box center [917, 384] width 49 height 27
click at [902, 331] on img at bounding box center [917, 325] width 49 height 27
click at [900, 281] on img at bounding box center [917, 267] width 49 height 27
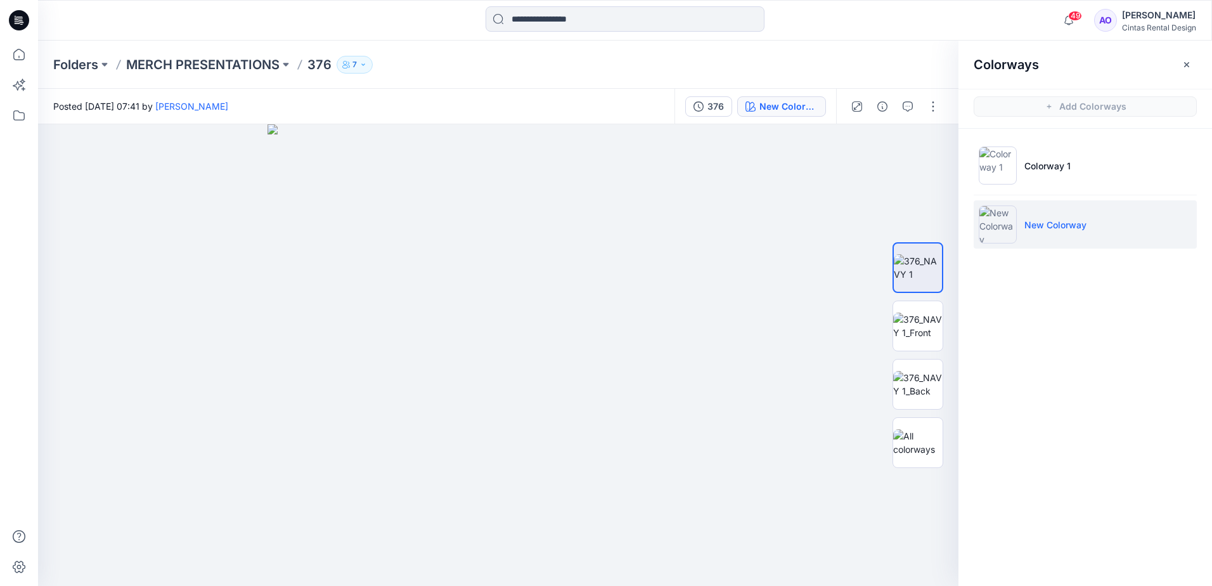
click at [1031, 135] on ul "Colorway 1 New Colorway" at bounding box center [1084, 195] width 253 height 132
click at [1027, 177] on li "Colorway 1" at bounding box center [1084, 165] width 223 height 48
click at [1010, 167] on img at bounding box center [997, 165] width 38 height 38
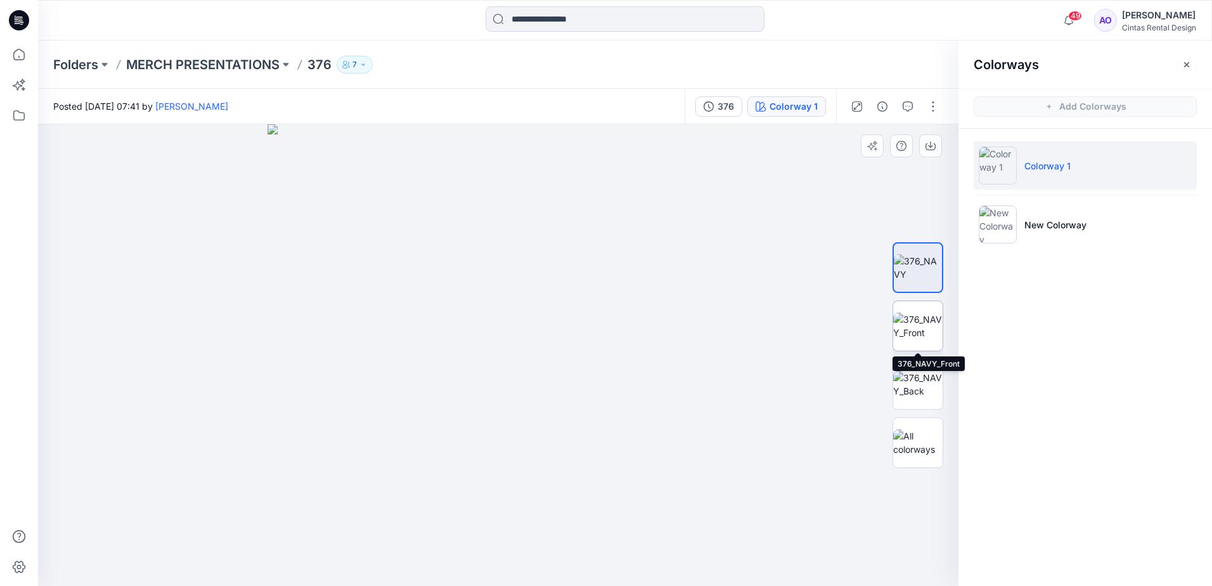
click at [914, 336] on img at bounding box center [917, 325] width 49 height 27
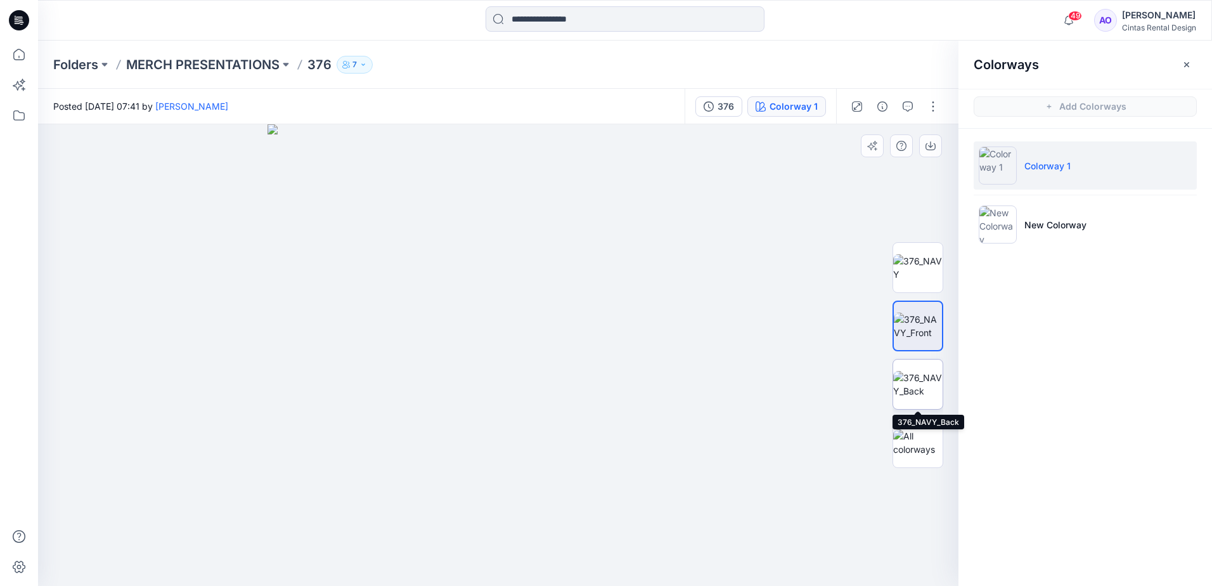
click at [912, 390] on img at bounding box center [917, 384] width 49 height 27
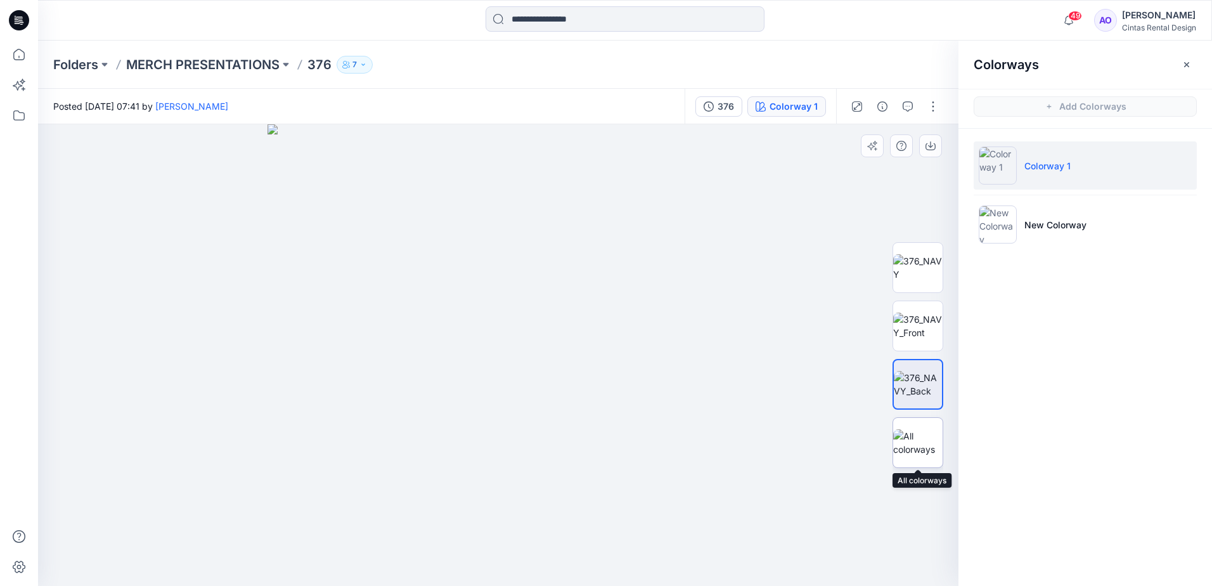
click at [919, 444] on img at bounding box center [917, 442] width 49 height 27
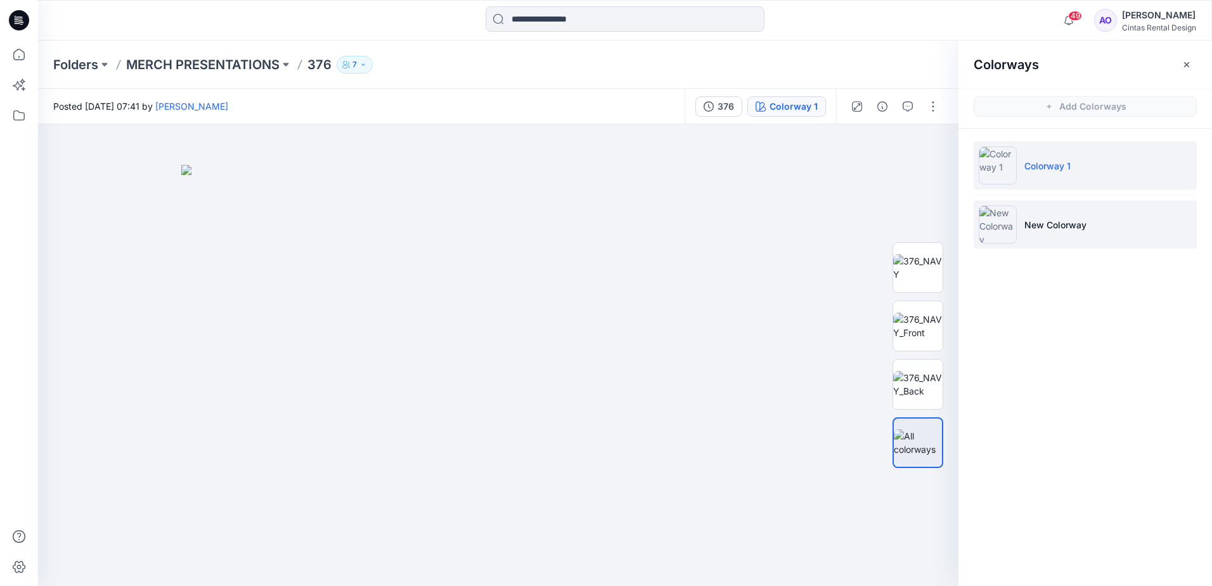
click at [1024, 228] on p "New Colorway" at bounding box center [1055, 224] width 62 height 13
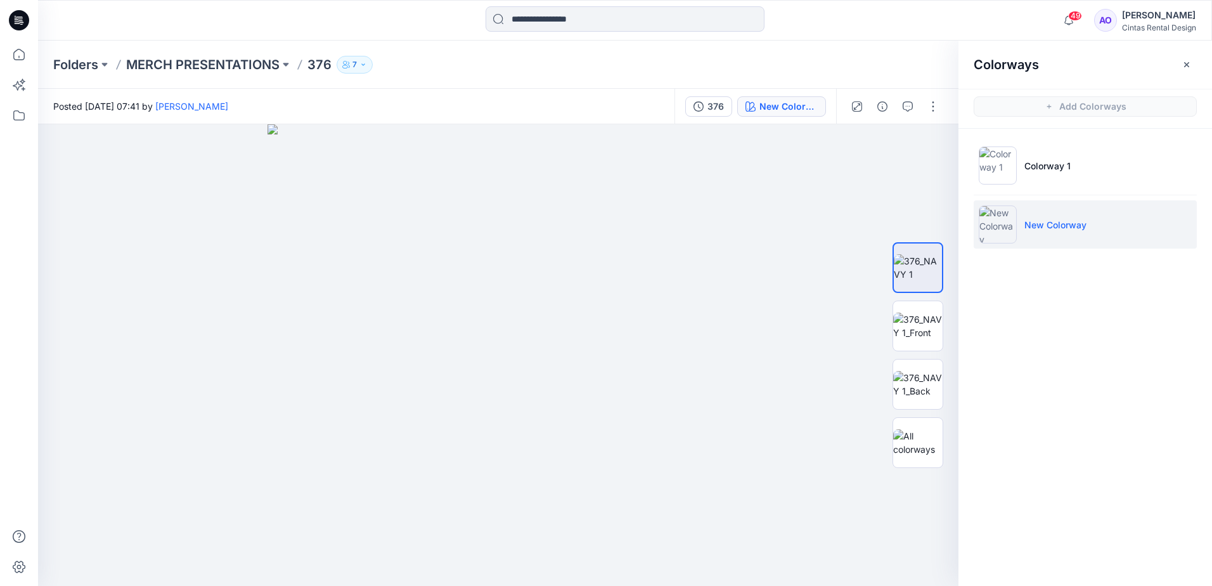
click at [1018, 215] on li "New Colorway" at bounding box center [1084, 224] width 223 height 48
click at [925, 339] on img at bounding box center [917, 325] width 49 height 27
click at [926, 394] on img at bounding box center [917, 384] width 49 height 27
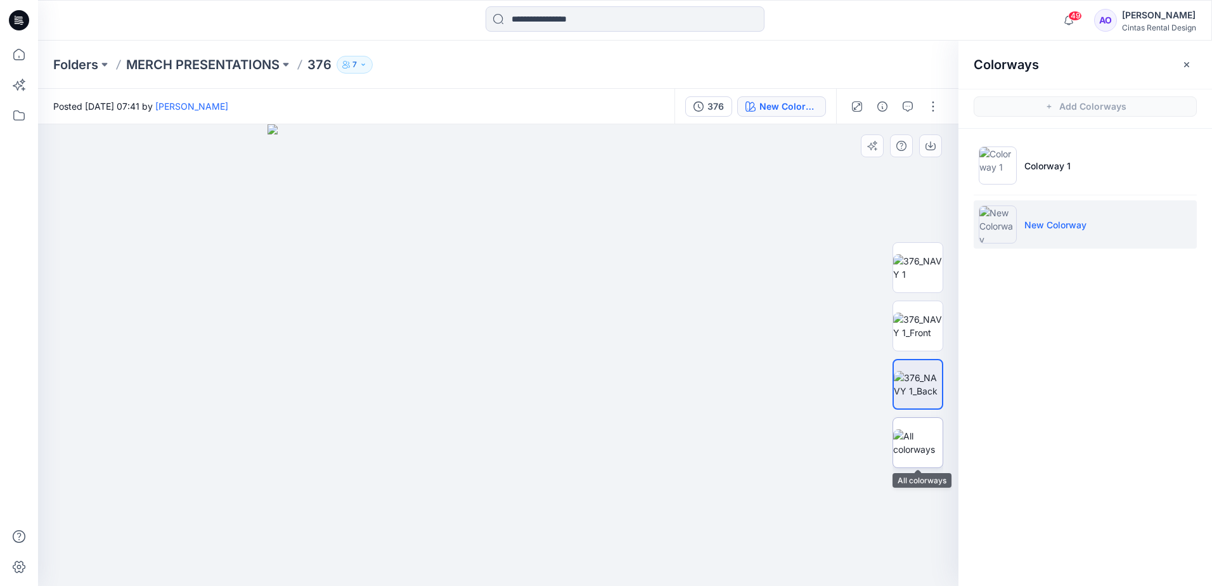
click at [919, 432] on img at bounding box center [917, 442] width 49 height 27
